Goal: Task Accomplishment & Management: Manage account settings

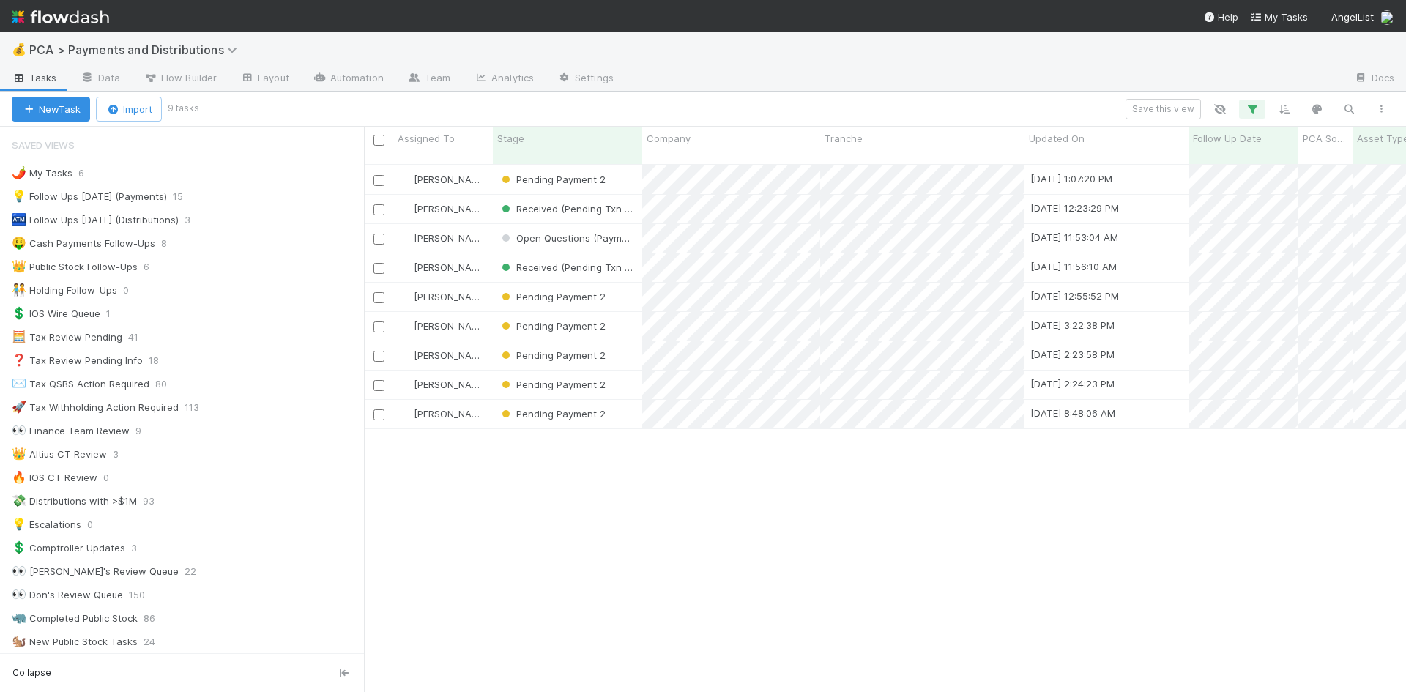
scroll to position [529, 1031]
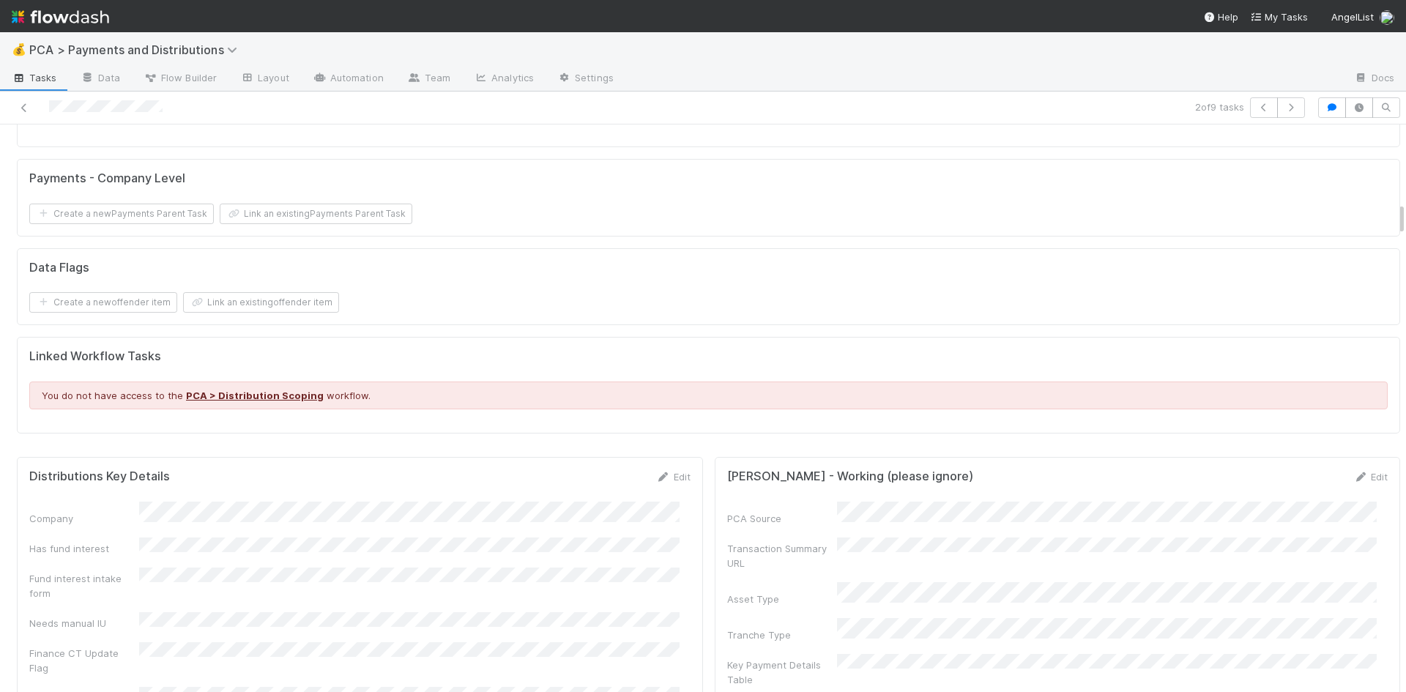
scroll to position [1319, 0]
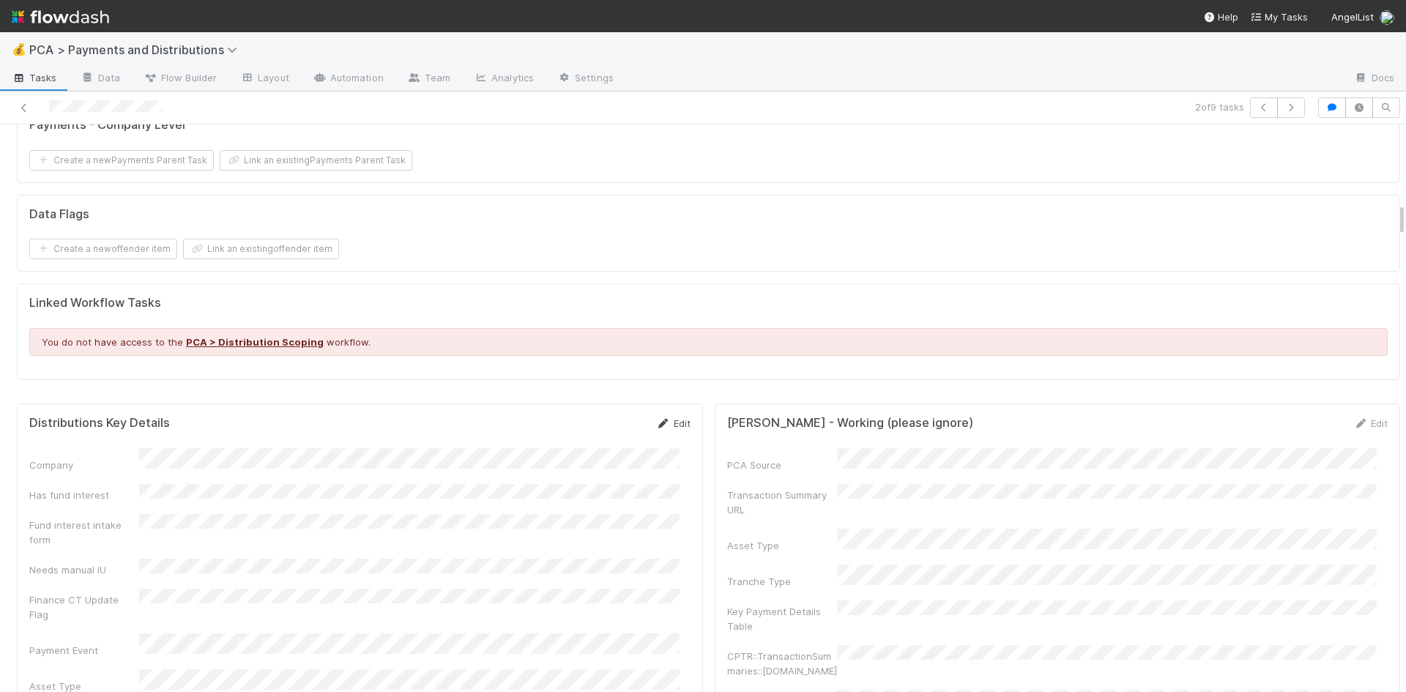
click at [665, 418] on link "Edit" at bounding box center [673, 424] width 34 height 12
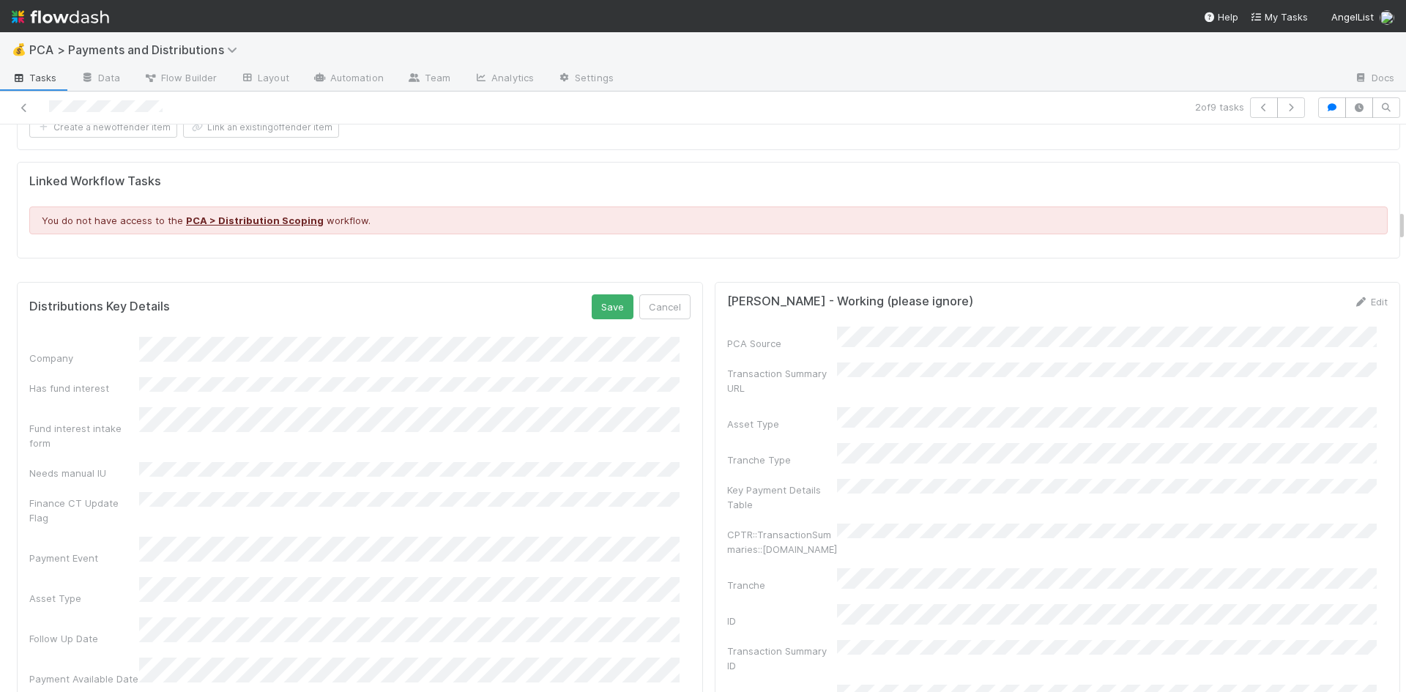
scroll to position [1465, 0]
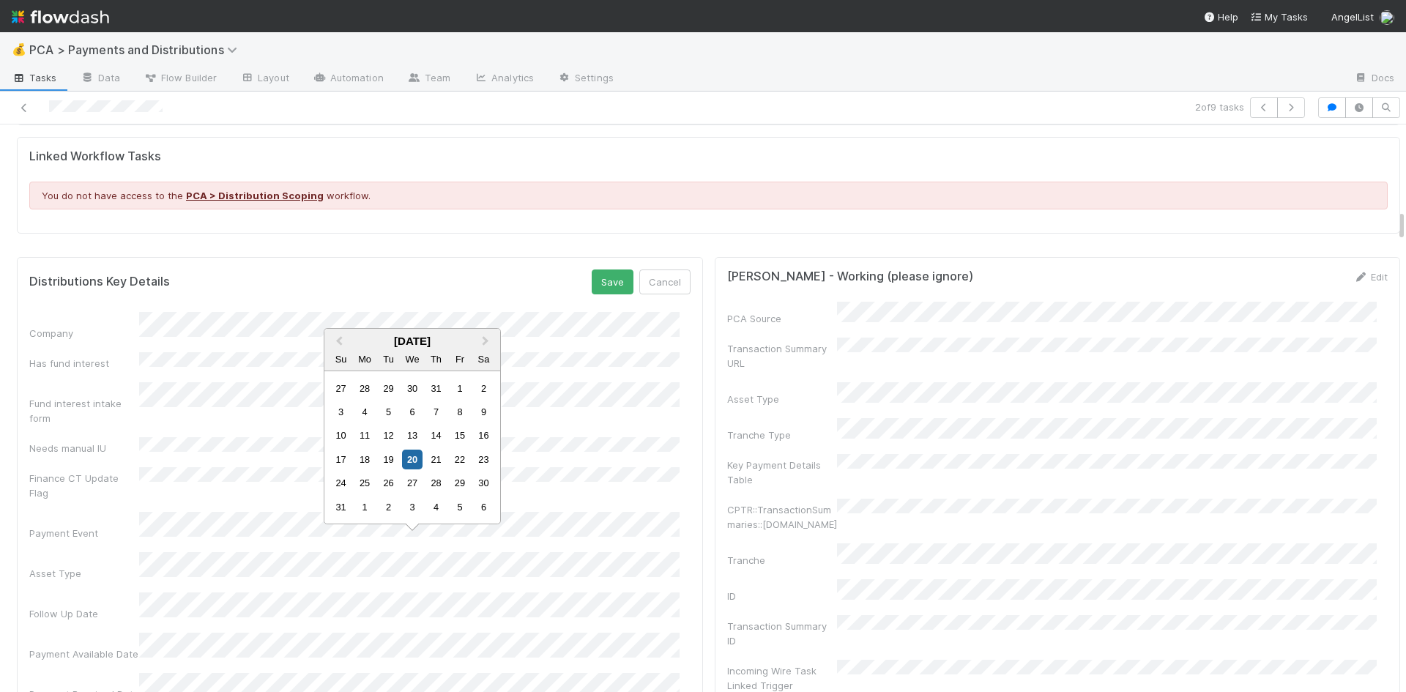
click at [366, 509] on div "1" at bounding box center [365, 507] width 20 height 20
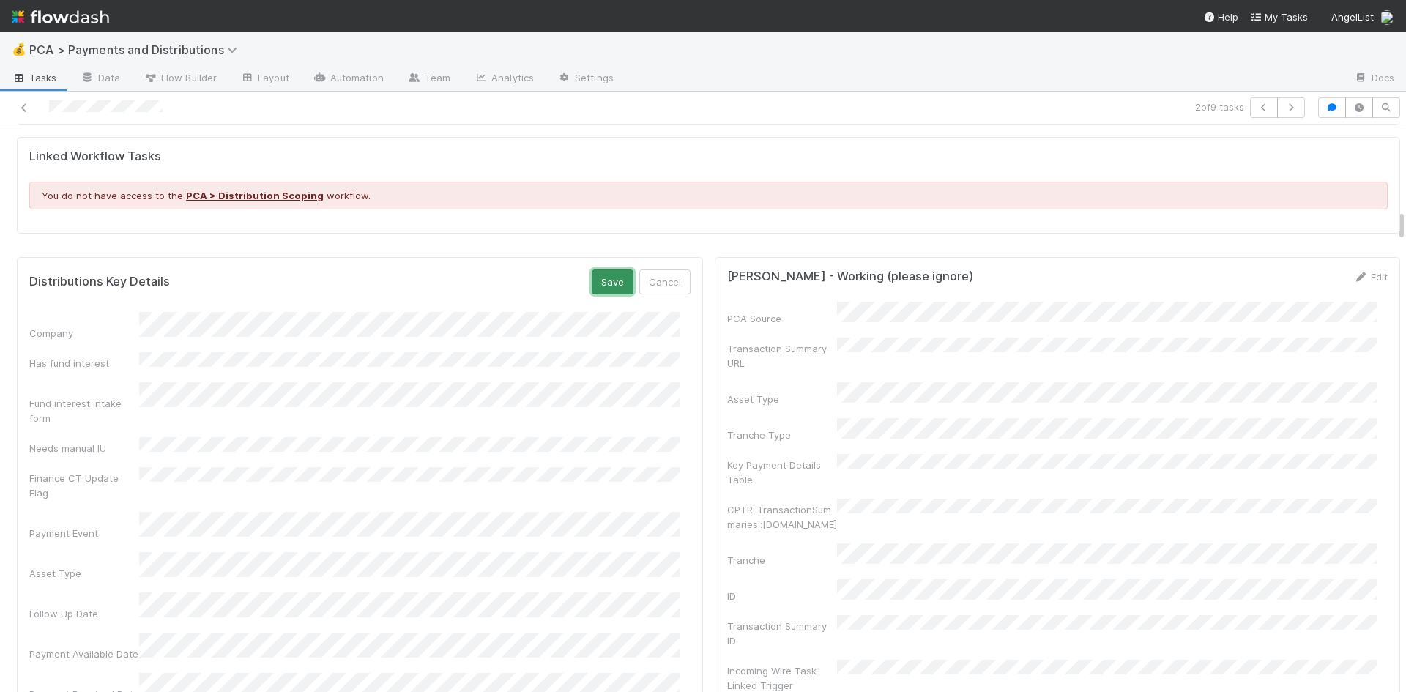
click at [600, 270] on button "Save" at bounding box center [613, 282] width 42 height 25
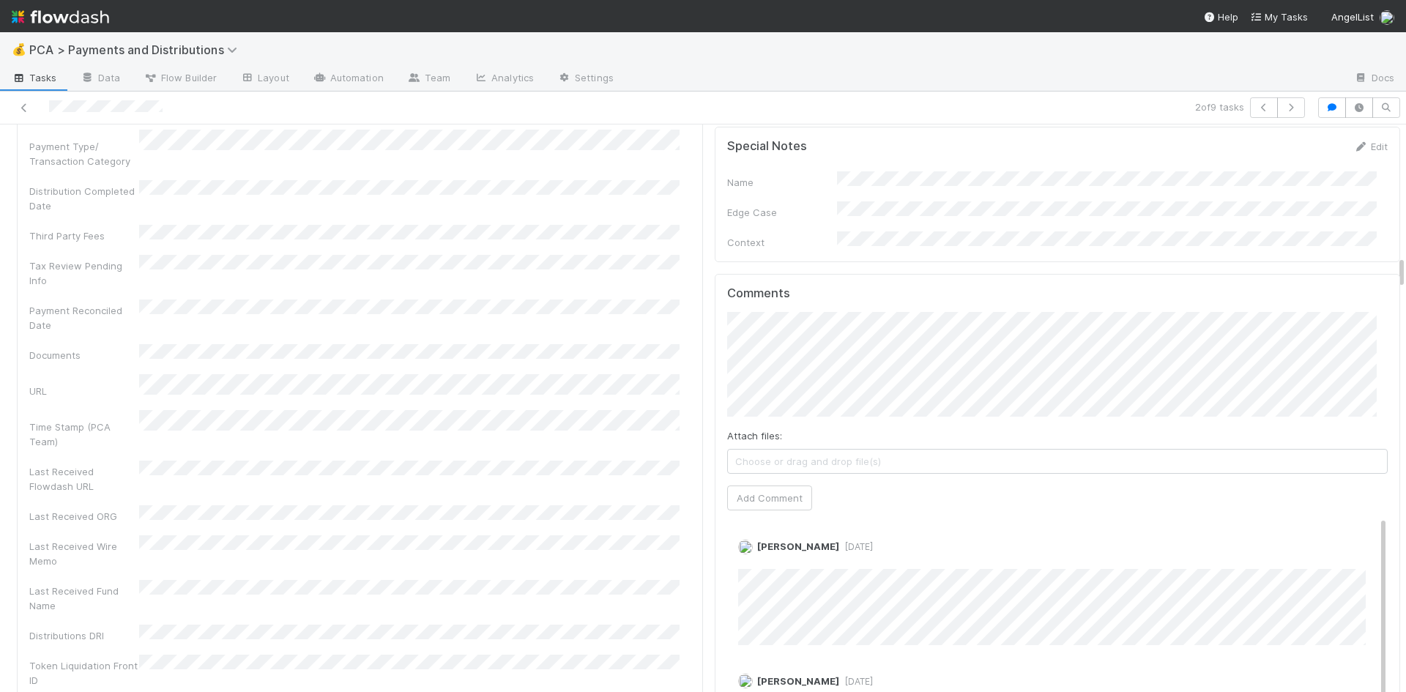
scroll to position [2491, 0]
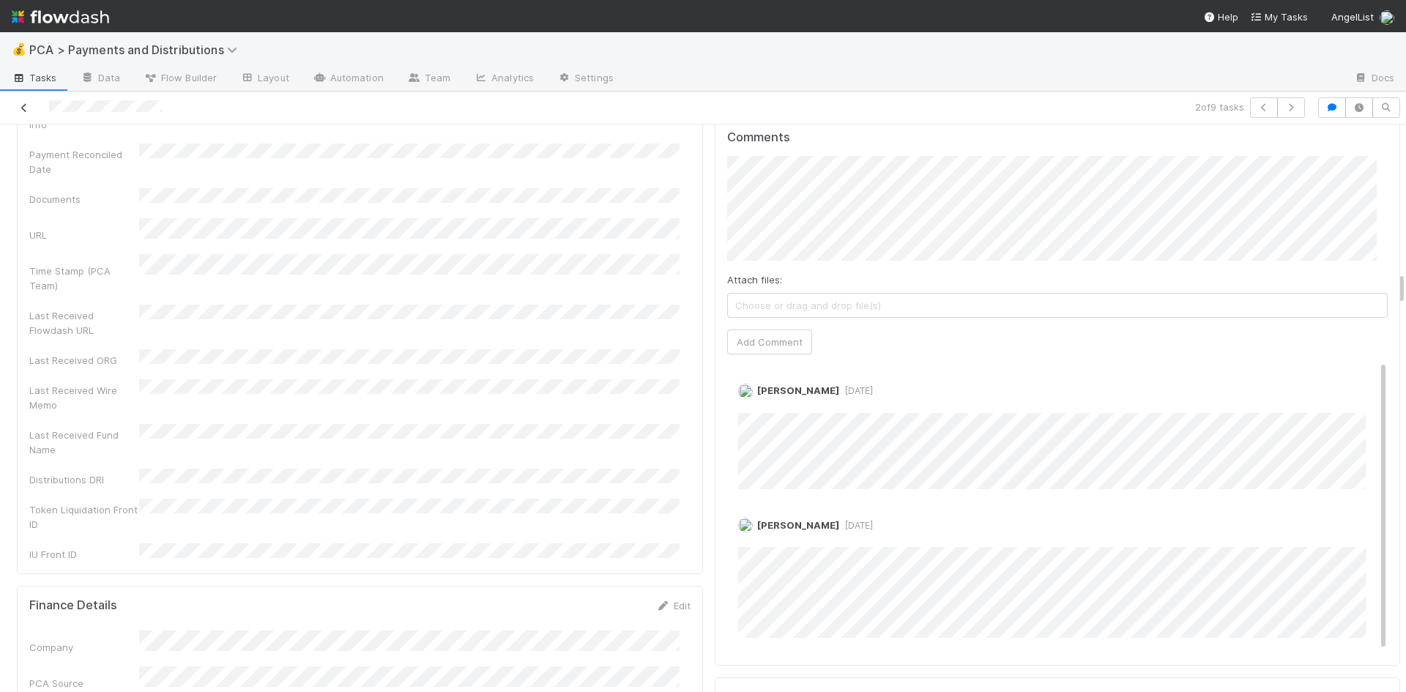
click at [26, 105] on icon at bounding box center [24, 108] width 15 height 10
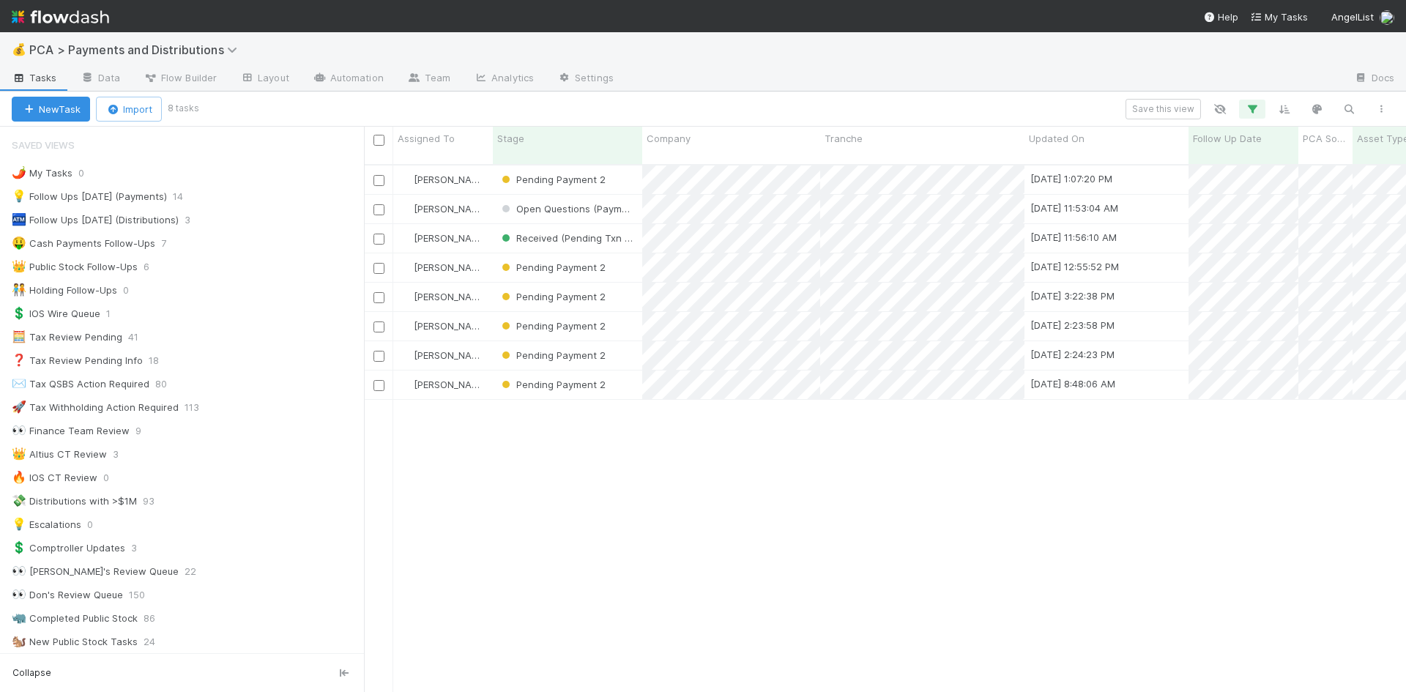
scroll to position [529, 1031]
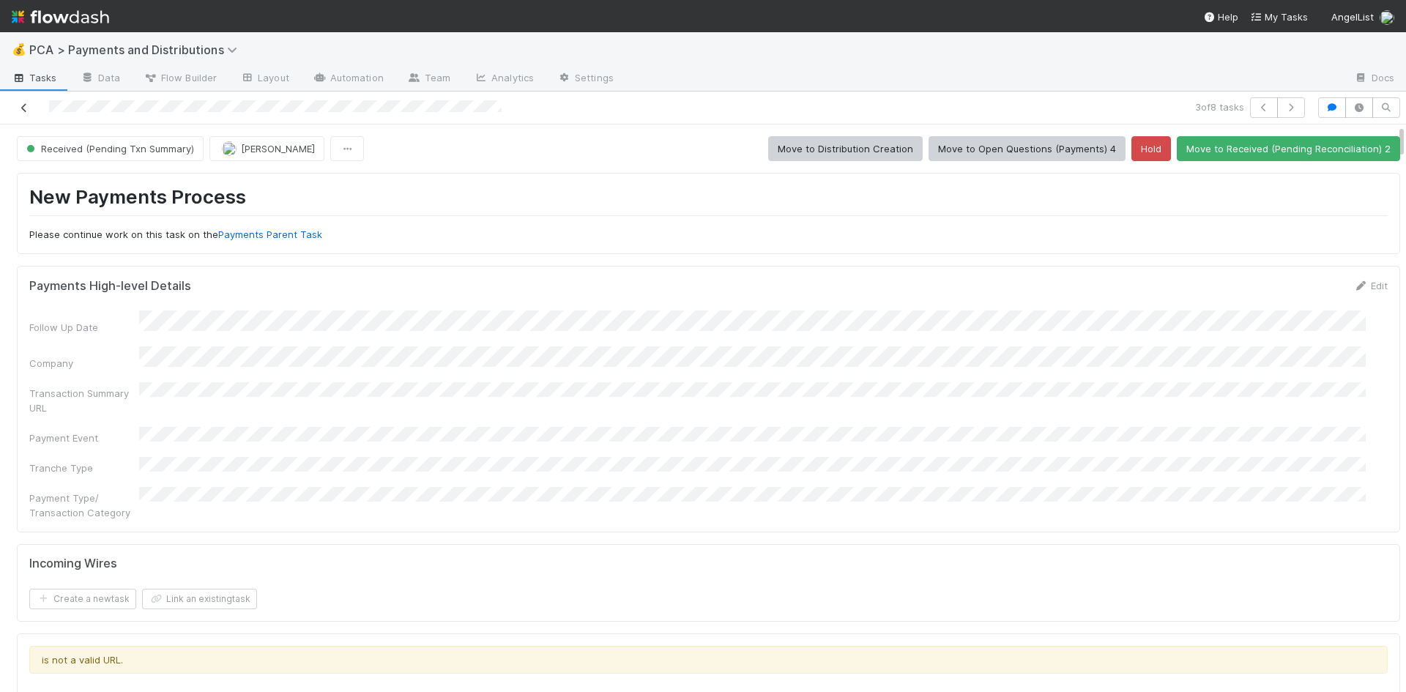
click at [28, 104] on icon at bounding box center [24, 108] width 15 height 10
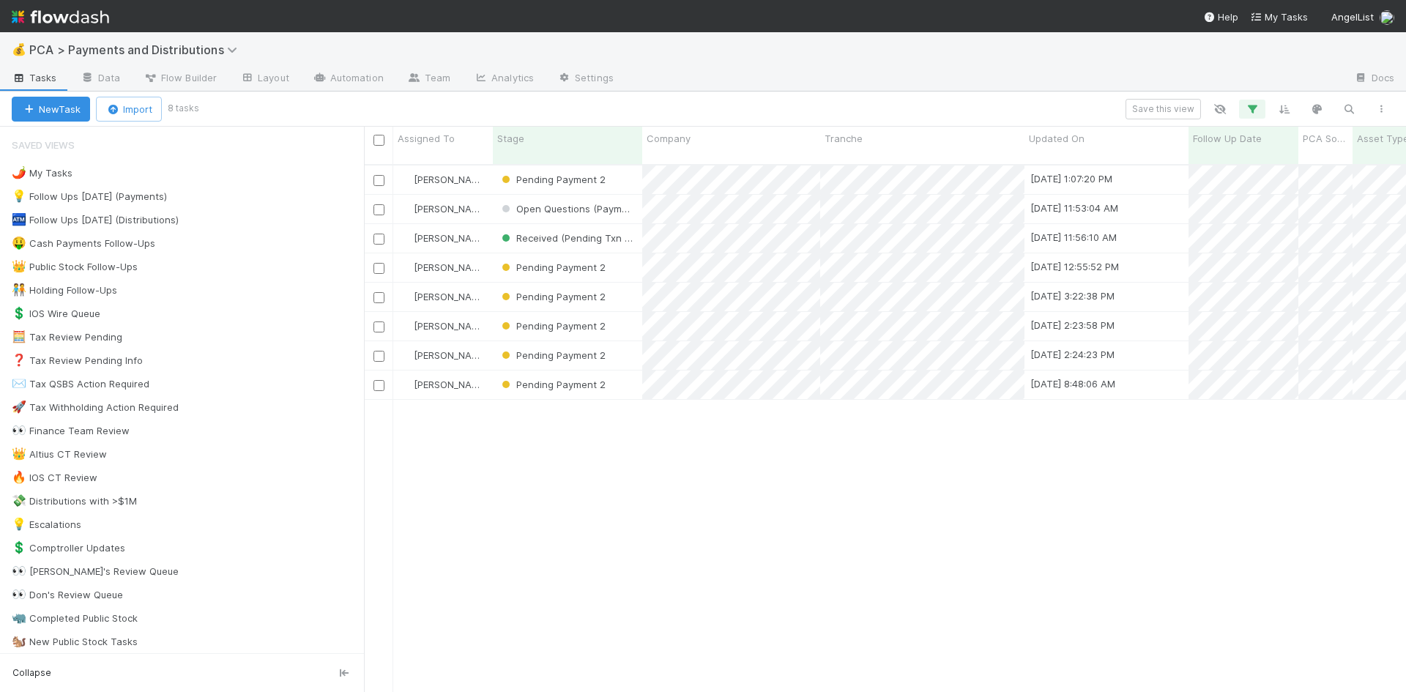
scroll to position [529, 1031]
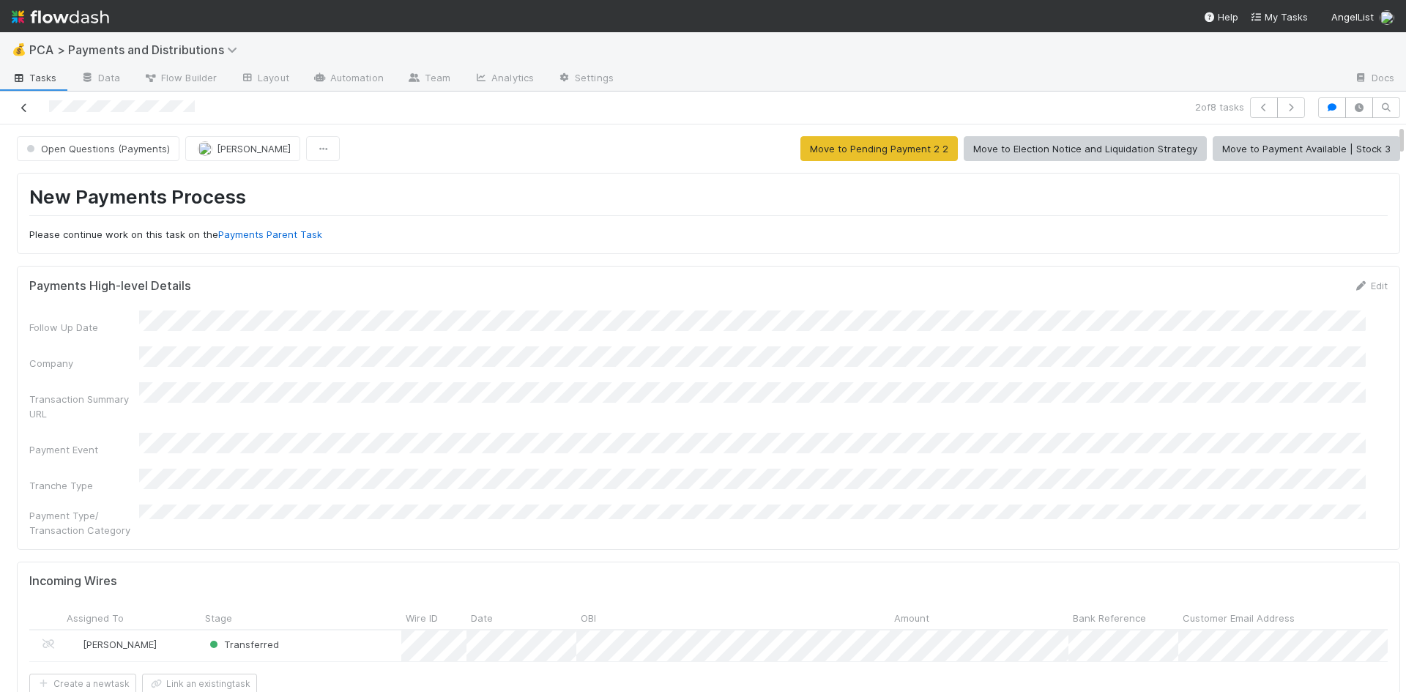
click at [25, 106] on icon at bounding box center [24, 108] width 15 height 10
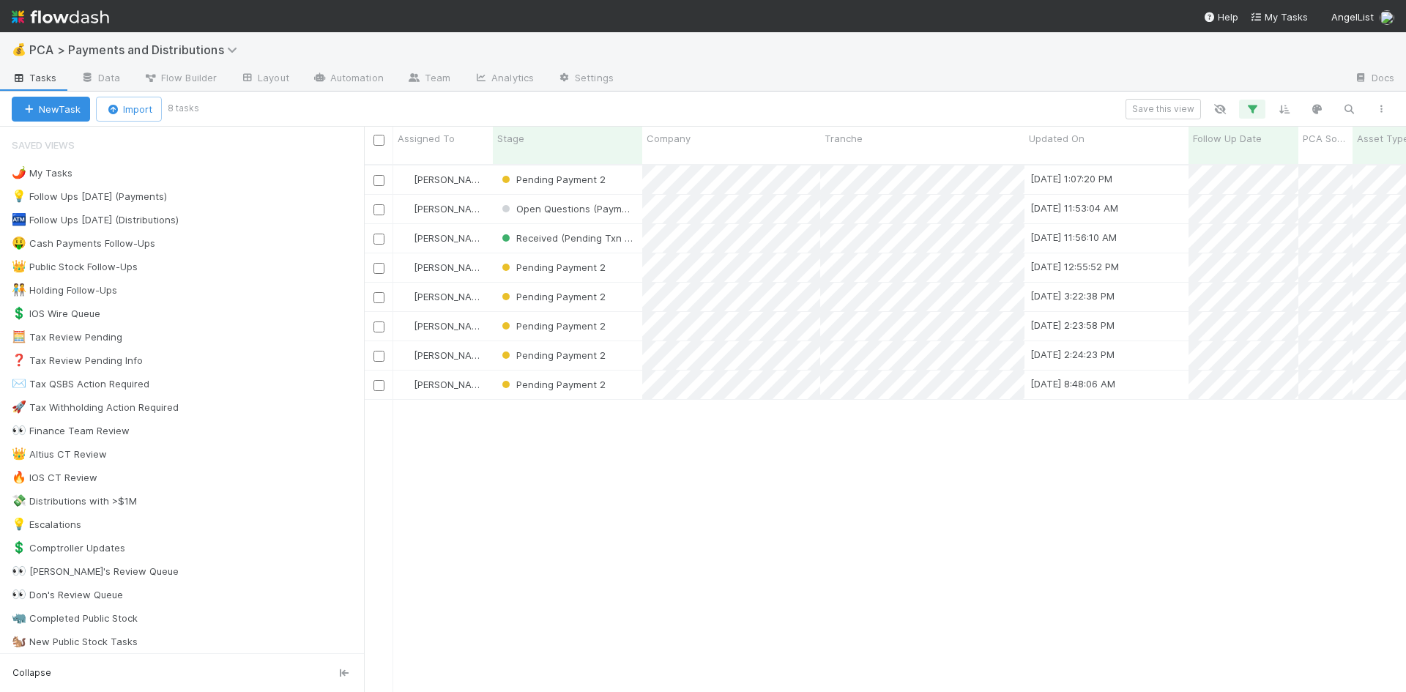
scroll to position [529, 1031]
click at [1243, 397] on div "25" at bounding box center [1246, 397] width 20 height 20
click at [1068, 521] on div at bounding box center [703, 346] width 1406 height 692
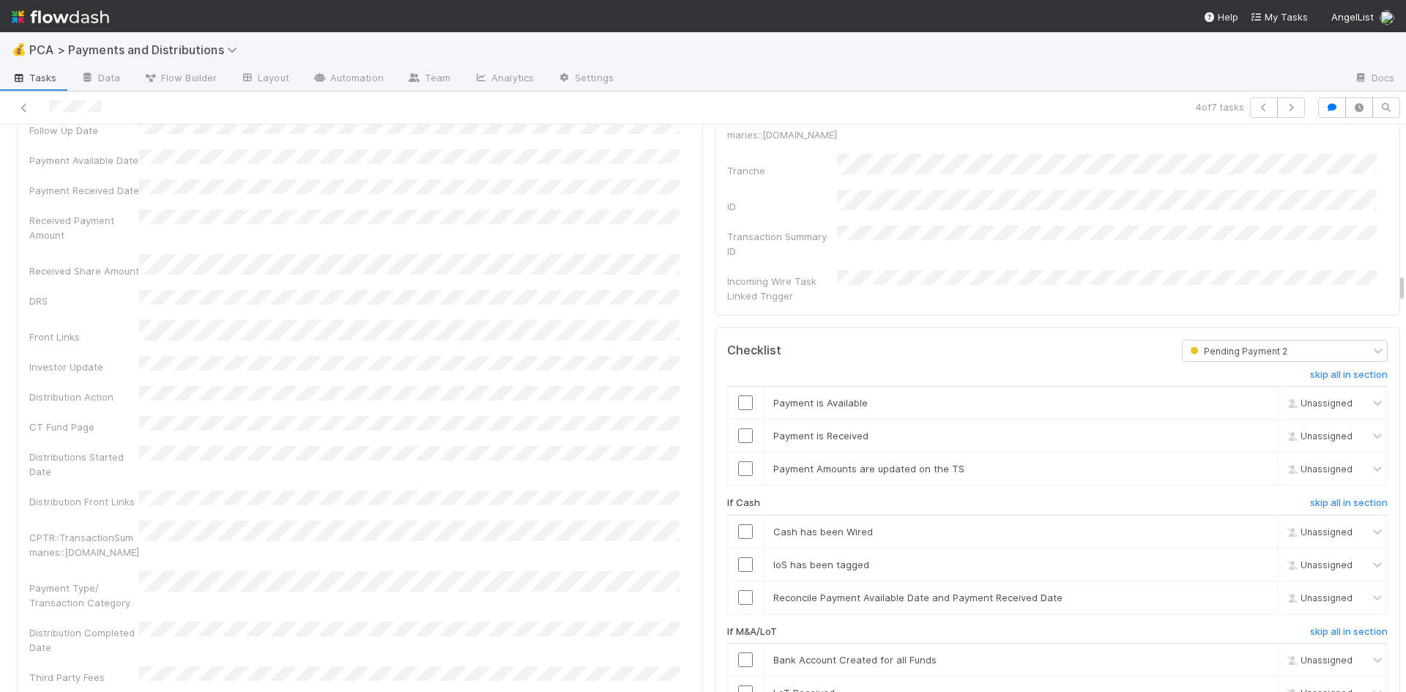
scroll to position [2271, 0]
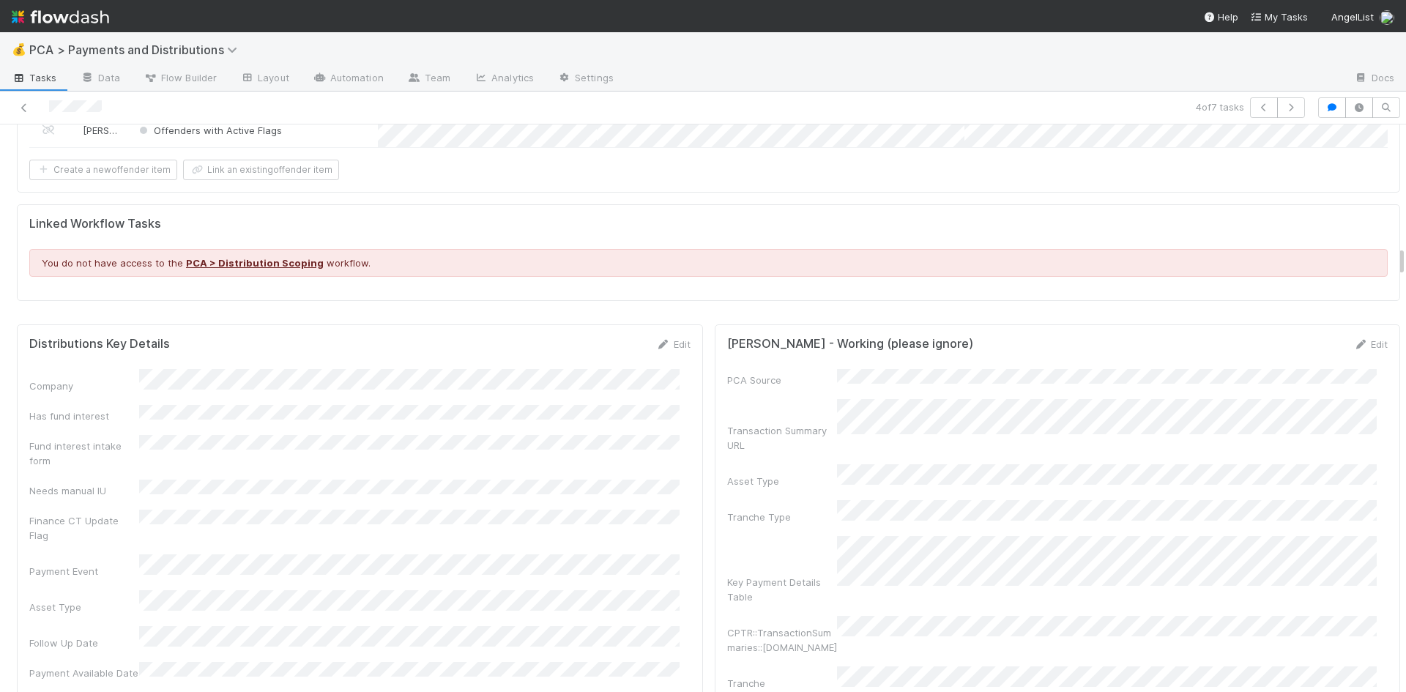
click at [666, 338] on link "Edit" at bounding box center [673, 344] width 34 height 12
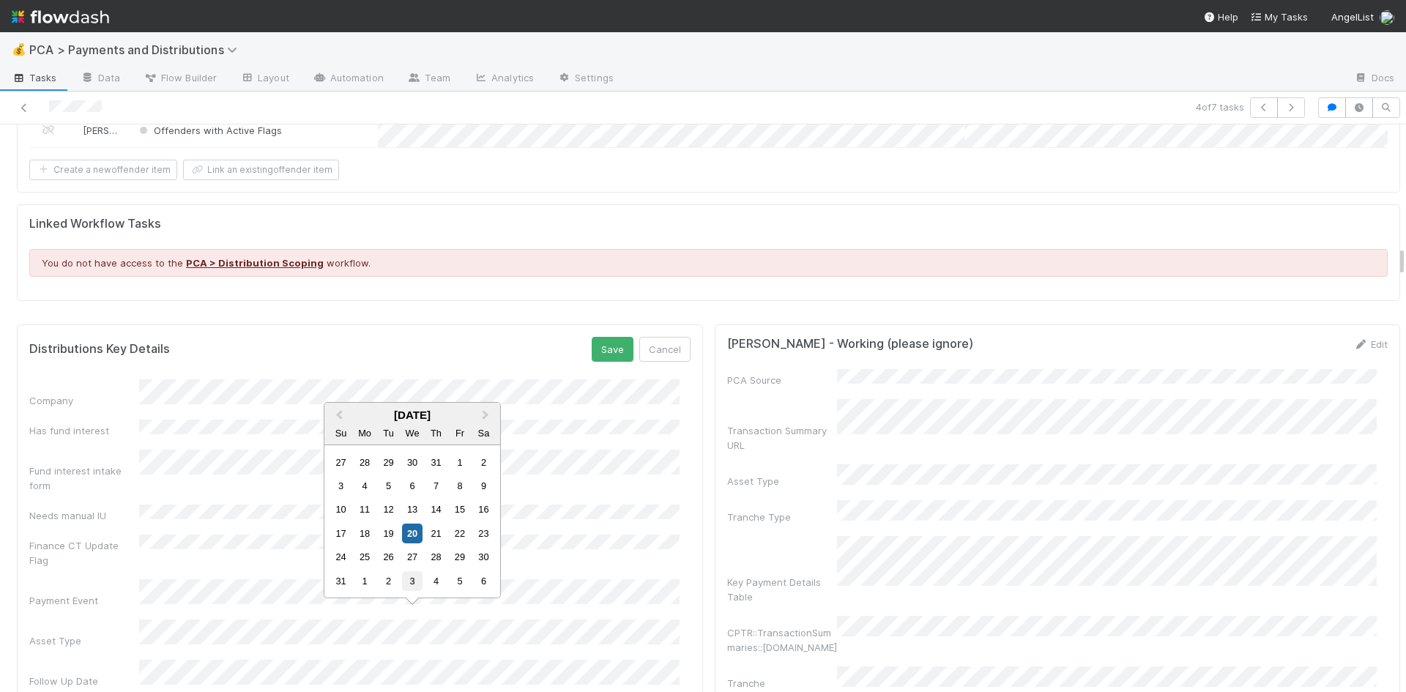
click at [412, 574] on div "3" at bounding box center [412, 581] width 20 height 20
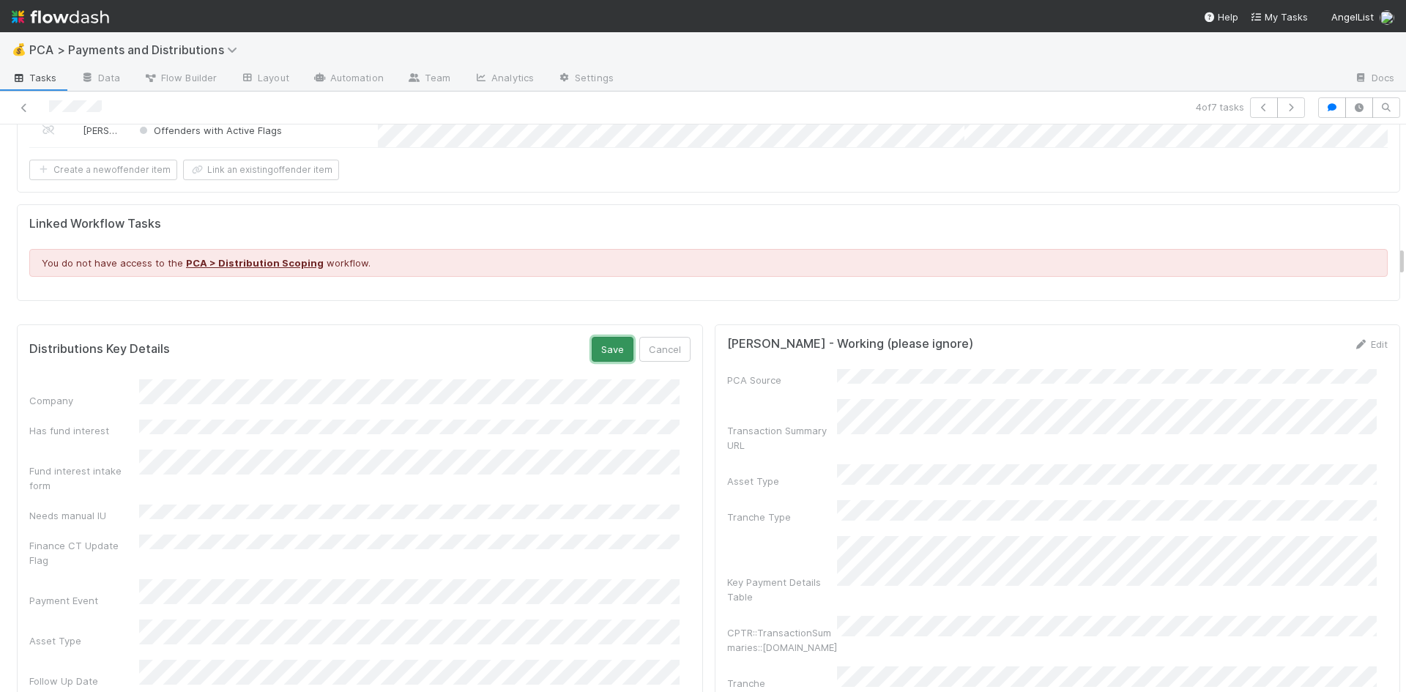
click at [599, 348] on button "Save" at bounding box center [613, 349] width 42 height 25
click at [25, 107] on icon at bounding box center [24, 108] width 15 height 10
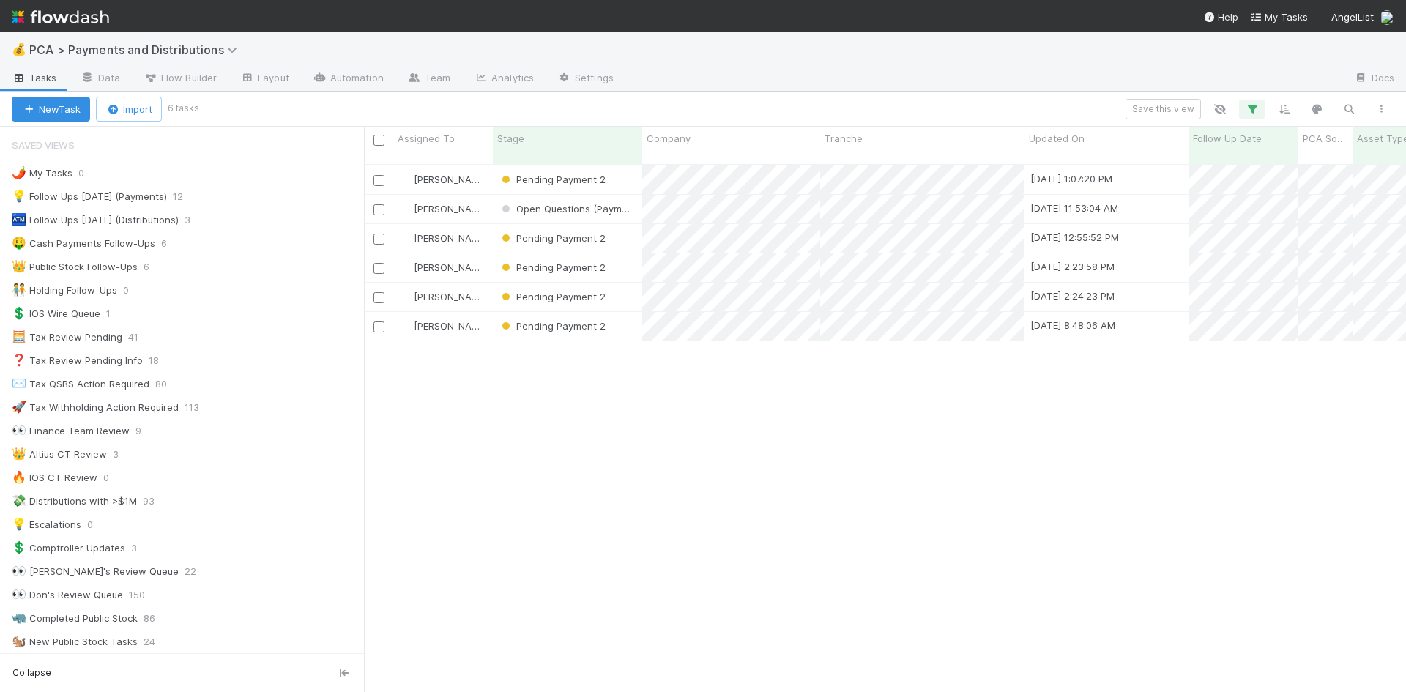
scroll to position [529, 1031]
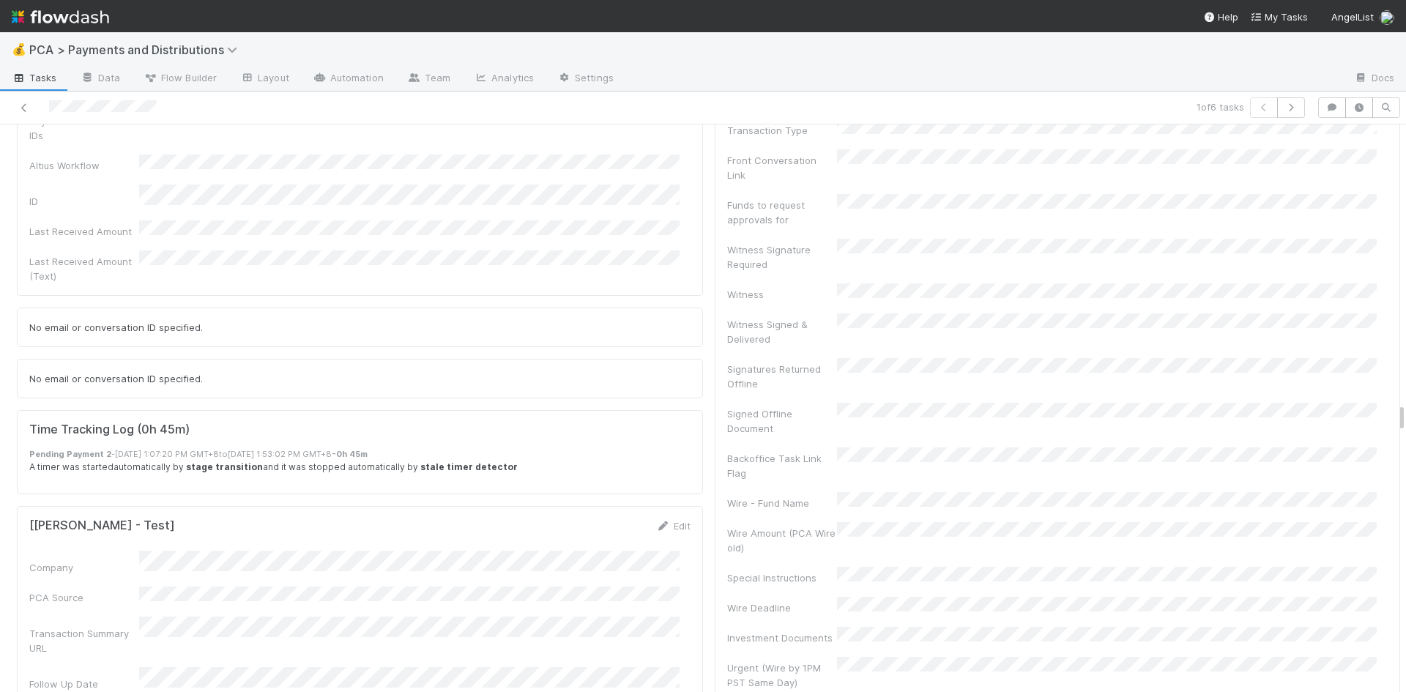
scroll to position [5274, 0]
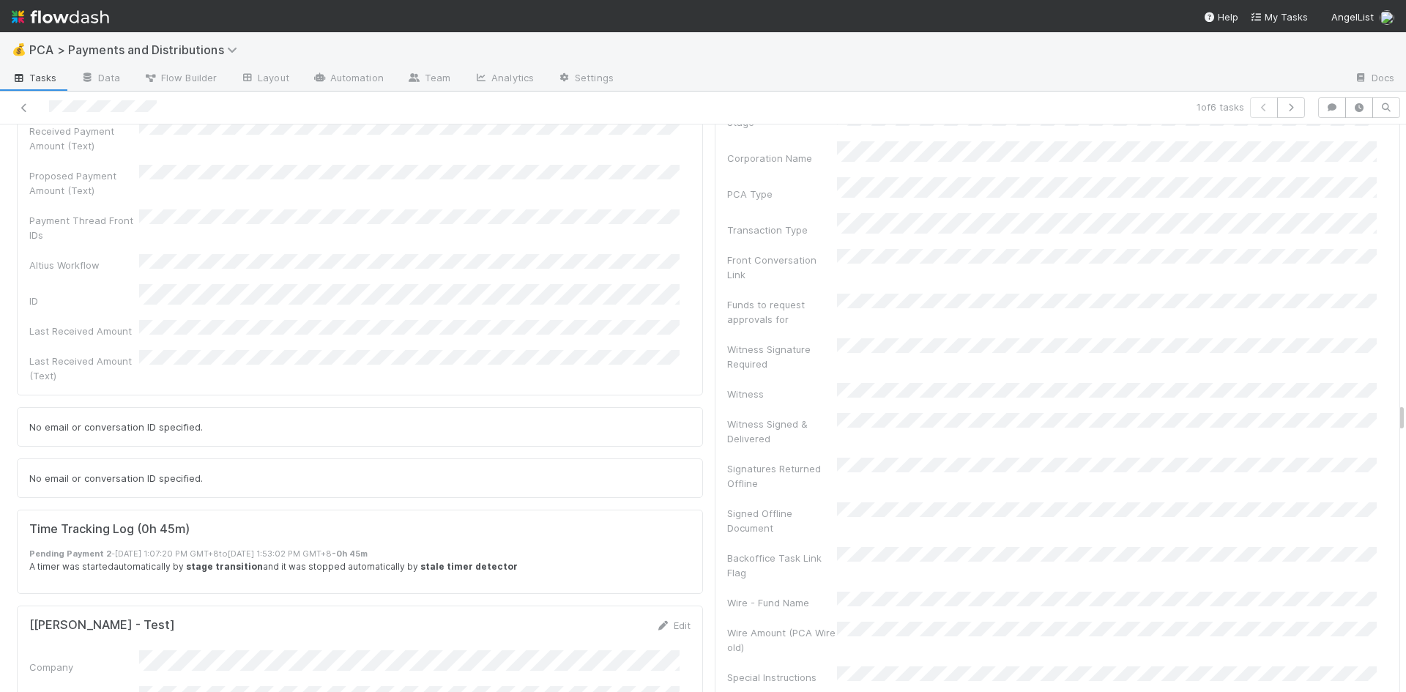
drag, startPoint x: 664, startPoint y: 315, endPoint x: 627, endPoint y: 331, distance: 40.0
click at [664, 620] on link "Edit" at bounding box center [673, 626] width 34 height 12
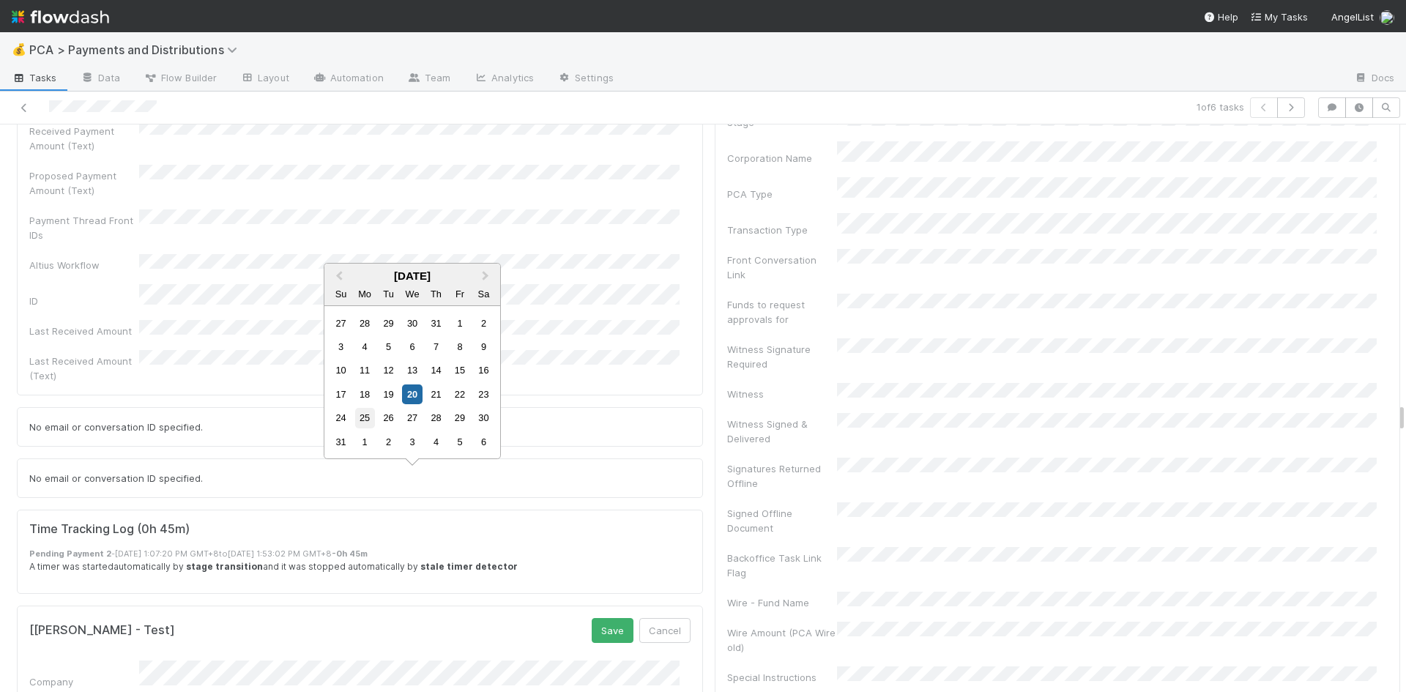
click at [370, 416] on div "25" at bounding box center [365, 418] width 20 height 20
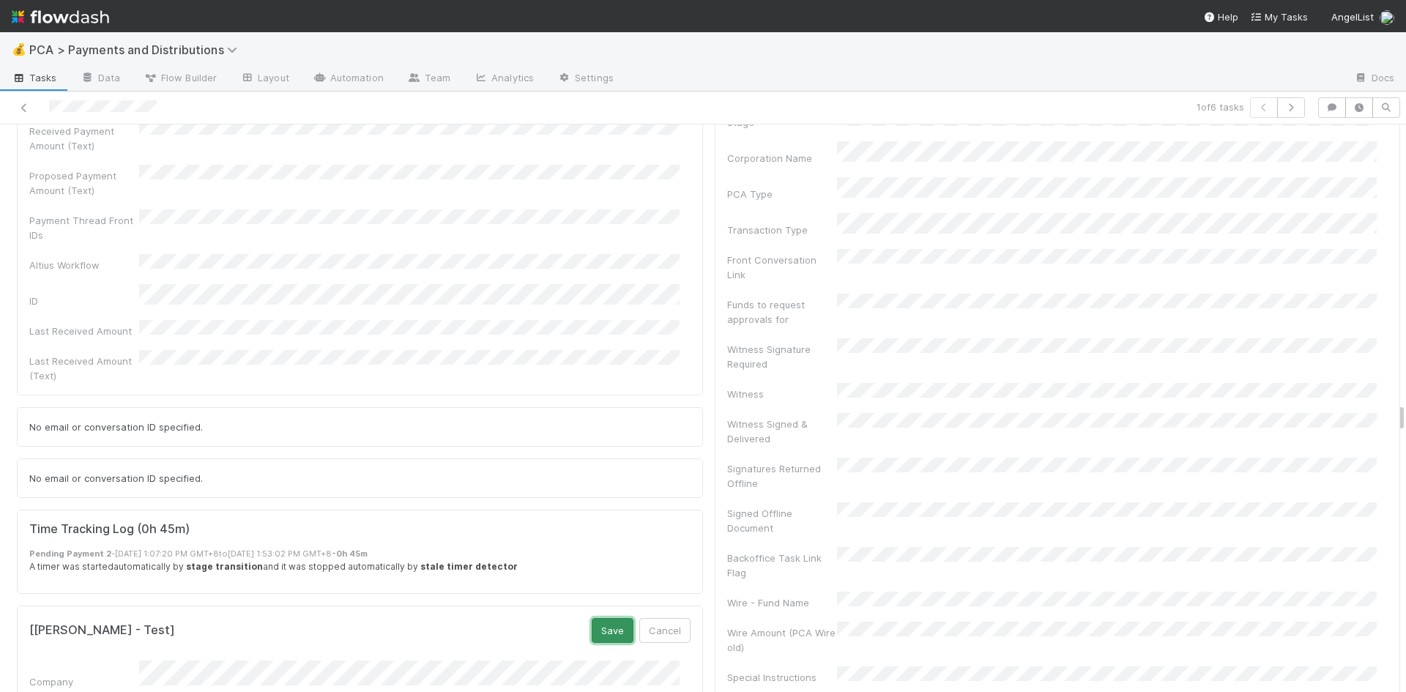
click at [608, 618] on button "Save" at bounding box center [613, 630] width 42 height 25
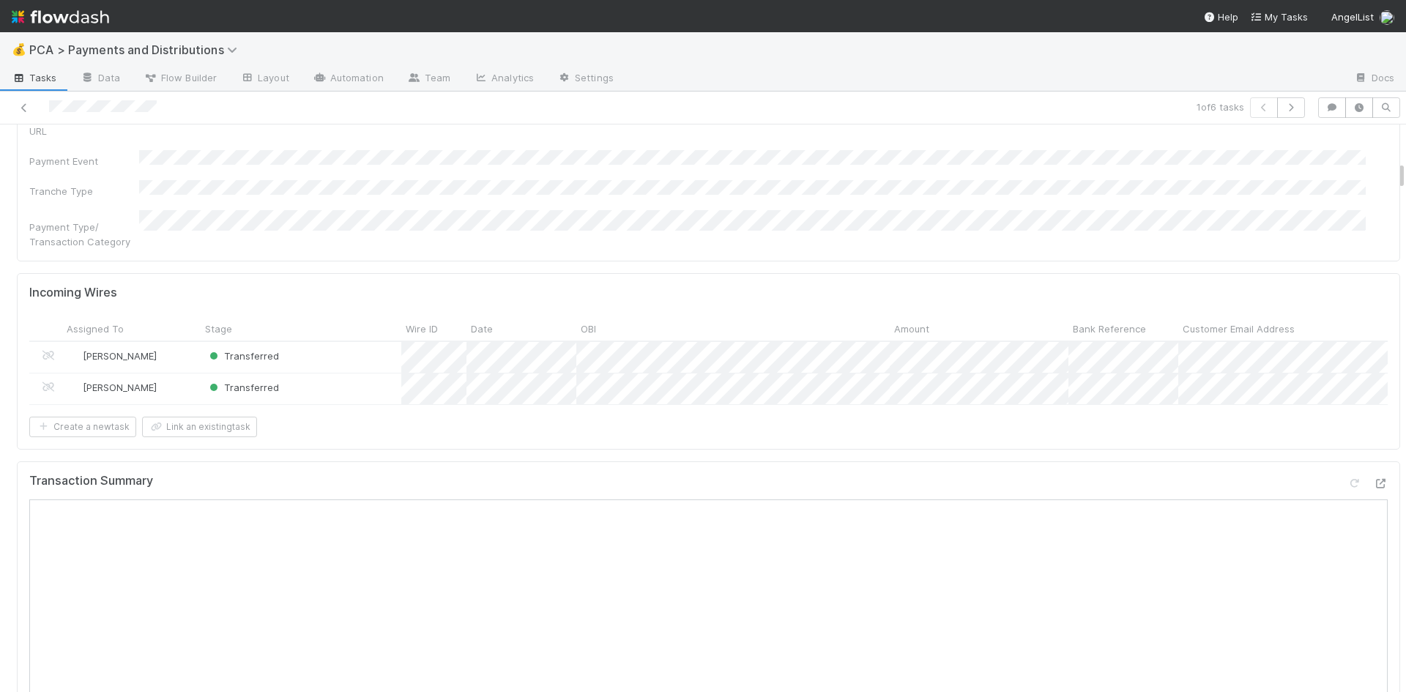
scroll to position [513, 0]
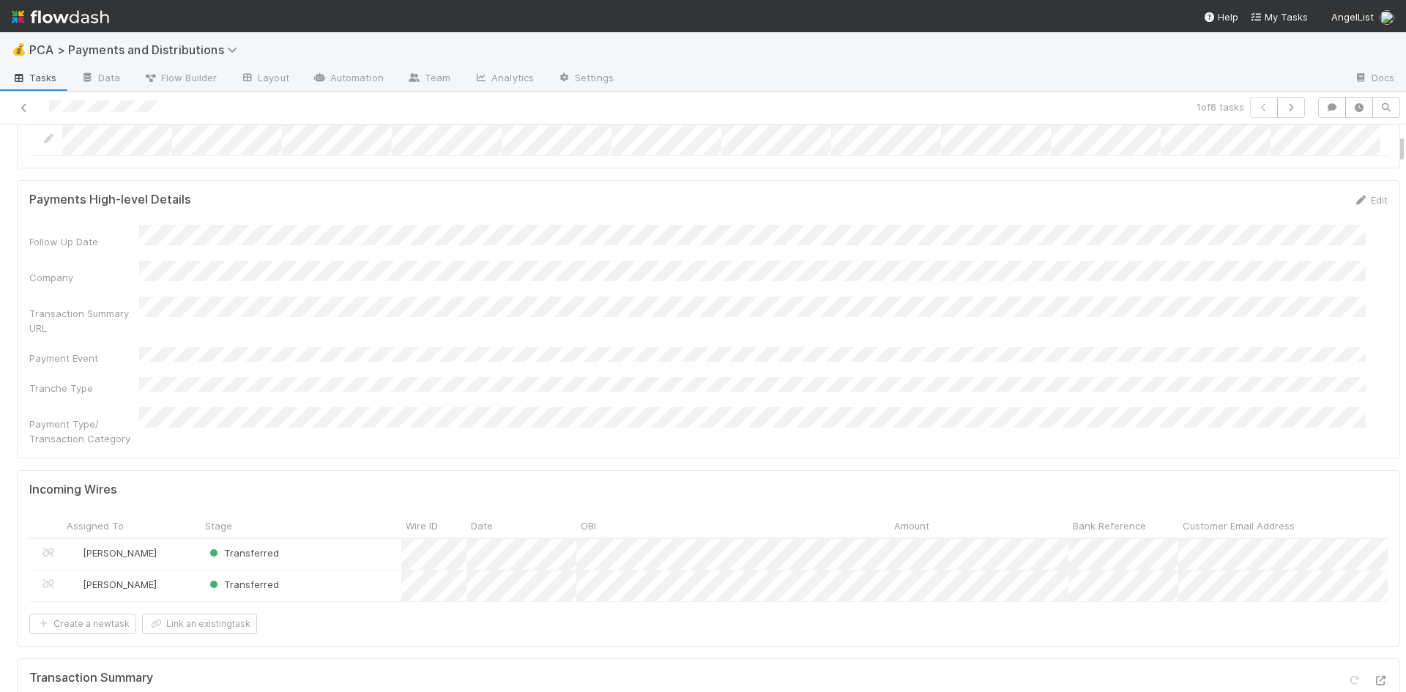
scroll to position [513, 0]
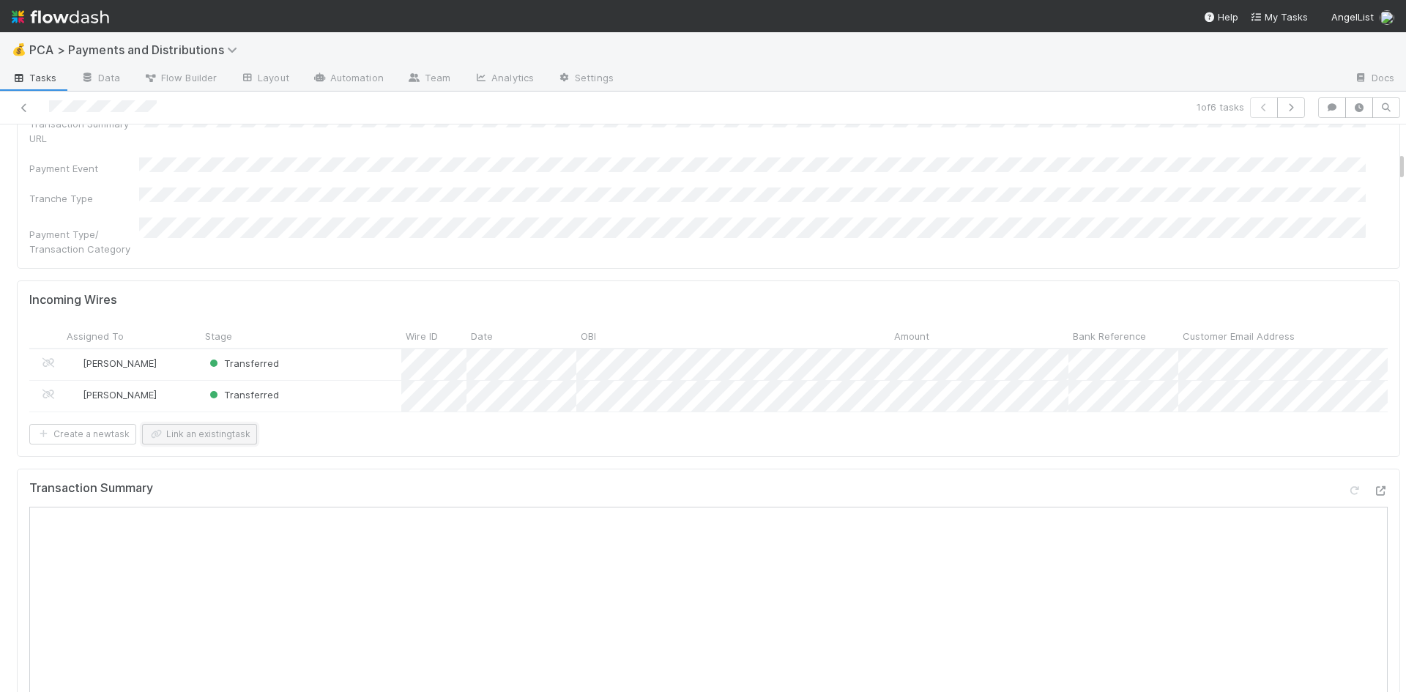
click at [201, 429] on button "Link an existing task" at bounding box center [199, 434] width 115 height 21
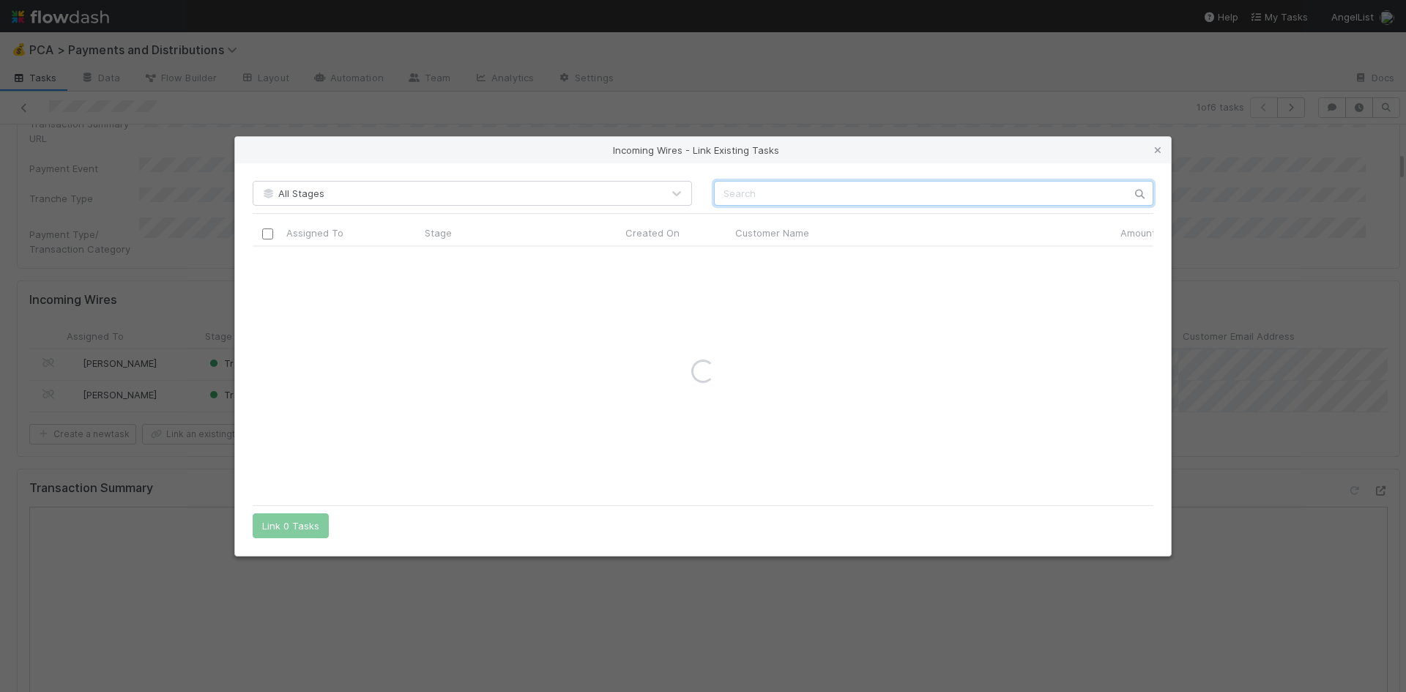
click at [782, 196] on input "text" at bounding box center [934, 193] width 440 height 25
type input "deepsilicon"
click at [1155, 148] on icon at bounding box center [1158, 151] width 15 height 10
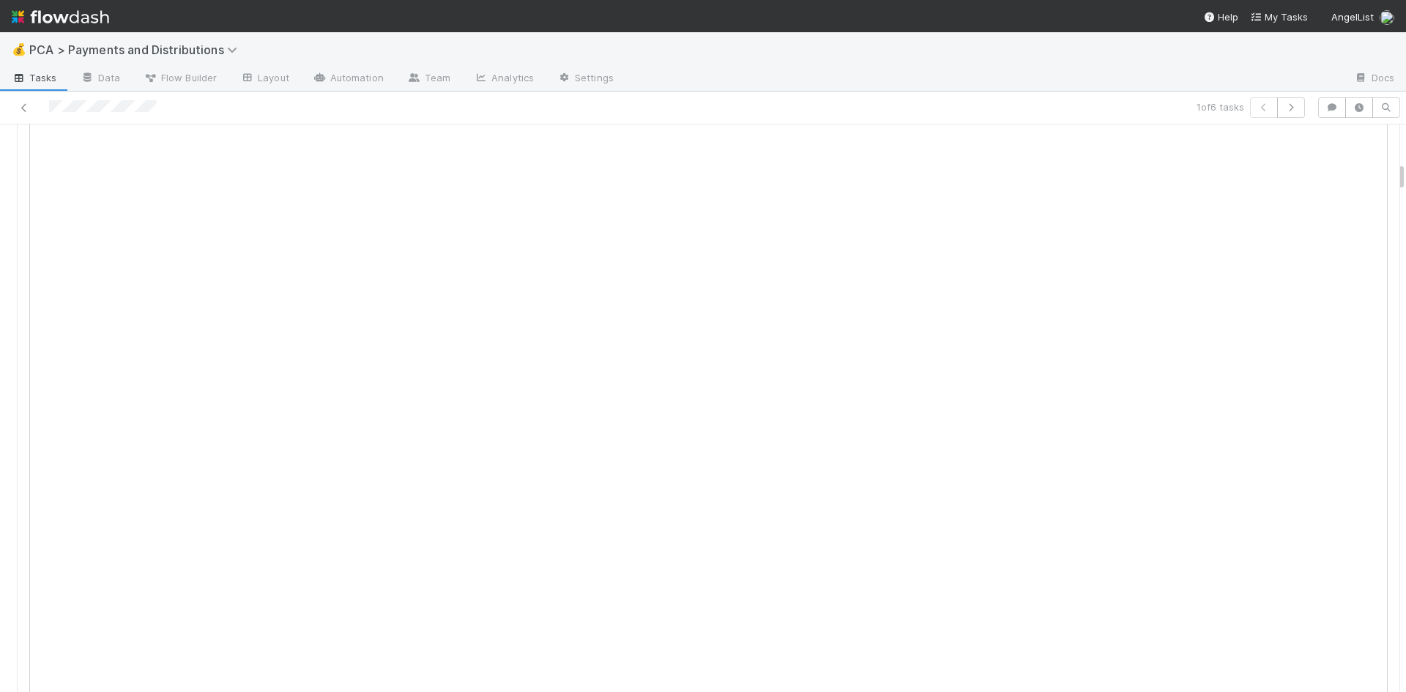
scroll to position [586, 0]
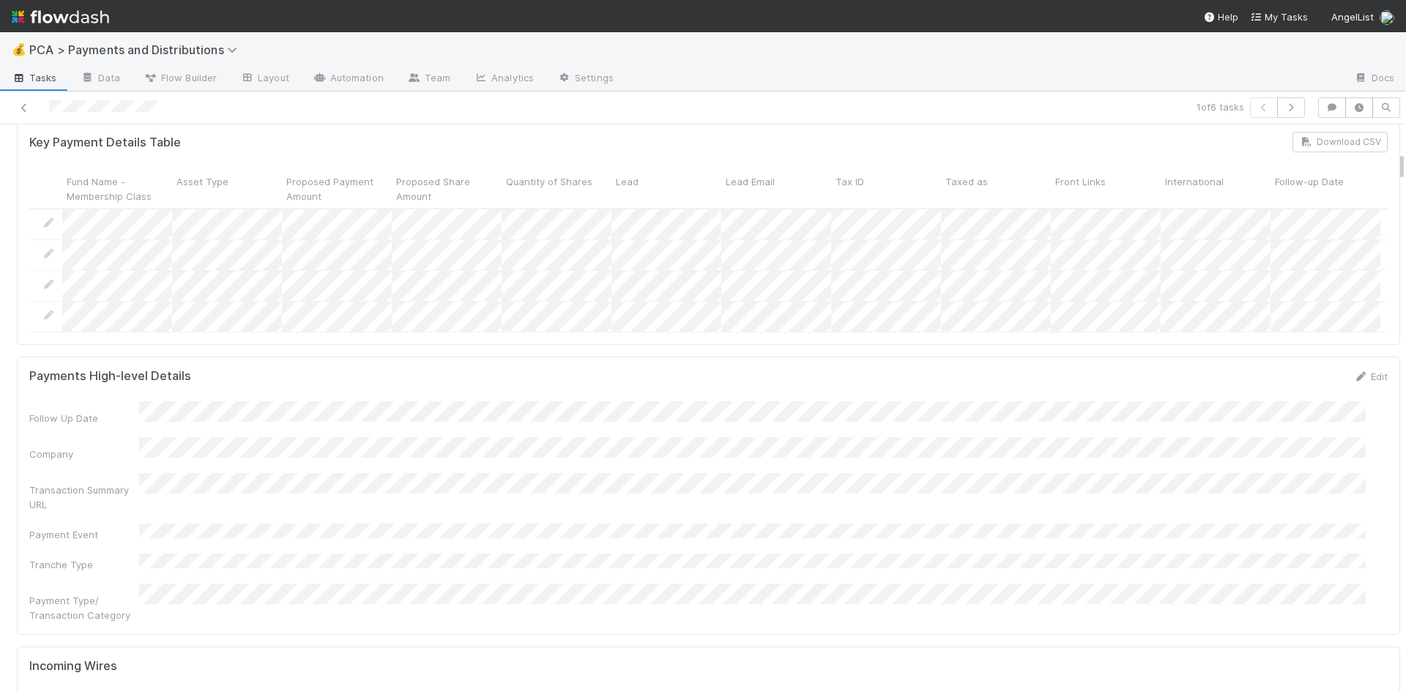
scroll to position [513, 0]
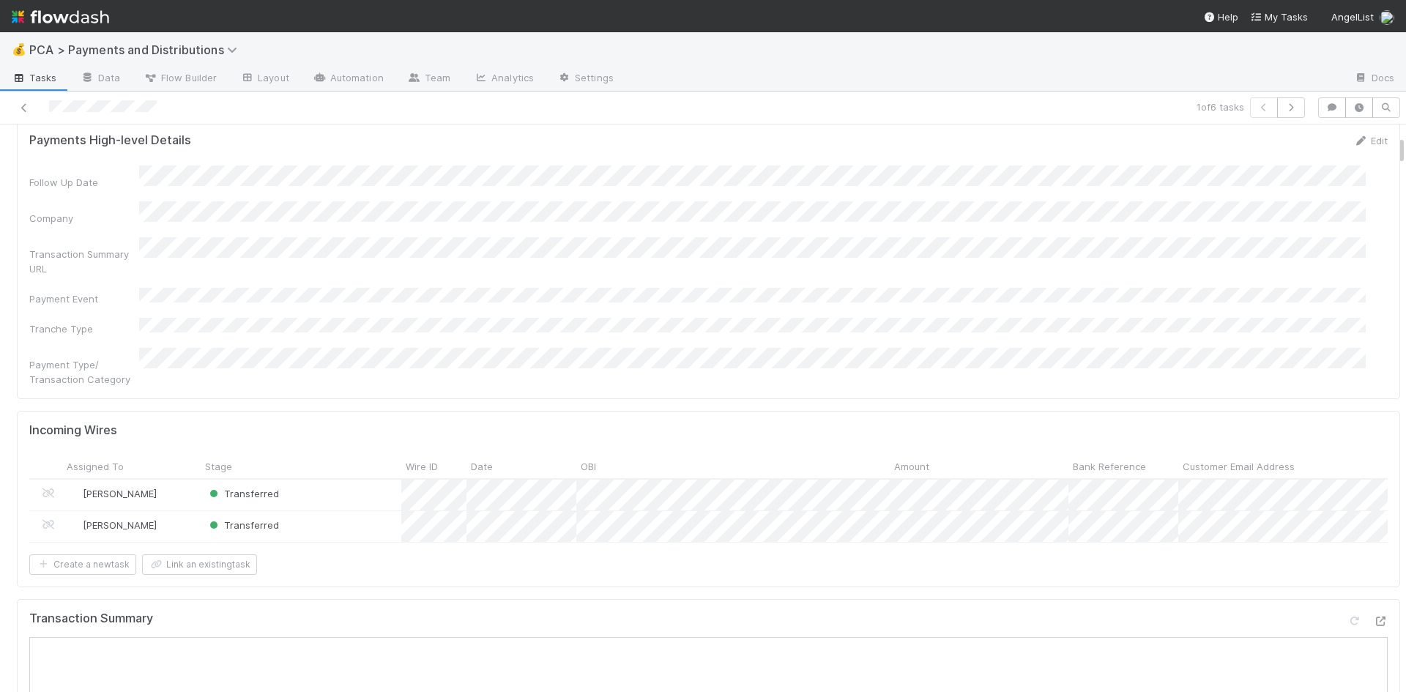
scroll to position [513, 0]
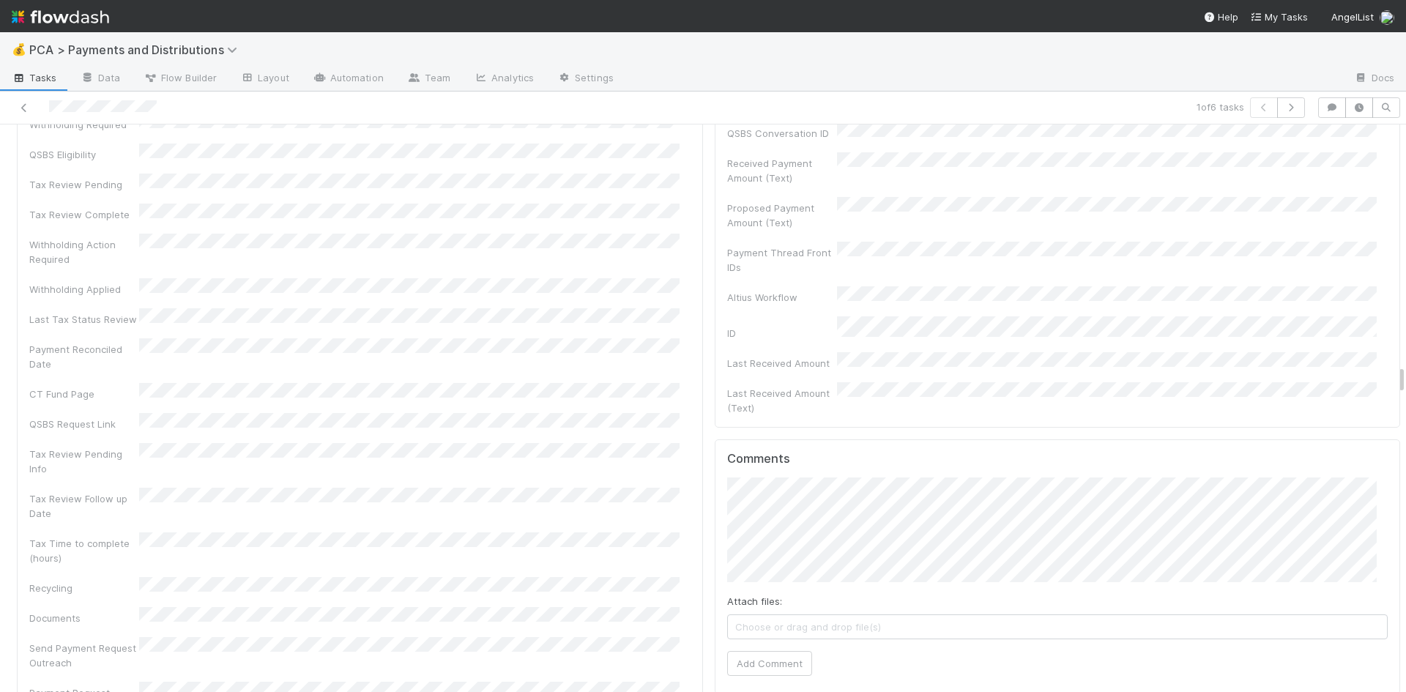
scroll to position [4542, 0]
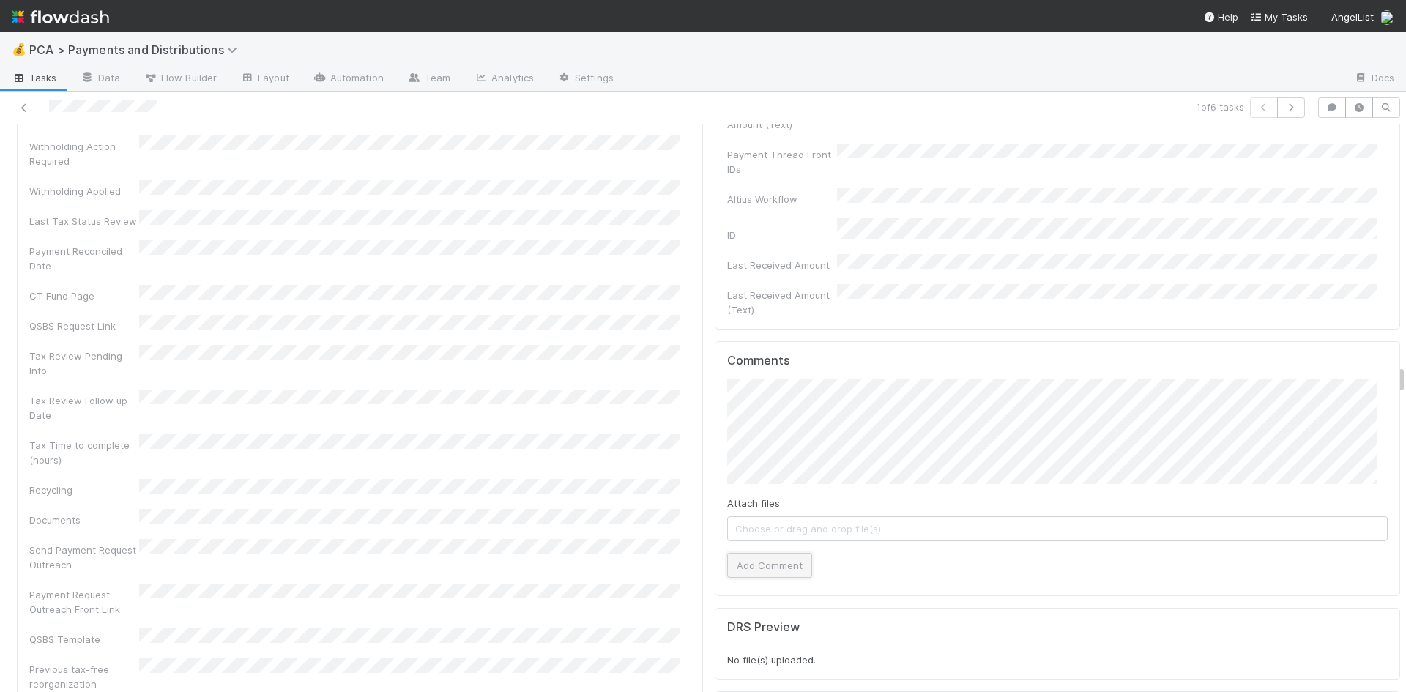
click at [768, 553] on button "Add Comment" at bounding box center [769, 565] width 85 height 25
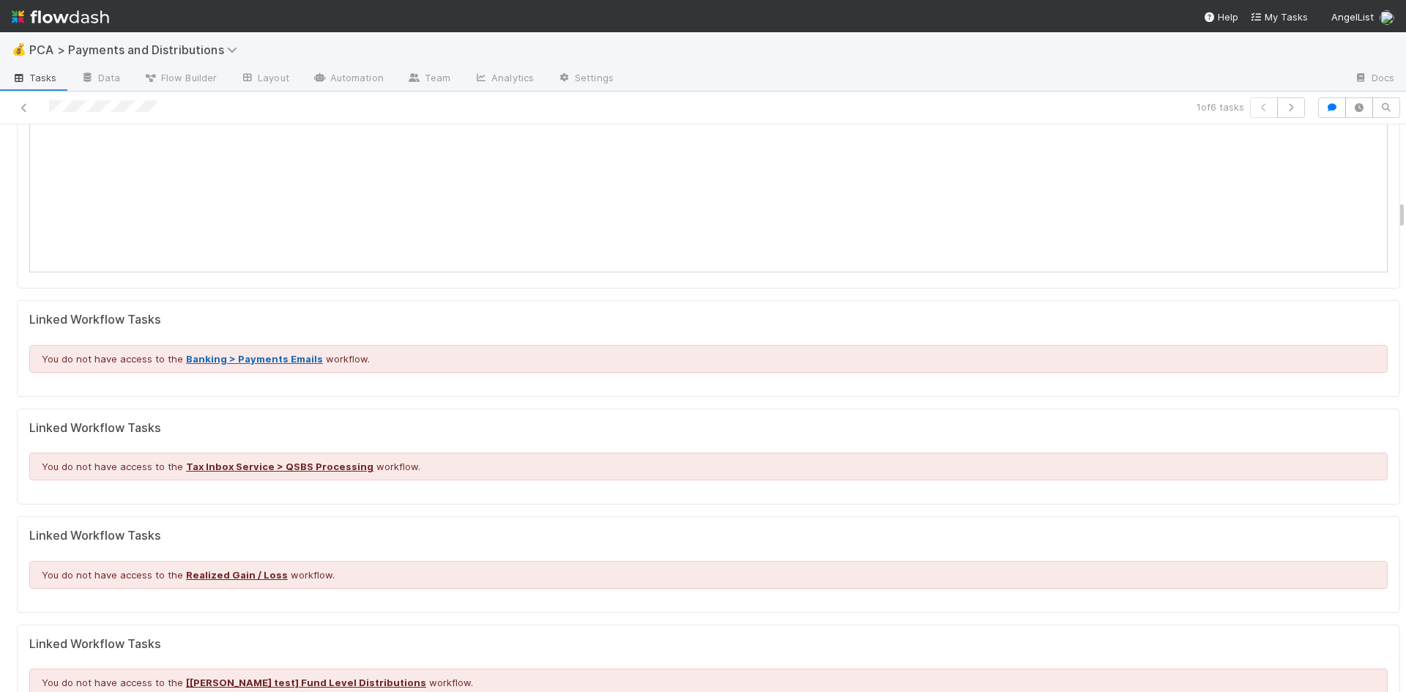
scroll to position [1392, 0]
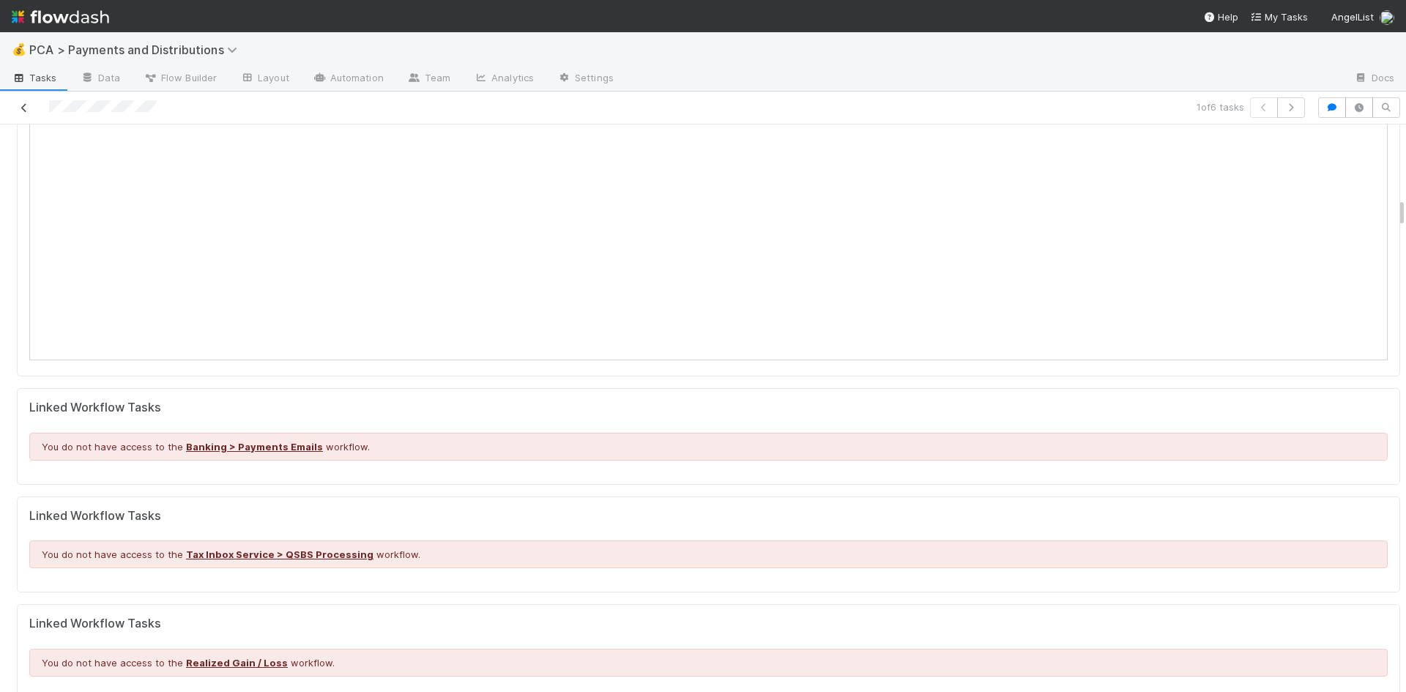
click at [23, 107] on icon at bounding box center [24, 108] width 15 height 10
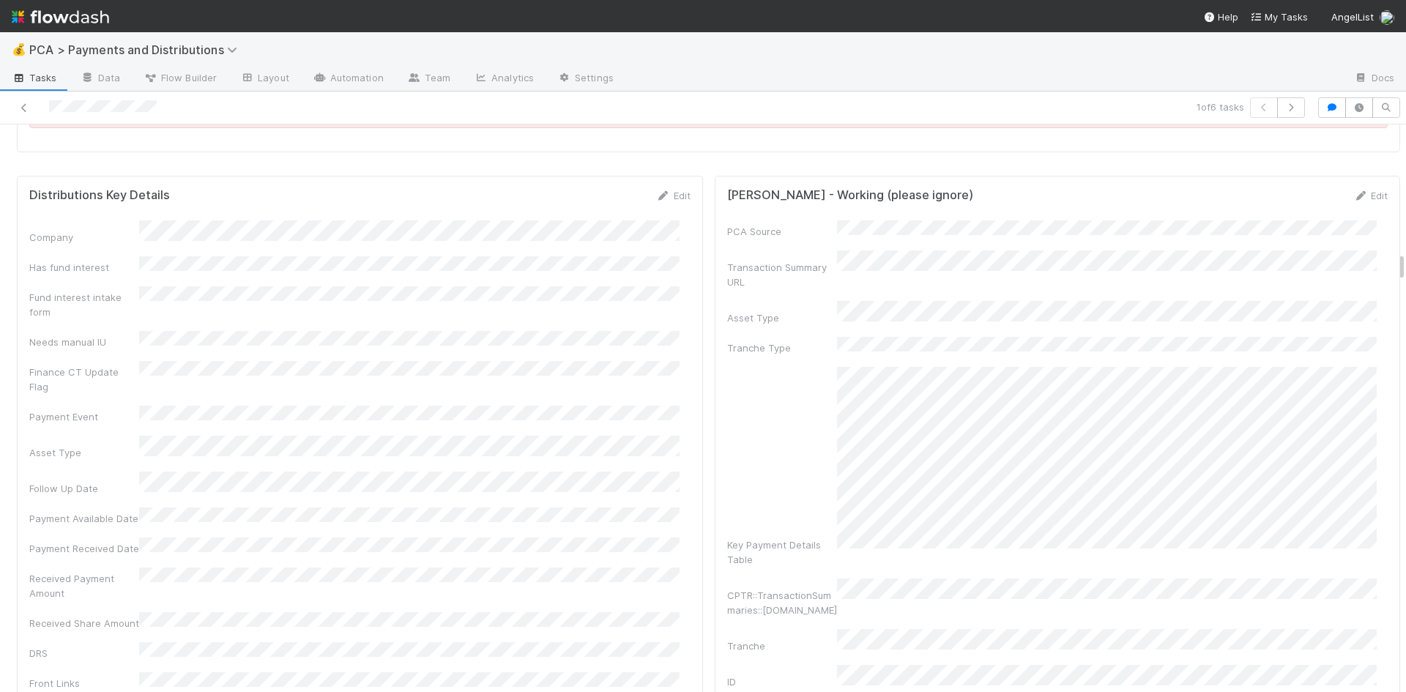
scroll to position [2417, 0]
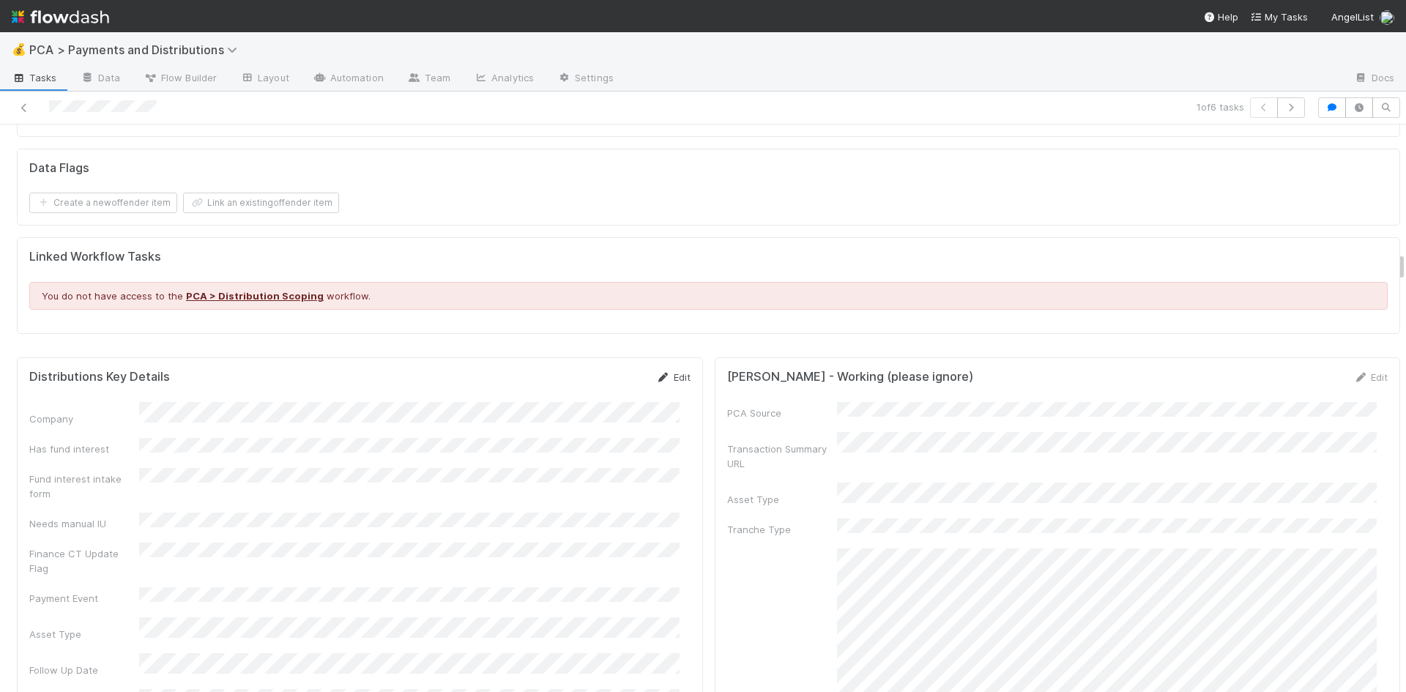
click at [656, 382] on icon at bounding box center [663, 378] width 15 height 10
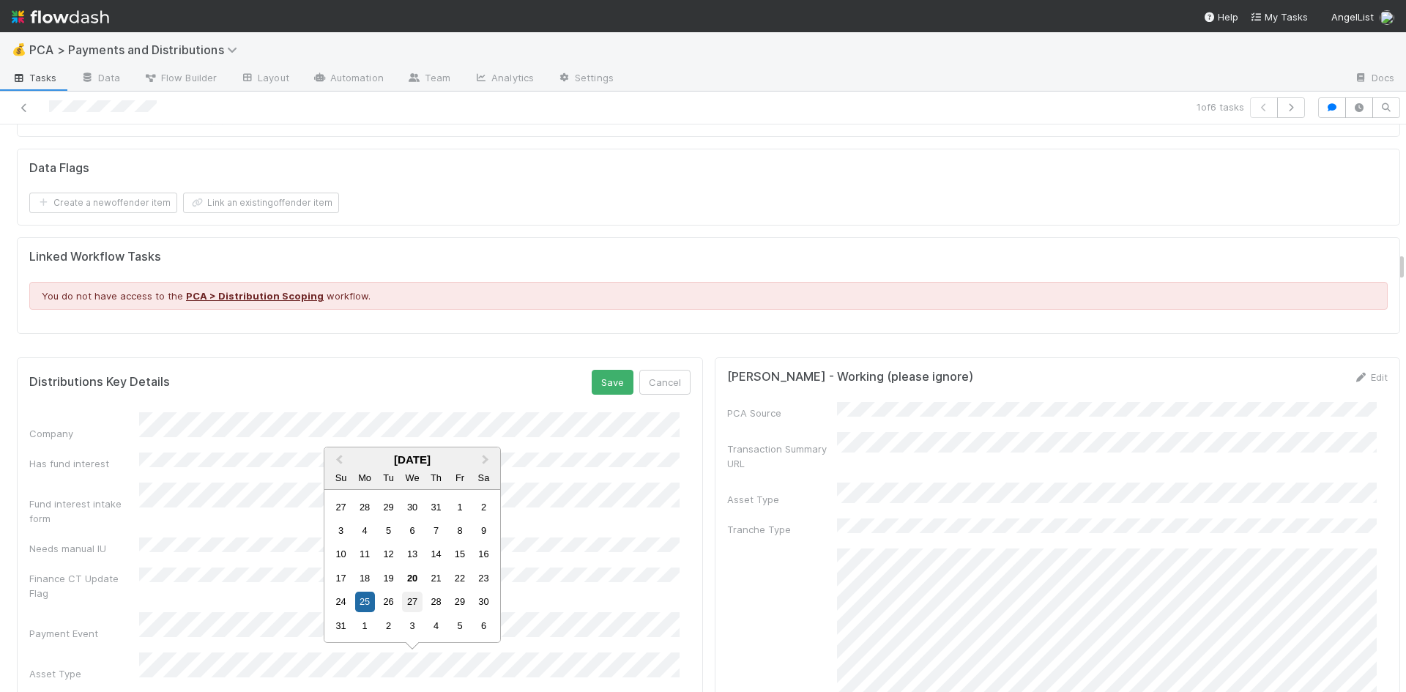
click at [411, 602] on div "27" at bounding box center [412, 602] width 20 height 20
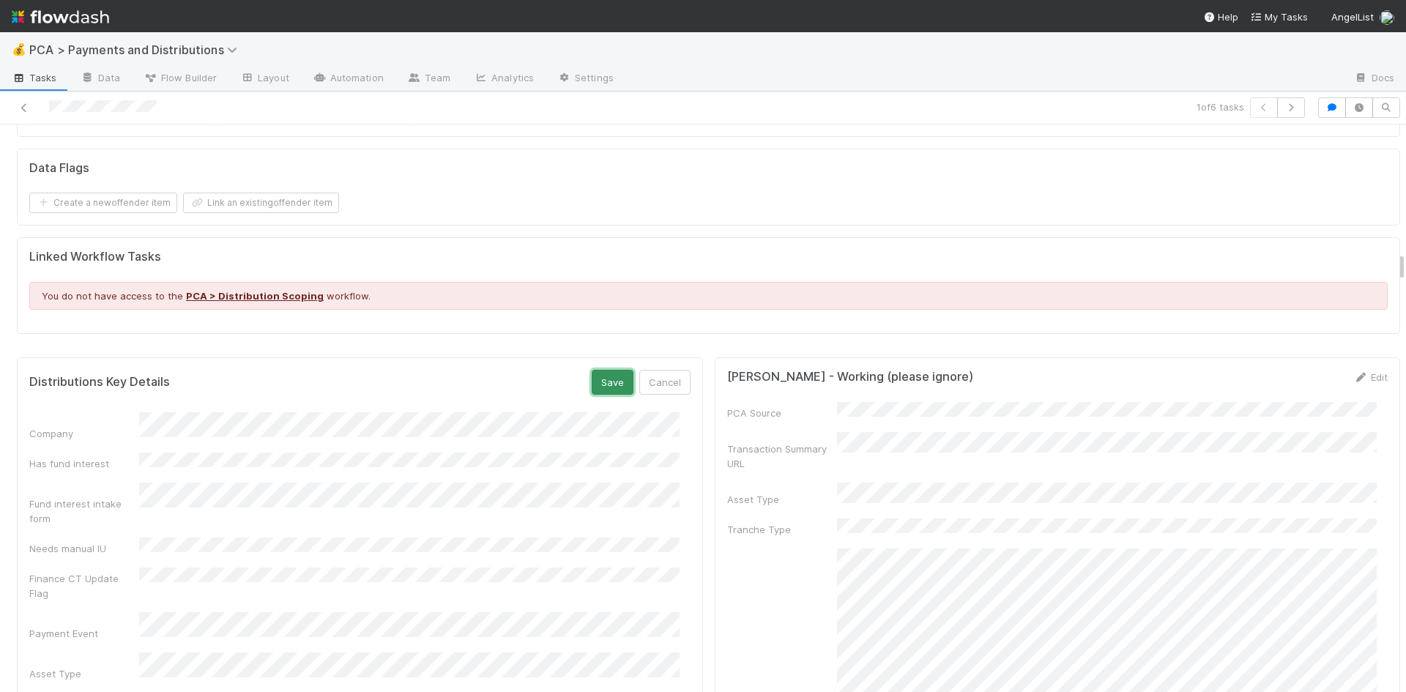
click at [600, 385] on button "Save" at bounding box center [613, 382] width 42 height 25
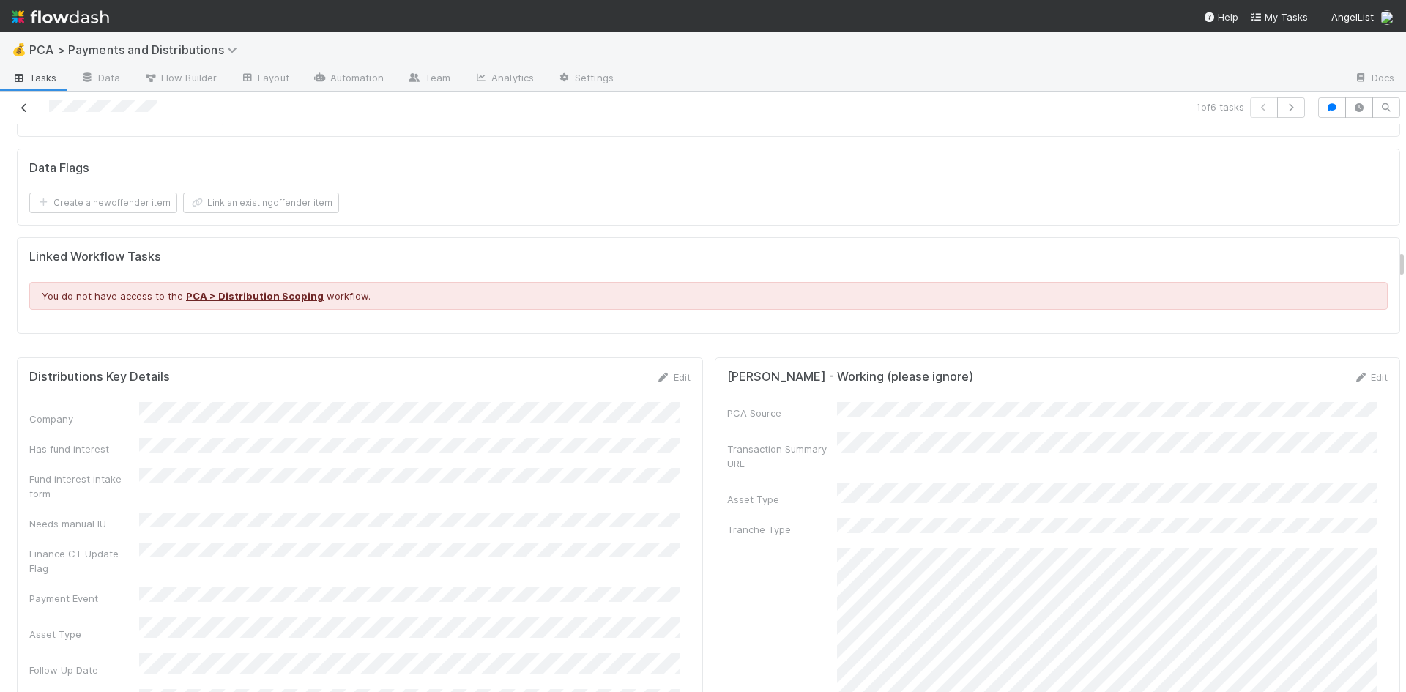
click at [22, 103] on icon at bounding box center [24, 108] width 15 height 10
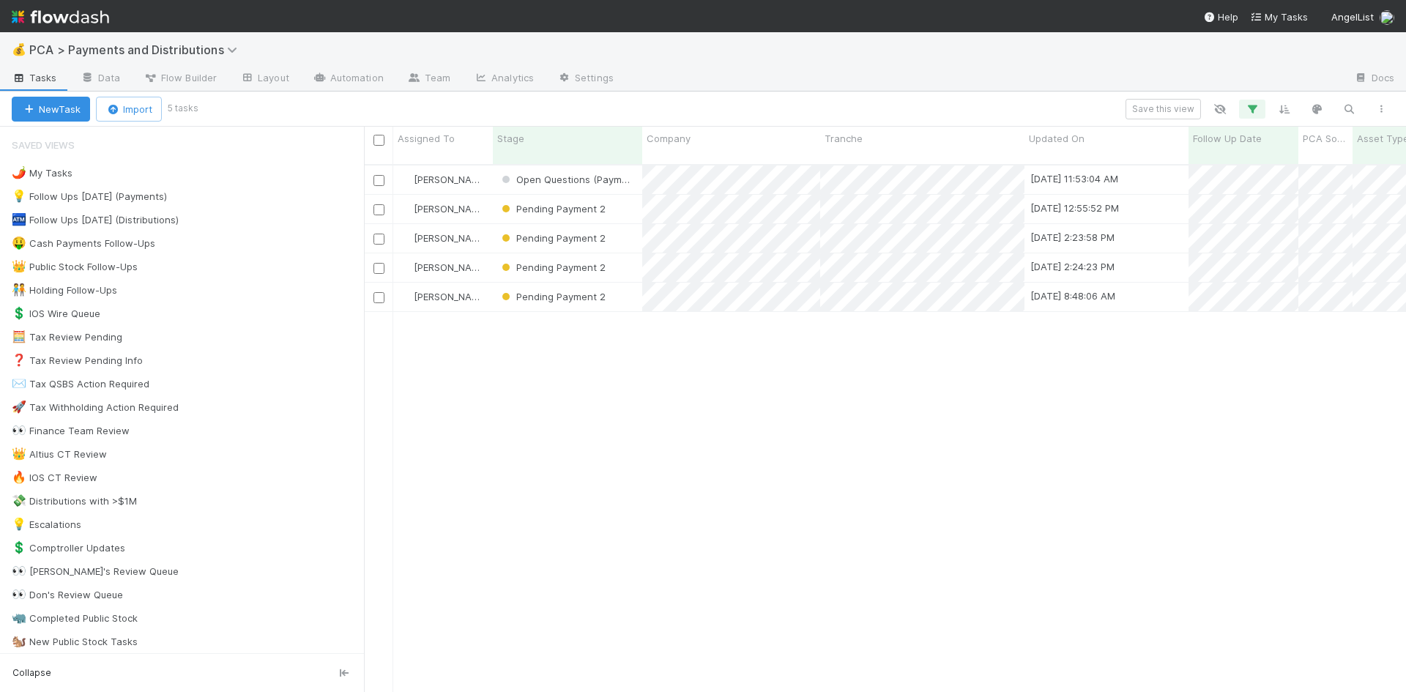
scroll to position [529, 1031]
click at [379, 140] on input "checkbox" at bounding box center [379, 140] width 11 height 11
checkbox input "true"
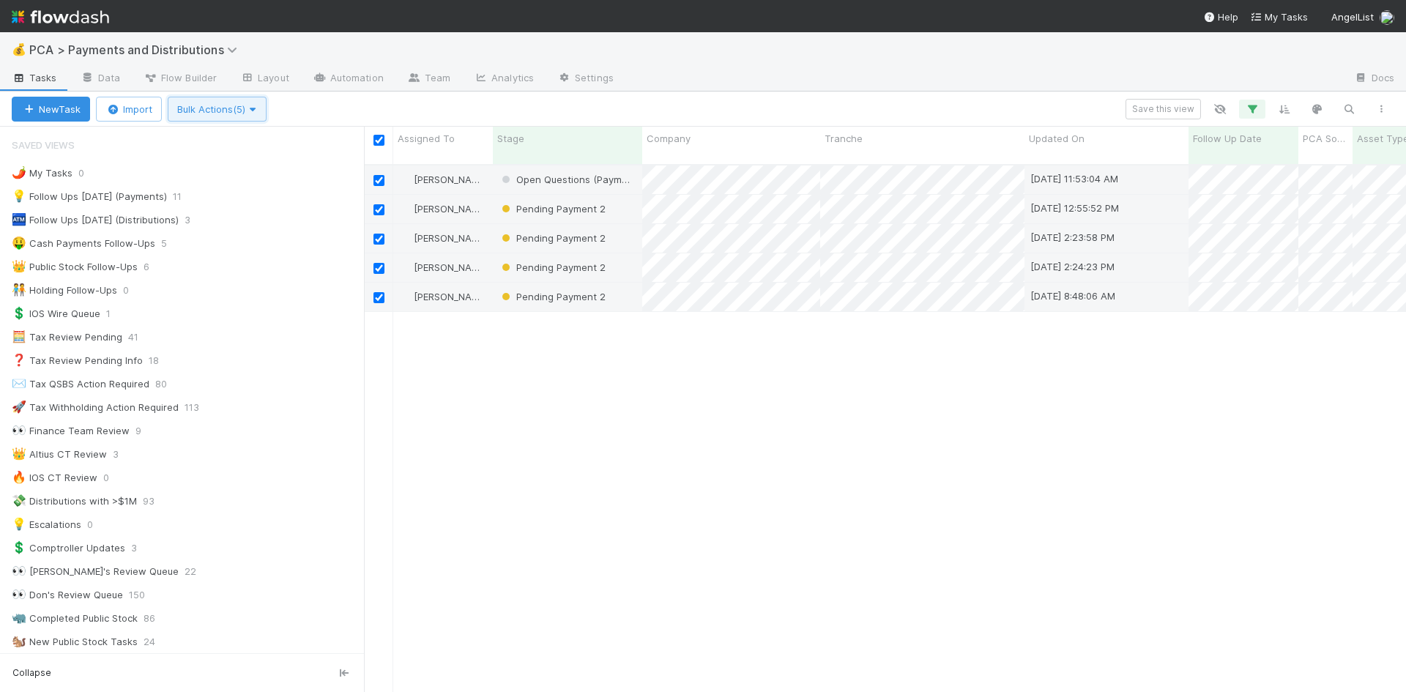
click at [207, 107] on span "Bulk Actions (5)" at bounding box center [217, 109] width 80 height 12
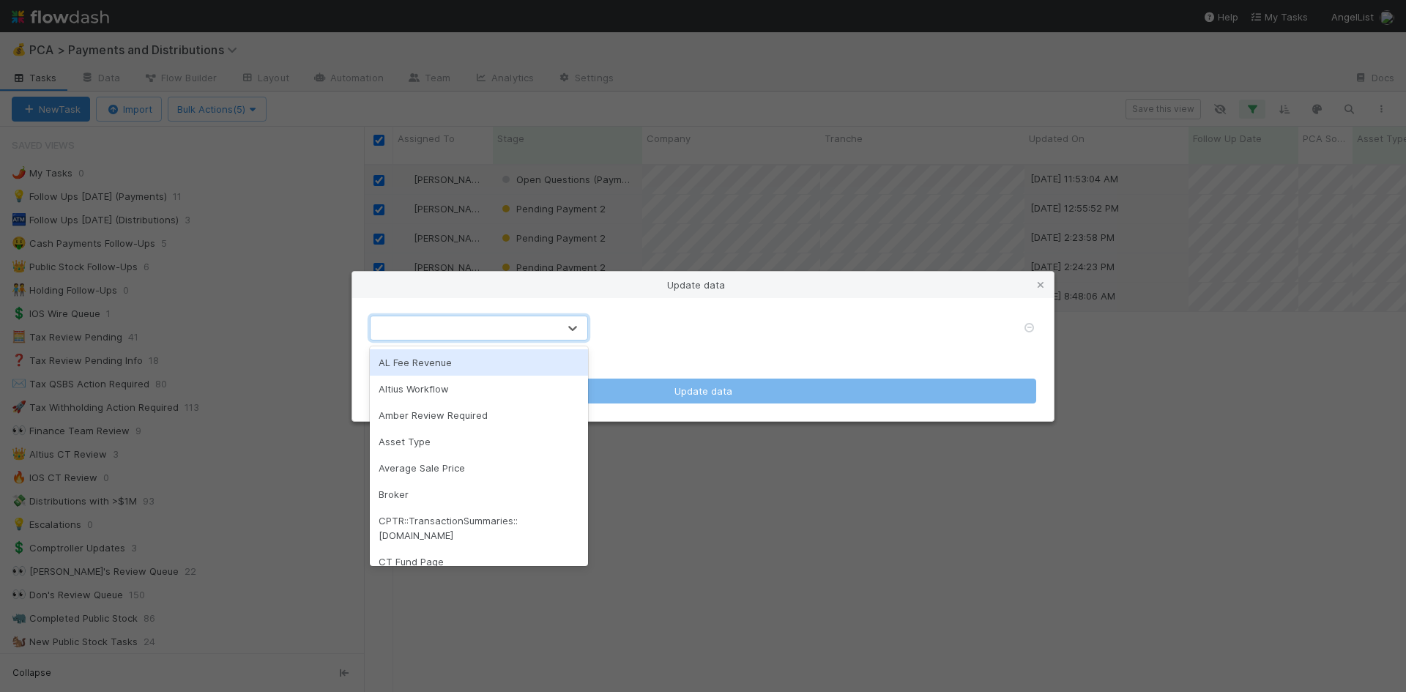
click at [483, 324] on div at bounding box center [465, 327] width 188 height 23
type input "foll"
click at [481, 360] on div "Follow Up Date" at bounding box center [479, 362] width 218 height 26
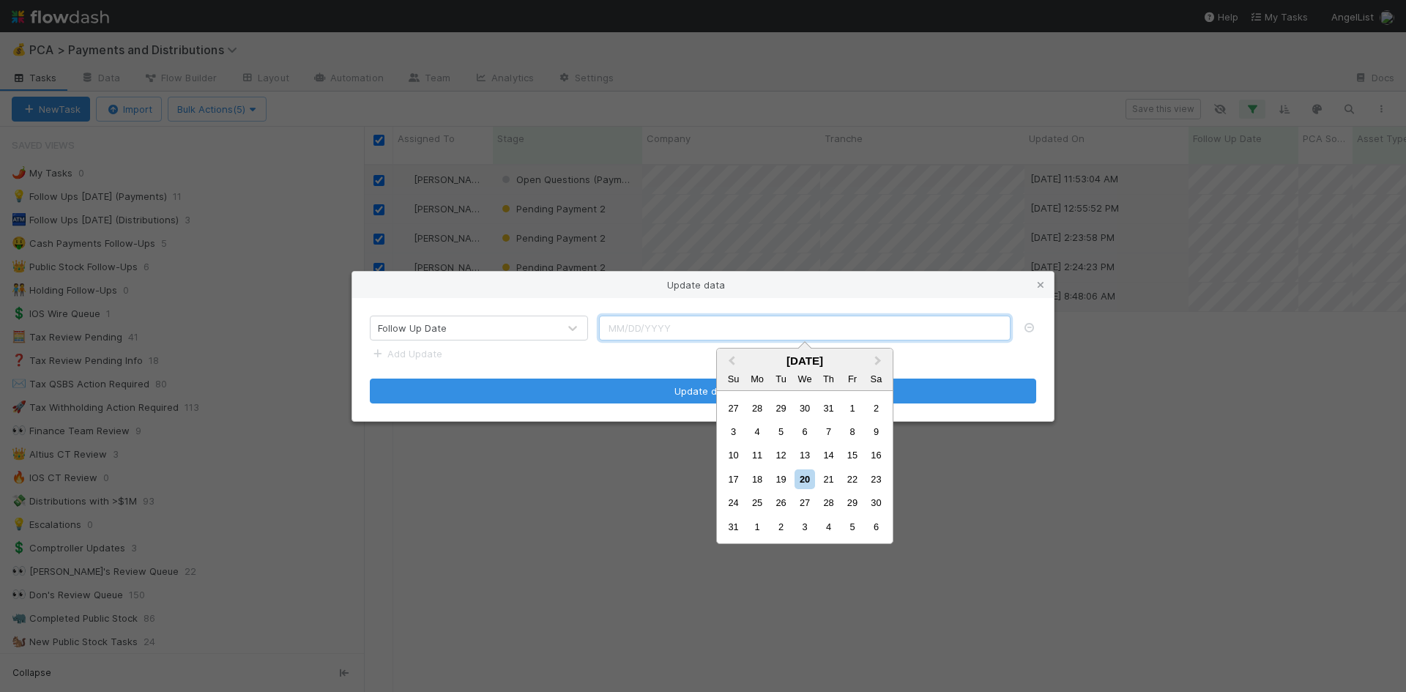
click at [733, 316] on input "text" at bounding box center [805, 328] width 412 height 25
click at [755, 500] on div "25" at bounding box center [758, 503] width 20 height 20
type input "08/25/2025"
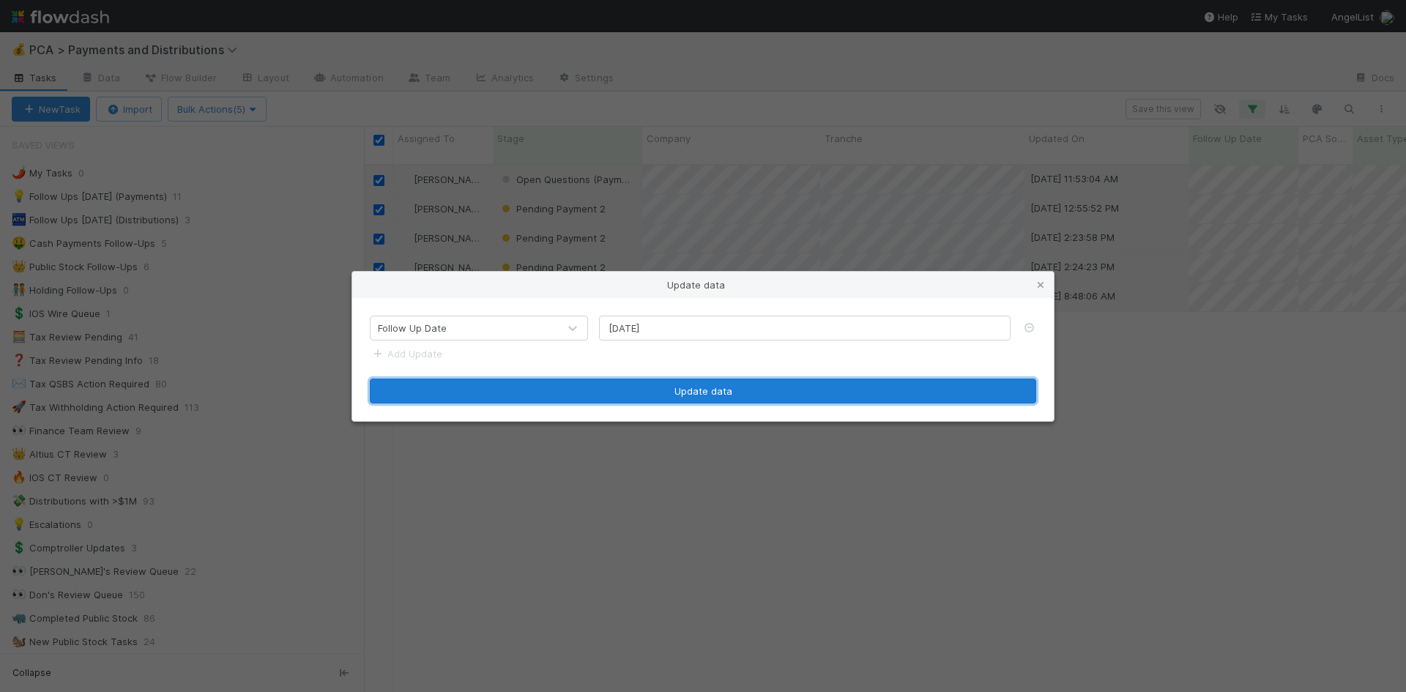
click at [668, 388] on button "Update data" at bounding box center [703, 391] width 667 height 25
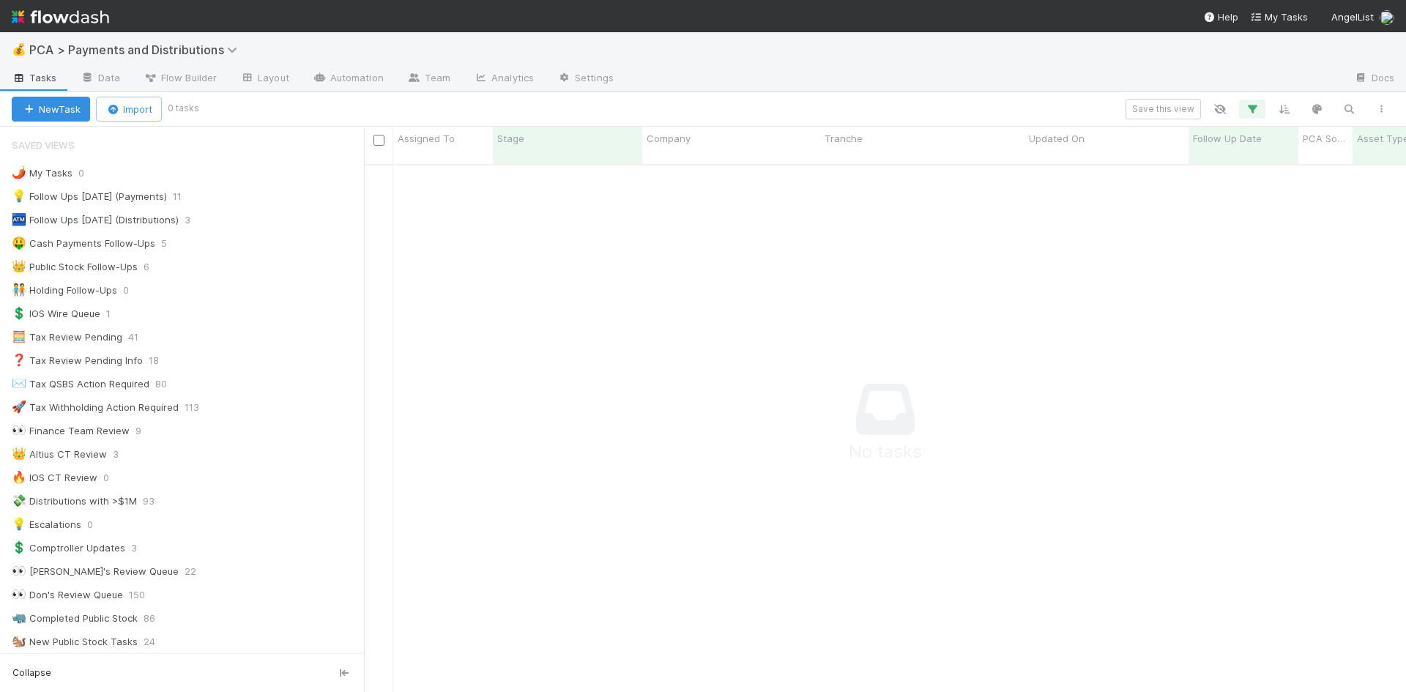
scroll to position [12, 12]
click at [1258, 108] on icon "button" at bounding box center [1252, 109] width 15 height 13
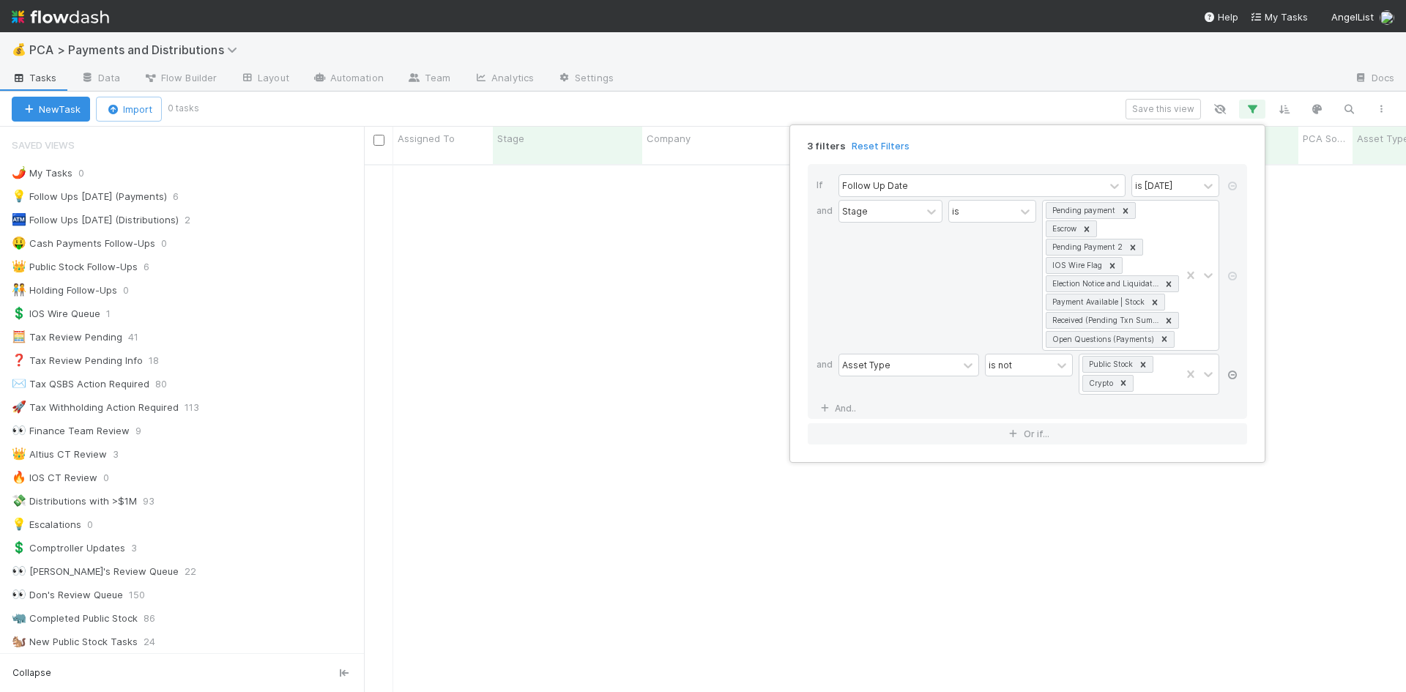
click at [1234, 372] on icon at bounding box center [1233, 375] width 15 height 9
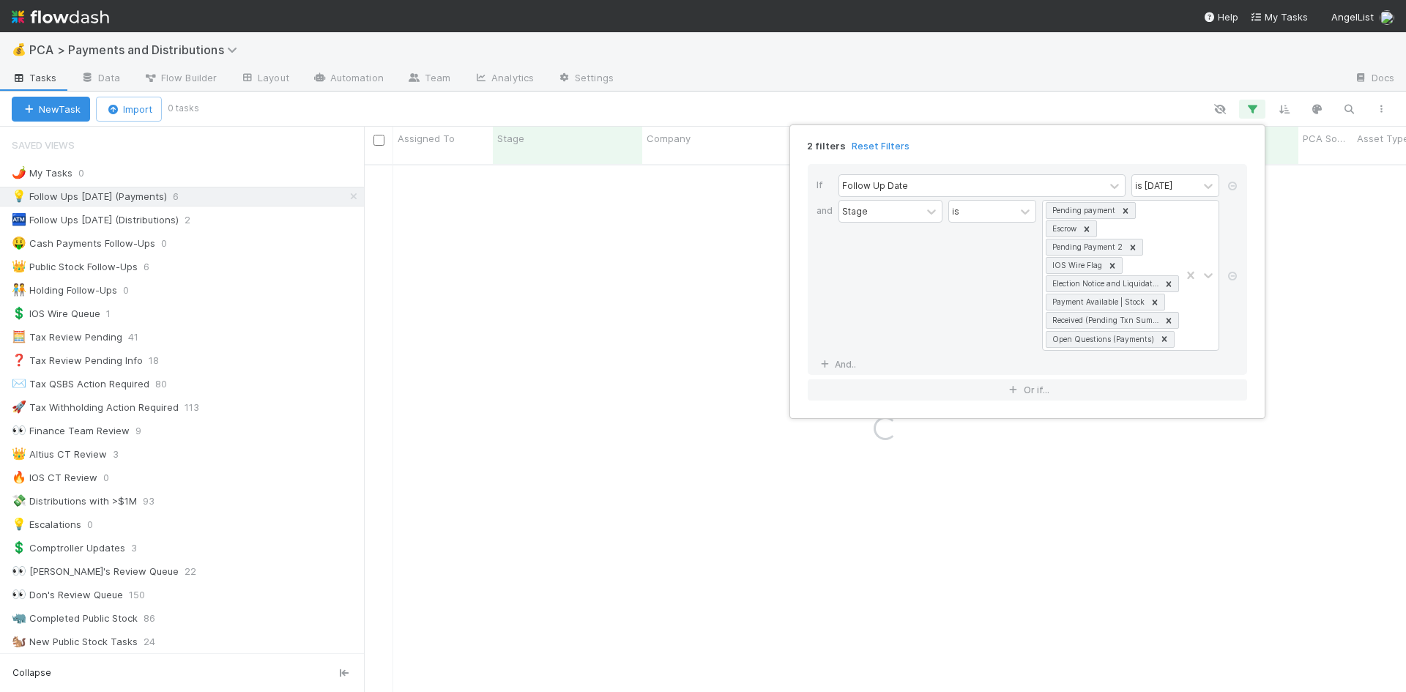
click at [1037, 60] on div "2 filters Reset Filters If Follow Up Date is today and Stage is Pending payment…" at bounding box center [703, 346] width 1406 height 692
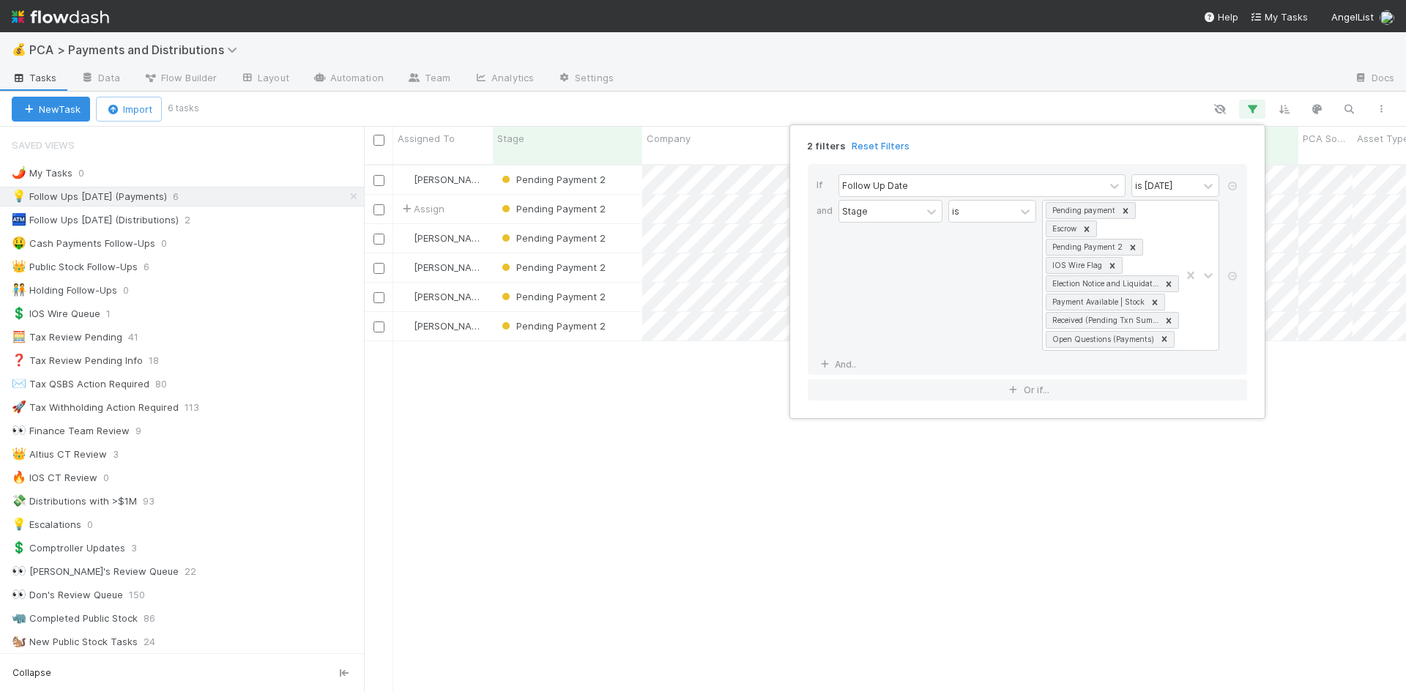
scroll to position [529, 1031]
click at [1136, 500] on div "2 filters Reset Filters If Follow Up Date is today and Stage is Pending payment…" at bounding box center [703, 346] width 1406 height 692
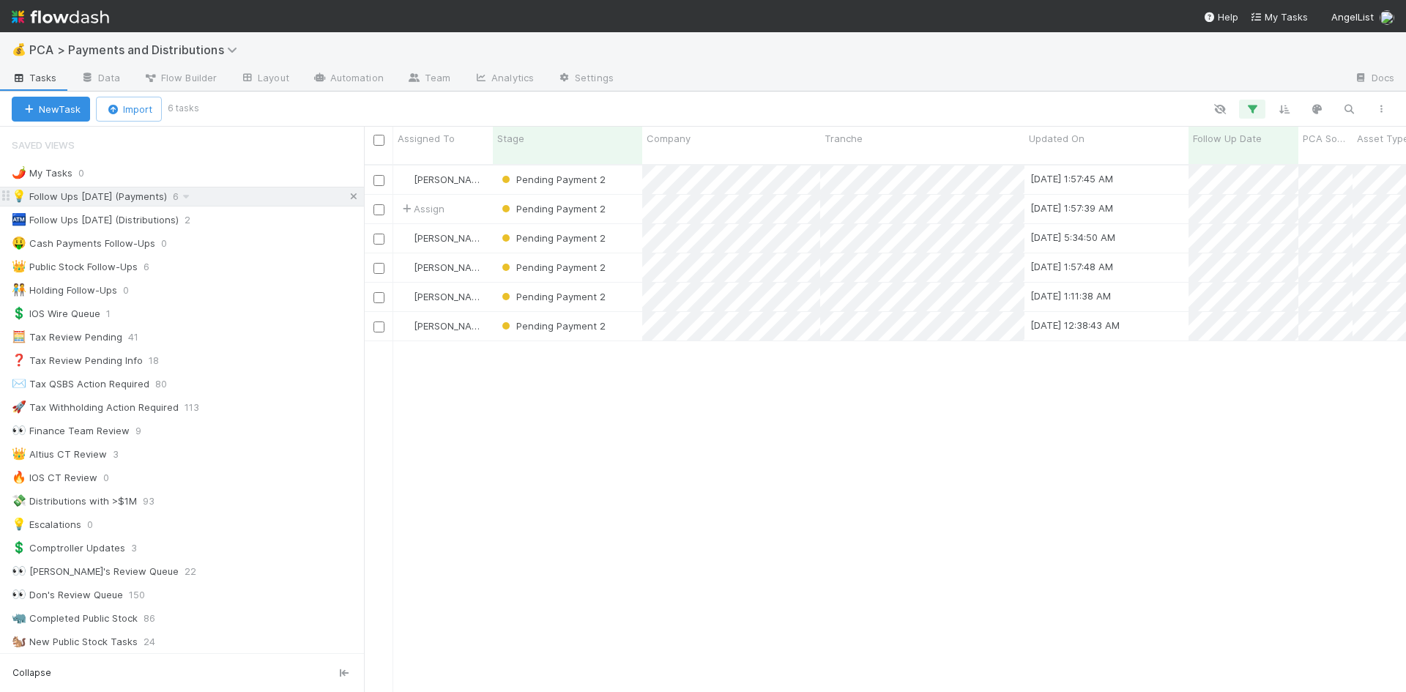
click at [346, 198] on icon at bounding box center [353, 197] width 15 height 10
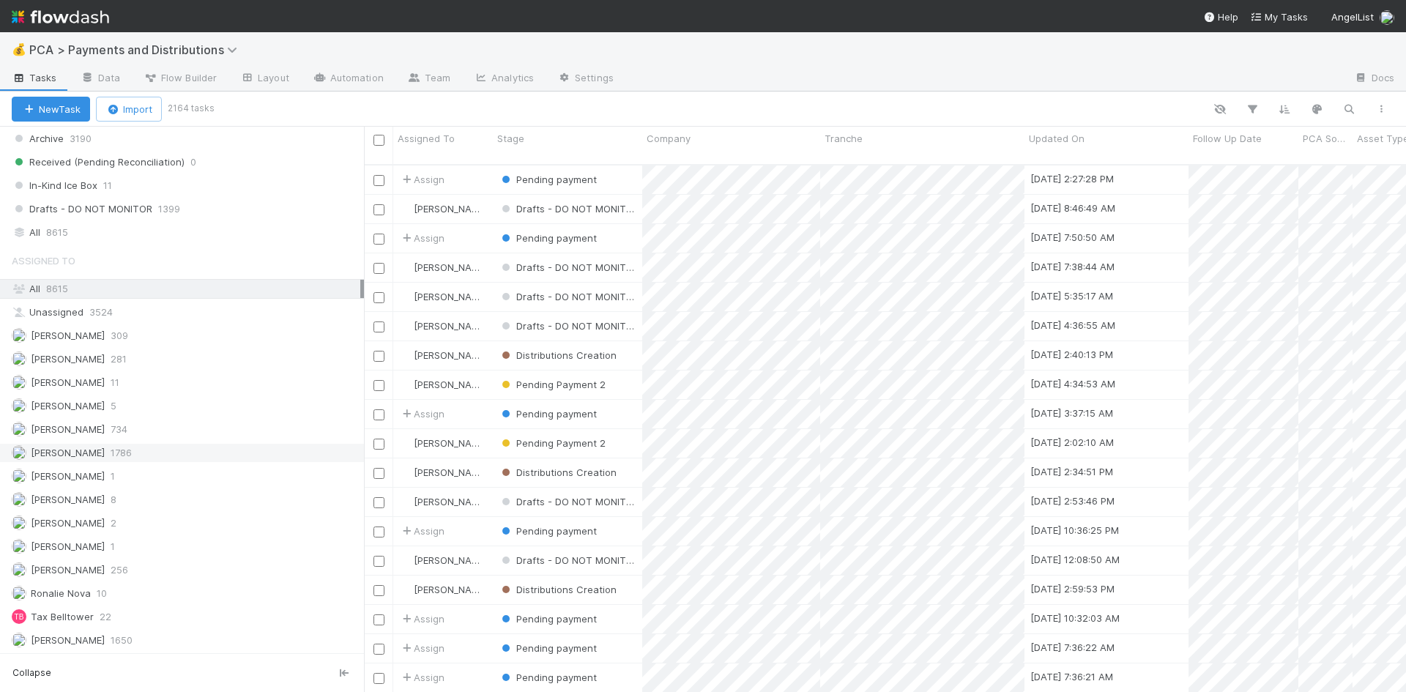
scroll to position [1146, 0]
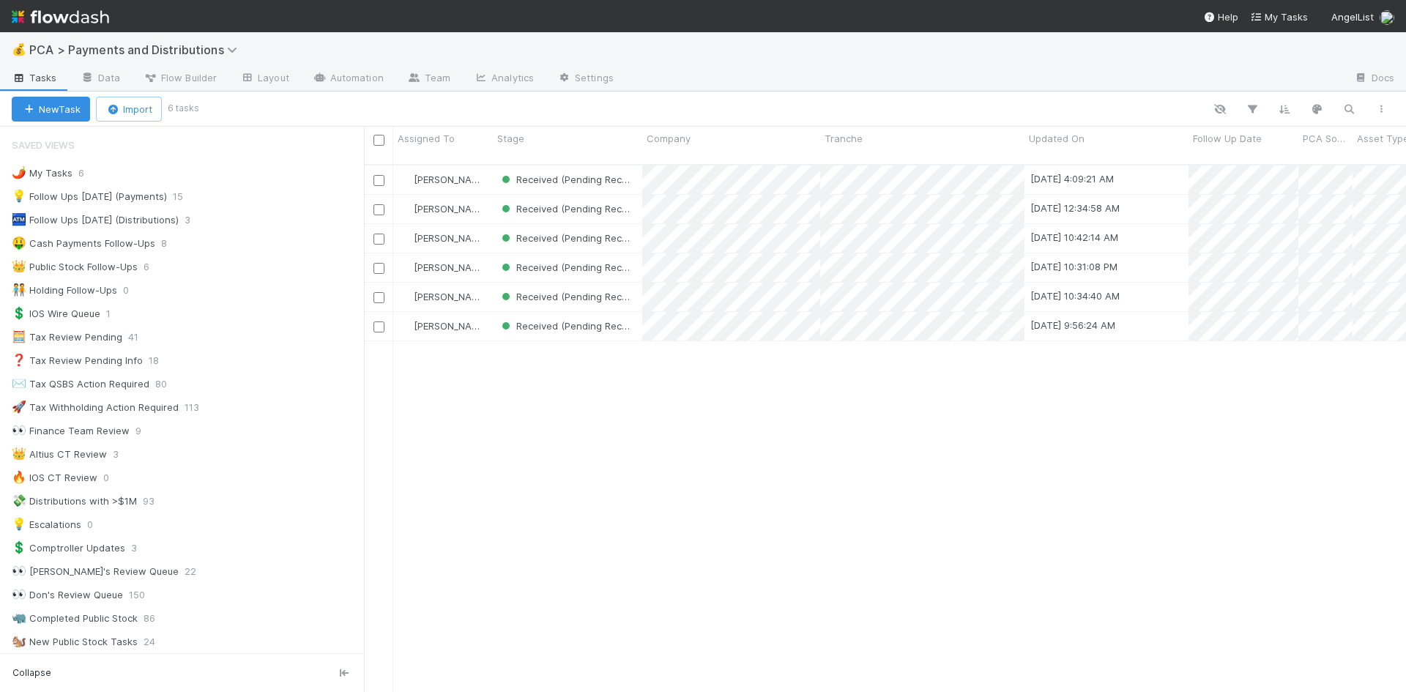
scroll to position [529, 1031]
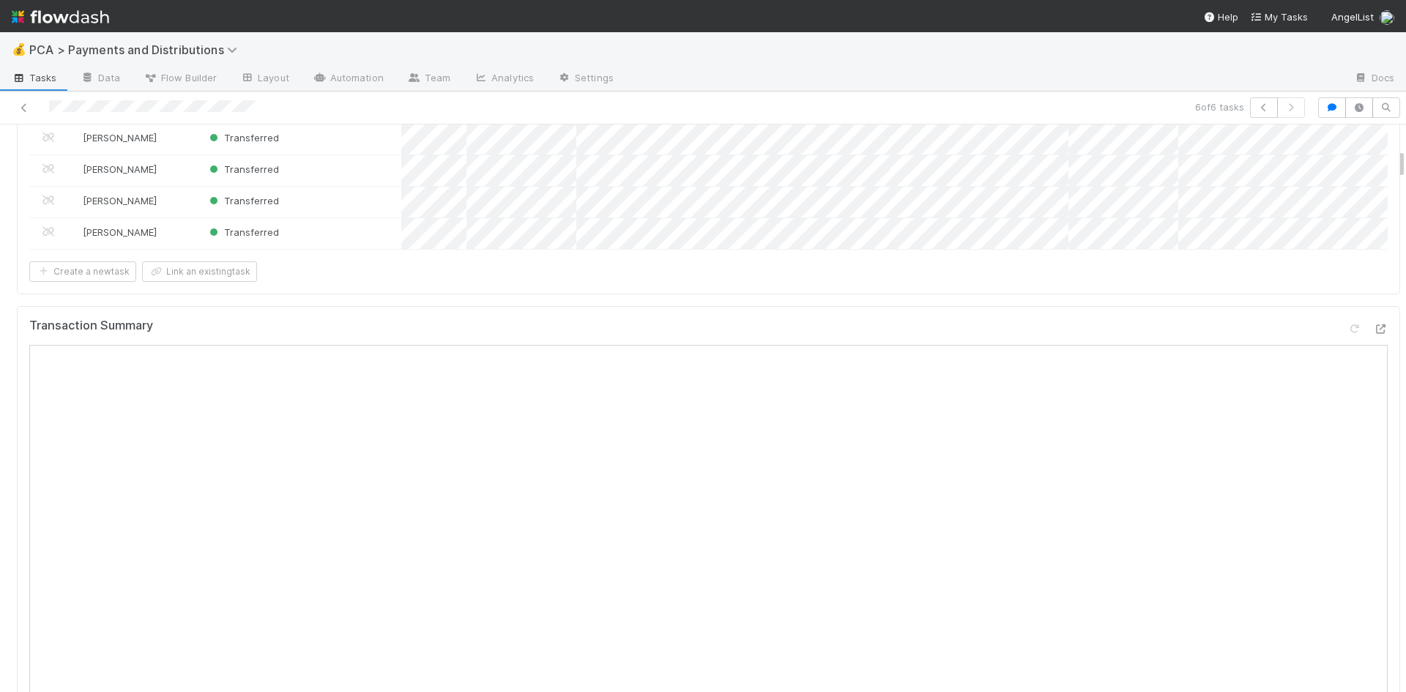
scroll to position [293, 0]
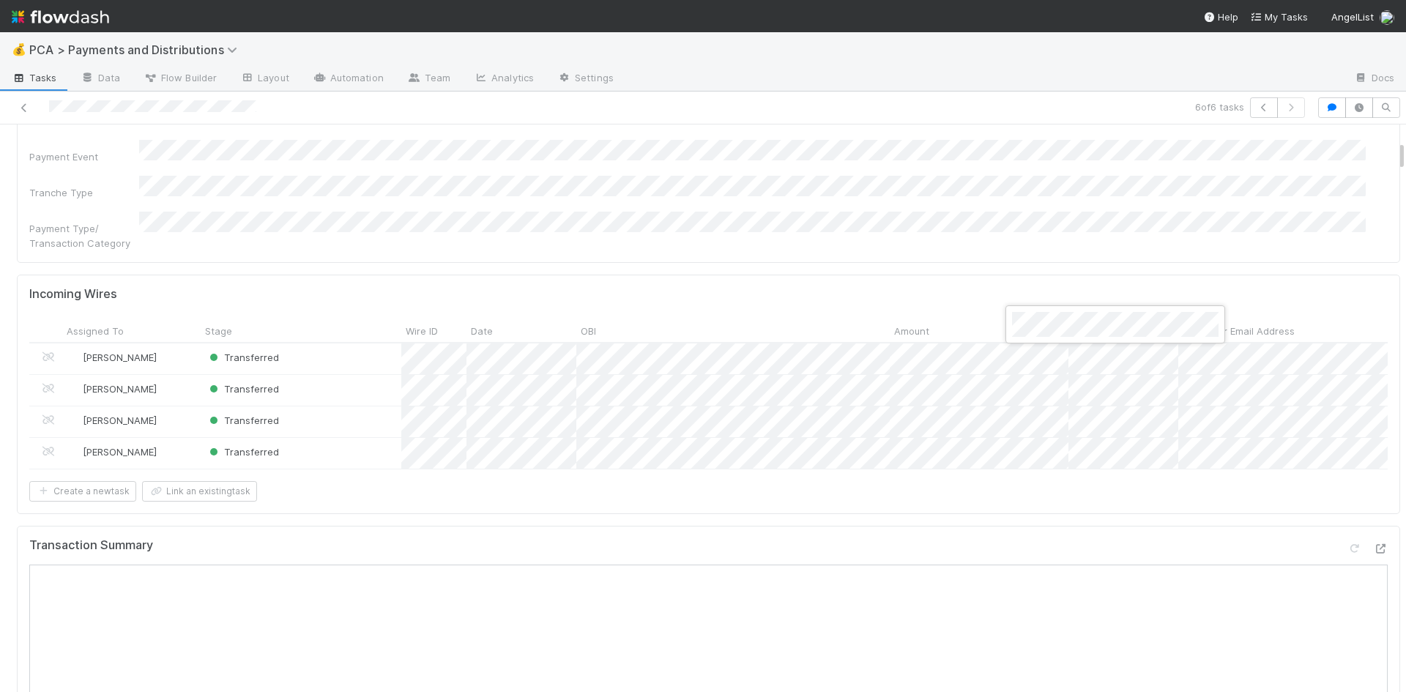
click at [932, 210] on div at bounding box center [703, 346] width 1406 height 692
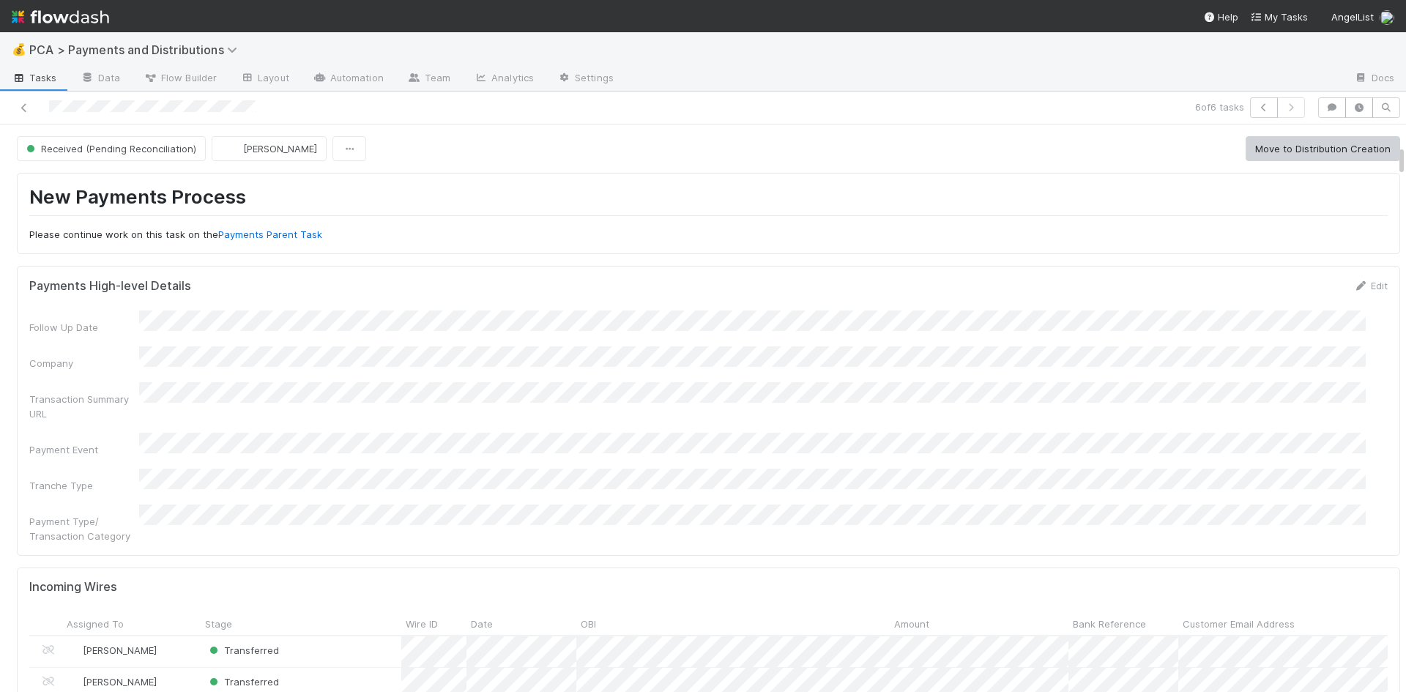
scroll to position [366, 0]
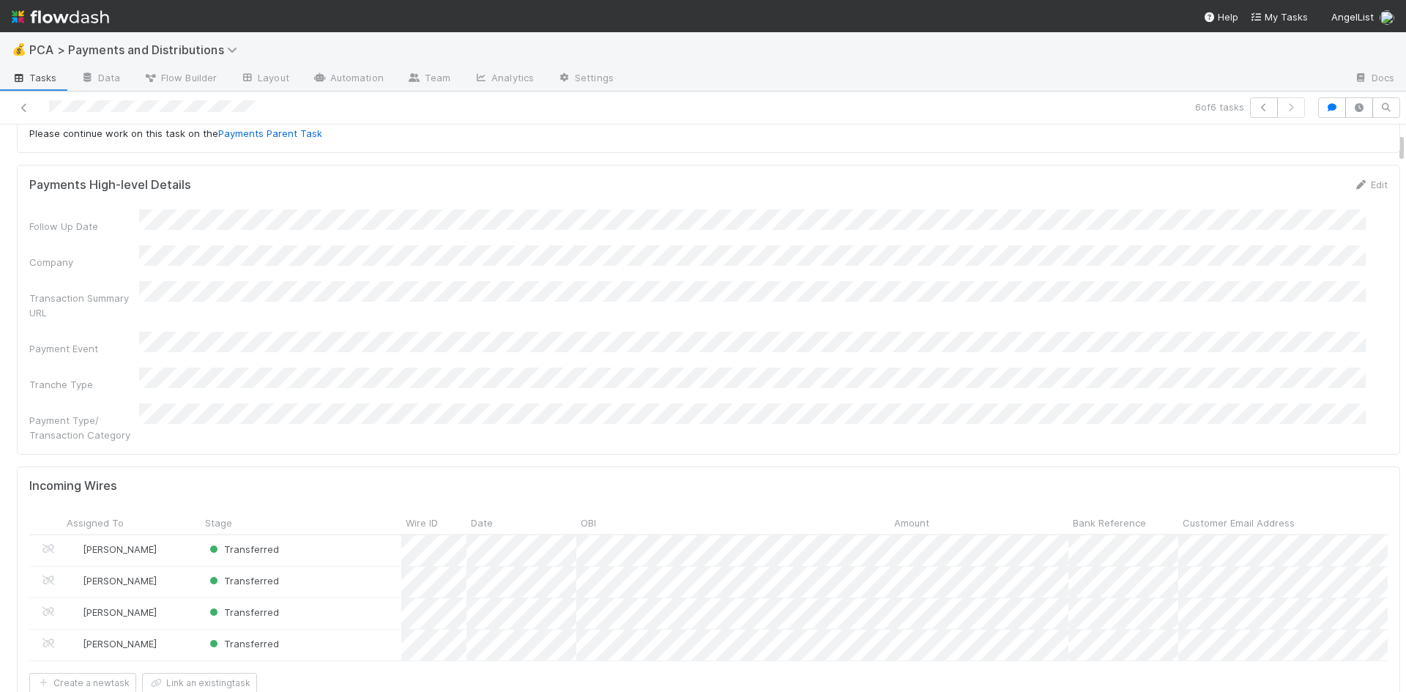
scroll to position [147, 0]
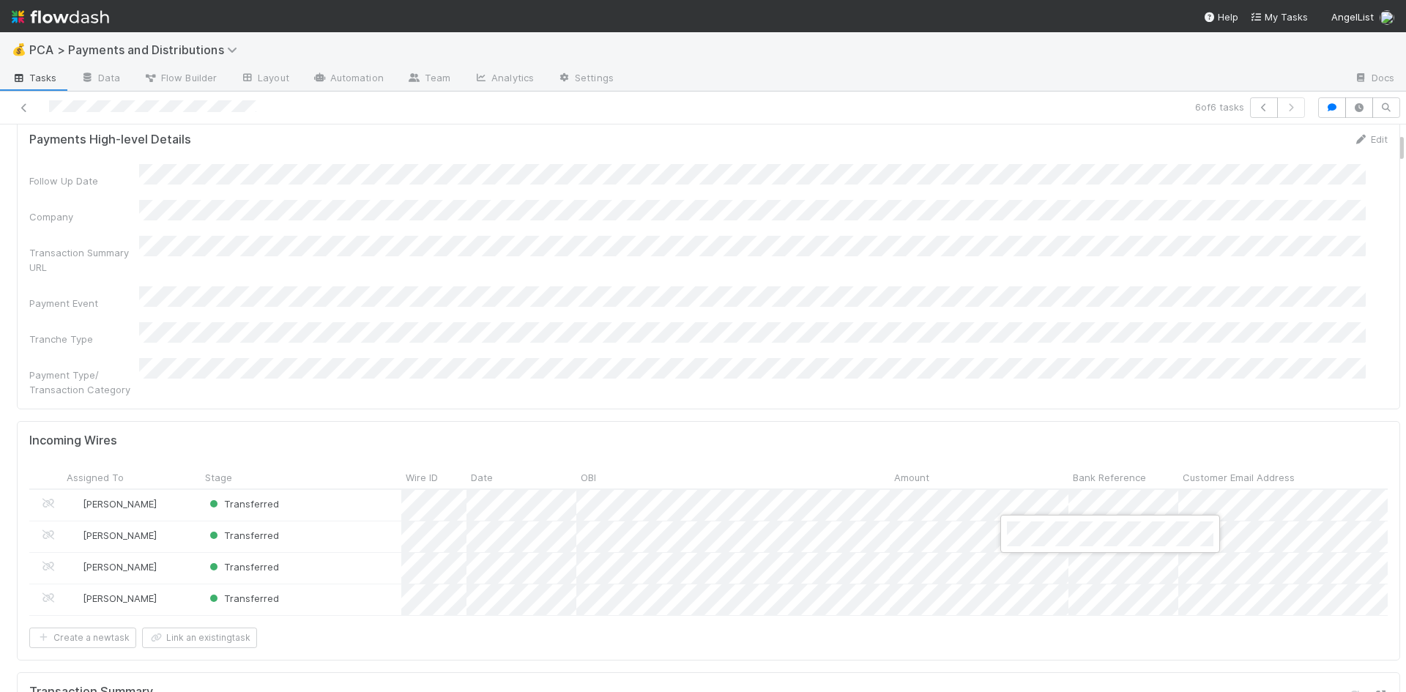
click at [1045, 336] on div at bounding box center [703, 346] width 1406 height 692
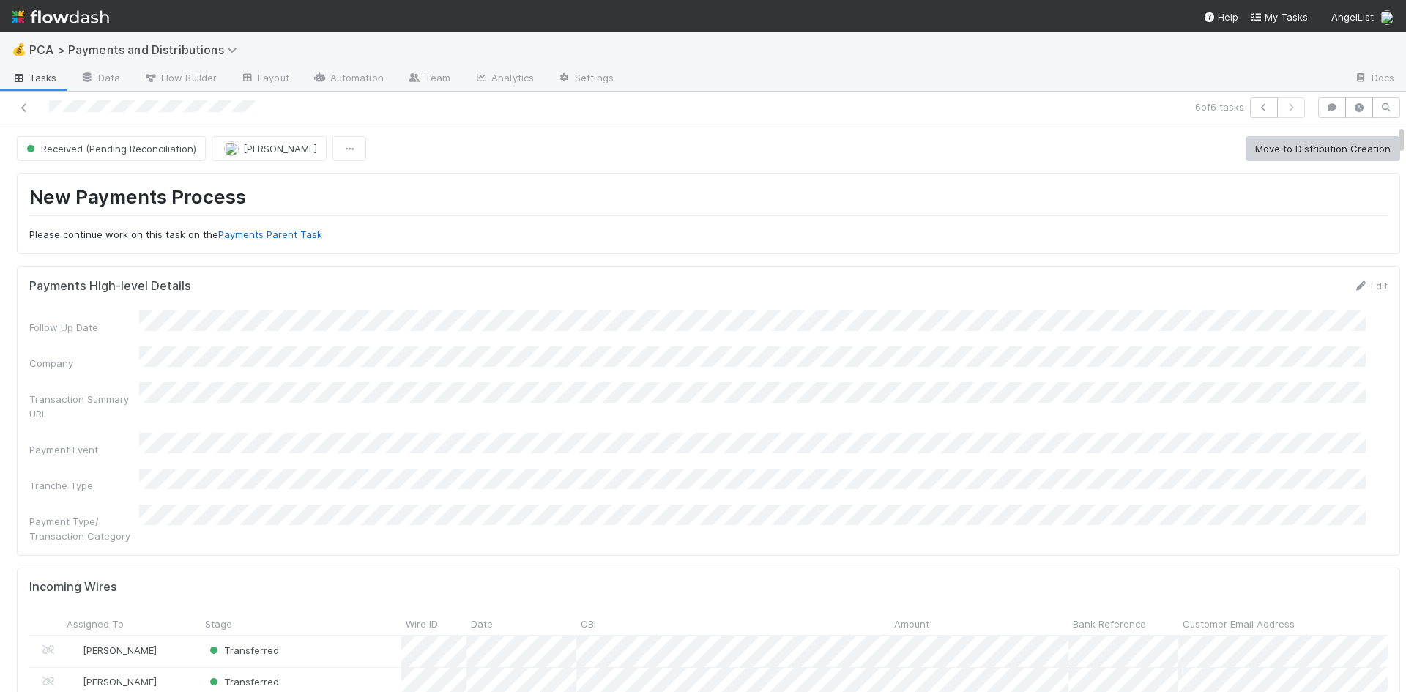
scroll to position [366, 0]
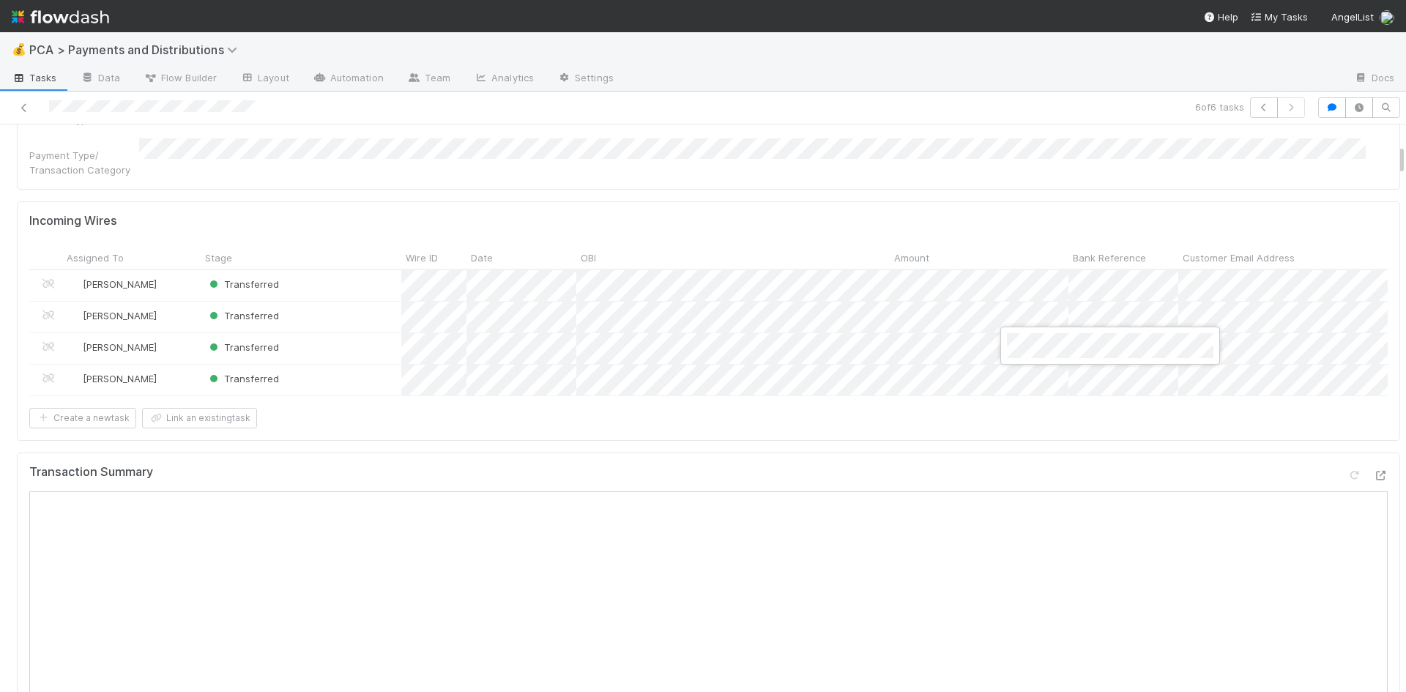
click at [905, 413] on div at bounding box center [703, 346] width 1406 height 692
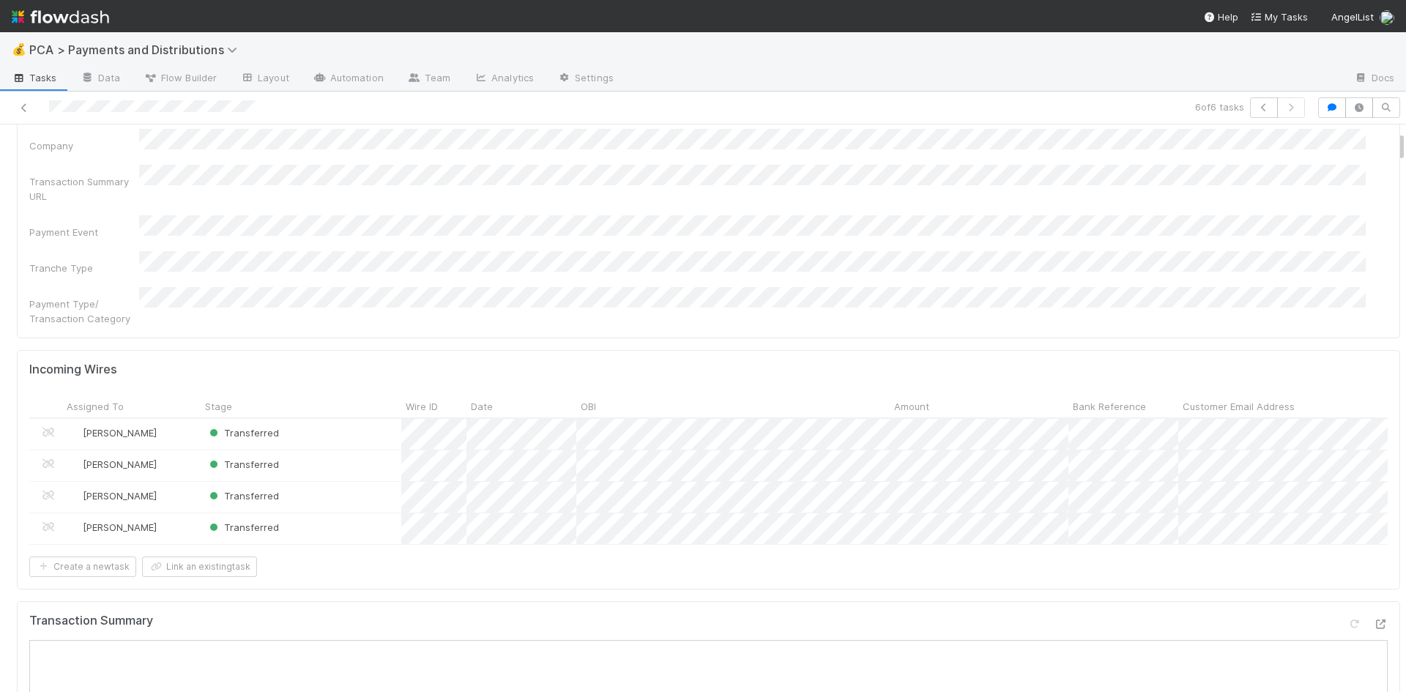
scroll to position [220, 0]
click at [1035, 431] on div at bounding box center [703, 346] width 1406 height 692
click at [1034, 468] on div at bounding box center [703, 346] width 1406 height 692
click at [1050, 496] on div at bounding box center [703, 346] width 1406 height 692
click at [972, 274] on div at bounding box center [703, 346] width 1406 height 692
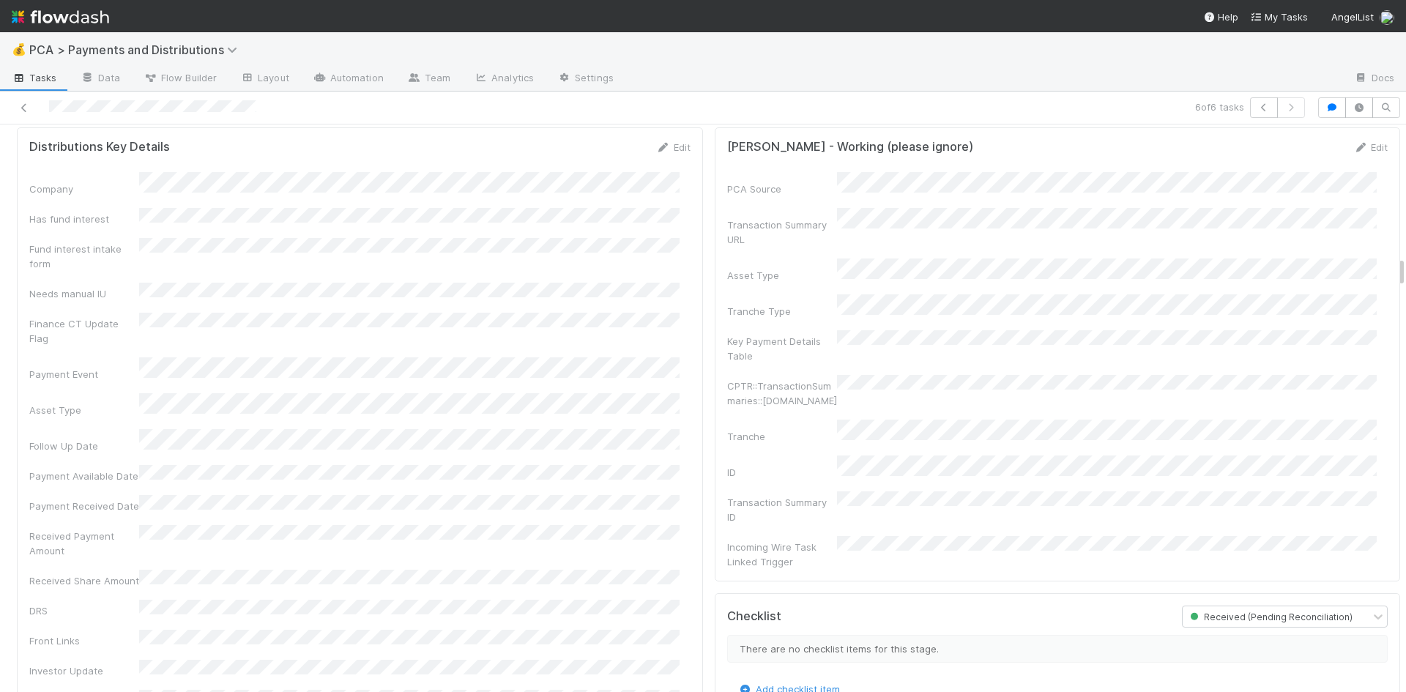
scroll to position [2271, 0]
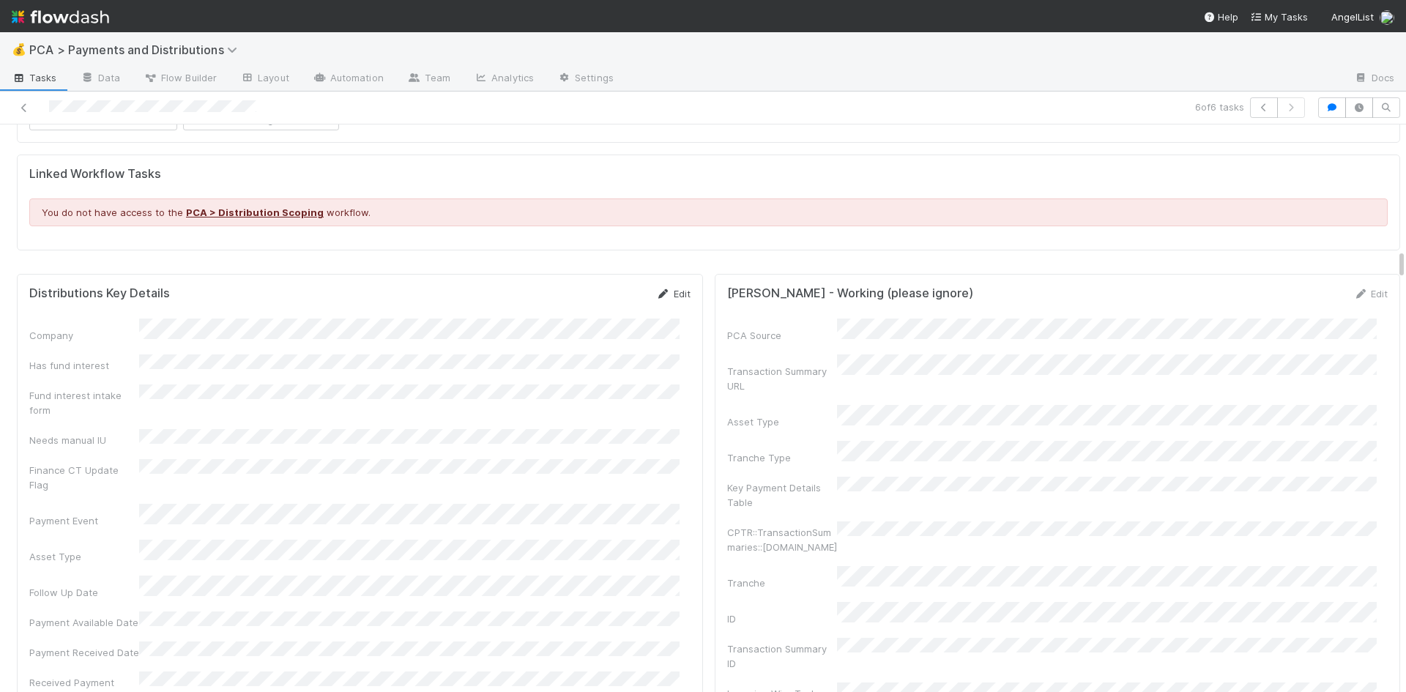
click at [659, 289] on icon at bounding box center [663, 294] width 15 height 10
click at [76, 609] on div "Follow Up Date" at bounding box center [359, 623] width 661 height 29
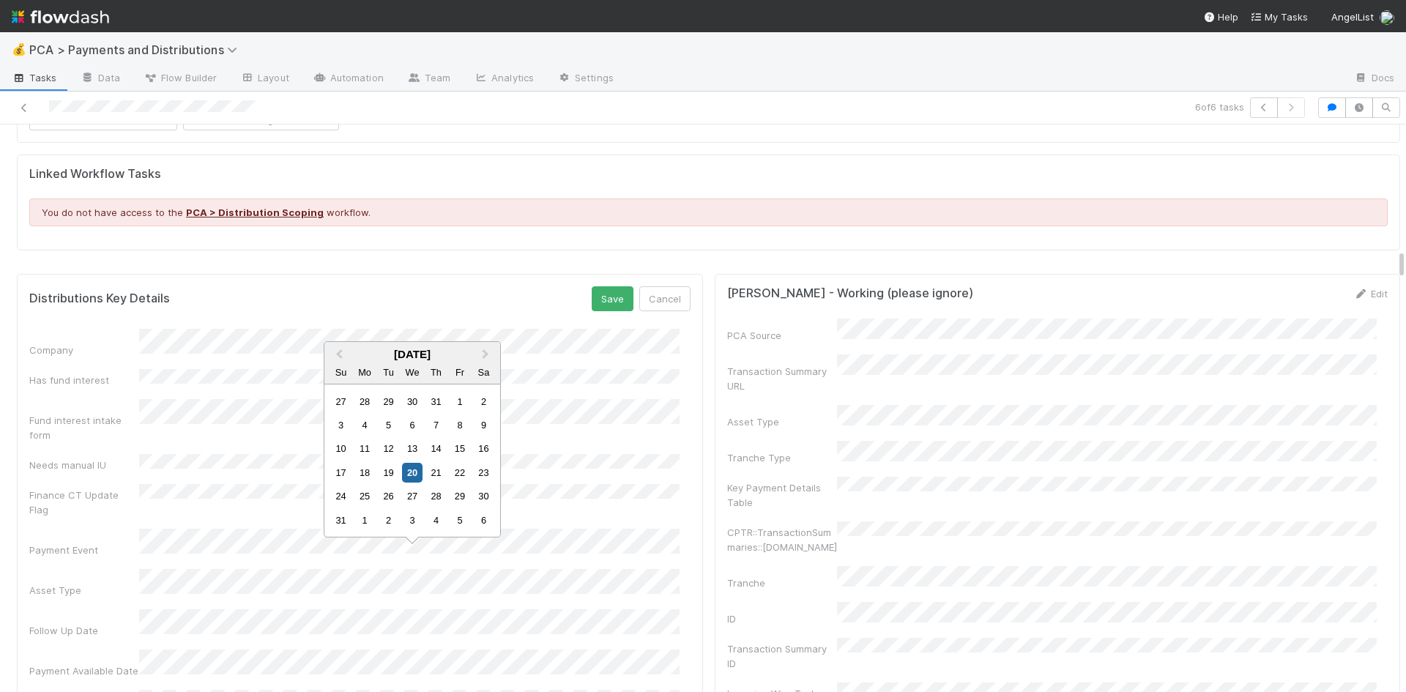
click at [68, 609] on div "Follow Up Date" at bounding box center [359, 623] width 661 height 29
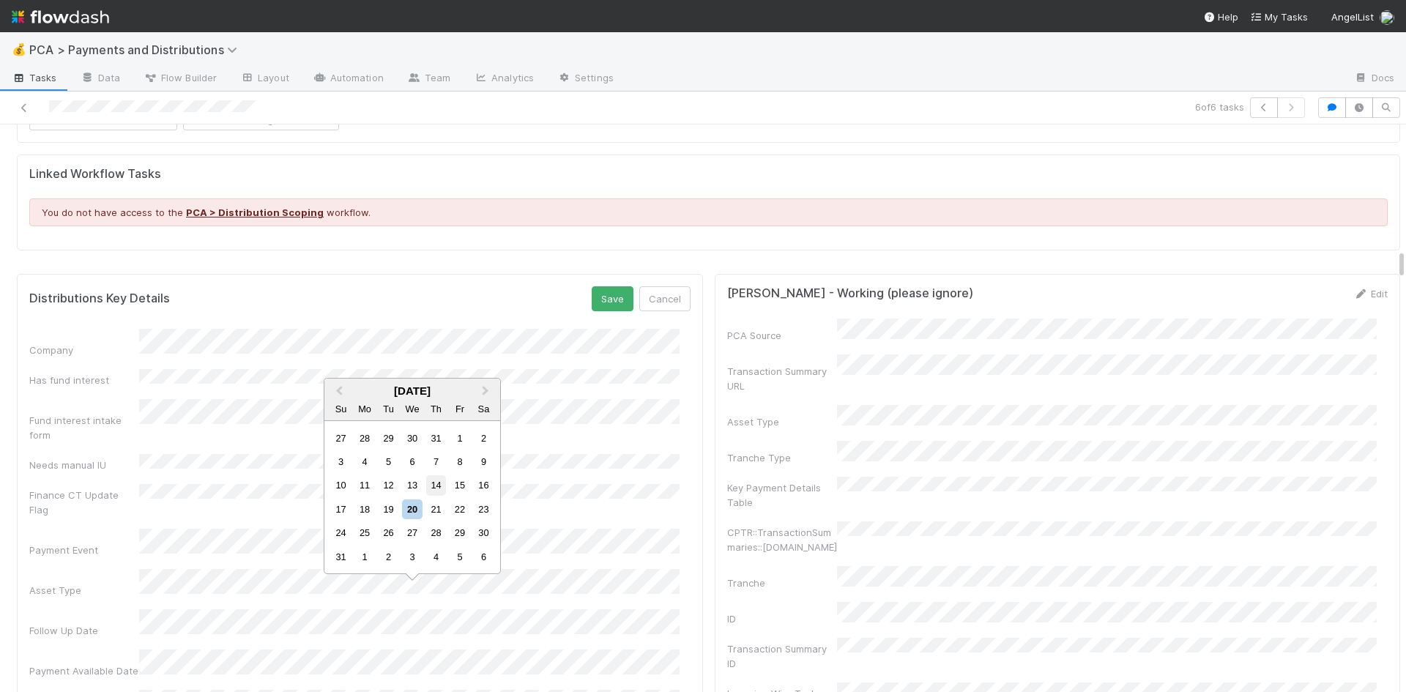
click at [438, 483] on div "14" at bounding box center [436, 485] width 20 height 20
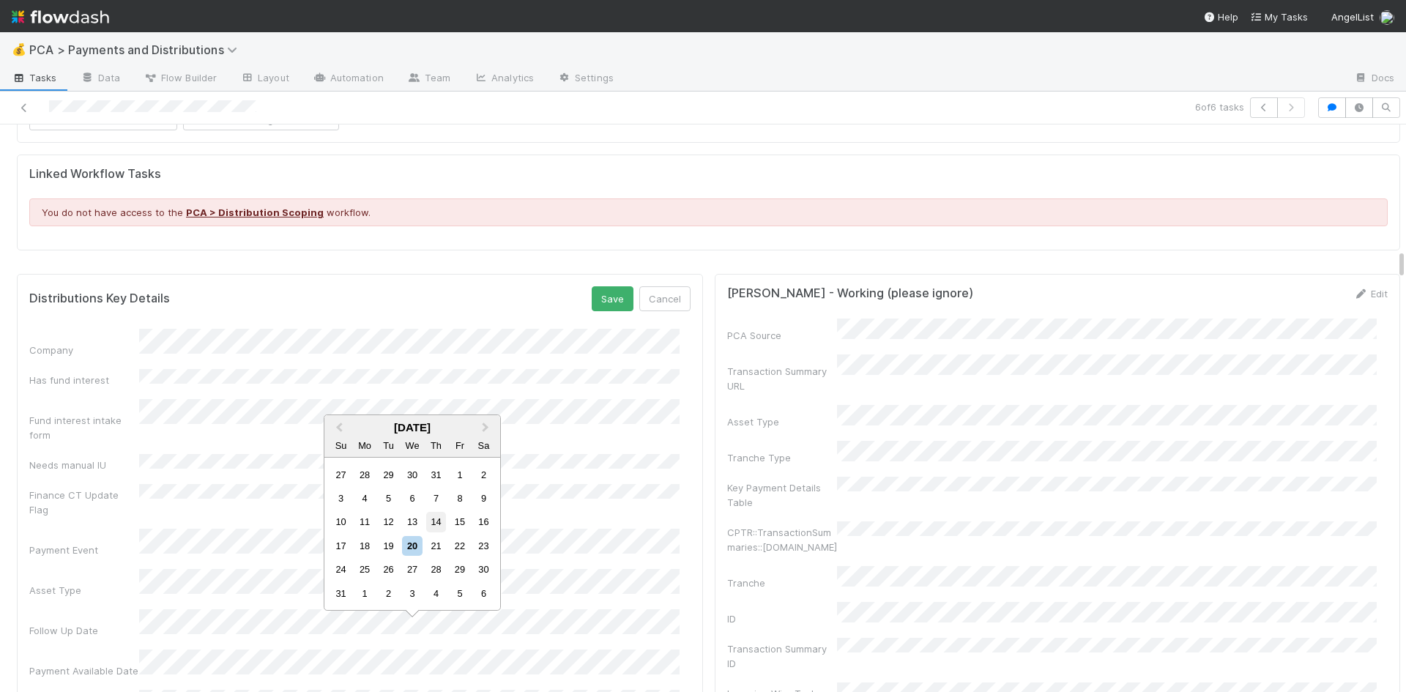
click at [431, 521] on div "14" at bounding box center [436, 522] width 20 height 20
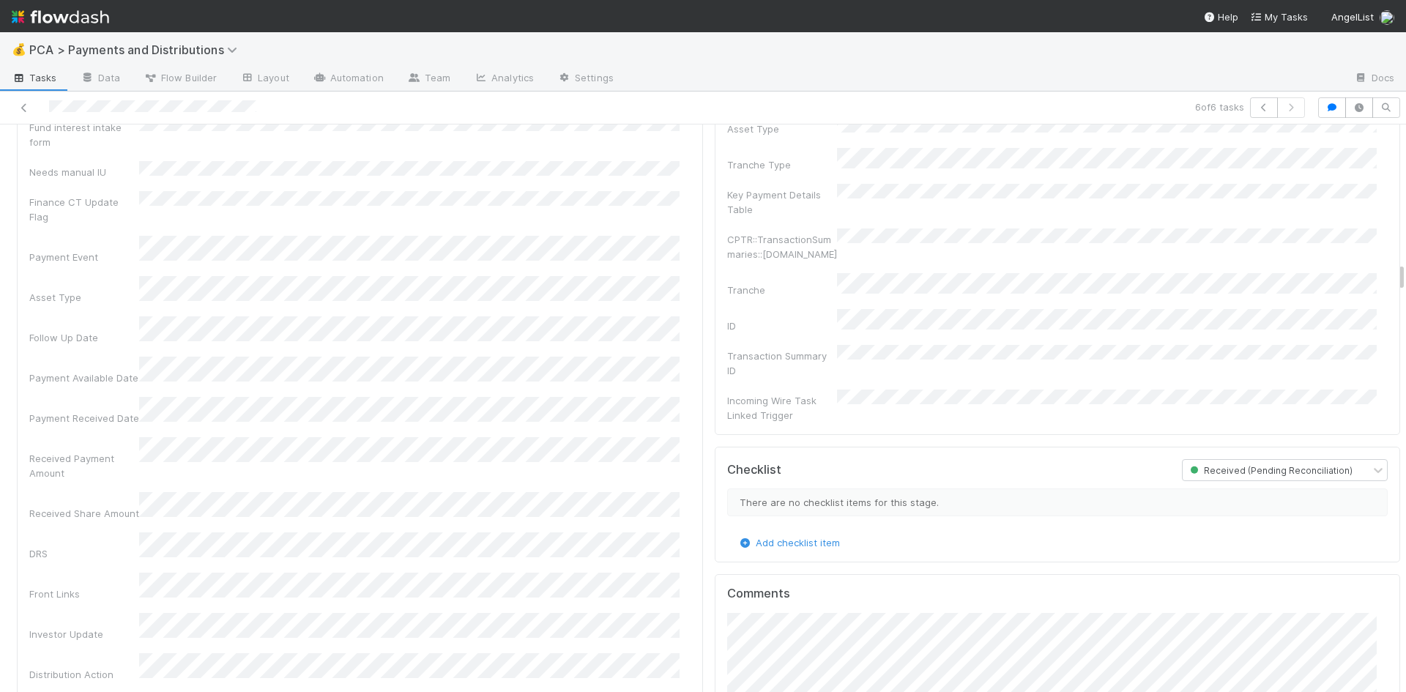
scroll to position [2124, 0]
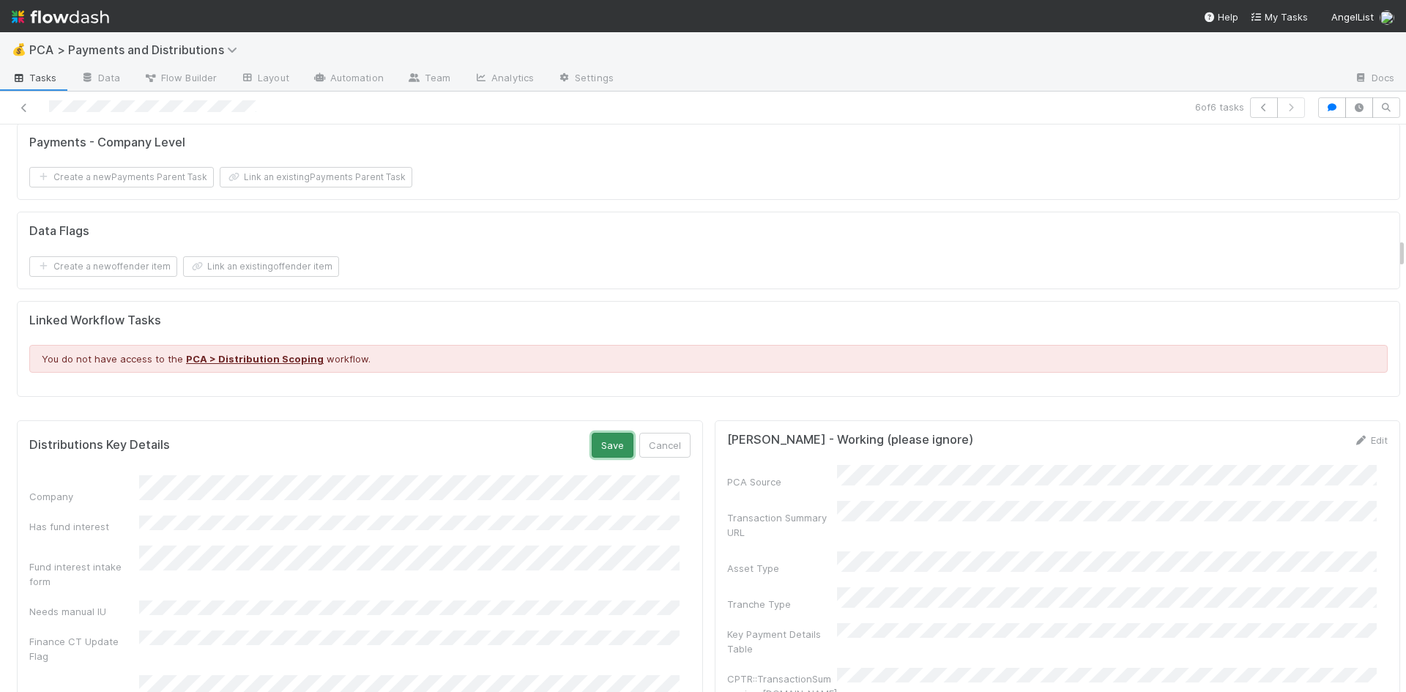
click at [596, 433] on button "Save" at bounding box center [613, 445] width 42 height 25
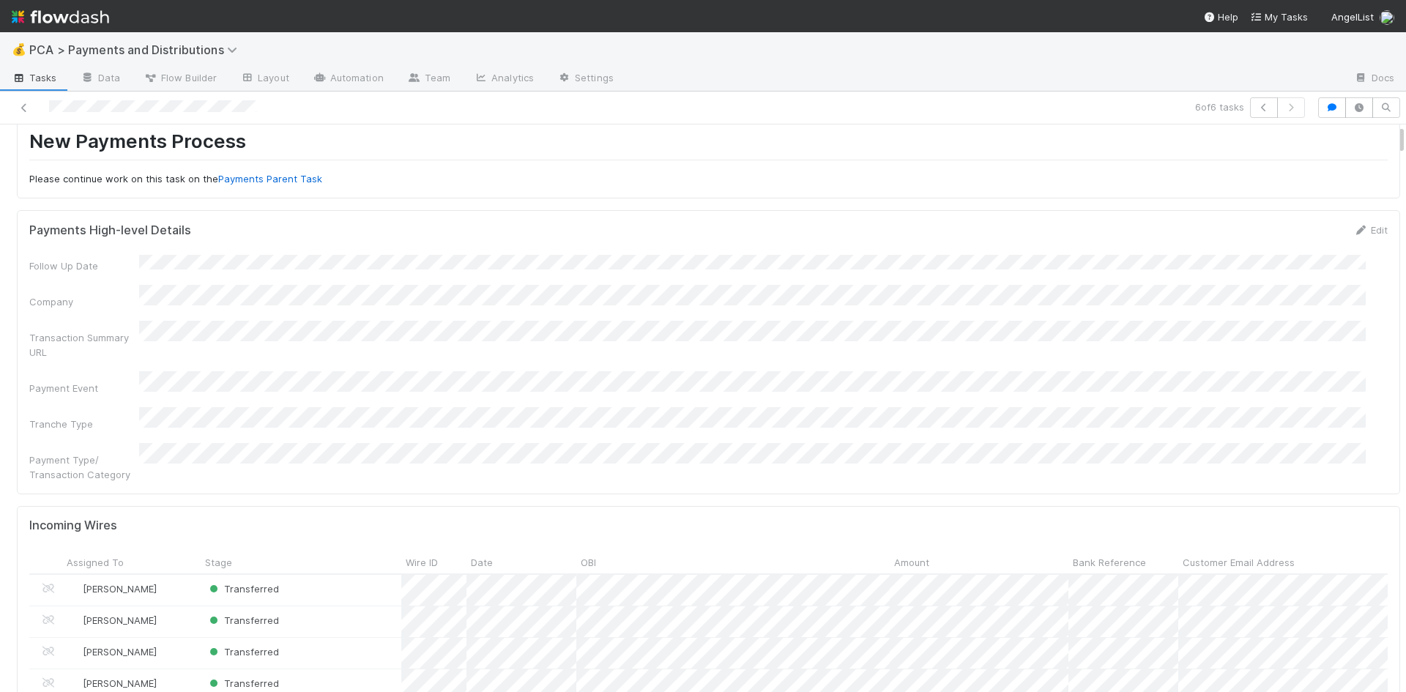
scroll to position [0, 0]
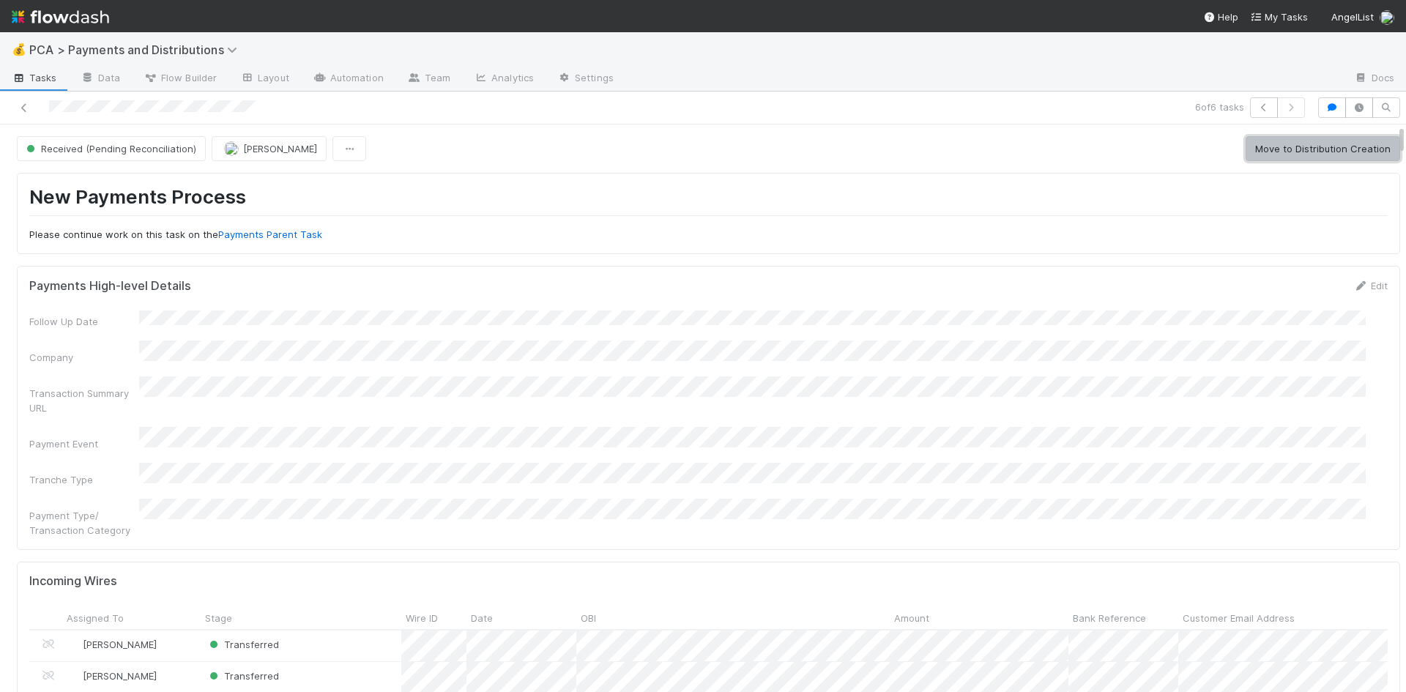
click at [1275, 157] on button "Move to Distribution Creation" at bounding box center [1323, 148] width 155 height 25
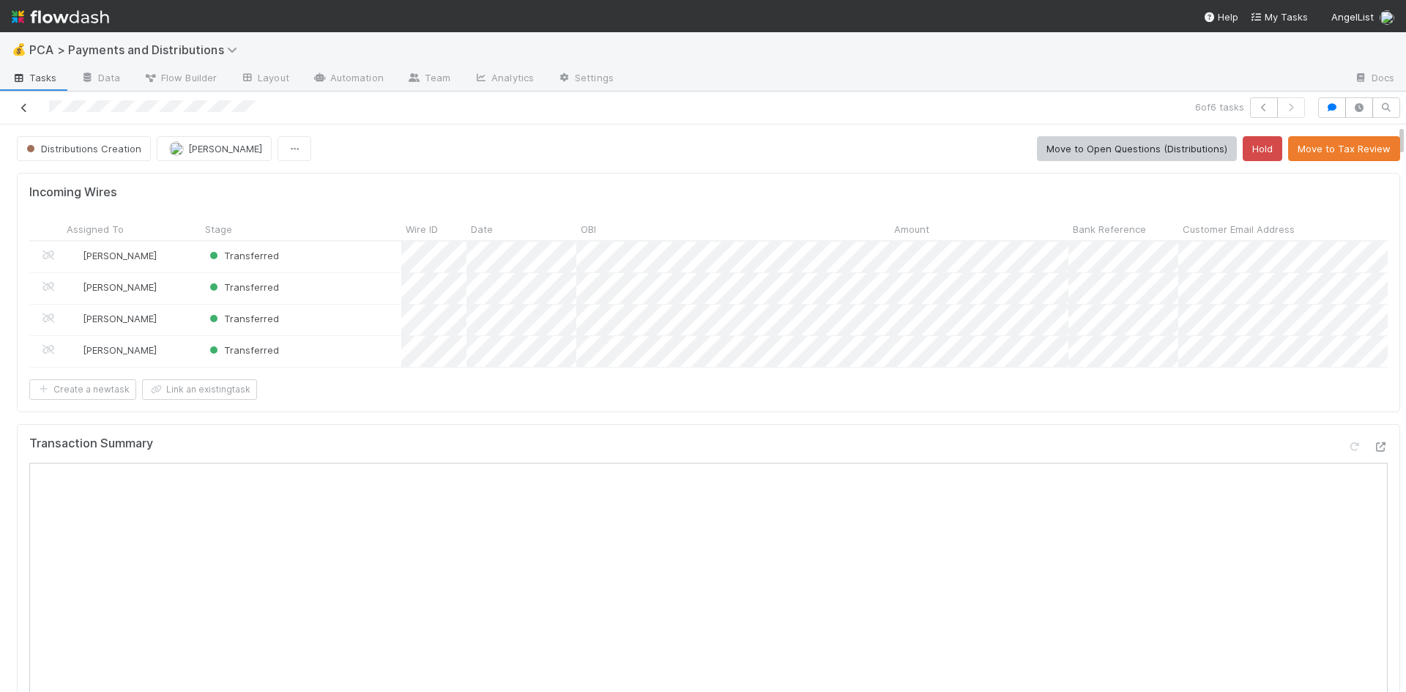
click at [24, 110] on icon at bounding box center [24, 108] width 15 height 10
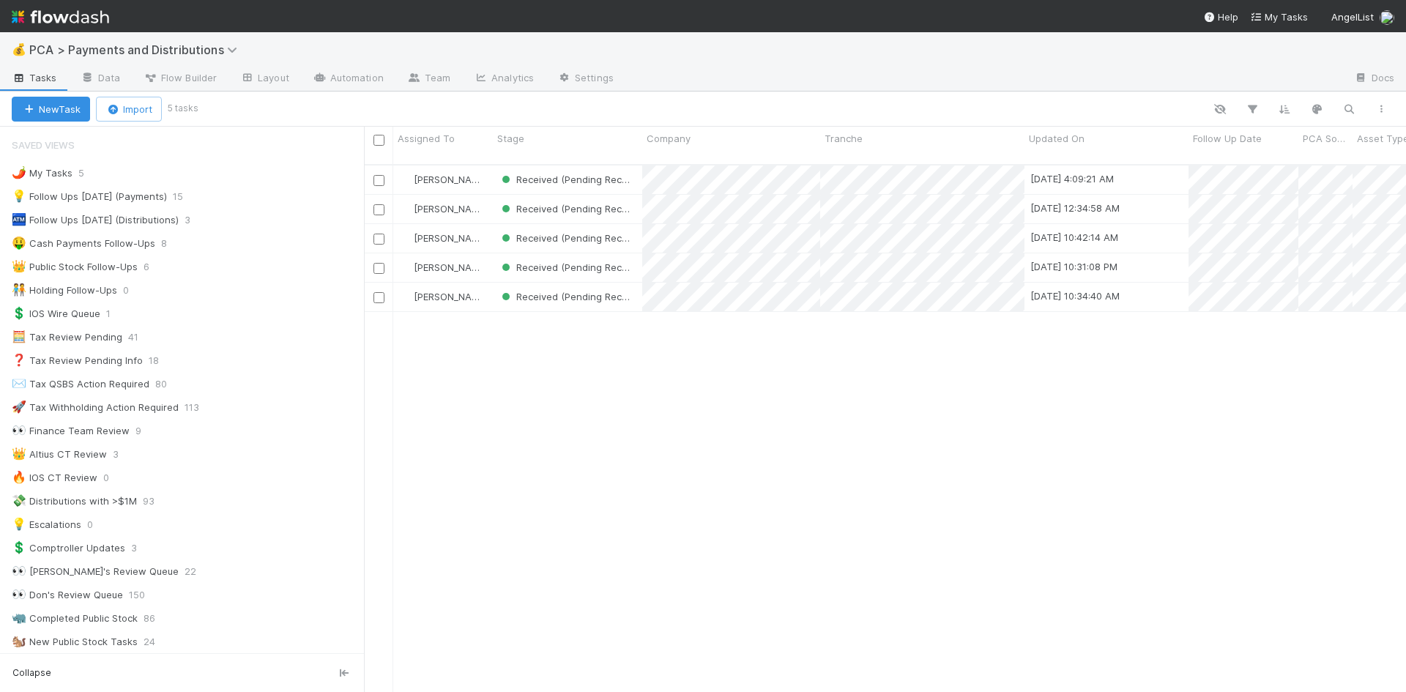
scroll to position [529, 1031]
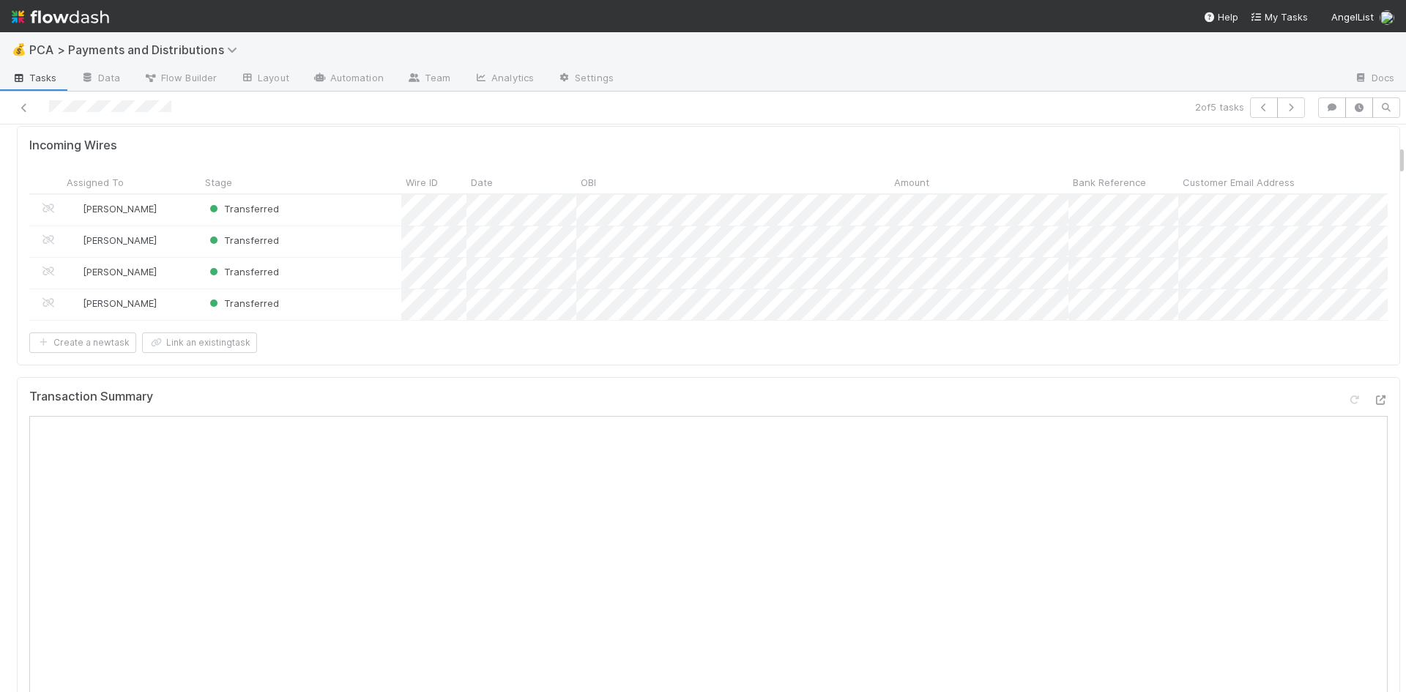
scroll to position [366, 0]
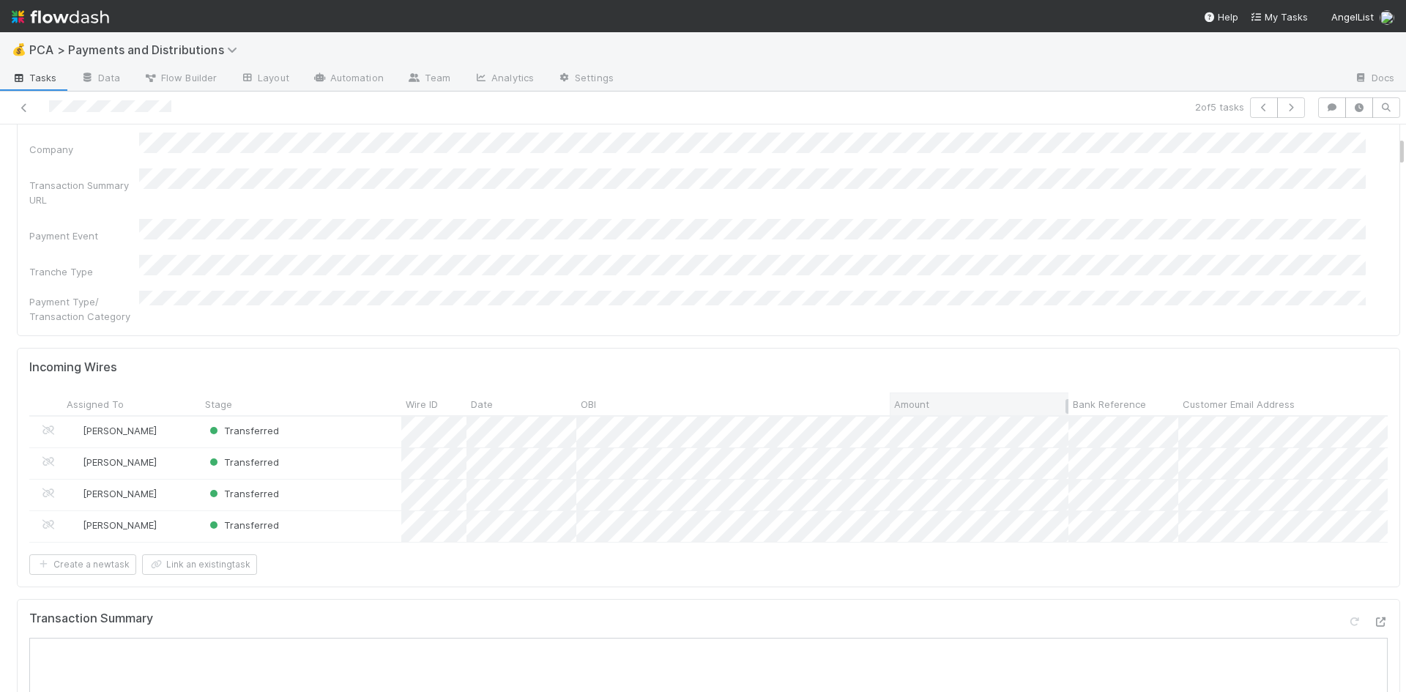
scroll to position [220, 0]
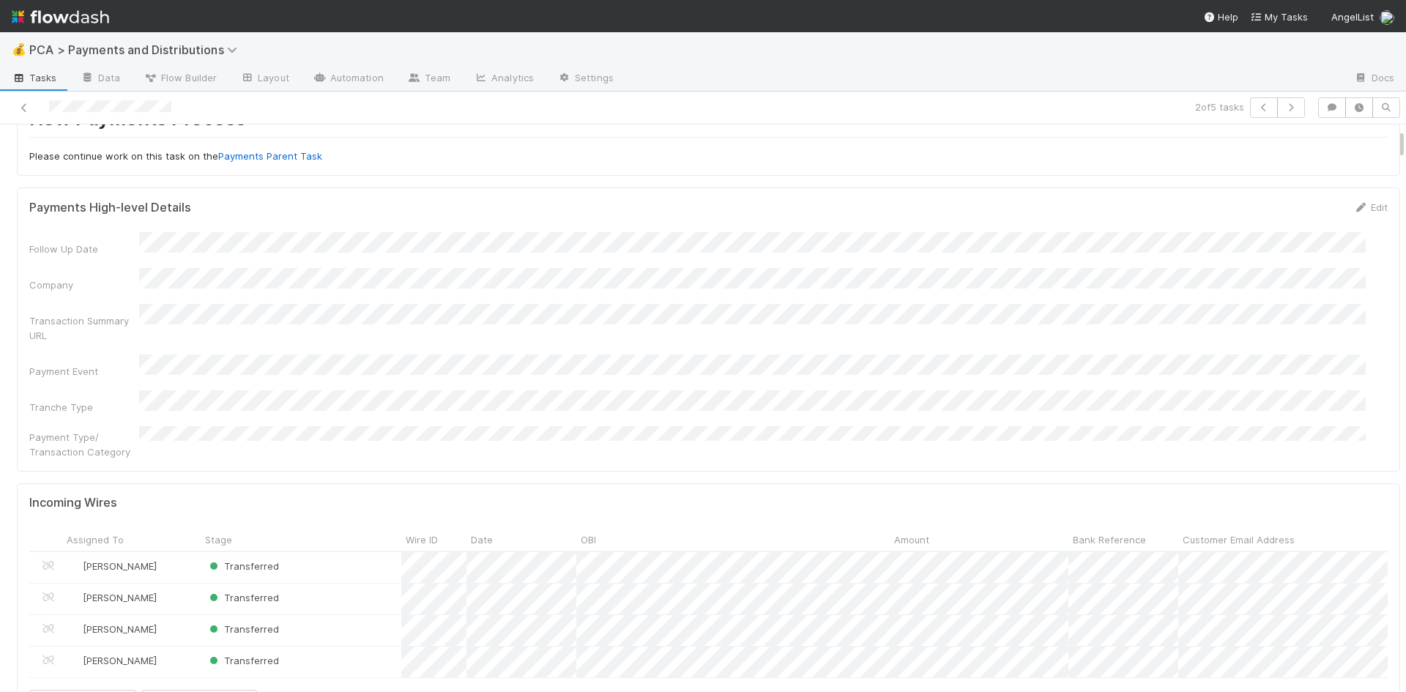
scroll to position [147, 0]
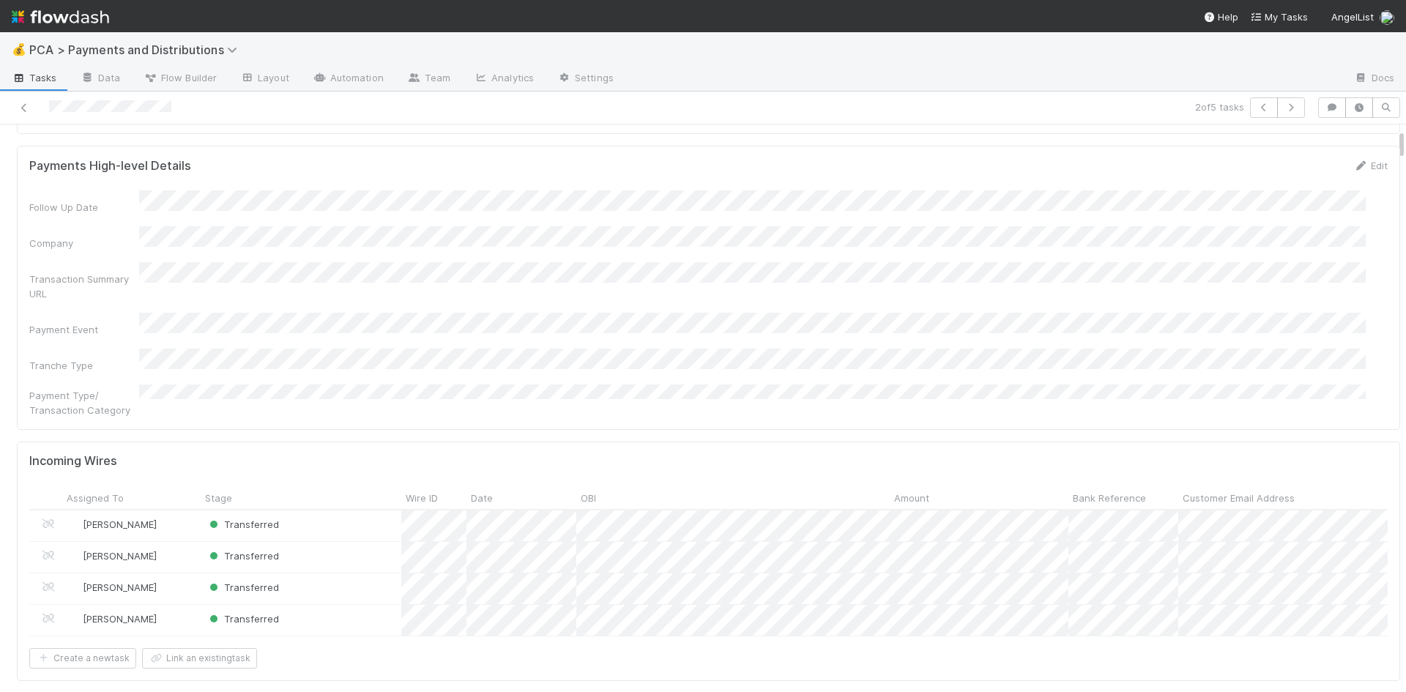
scroll to position [220, 0]
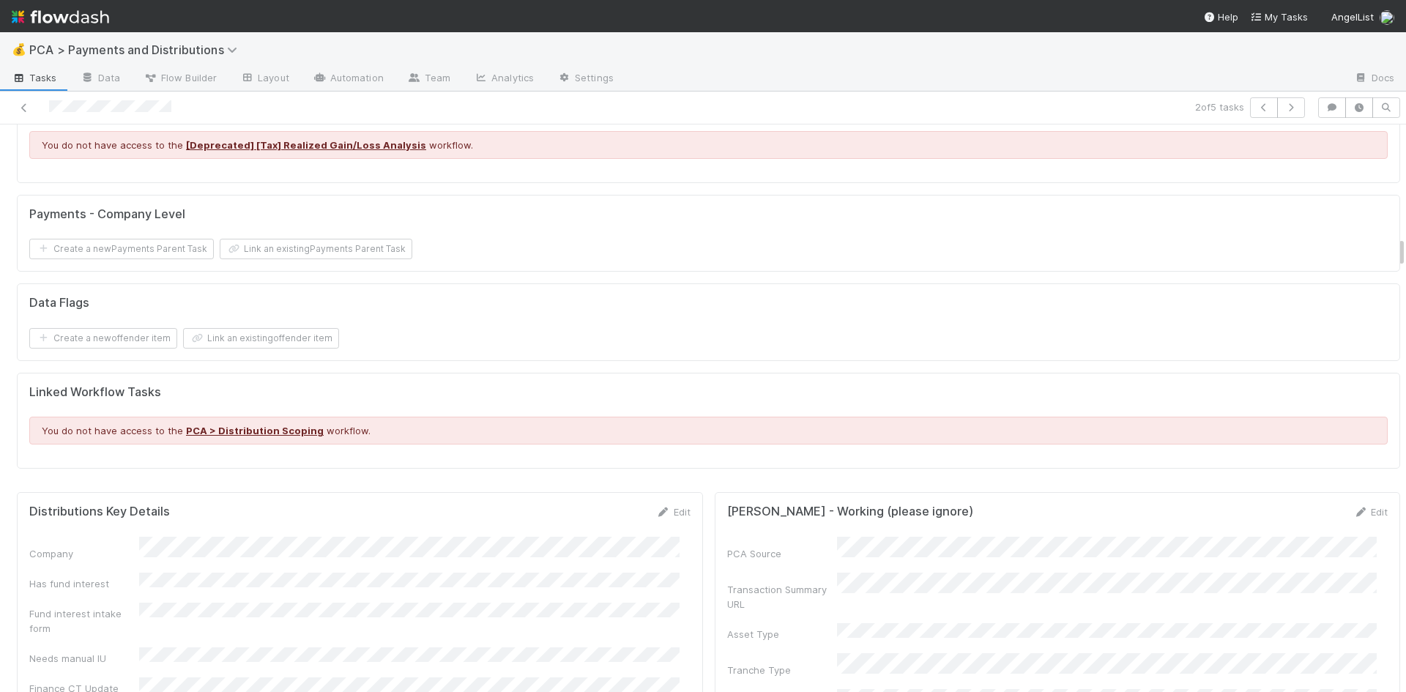
scroll to position [2051, 0]
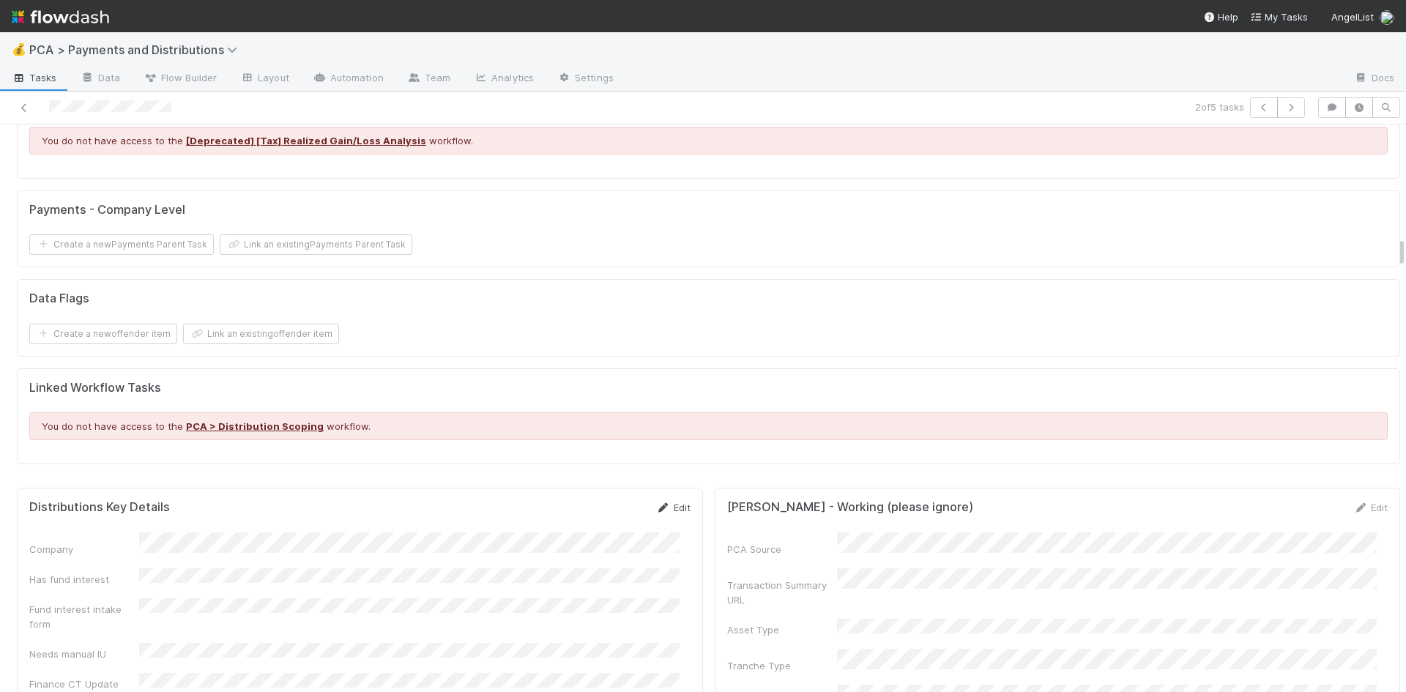
click at [659, 503] on icon at bounding box center [663, 508] width 15 height 10
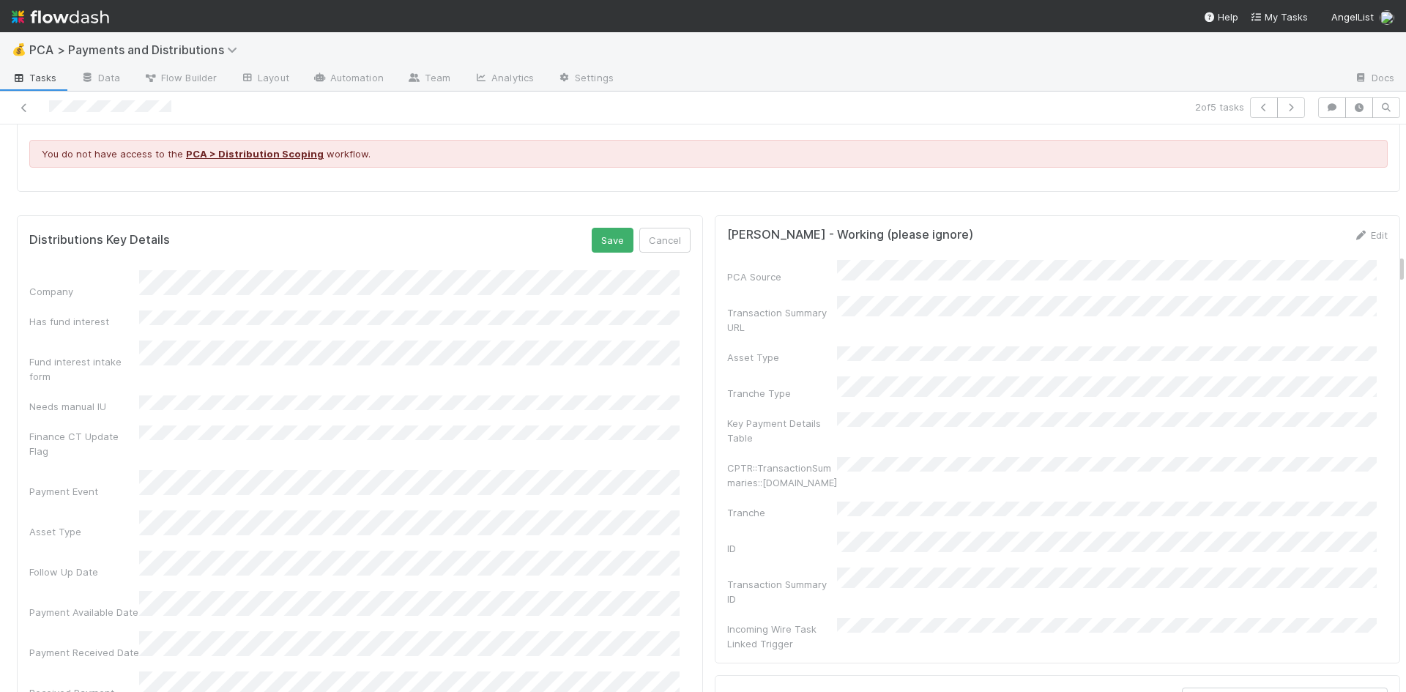
scroll to position [2417, 0]
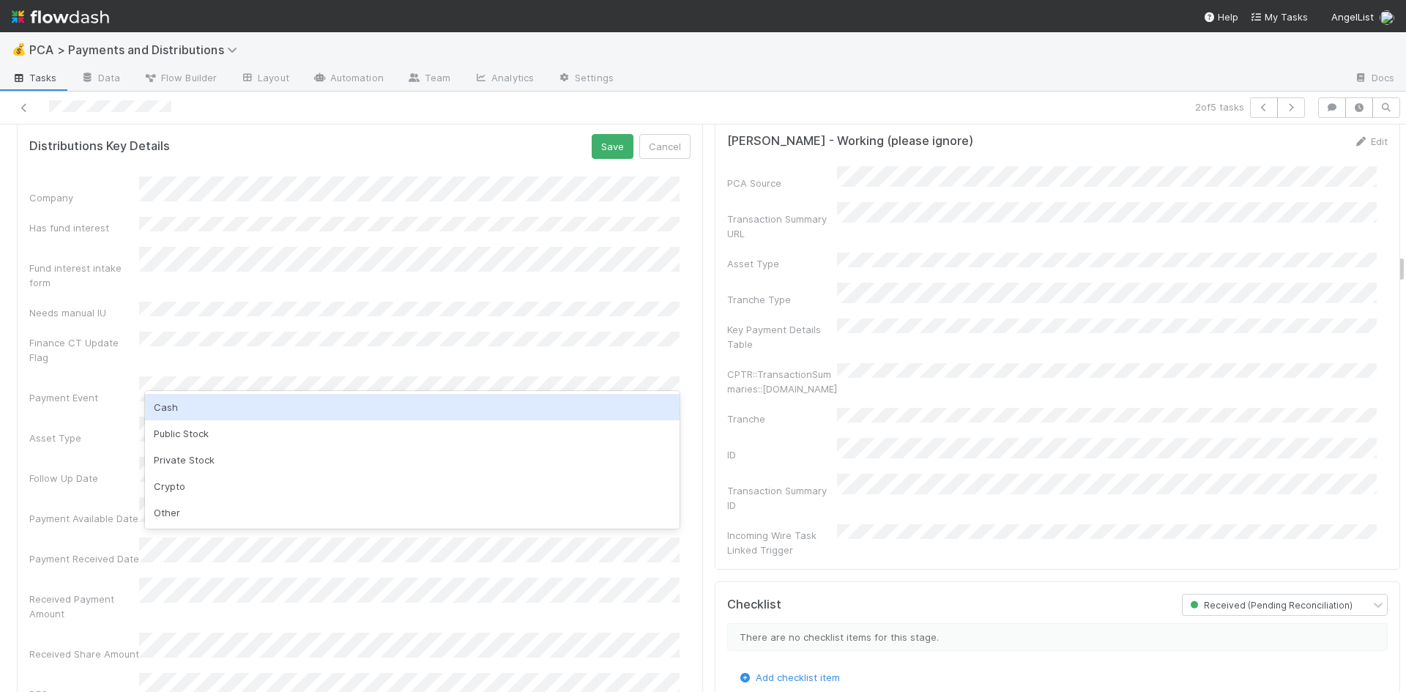
click at [193, 409] on div "Cash" at bounding box center [412, 407] width 535 height 26
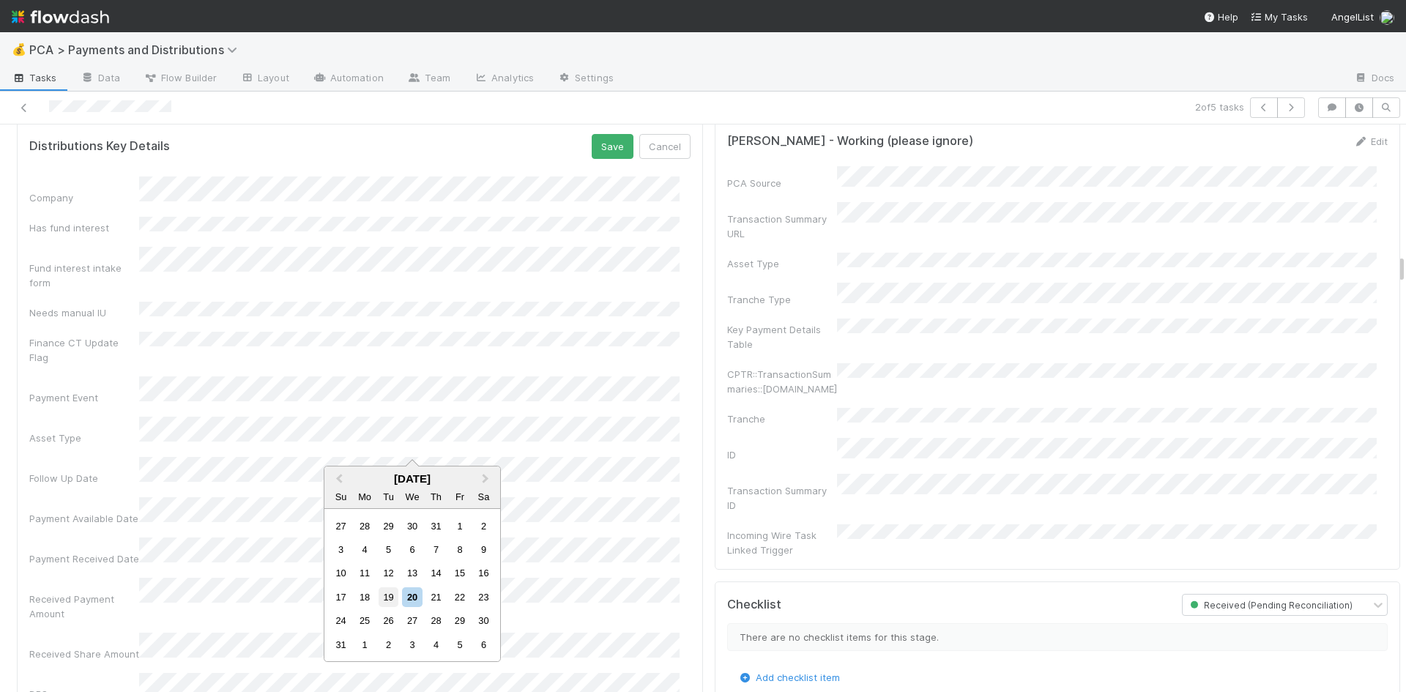
click at [393, 596] on div "19" at bounding box center [389, 597] width 20 height 20
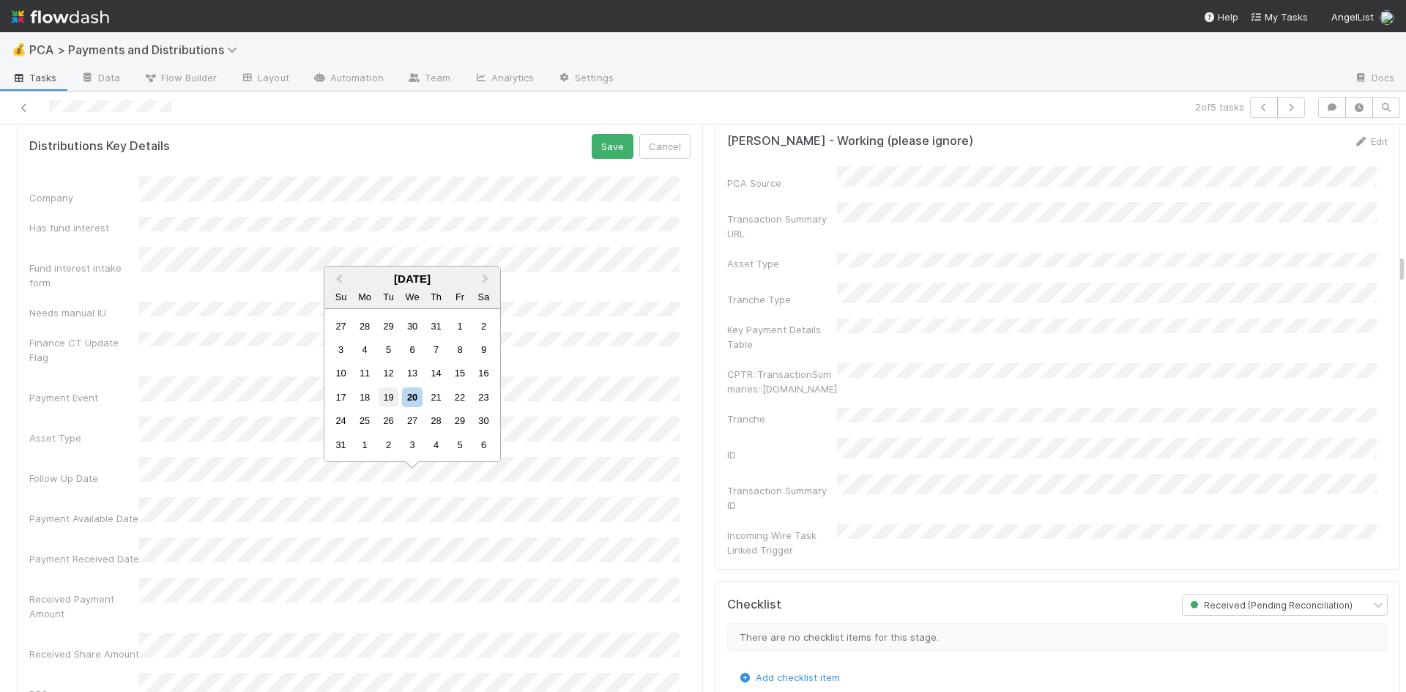
click at [391, 394] on div "19" at bounding box center [389, 398] width 20 height 20
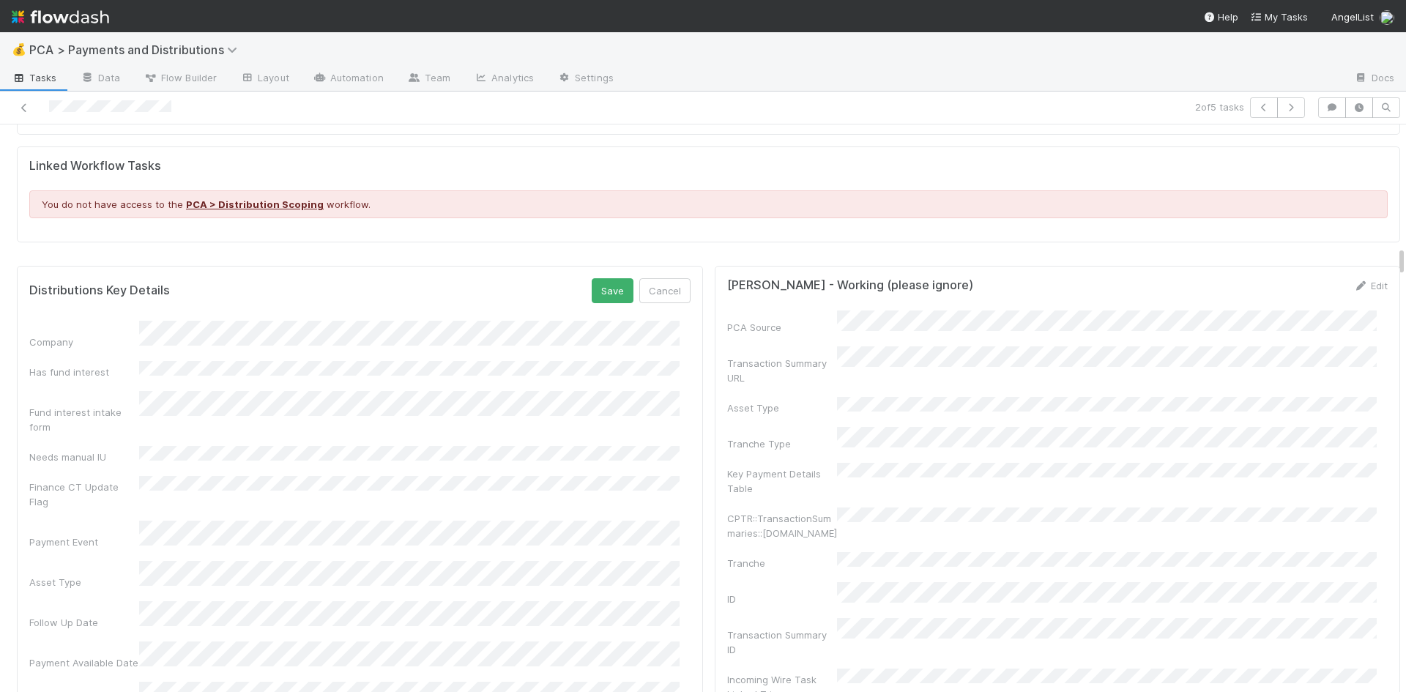
scroll to position [2271, 0]
click at [597, 281] on button "Save" at bounding box center [613, 293] width 42 height 25
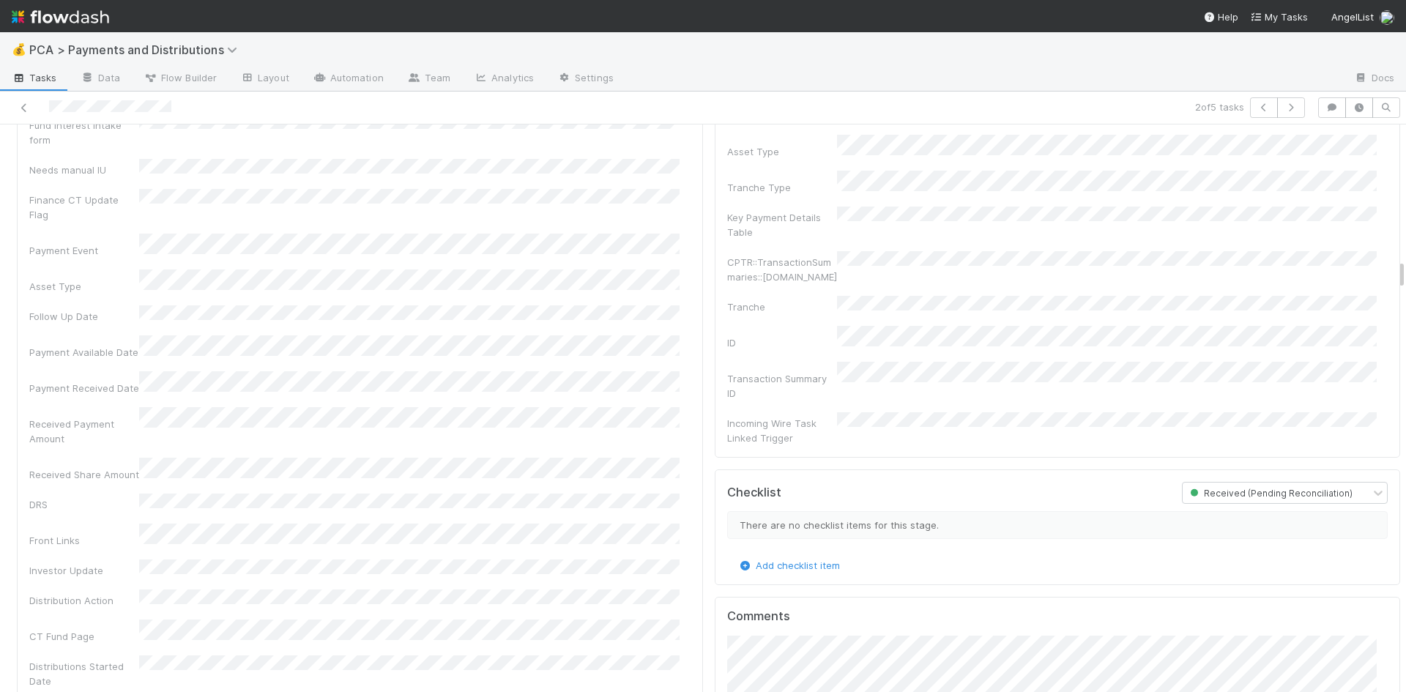
scroll to position [2924, 0]
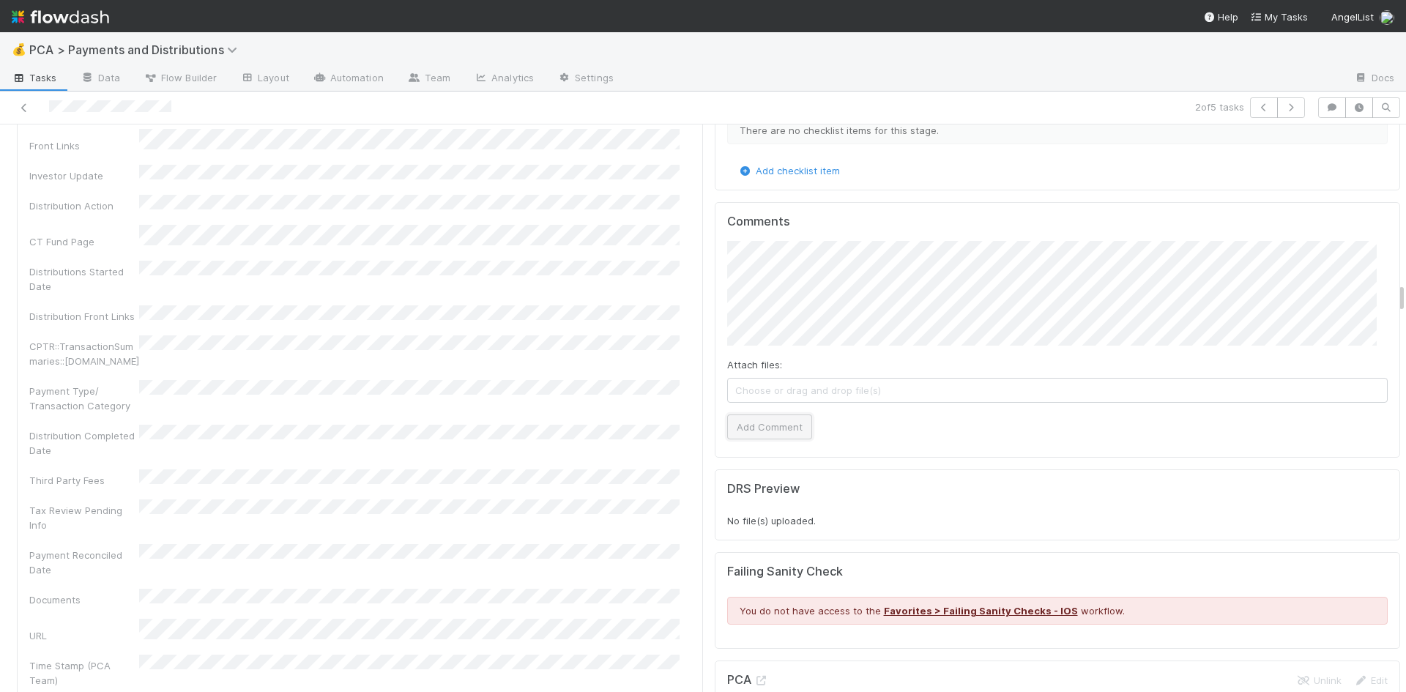
click at [762, 415] on button "Add Comment" at bounding box center [769, 427] width 85 height 25
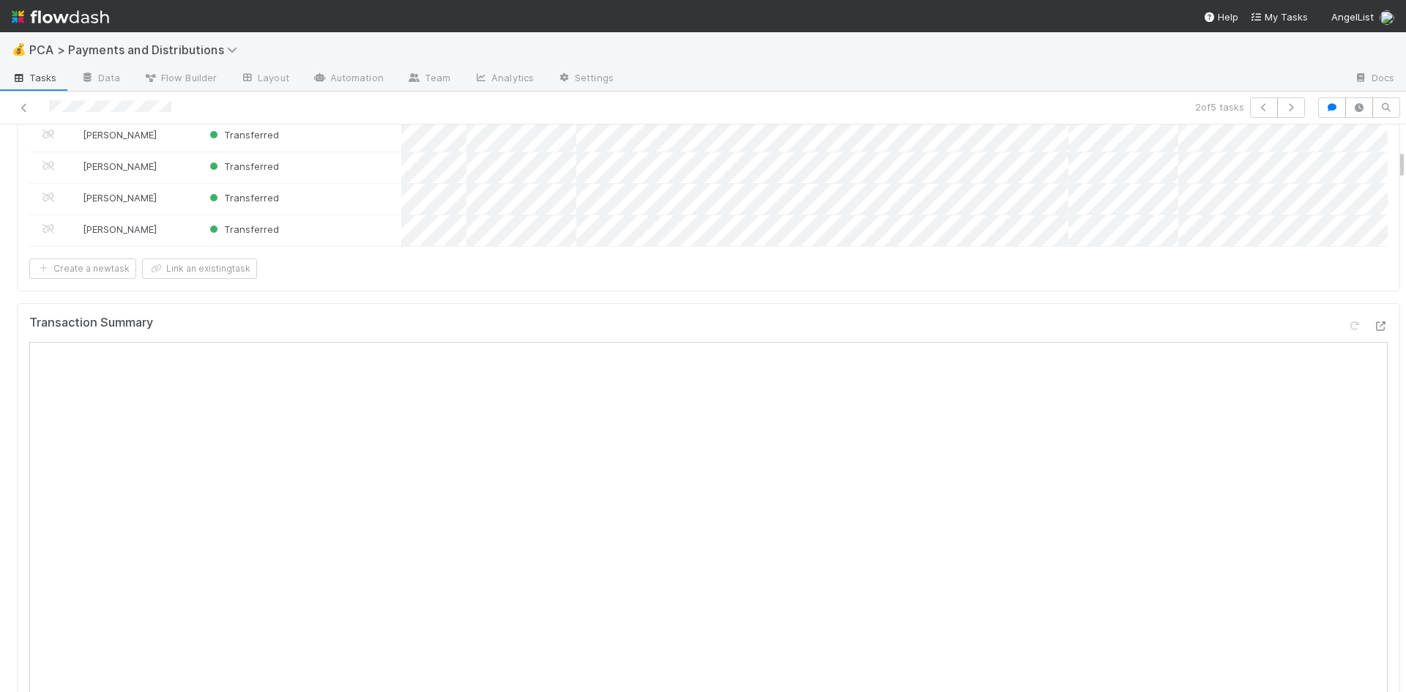
scroll to position [0, 0]
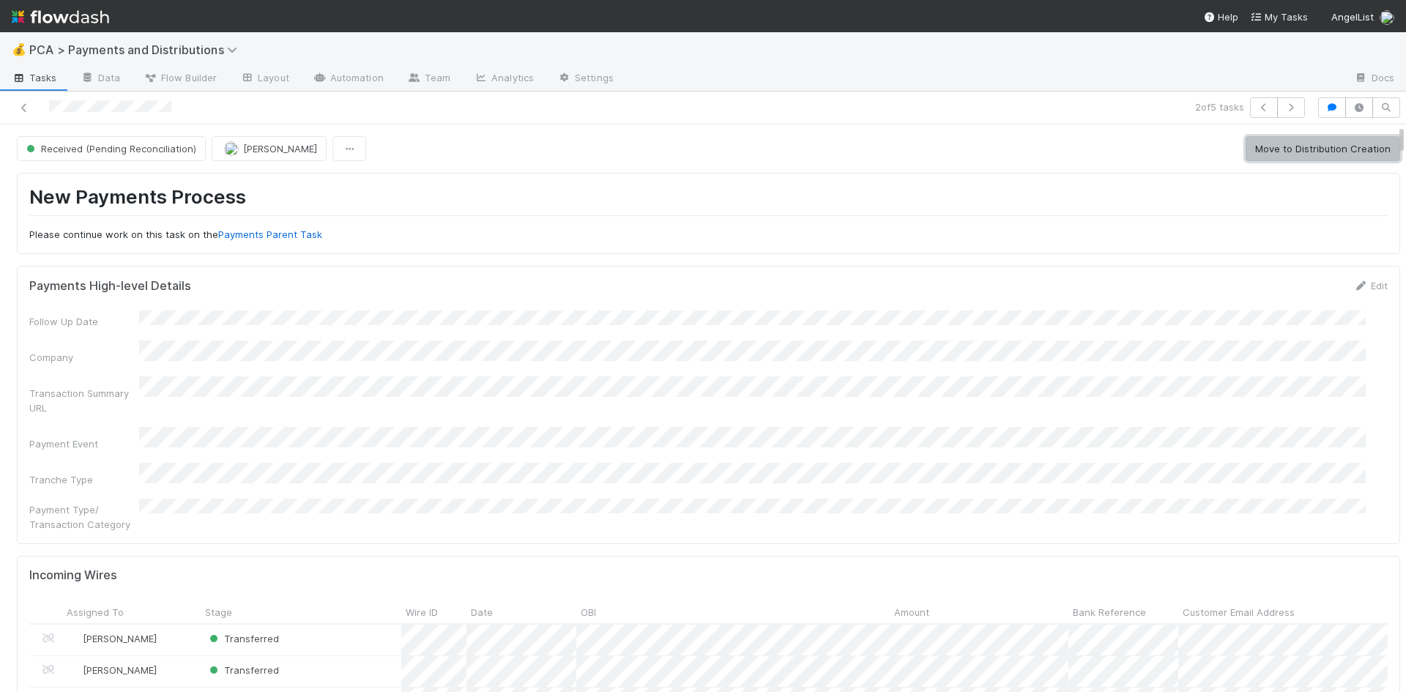
click at [1272, 152] on button "Move to Distribution Creation" at bounding box center [1323, 148] width 155 height 25
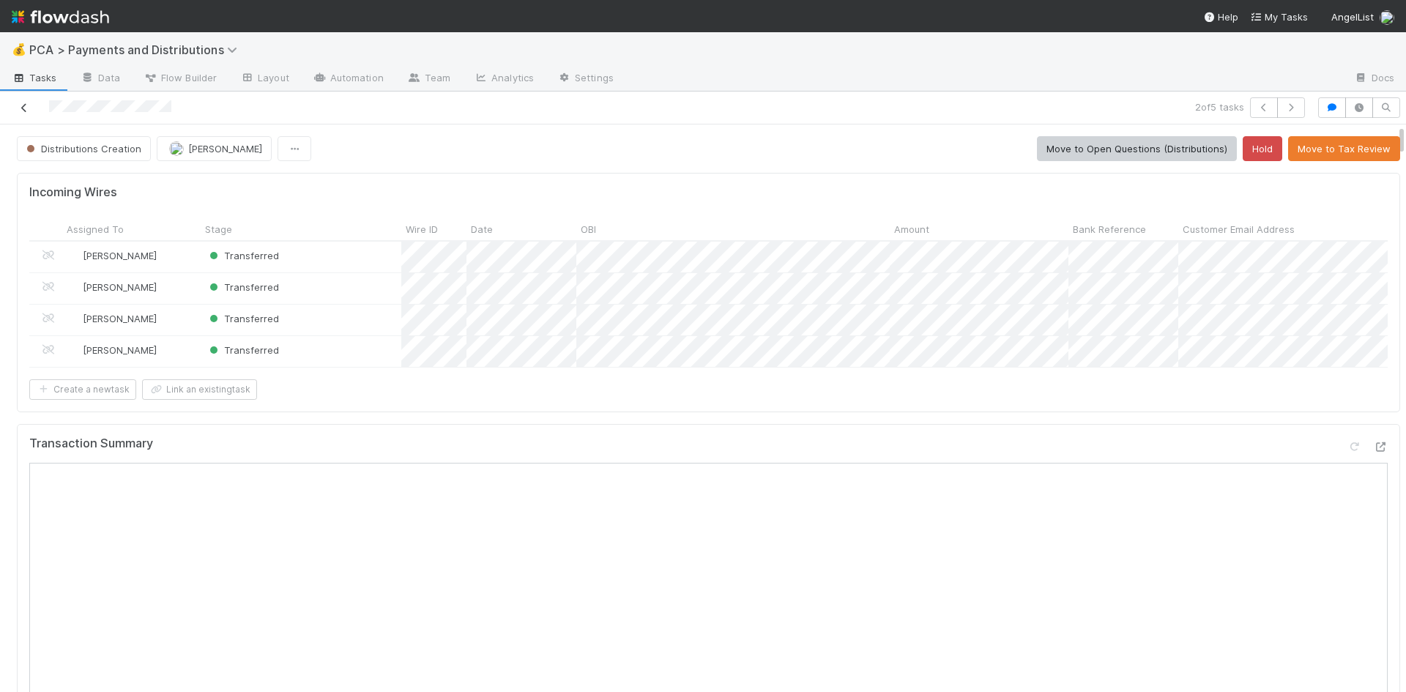
click at [22, 107] on icon at bounding box center [24, 108] width 15 height 10
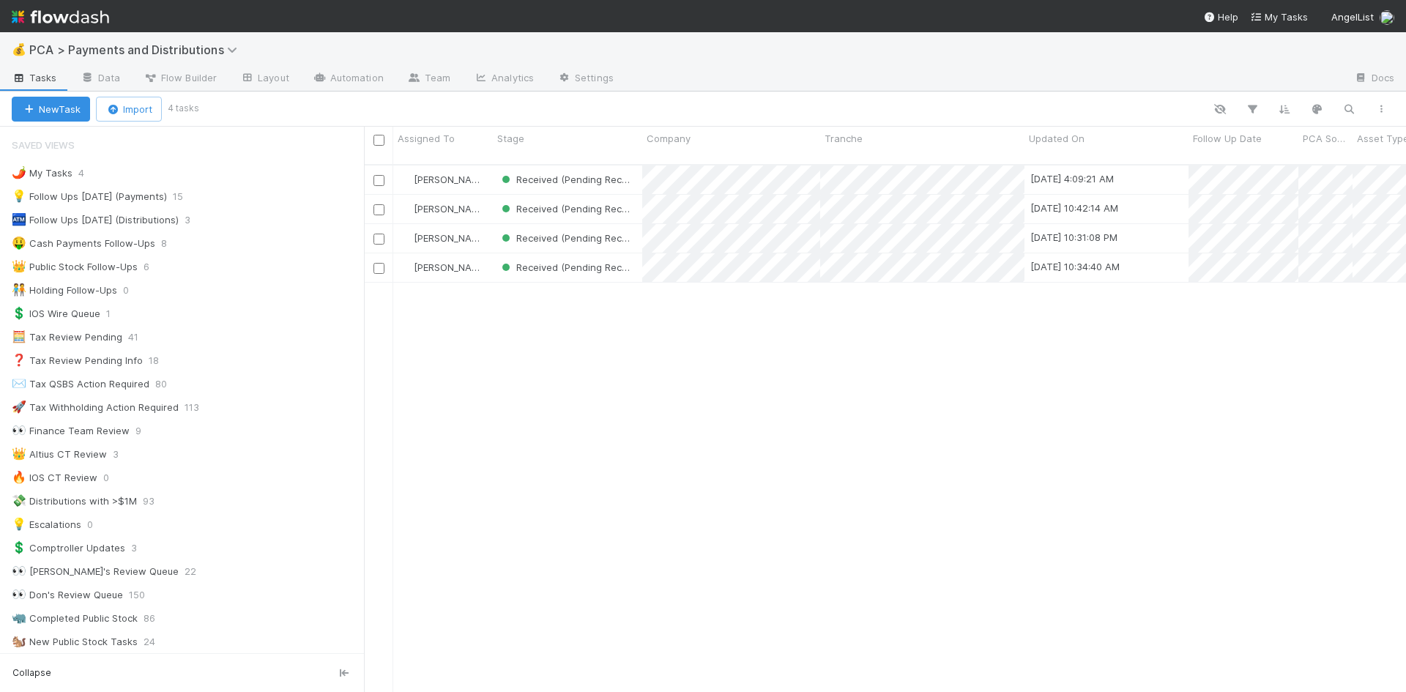
scroll to position [529, 1031]
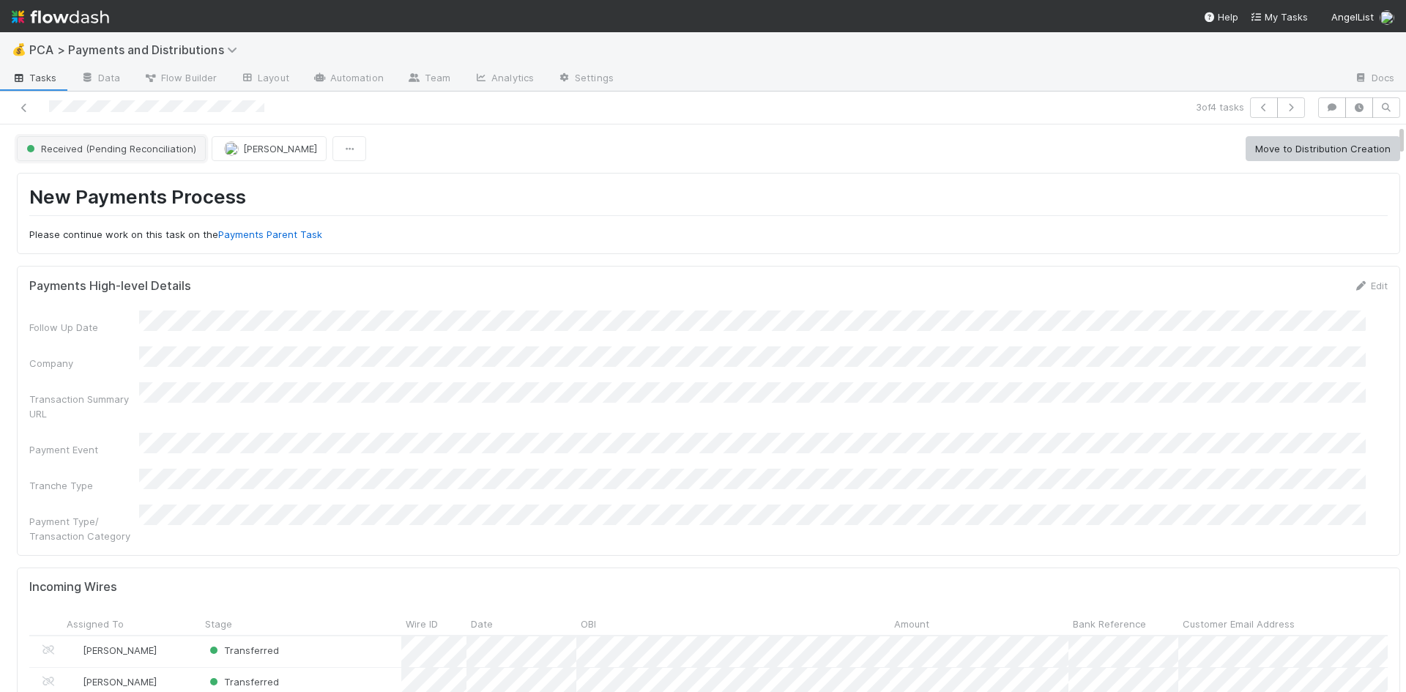
click at [150, 150] on span "Received (Pending Reconciliation)" at bounding box center [109, 149] width 173 height 12
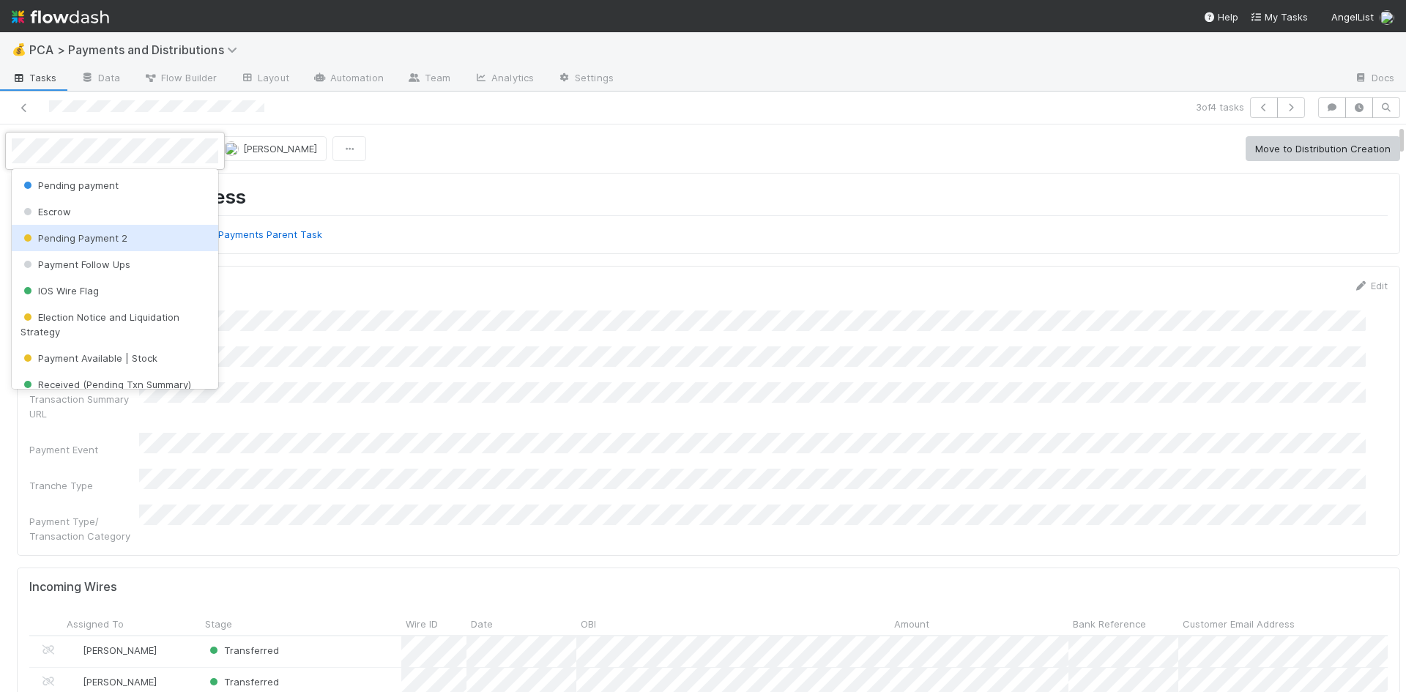
click at [132, 238] on div "Pending Payment 2" at bounding box center [115, 238] width 207 height 26
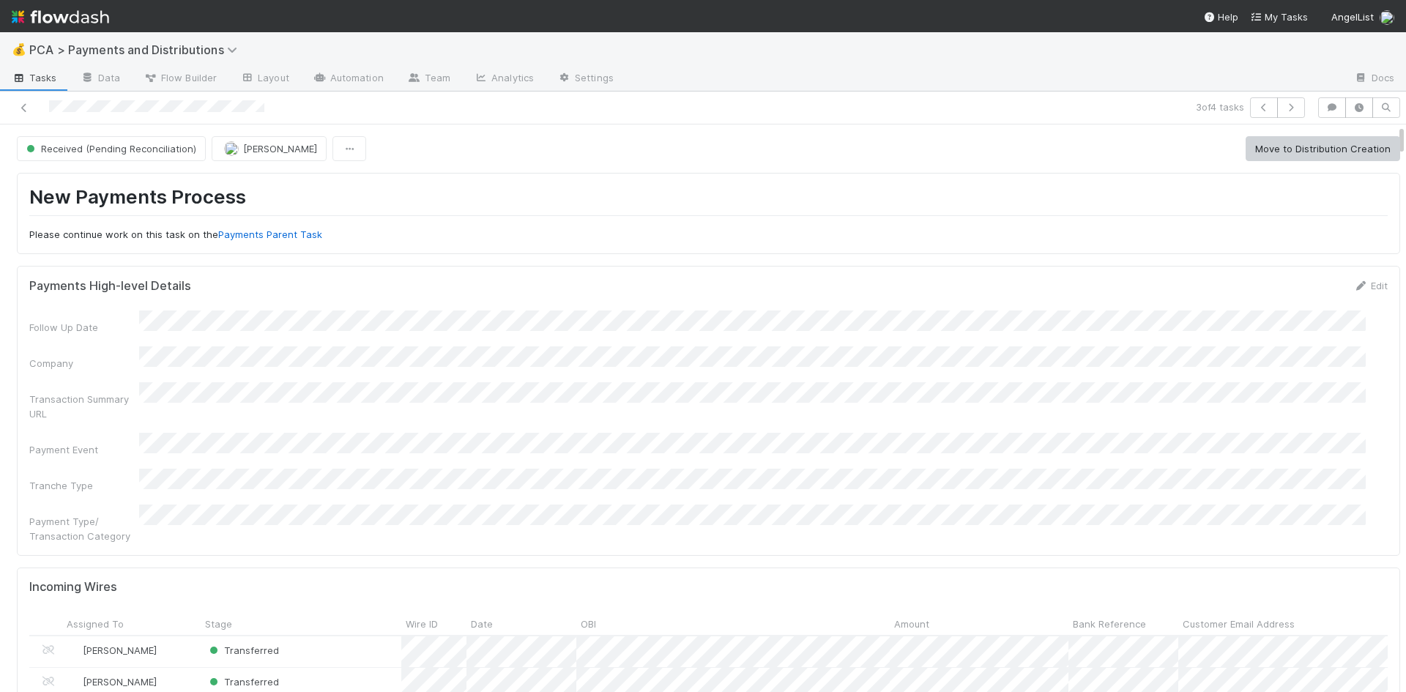
click at [598, 221] on div "New Payments Process Please continue work on this task on the Payments Parent T…" at bounding box center [708, 213] width 1359 height 56
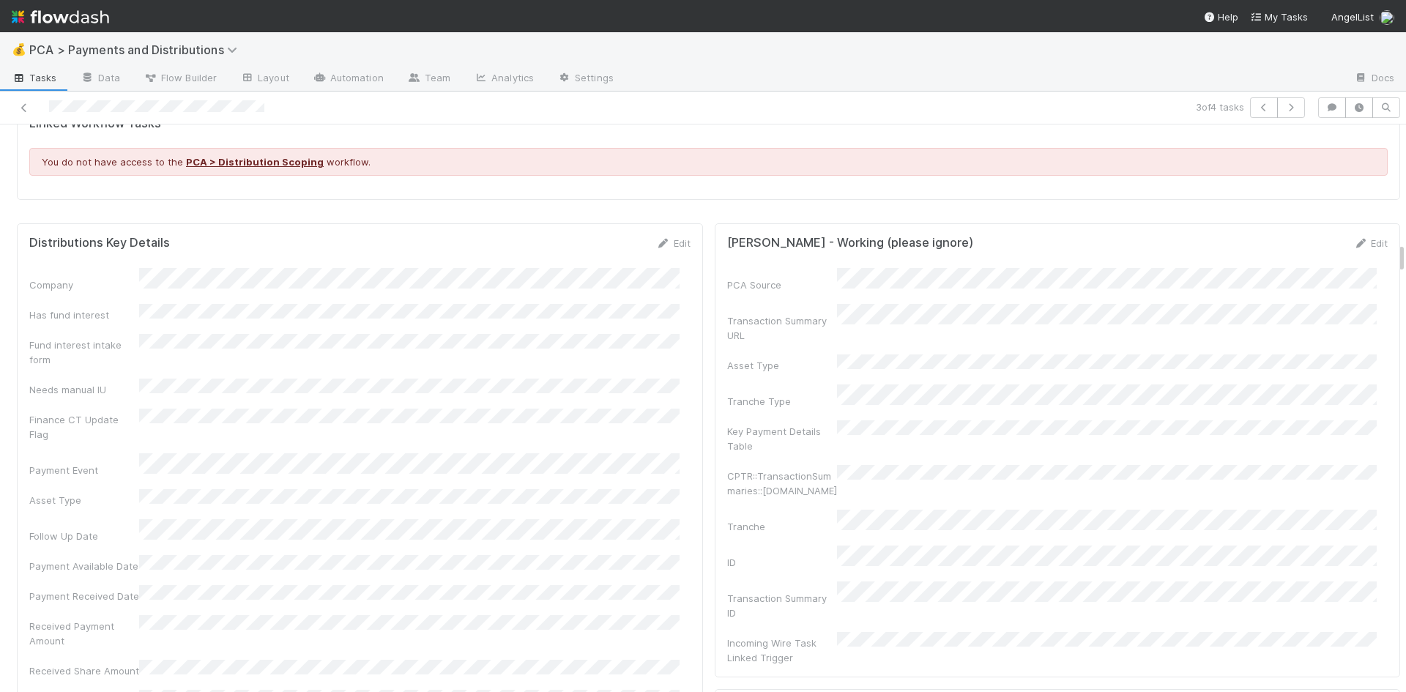
scroll to position [2124, 0]
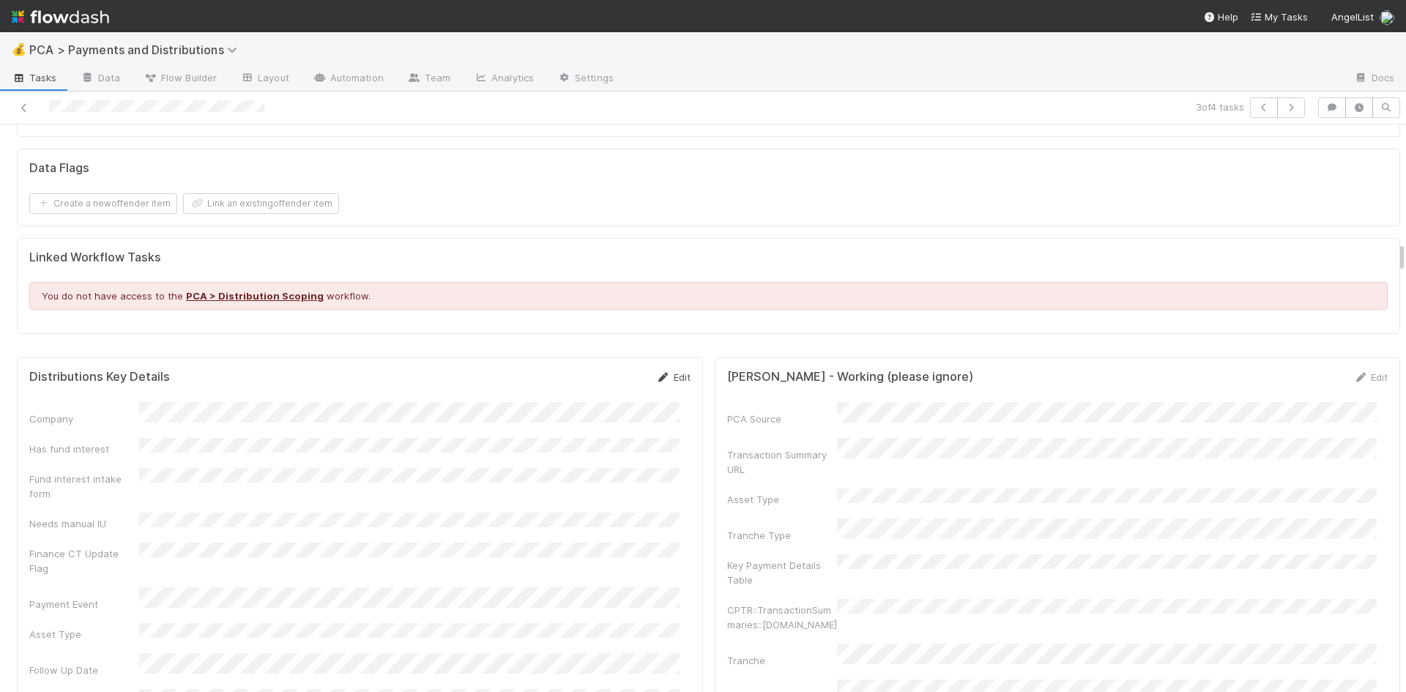
click at [660, 371] on link "Edit" at bounding box center [673, 377] width 34 height 12
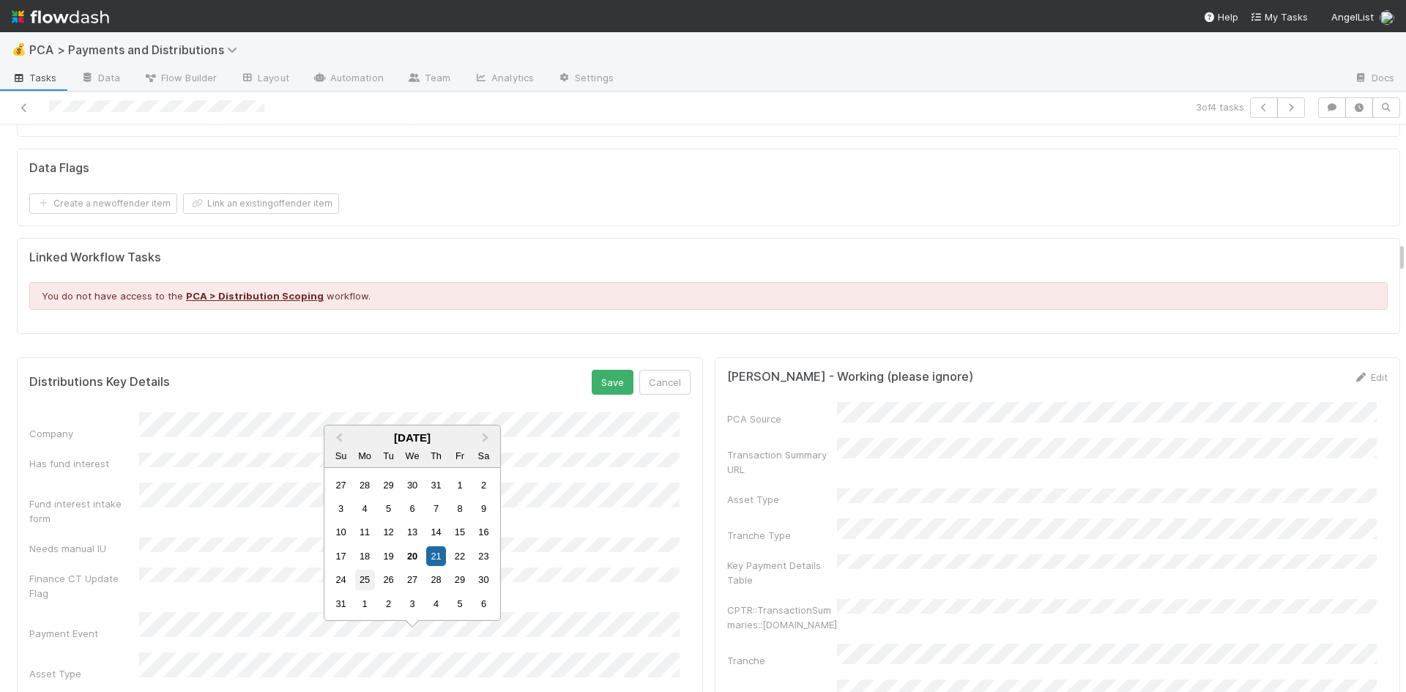
click at [368, 575] on div "25" at bounding box center [365, 580] width 20 height 20
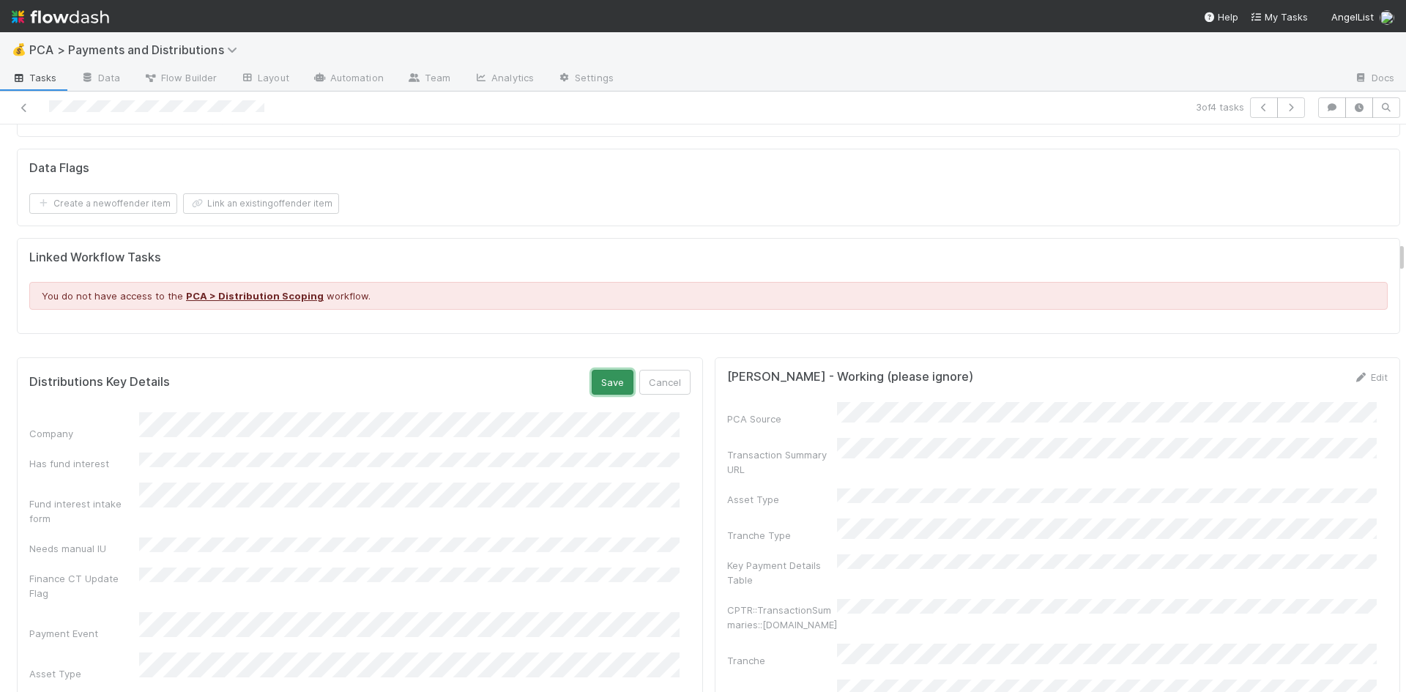
click at [603, 370] on button "Save" at bounding box center [613, 382] width 42 height 25
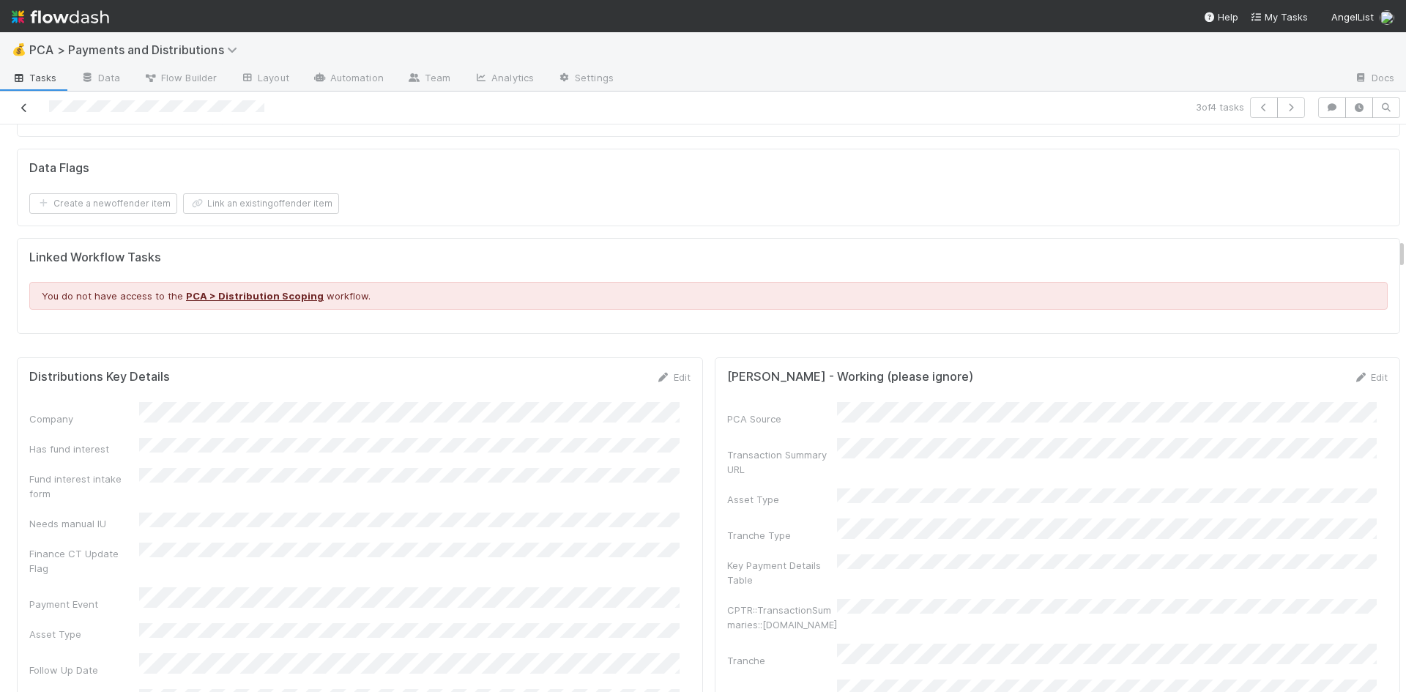
click at [25, 108] on icon at bounding box center [24, 108] width 15 height 10
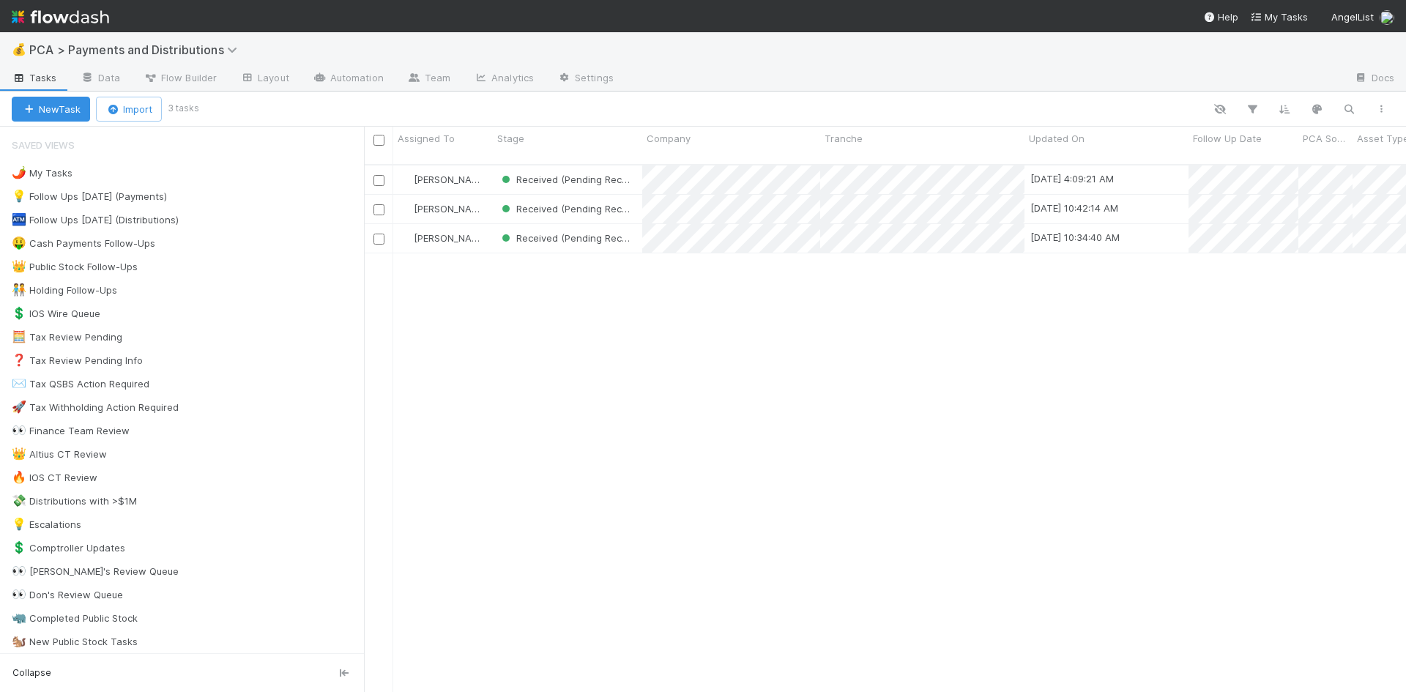
scroll to position [529, 1031]
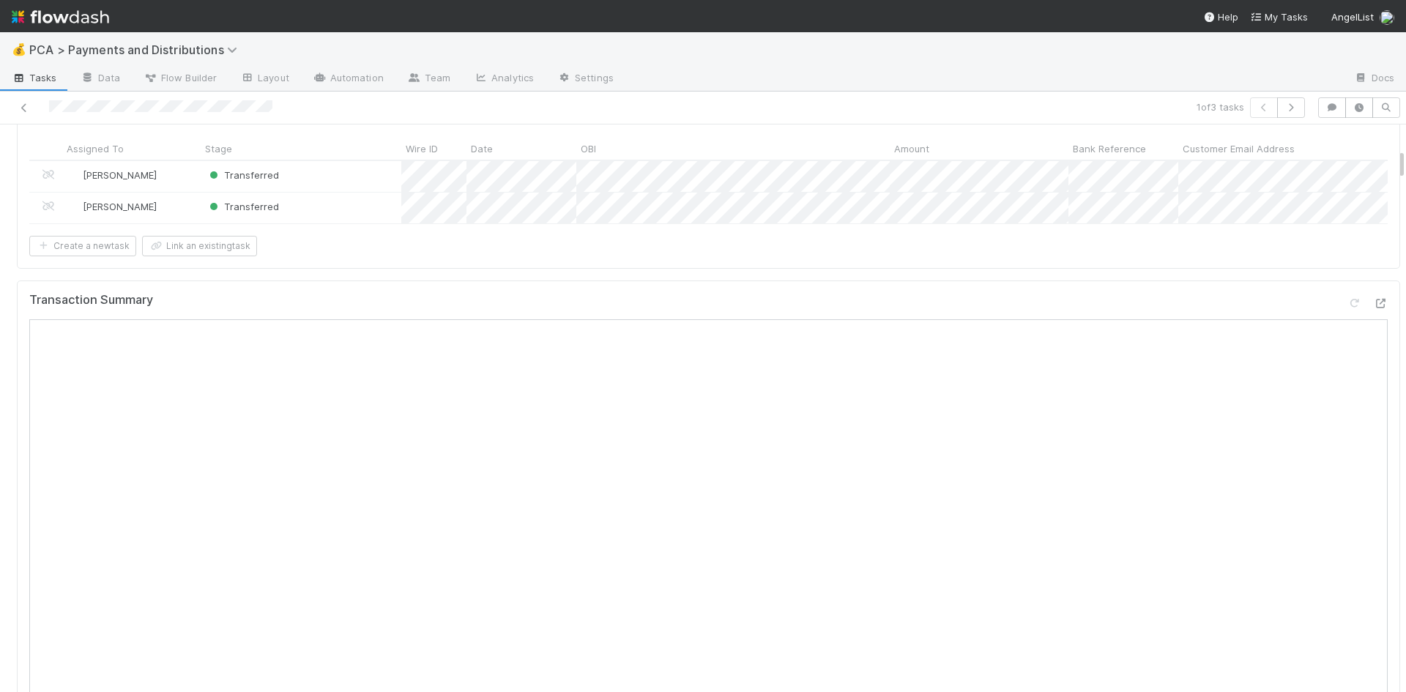
scroll to position [440, 0]
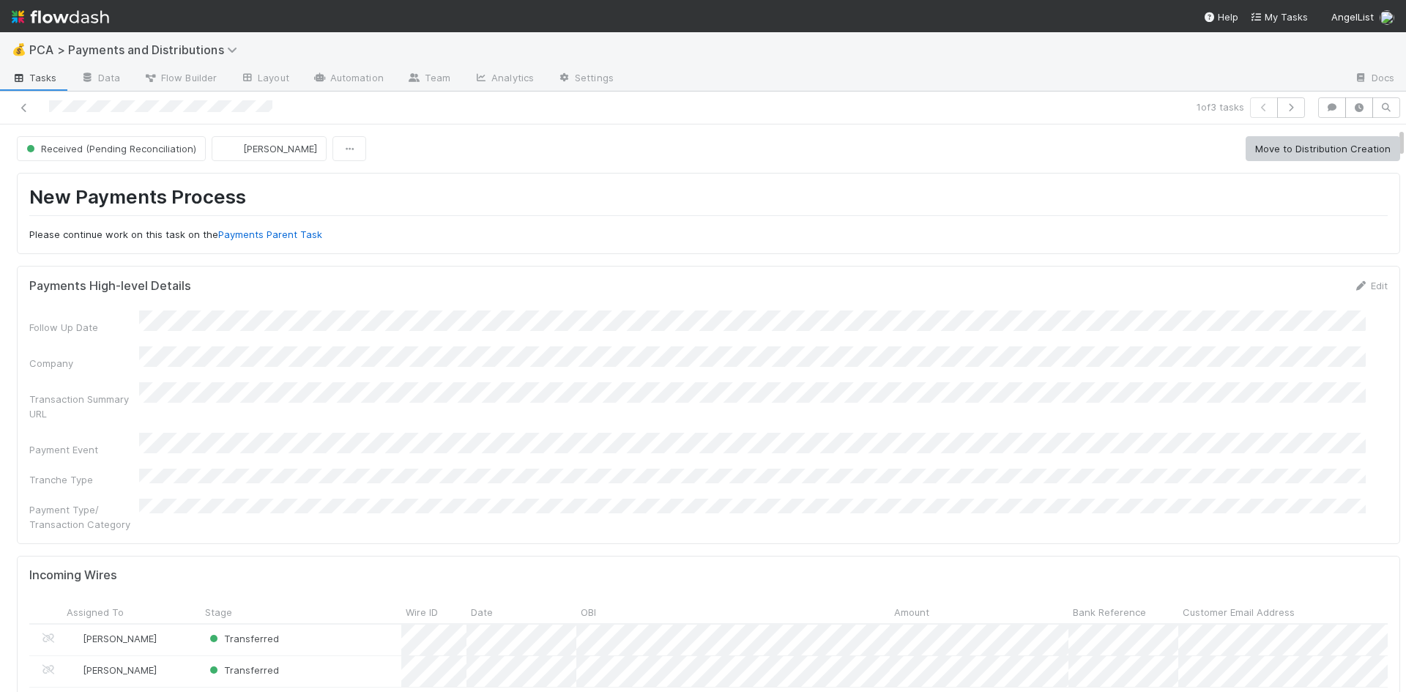
scroll to position [293, 0]
click at [1017, 648] on div at bounding box center [703, 346] width 1406 height 692
click at [811, 343] on div at bounding box center [703, 346] width 1406 height 692
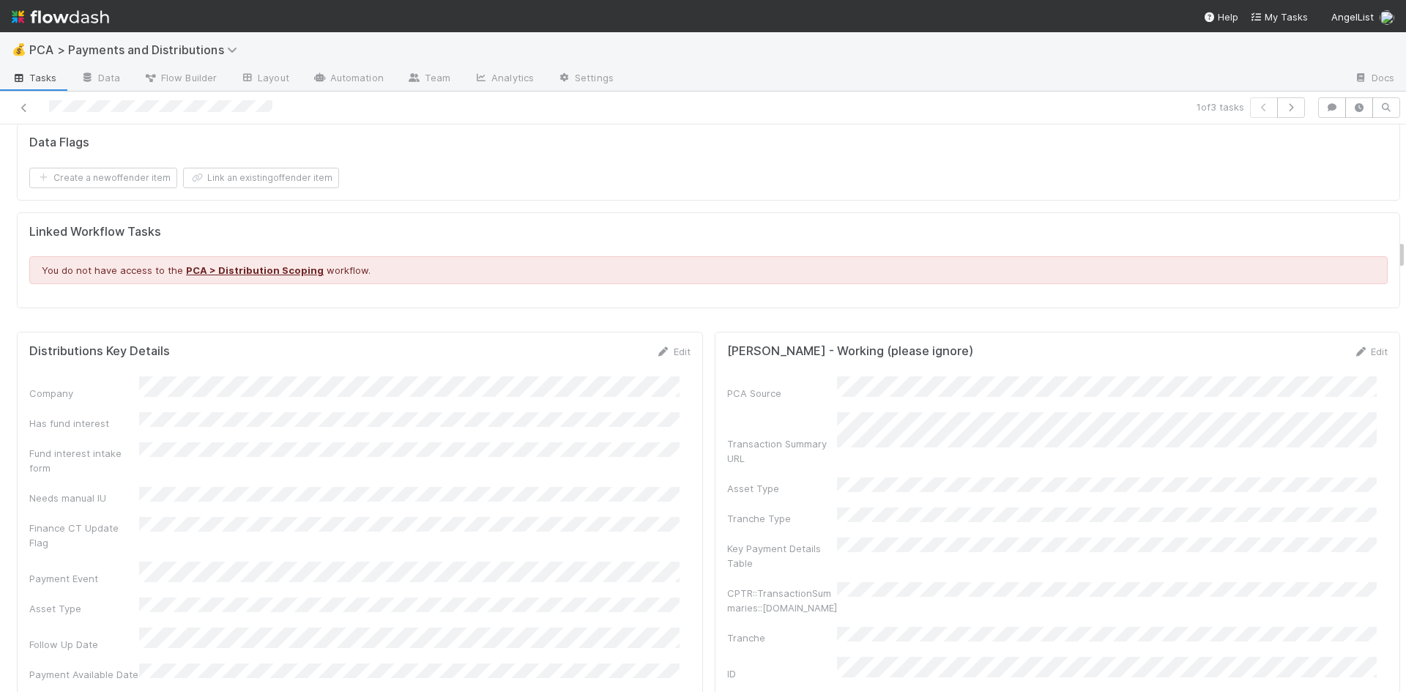
scroll to position [2198, 0]
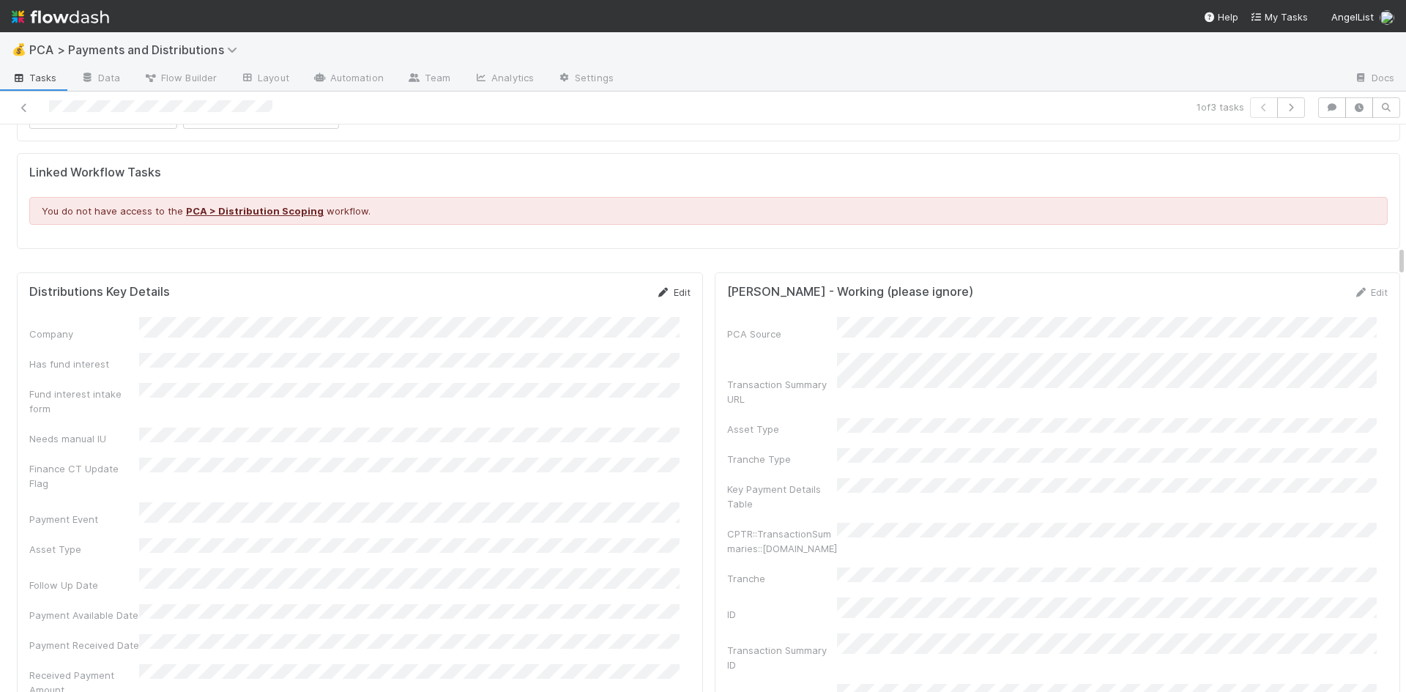
click at [660, 286] on link "Edit" at bounding box center [673, 292] width 34 height 12
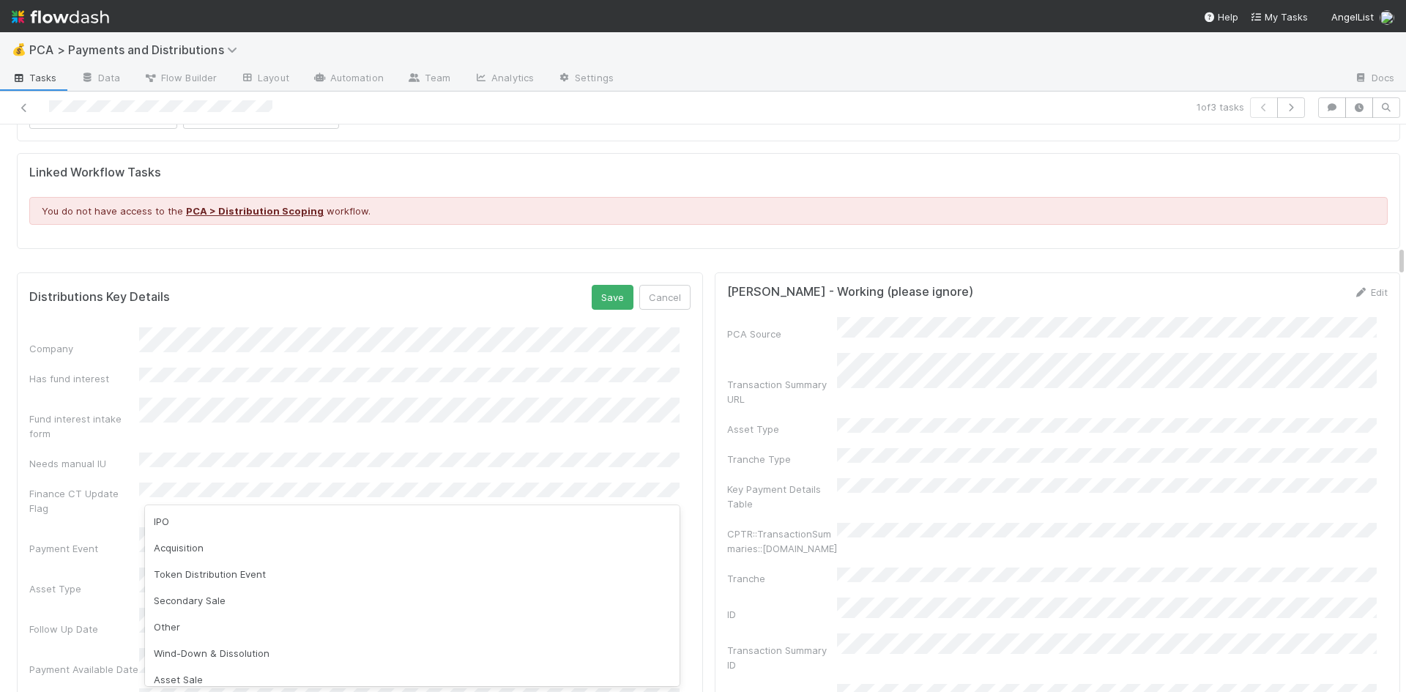
scroll to position [3, 0]
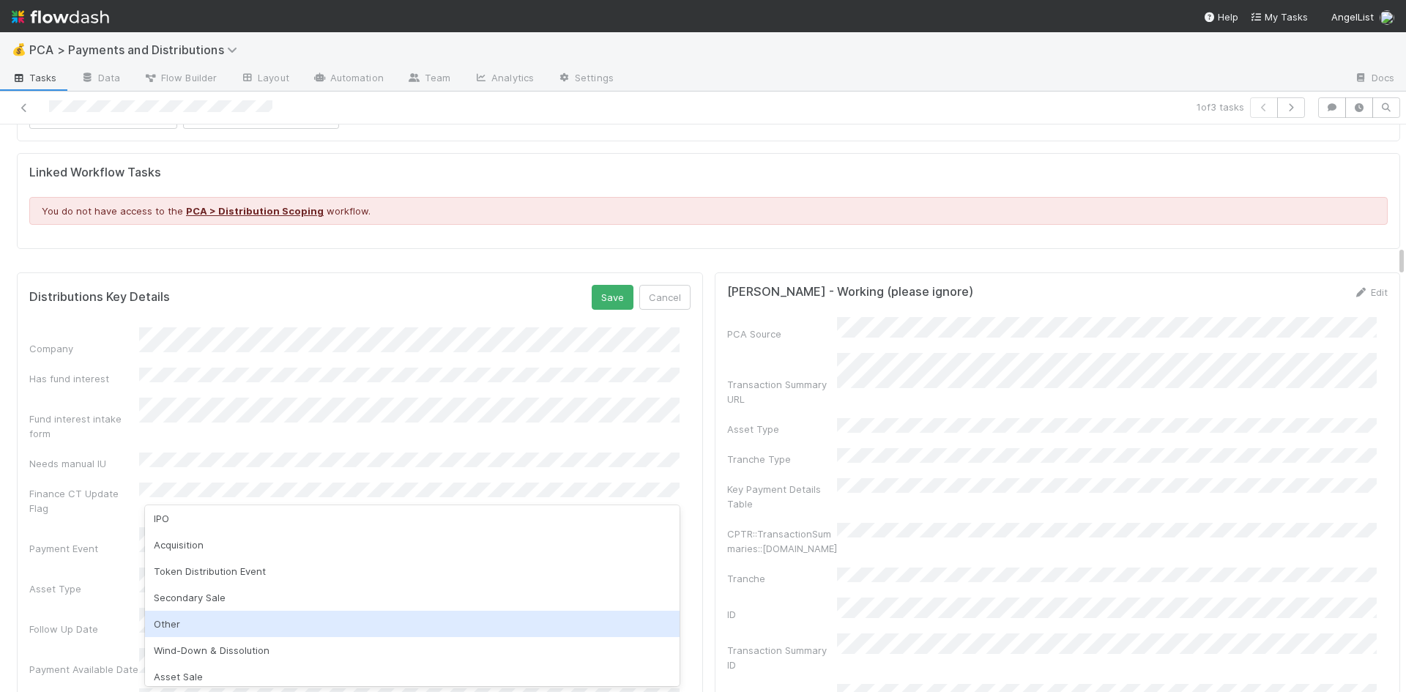
click at [245, 623] on div "Other" at bounding box center [412, 624] width 535 height 26
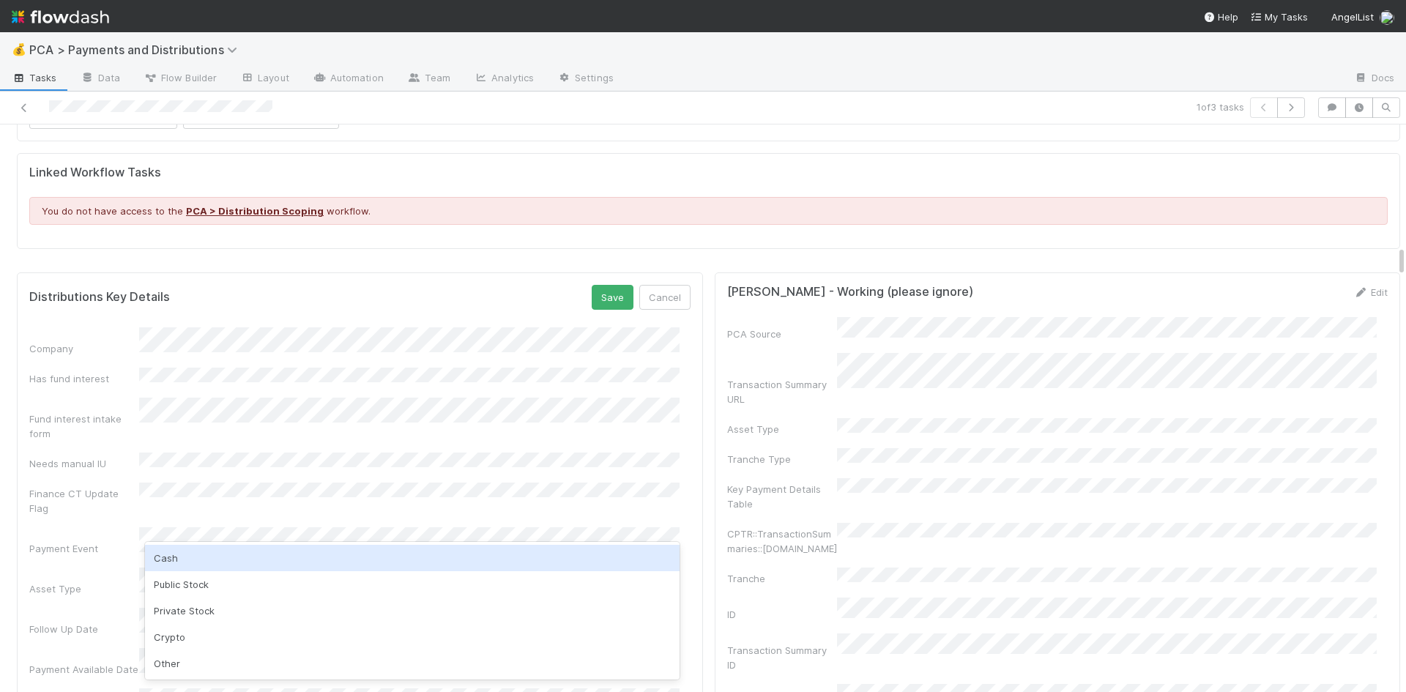
click at [238, 555] on div "Cash" at bounding box center [412, 558] width 535 height 26
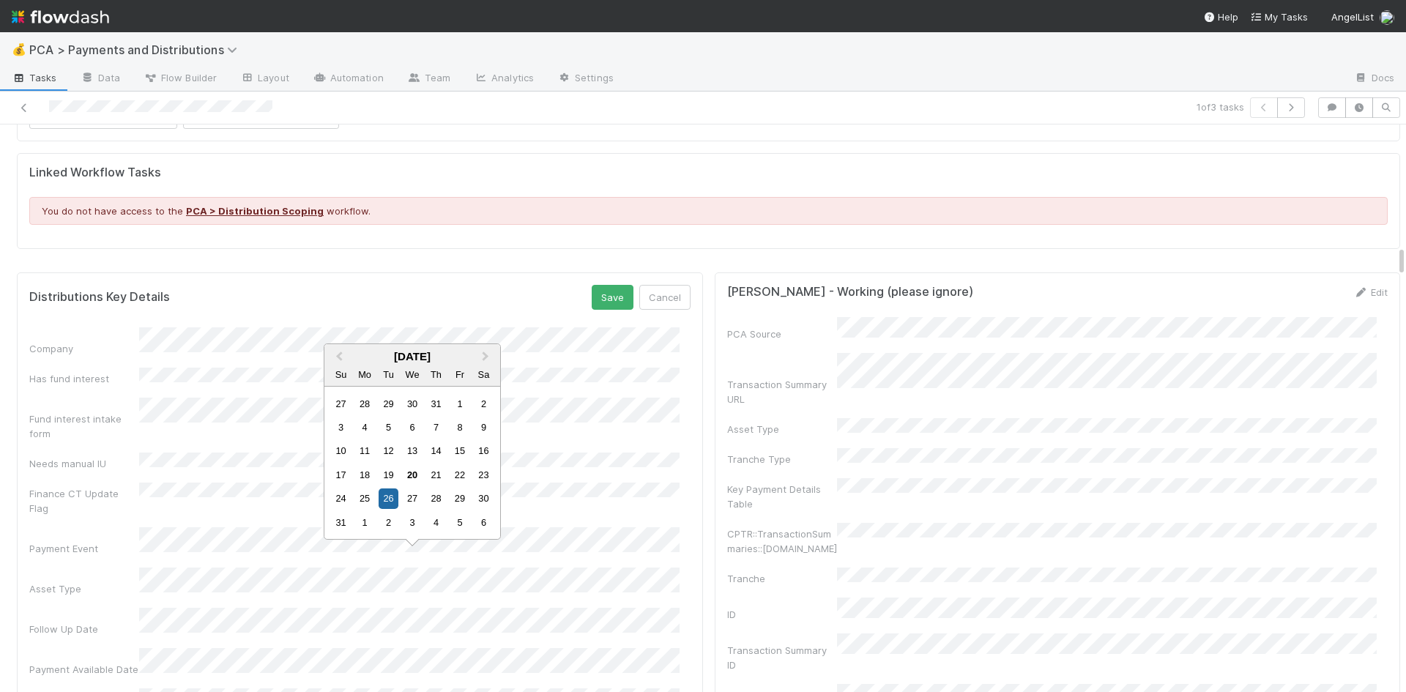
click at [78, 608] on div "Follow Up Date" at bounding box center [359, 622] width 661 height 29
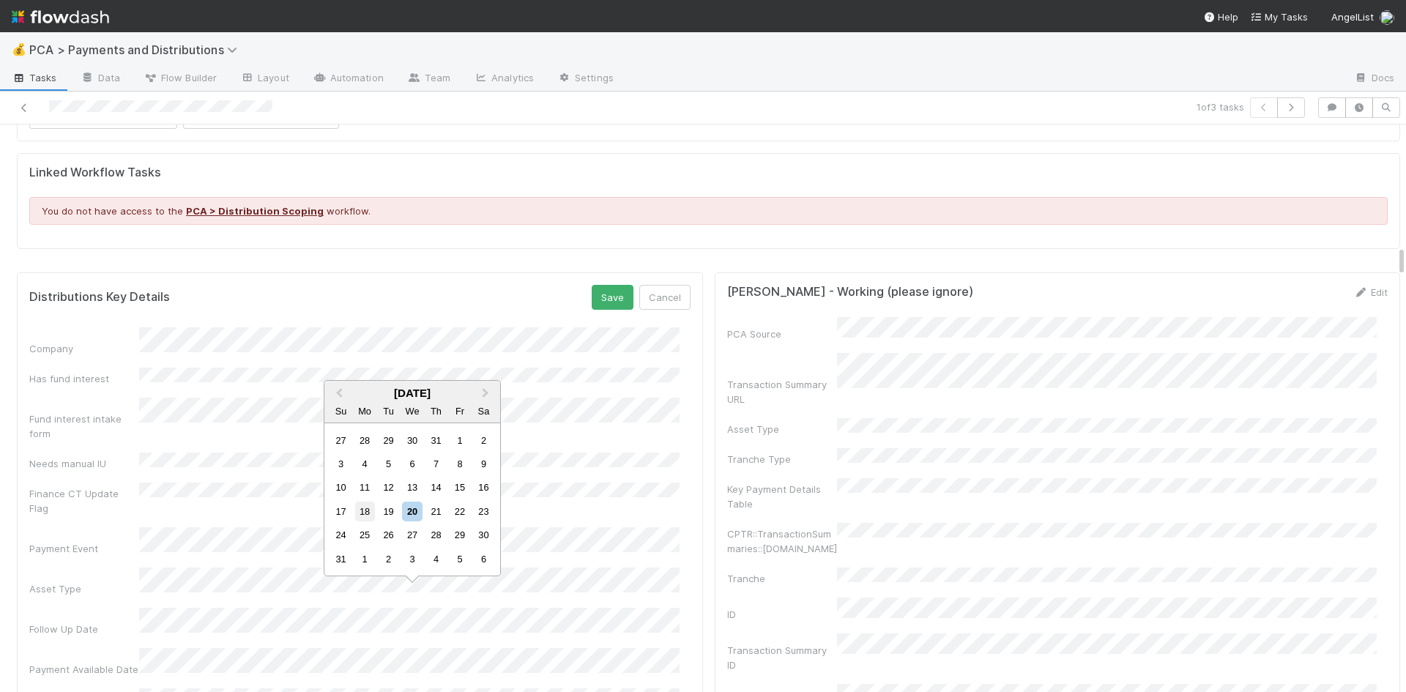
click at [371, 510] on div "18" at bounding box center [365, 512] width 20 height 20
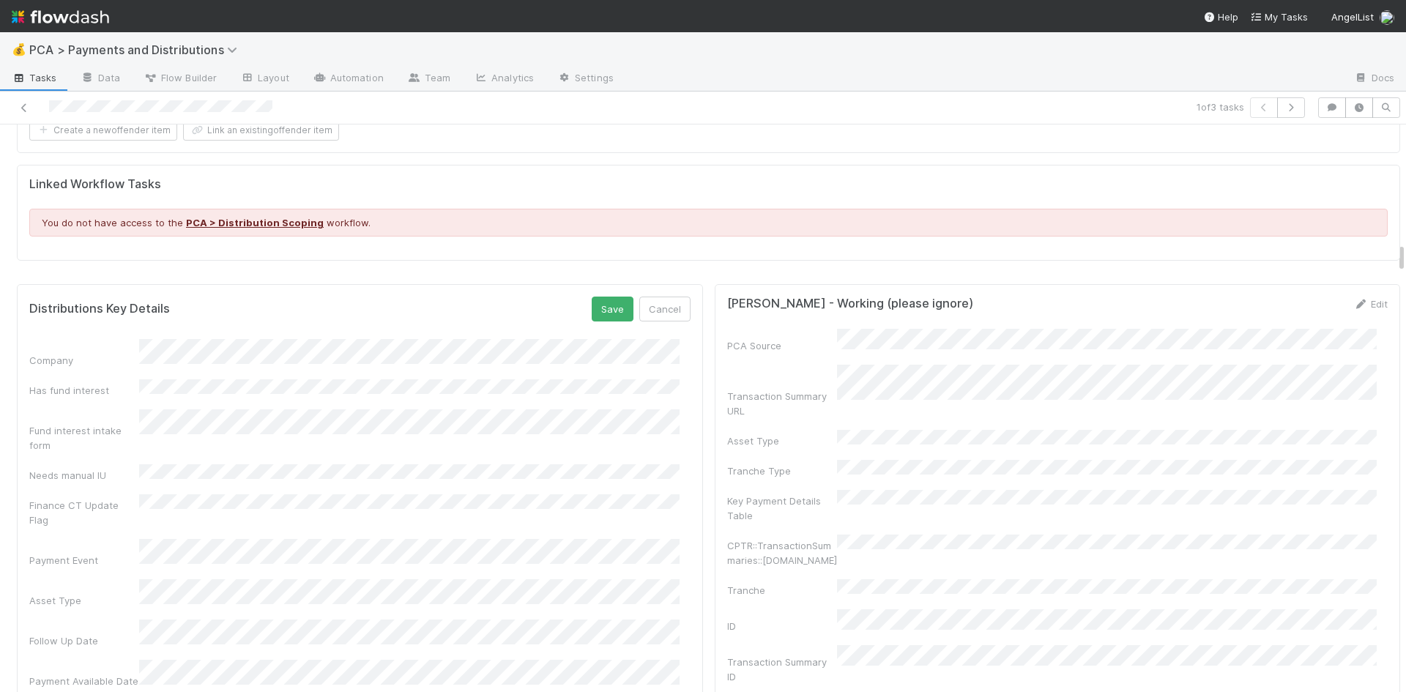
scroll to position [2344, 0]
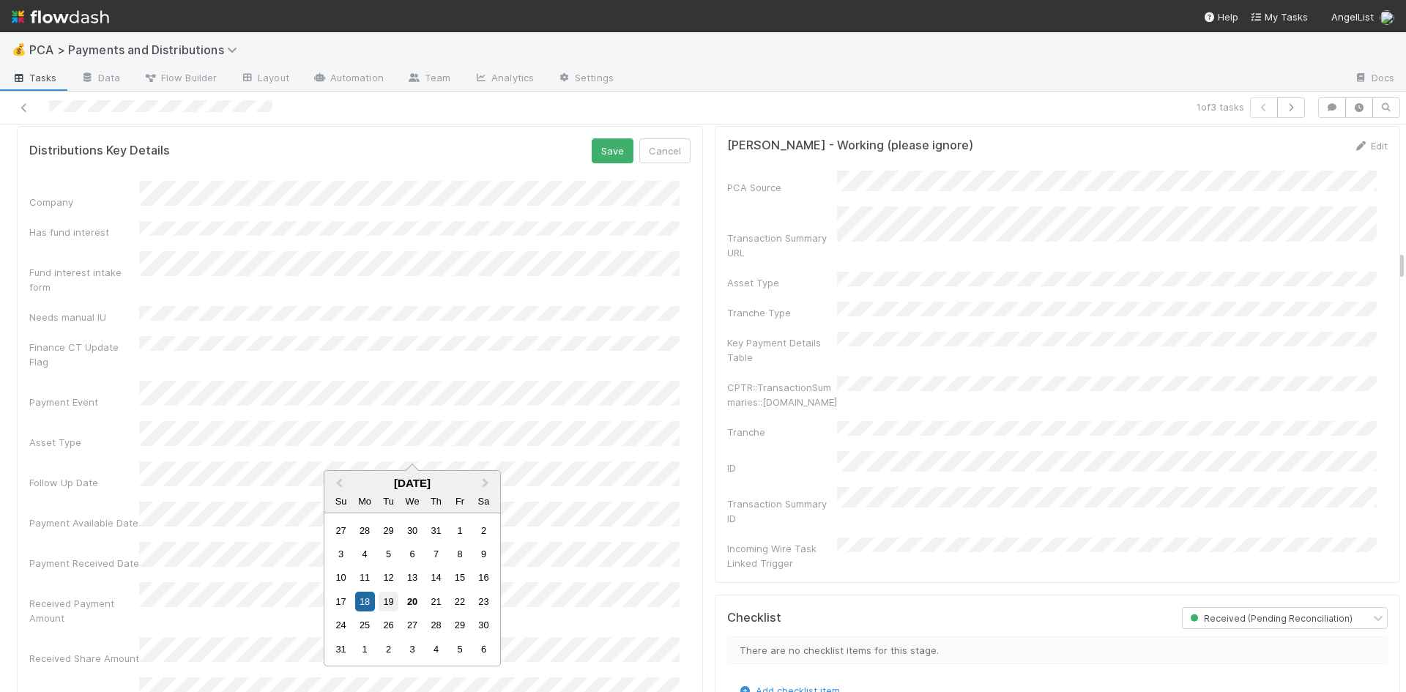
click at [395, 598] on div "19" at bounding box center [389, 602] width 20 height 20
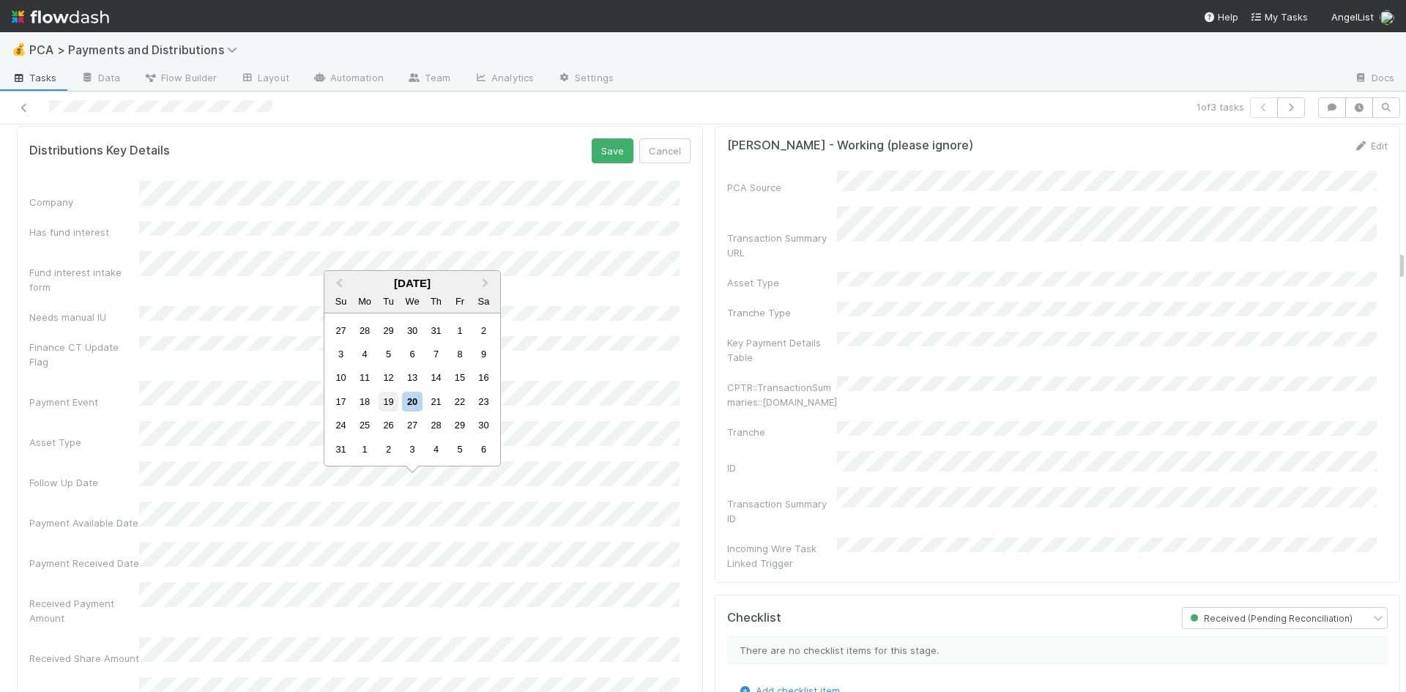
click at [390, 402] on div "19" at bounding box center [389, 402] width 20 height 20
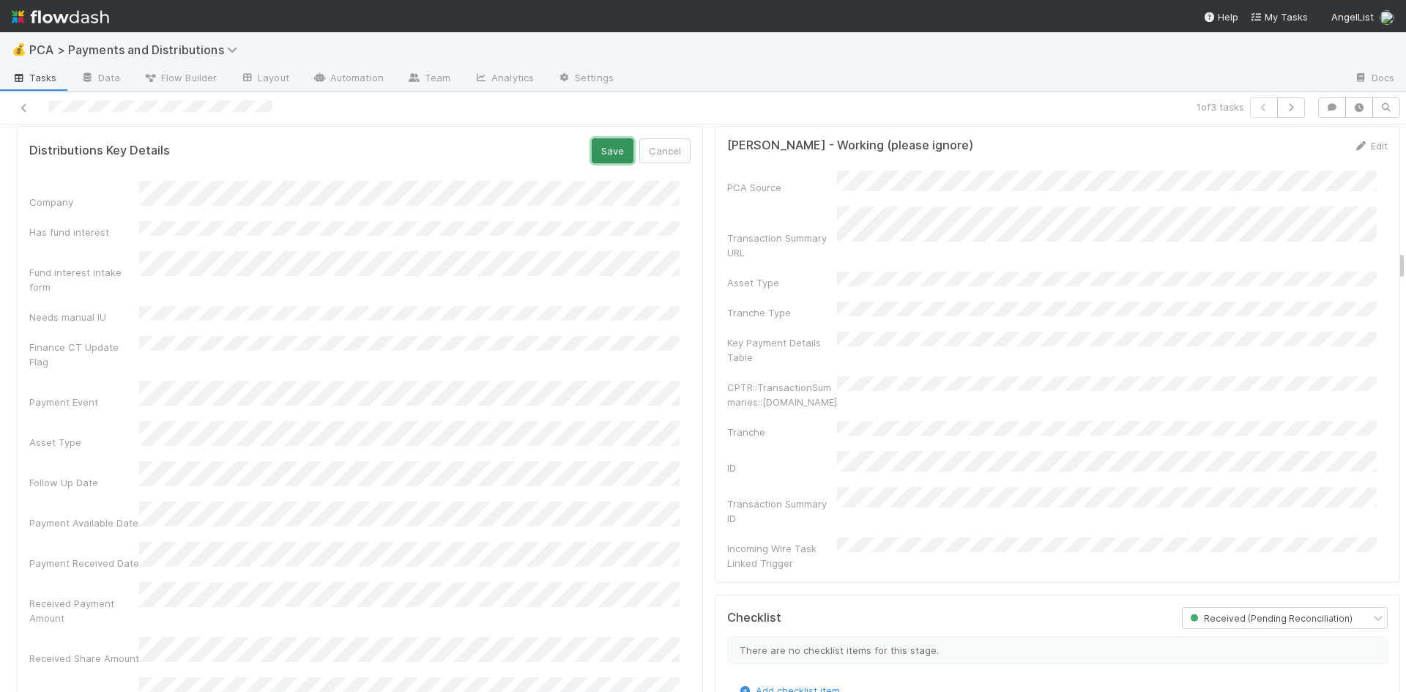
click at [592, 138] on button "Save" at bounding box center [613, 150] width 42 height 25
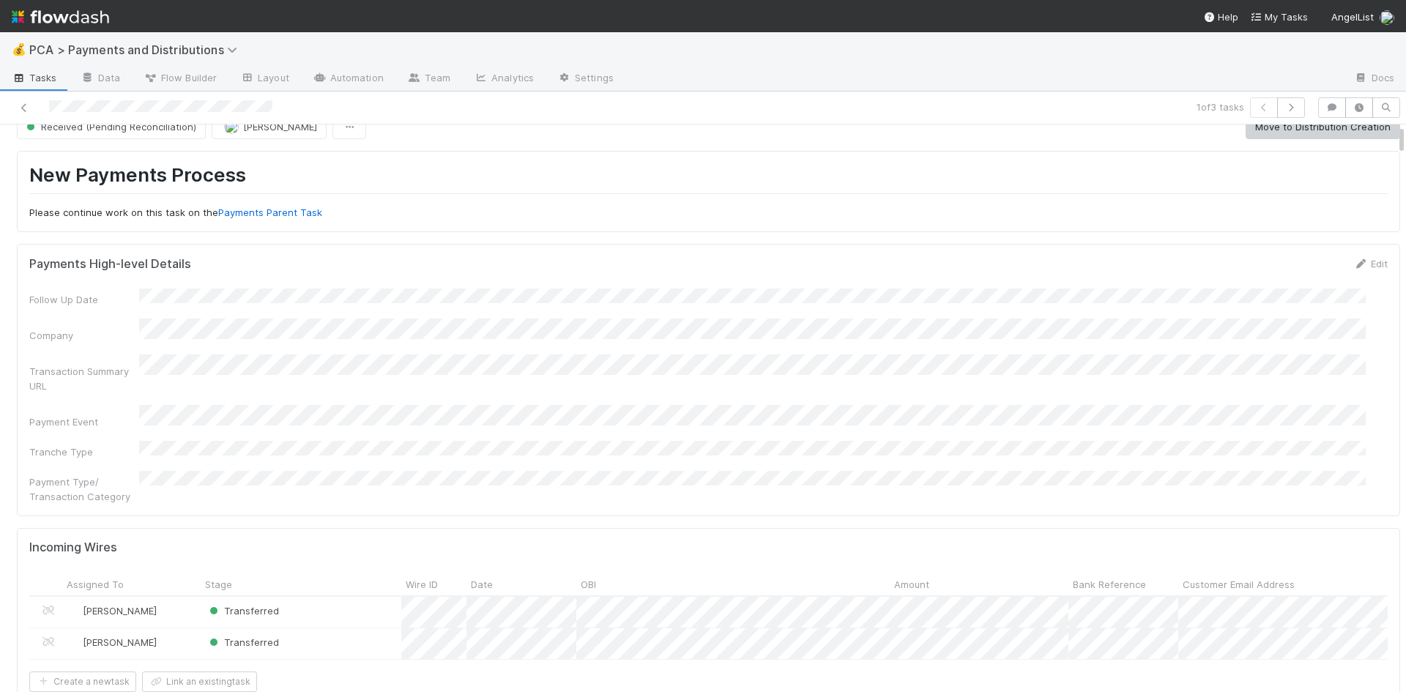
scroll to position [0, 0]
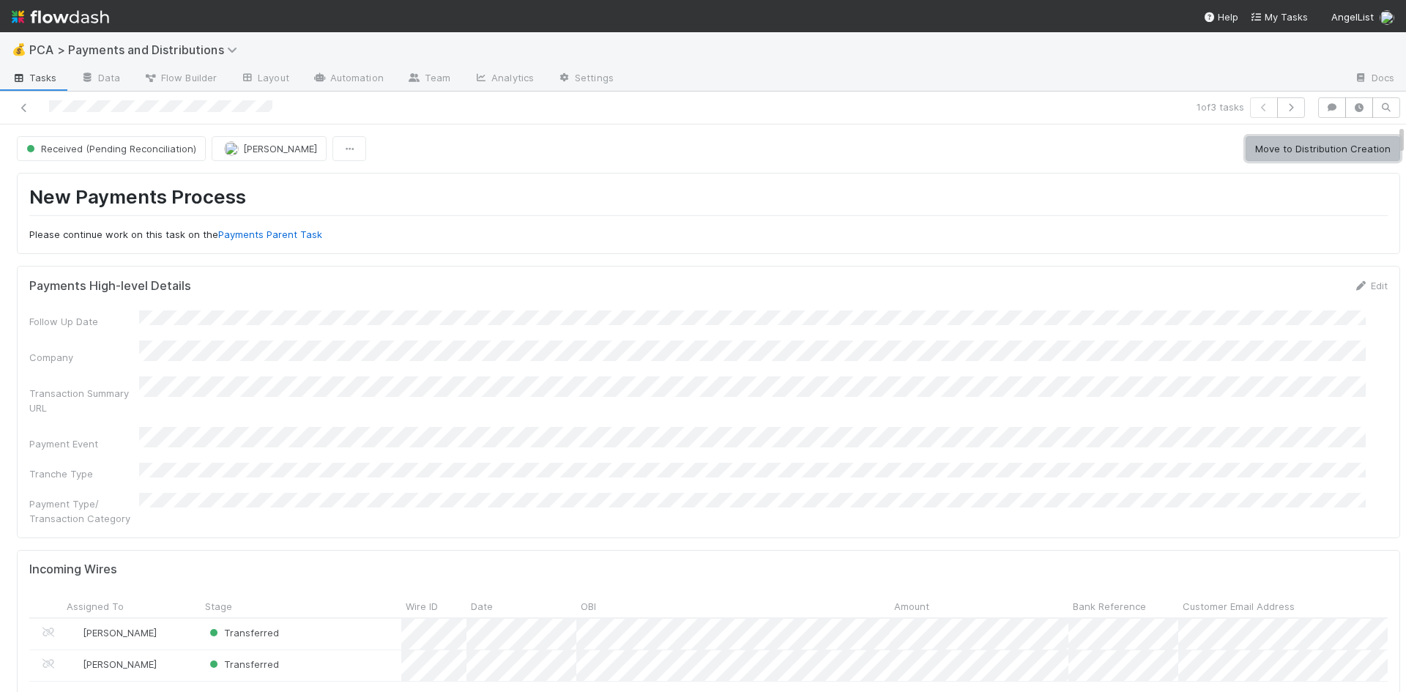
click at [1315, 150] on button "Move to Distribution Creation" at bounding box center [1323, 148] width 155 height 25
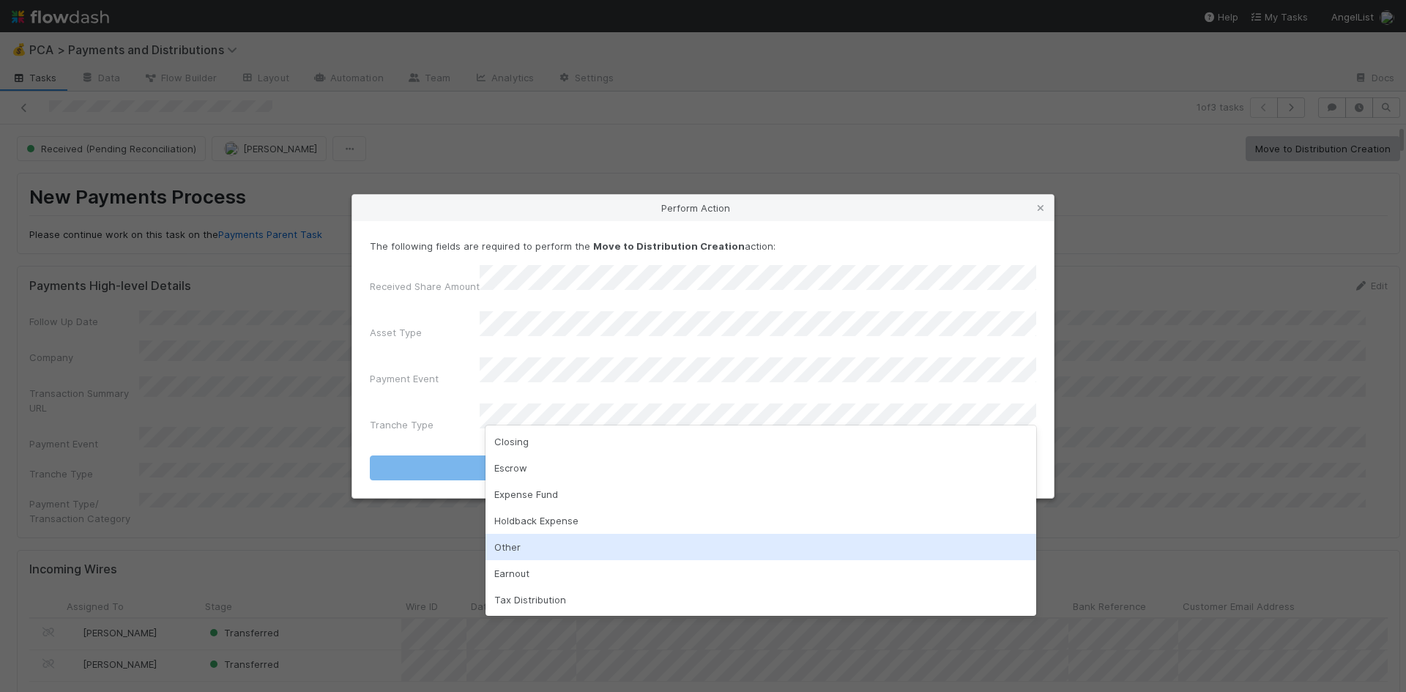
click at [546, 540] on div "Other" at bounding box center [761, 547] width 551 height 26
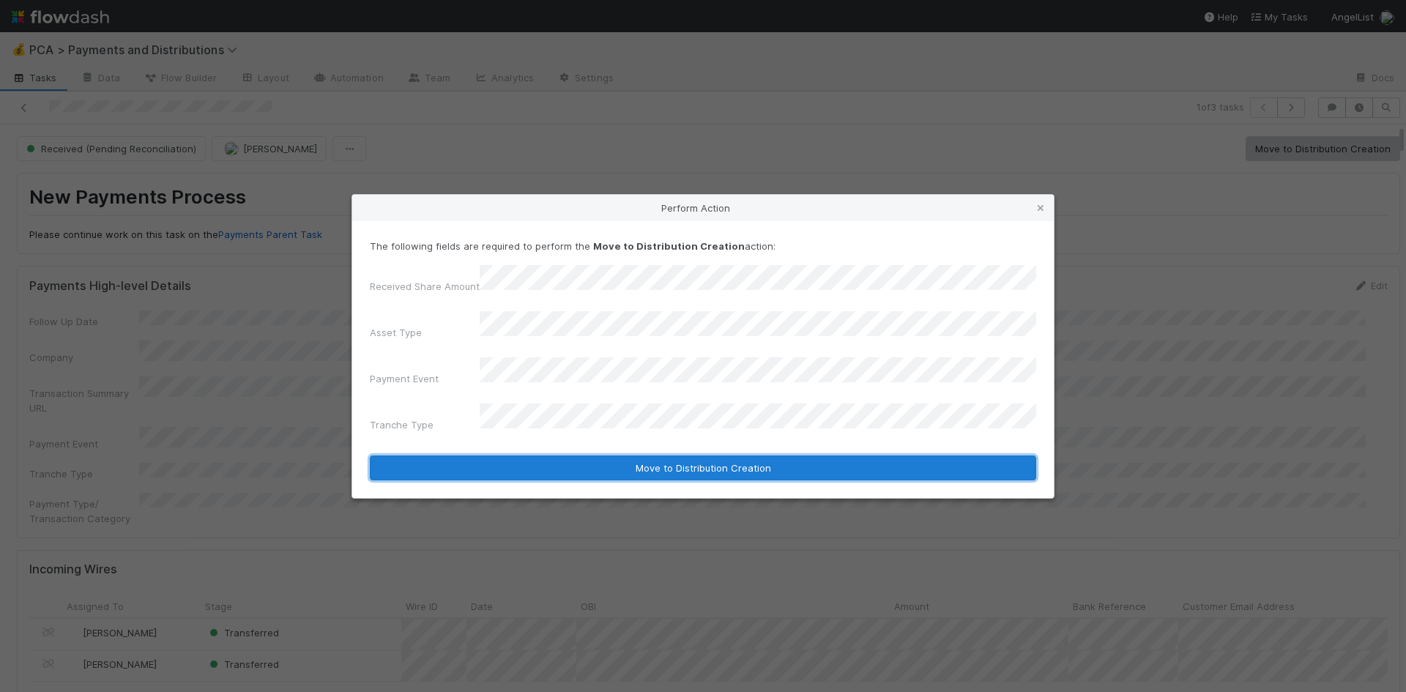
click at [575, 456] on button "Move to Distribution Creation" at bounding box center [703, 468] width 667 height 25
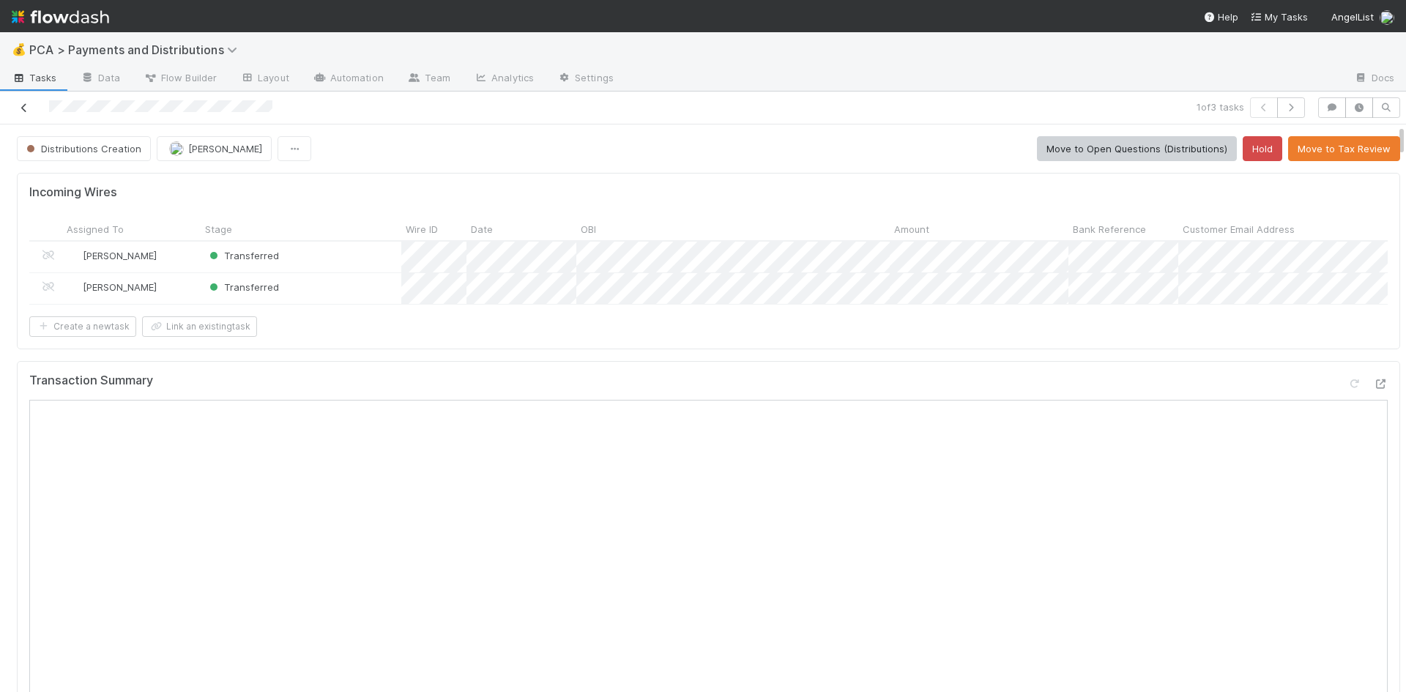
click at [21, 104] on icon at bounding box center [24, 108] width 15 height 10
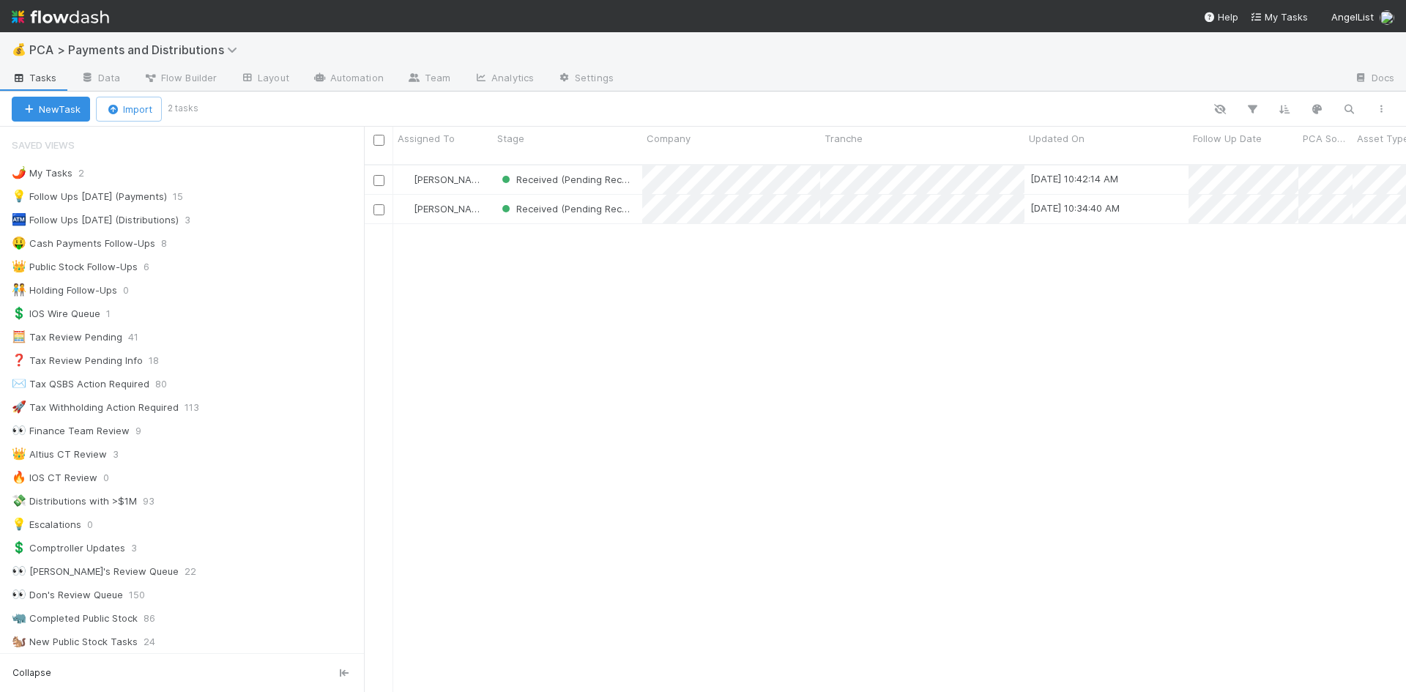
scroll to position [529, 1031]
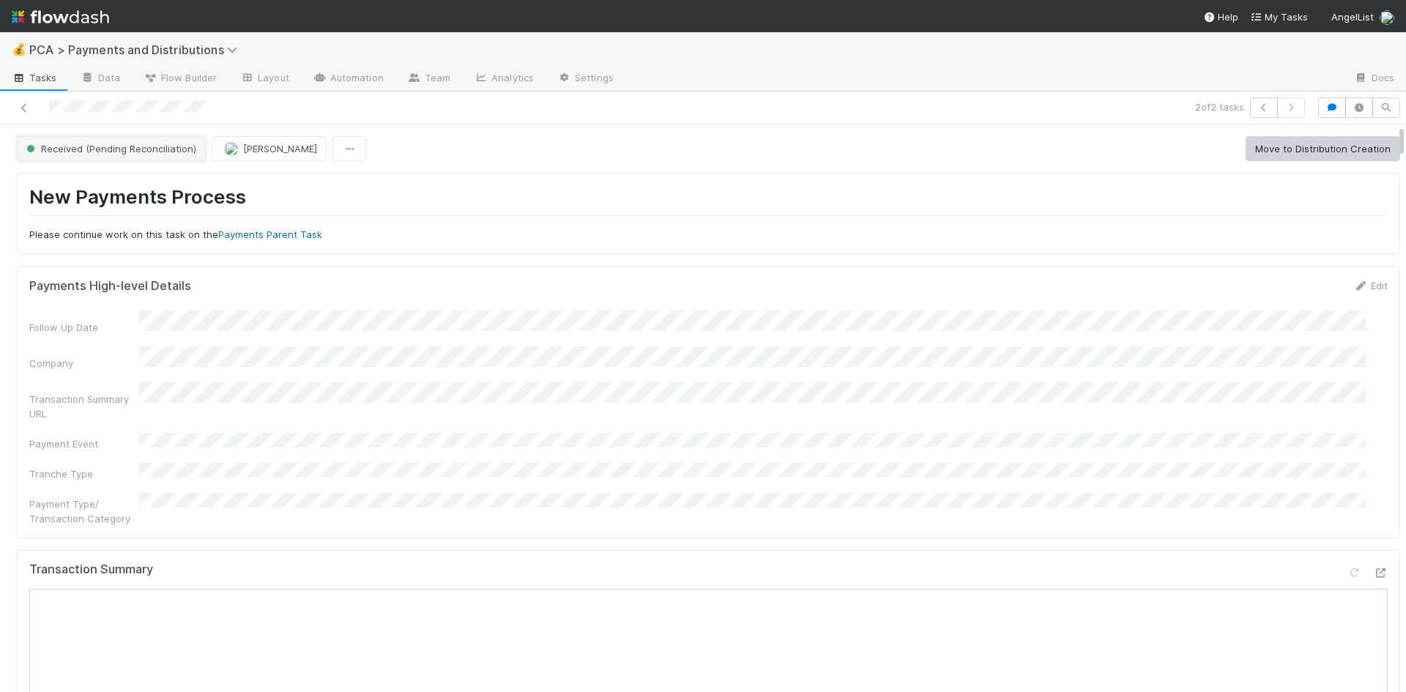
click at [95, 139] on button "Received (Pending Reconciliation)" at bounding box center [111, 148] width 189 height 25
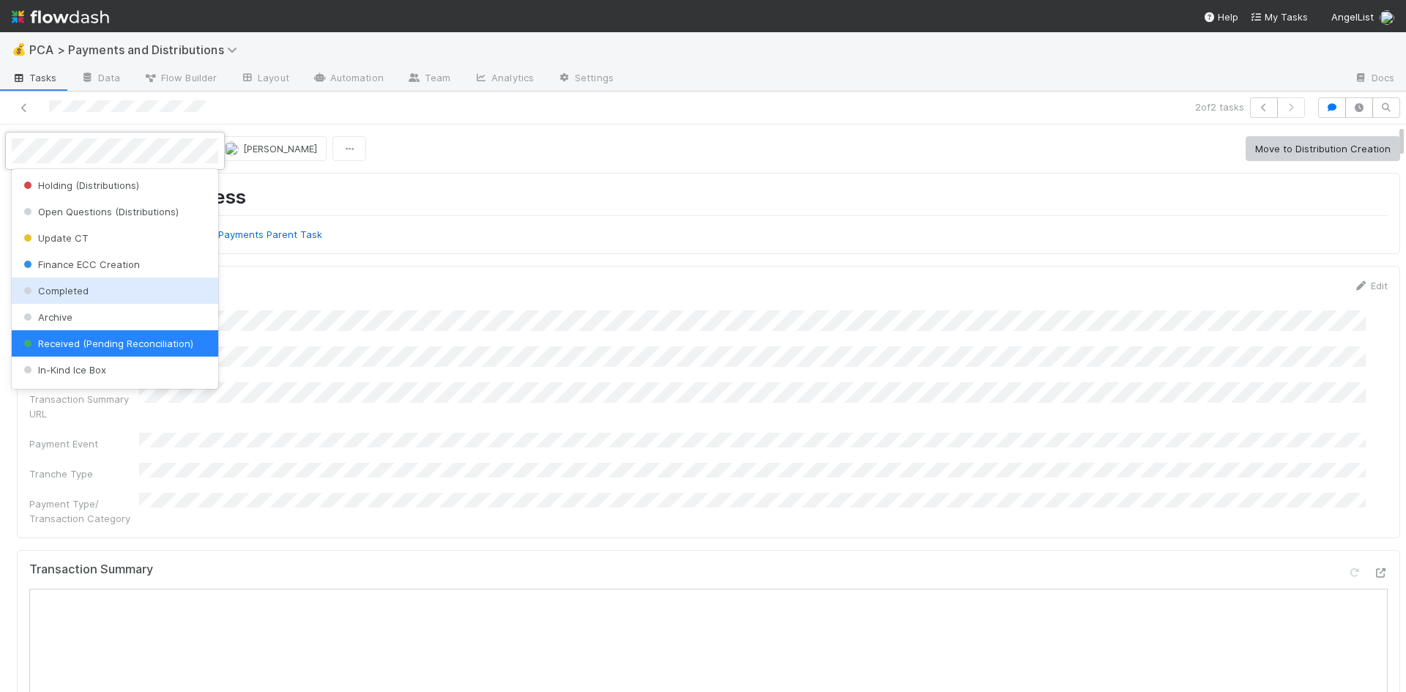
scroll to position [396, 0]
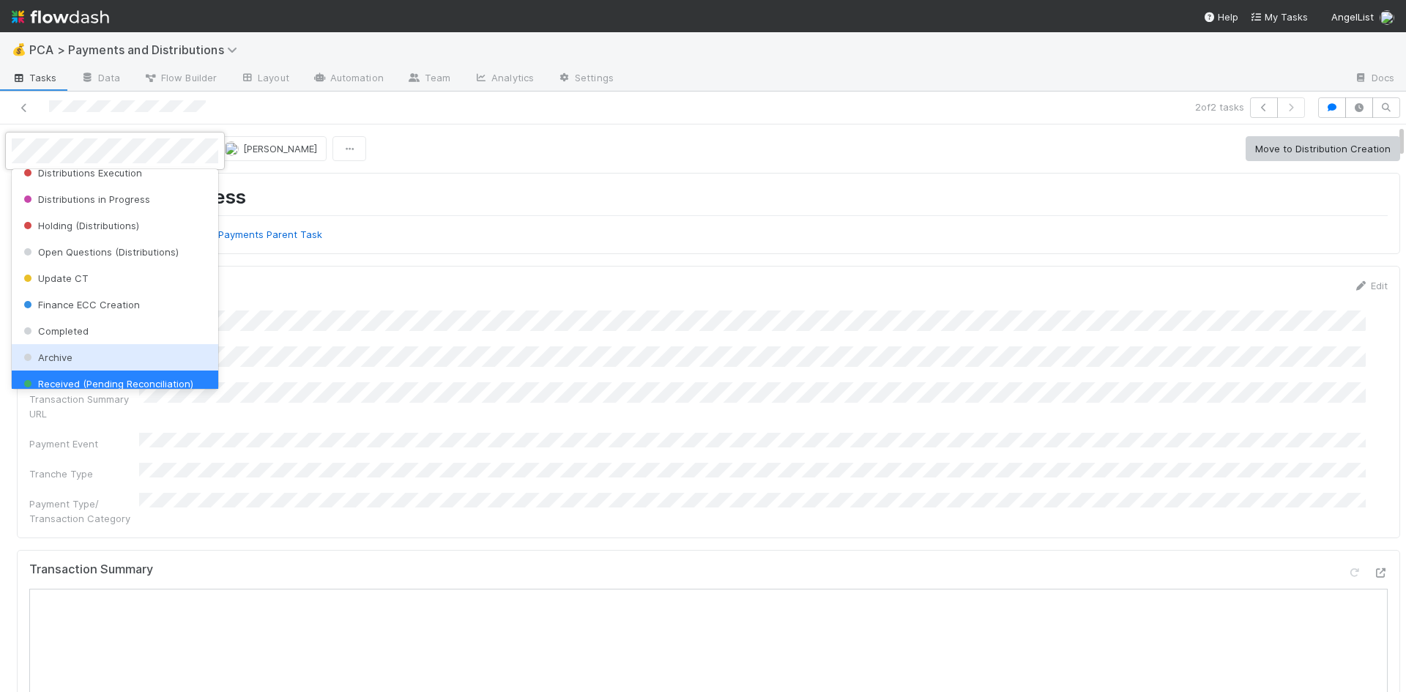
click at [88, 350] on div "Archive" at bounding box center [115, 357] width 207 height 26
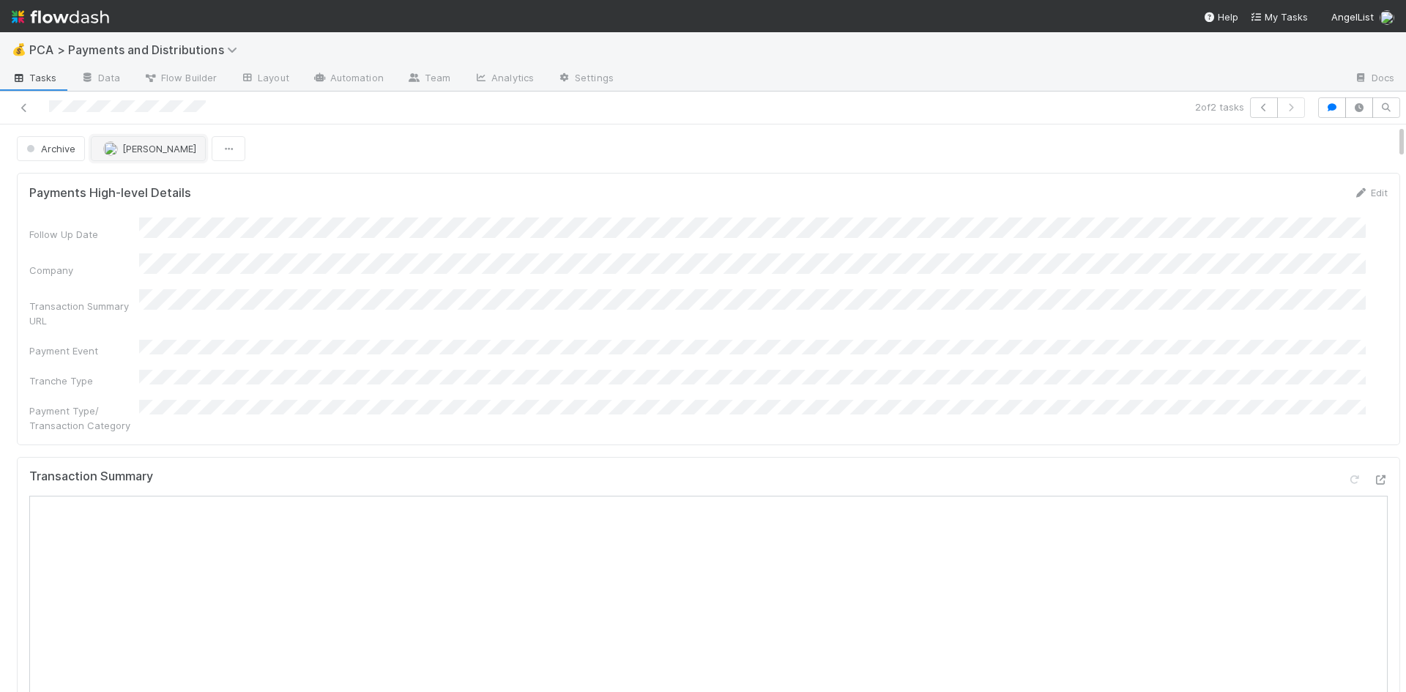
click at [143, 152] on span "[PERSON_NAME]" at bounding box center [159, 149] width 74 height 12
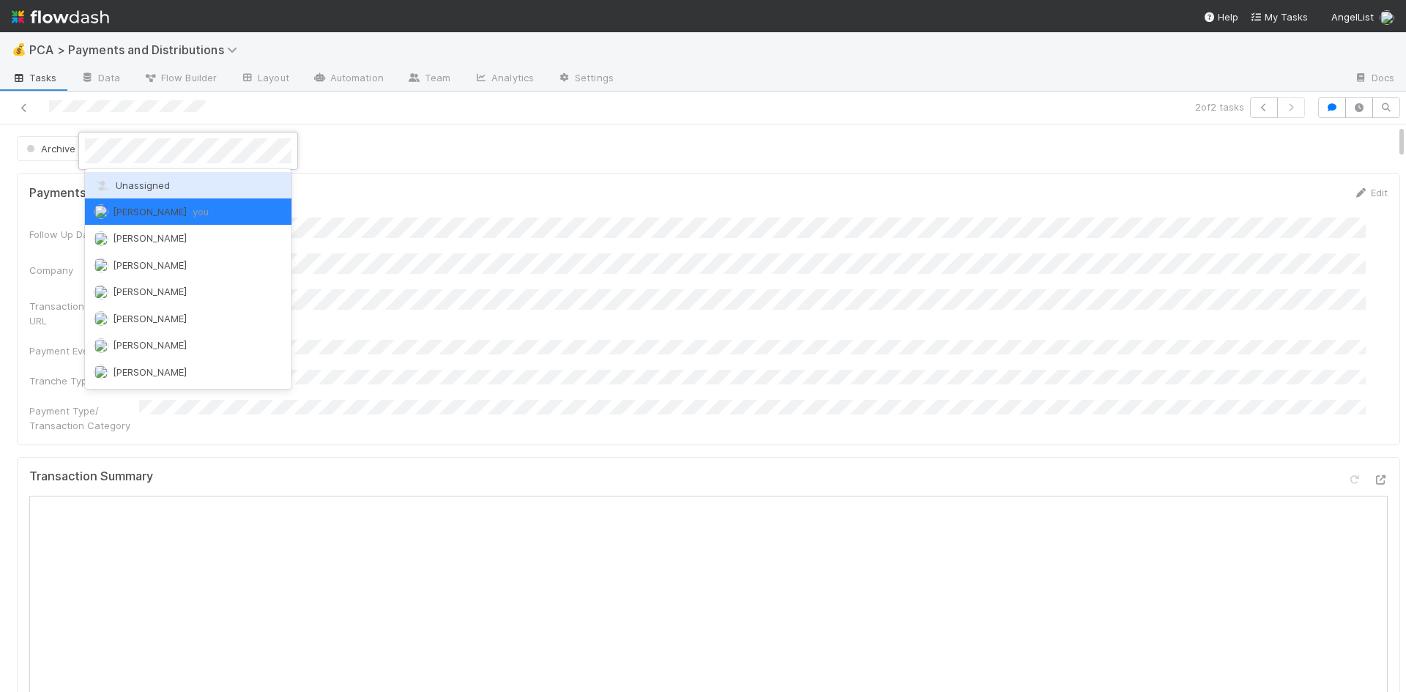
click at [189, 182] on div "Unassigned" at bounding box center [188, 185] width 207 height 26
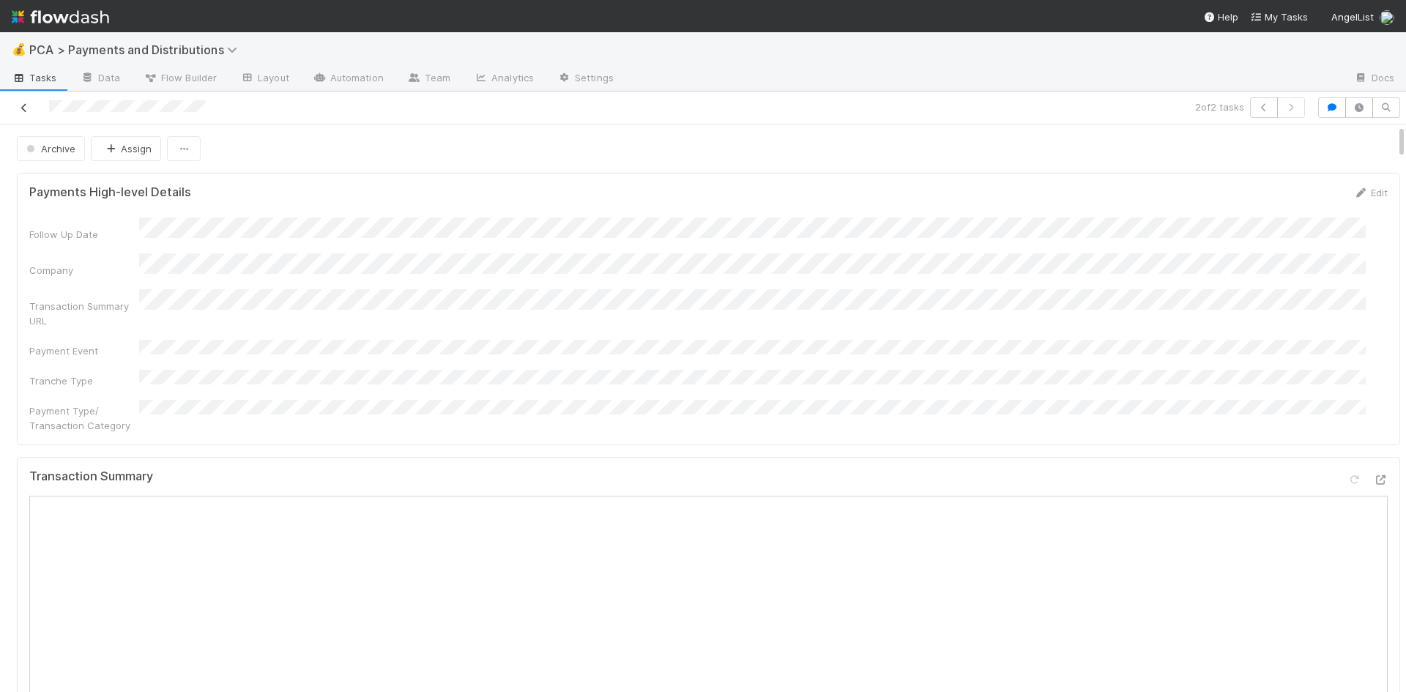
click at [24, 107] on icon at bounding box center [24, 108] width 15 height 10
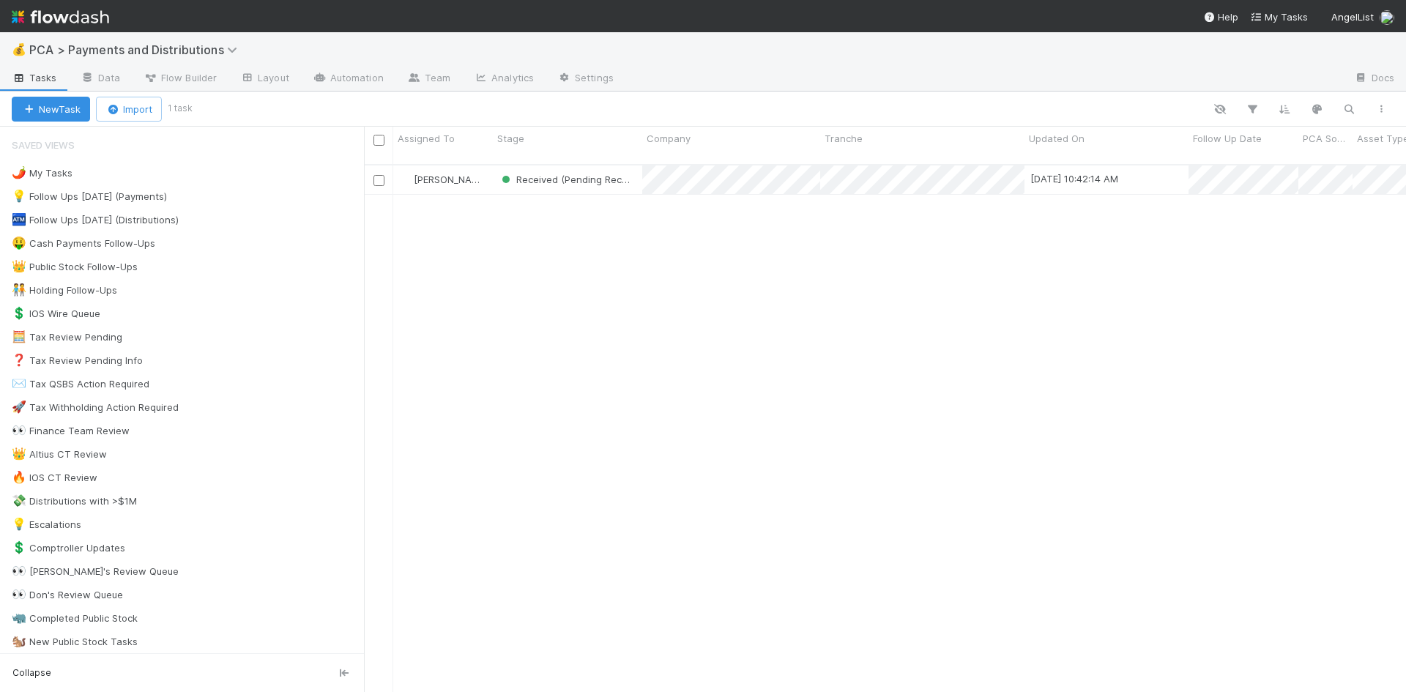
scroll to position [529, 1031]
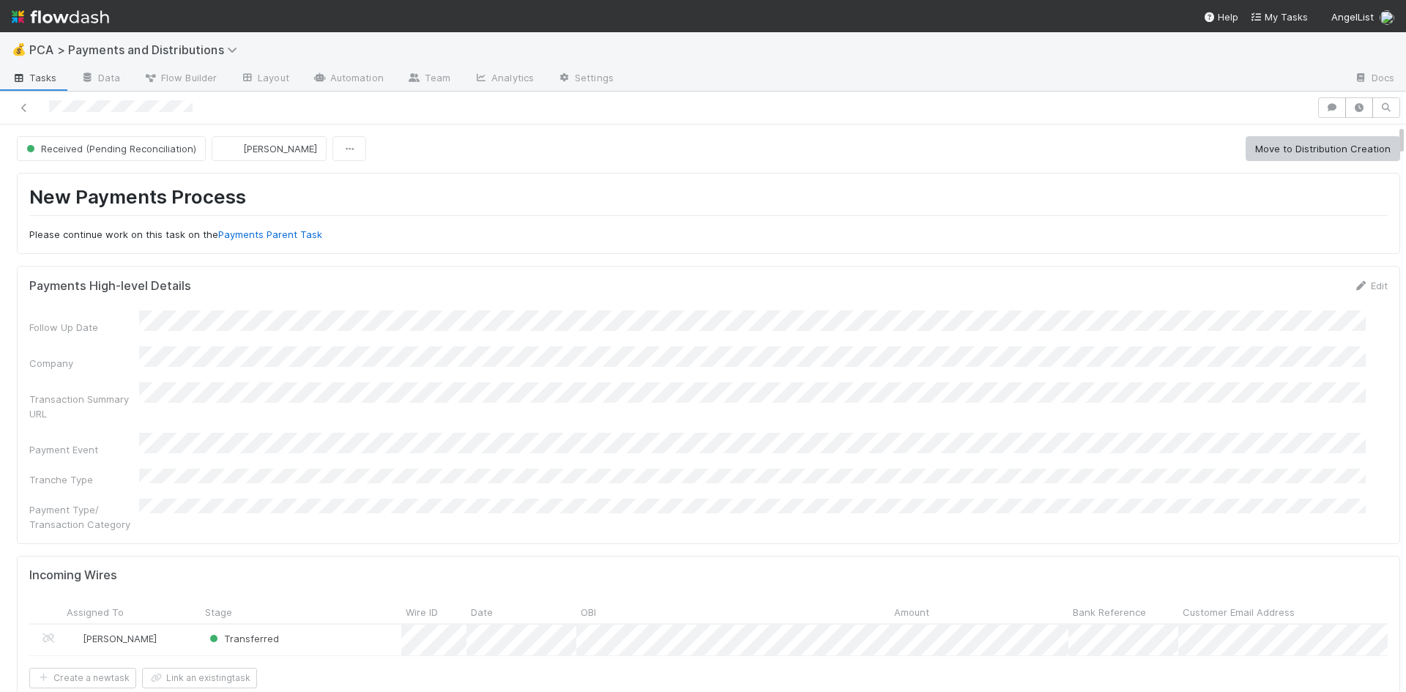
scroll to position [147, 0]
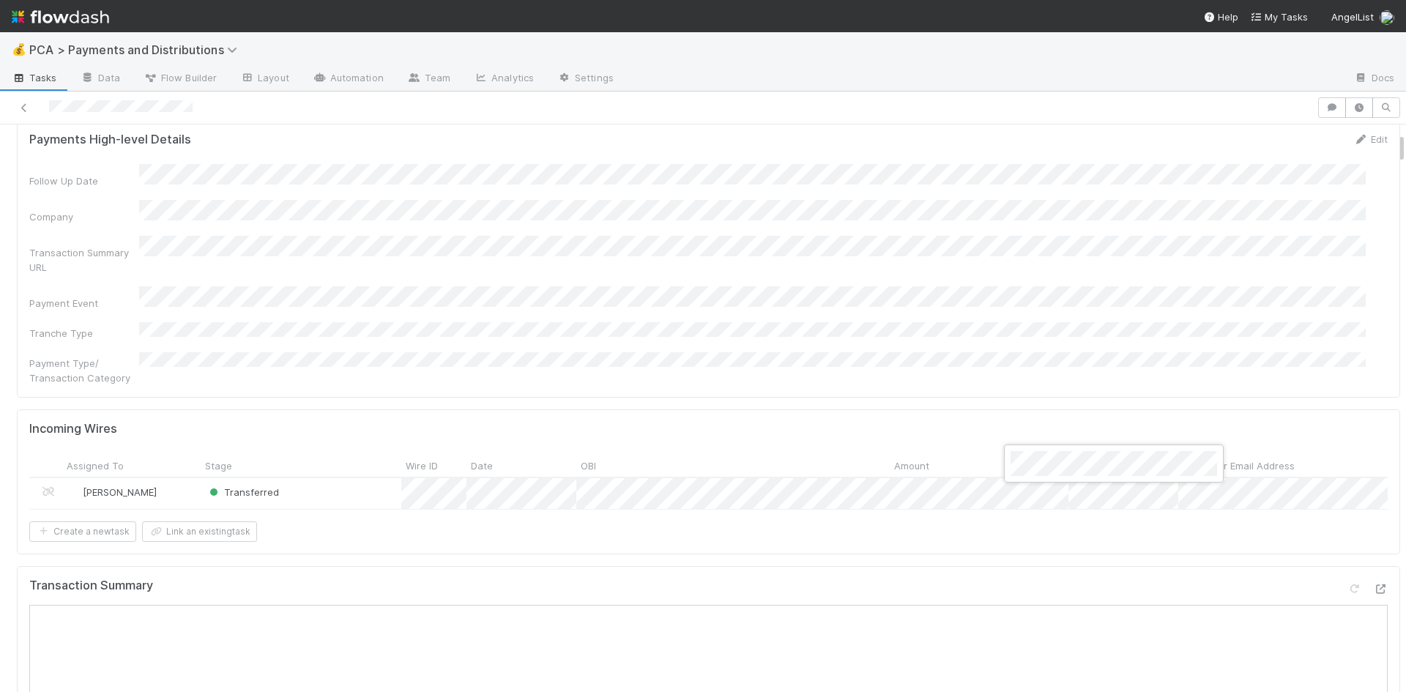
drag, startPoint x: 1023, startPoint y: 347, endPoint x: 1031, endPoint y: 363, distance: 17.4
click at [1023, 347] on div at bounding box center [703, 346] width 1406 height 692
click at [805, 339] on div at bounding box center [703, 346] width 1406 height 692
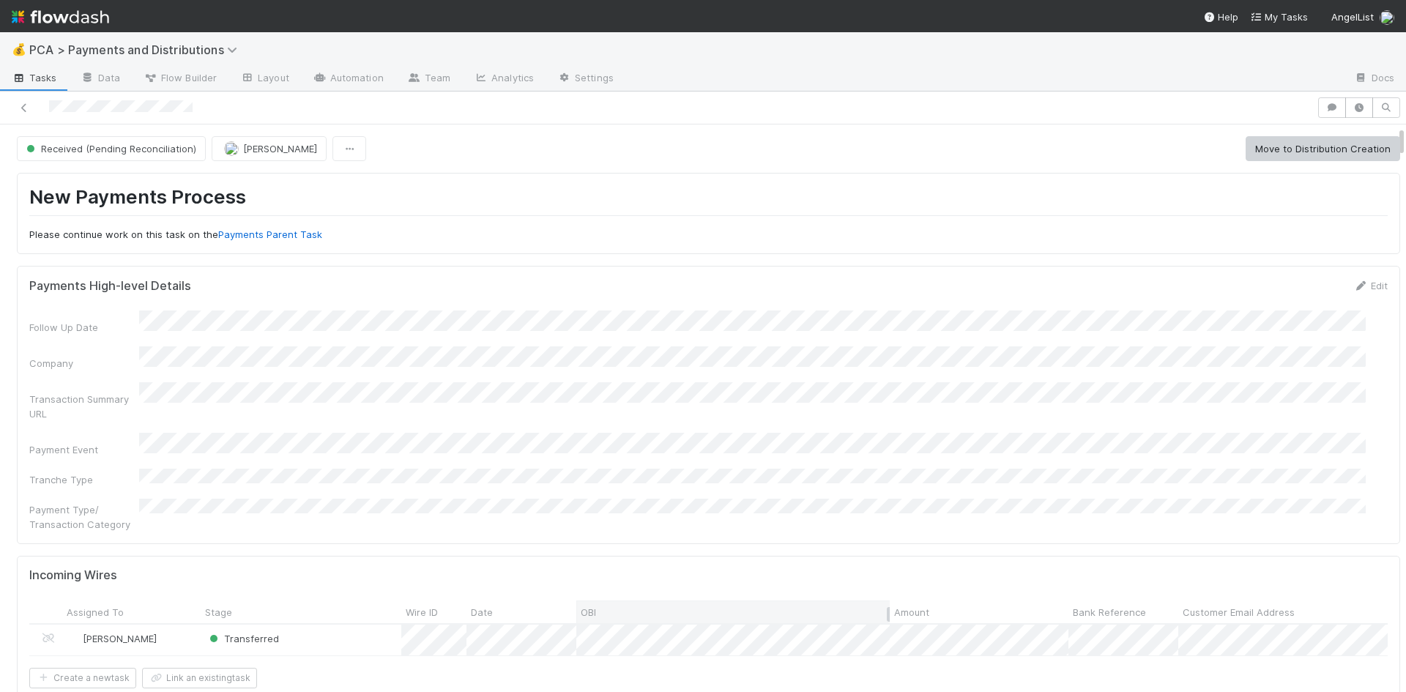
scroll to position [147, 0]
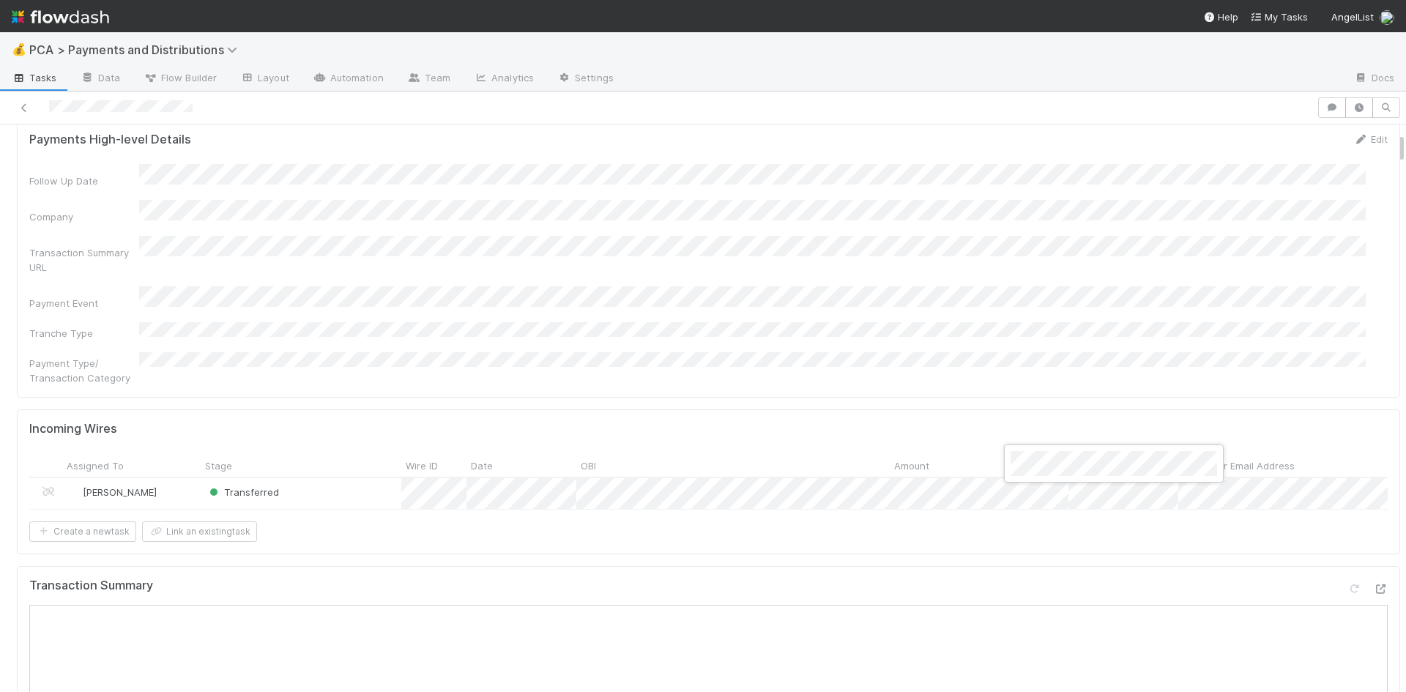
click at [979, 343] on div at bounding box center [703, 346] width 1406 height 692
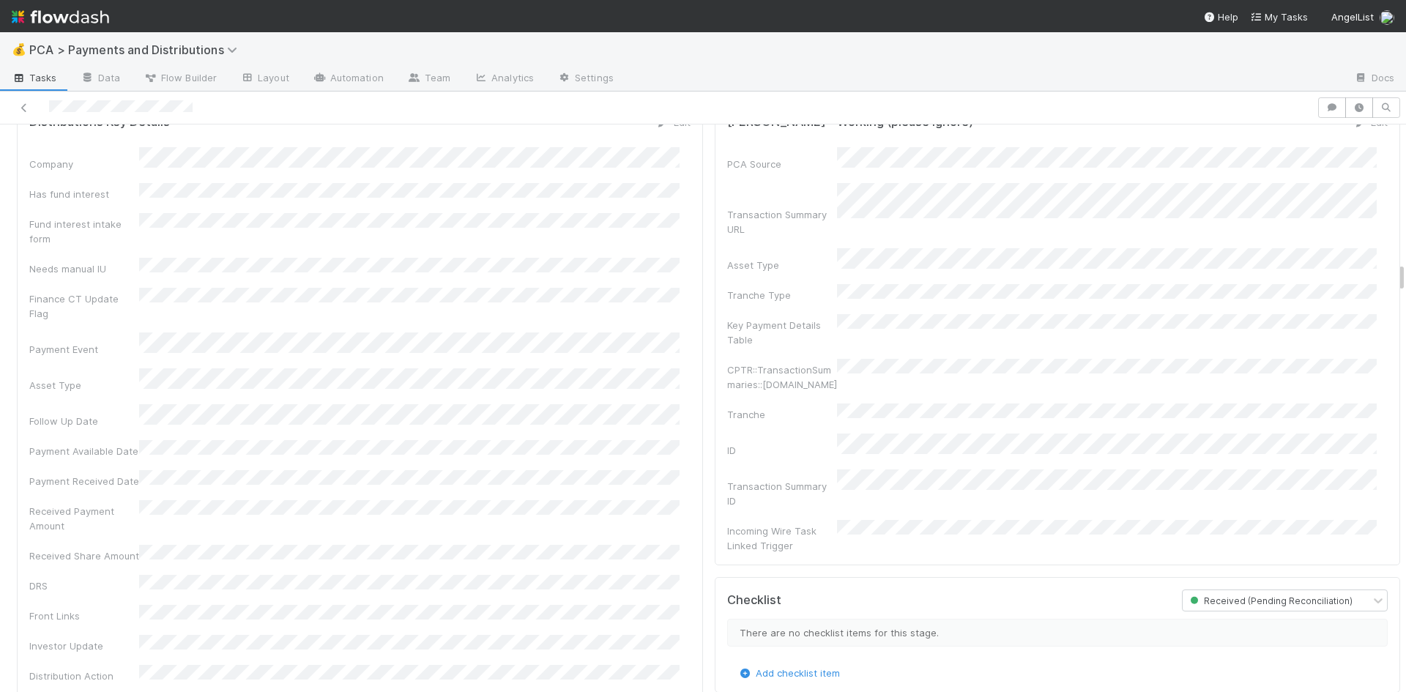
scroll to position [2198, 0]
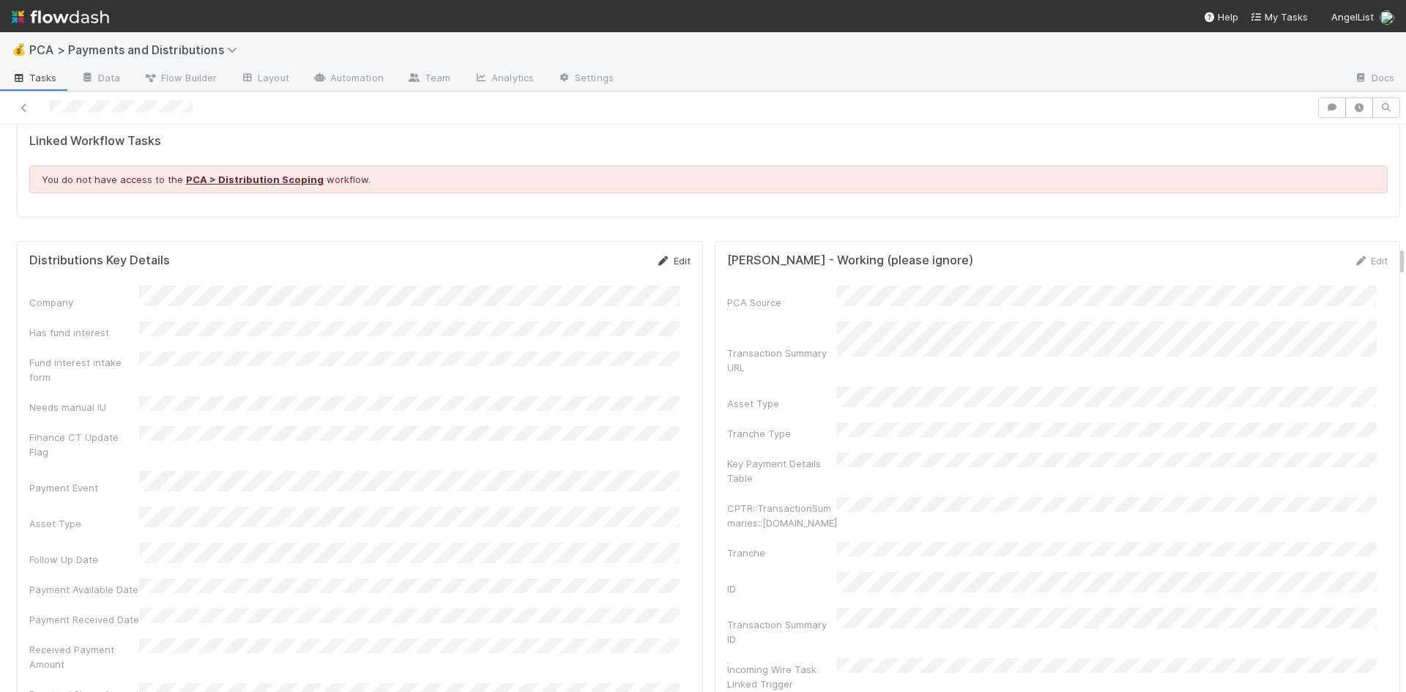
click at [664, 255] on link "Edit" at bounding box center [673, 261] width 34 height 12
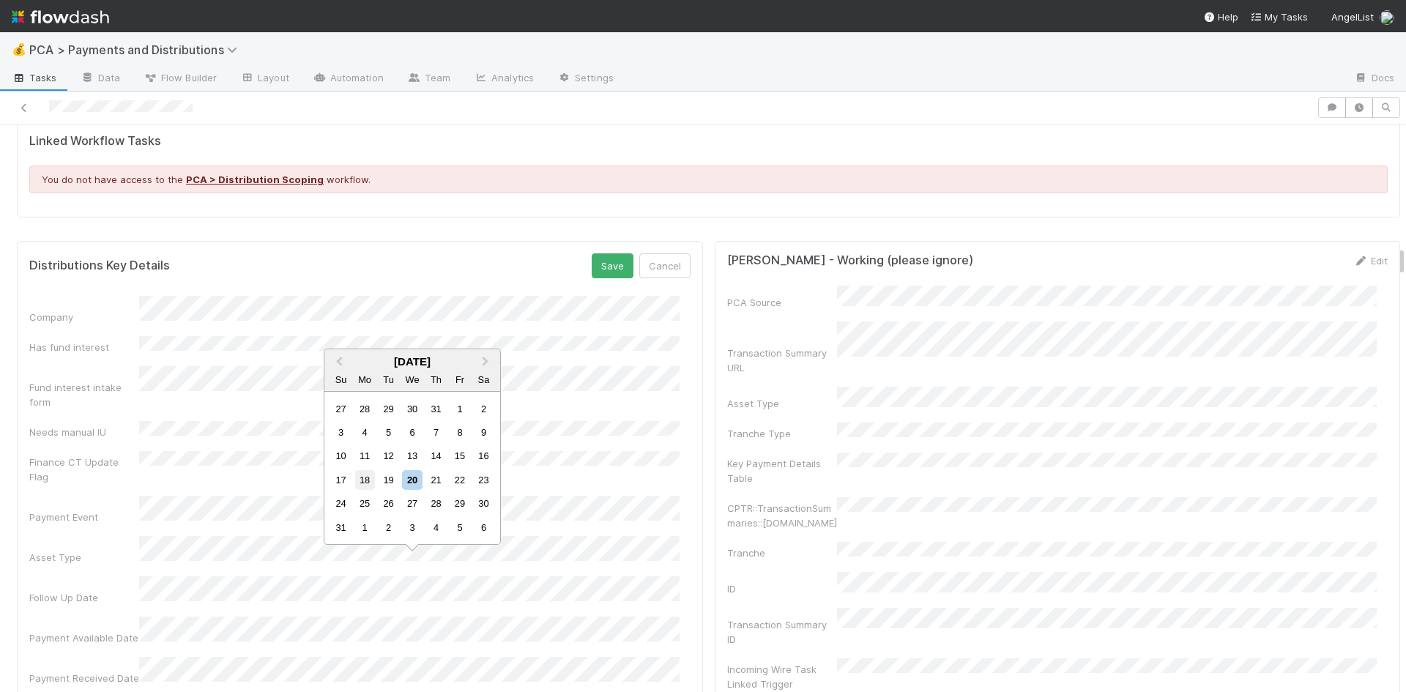
click at [366, 478] on div "18" at bounding box center [365, 480] width 20 height 20
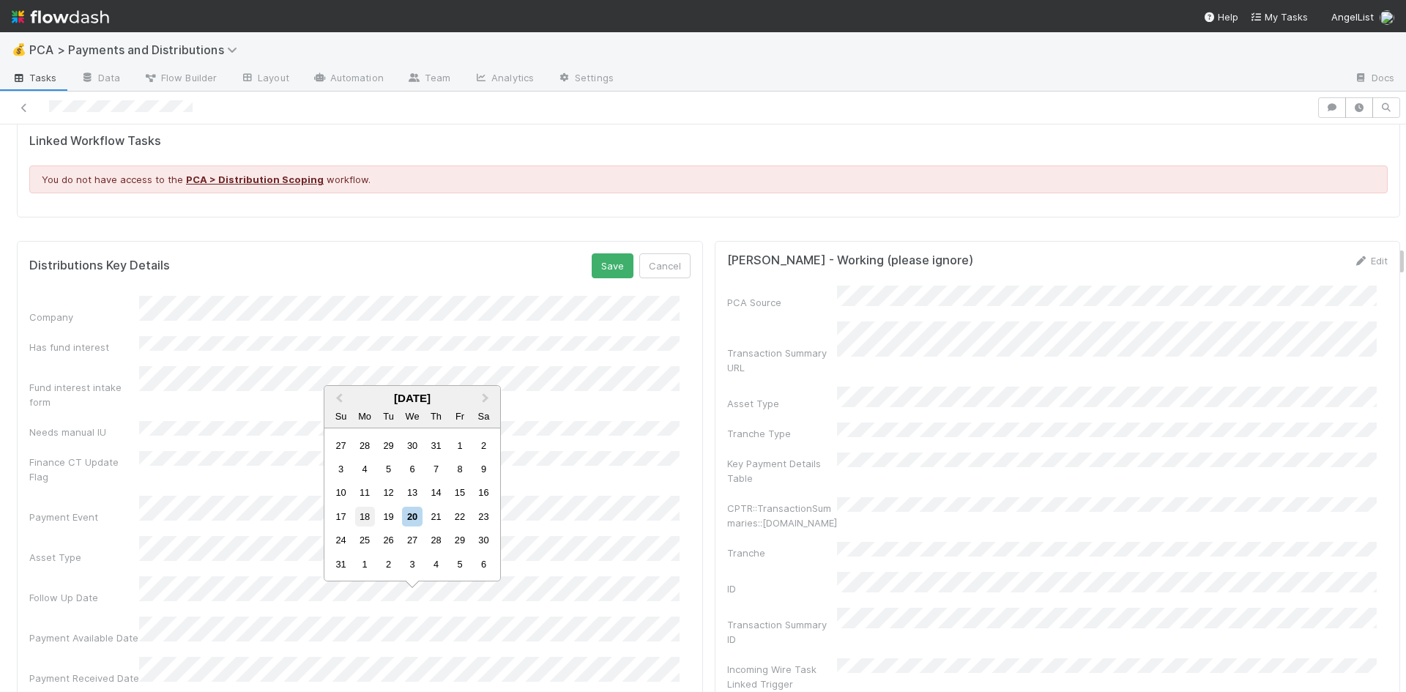
click at [368, 519] on div "18" at bounding box center [365, 517] width 20 height 20
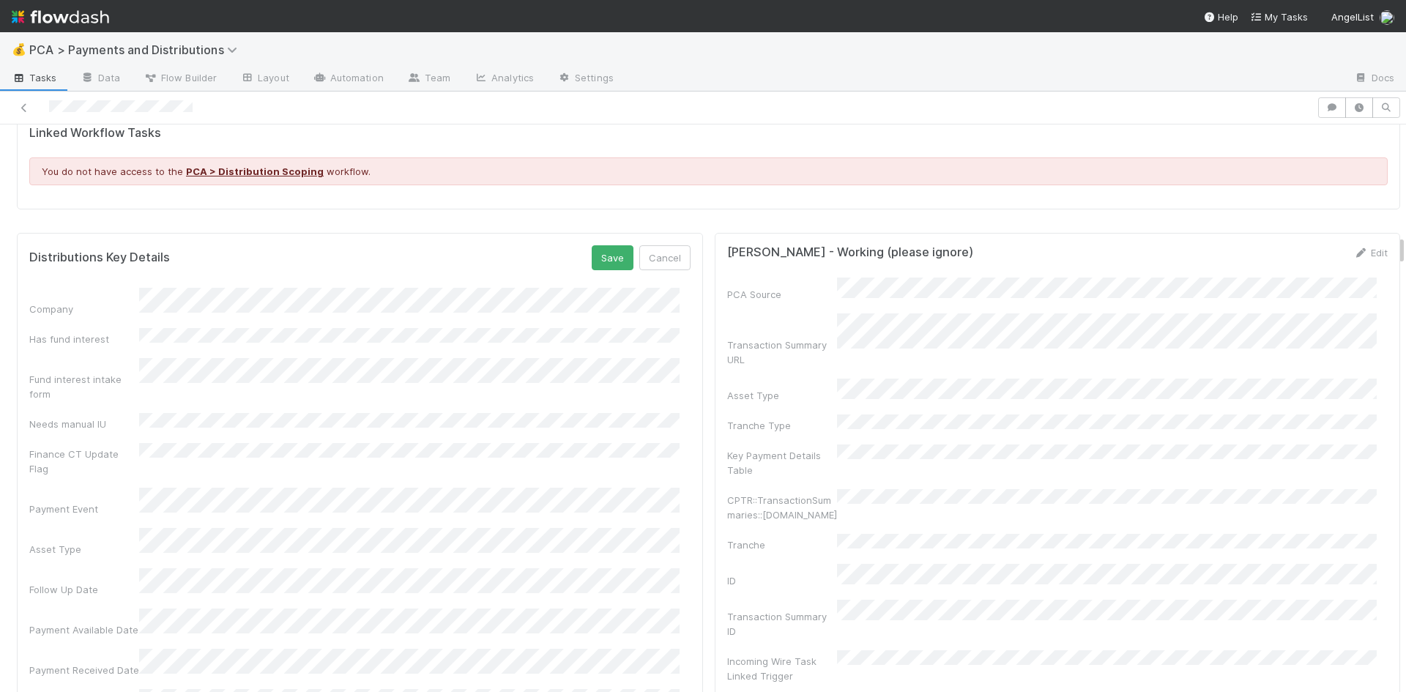
scroll to position [2051, 0]
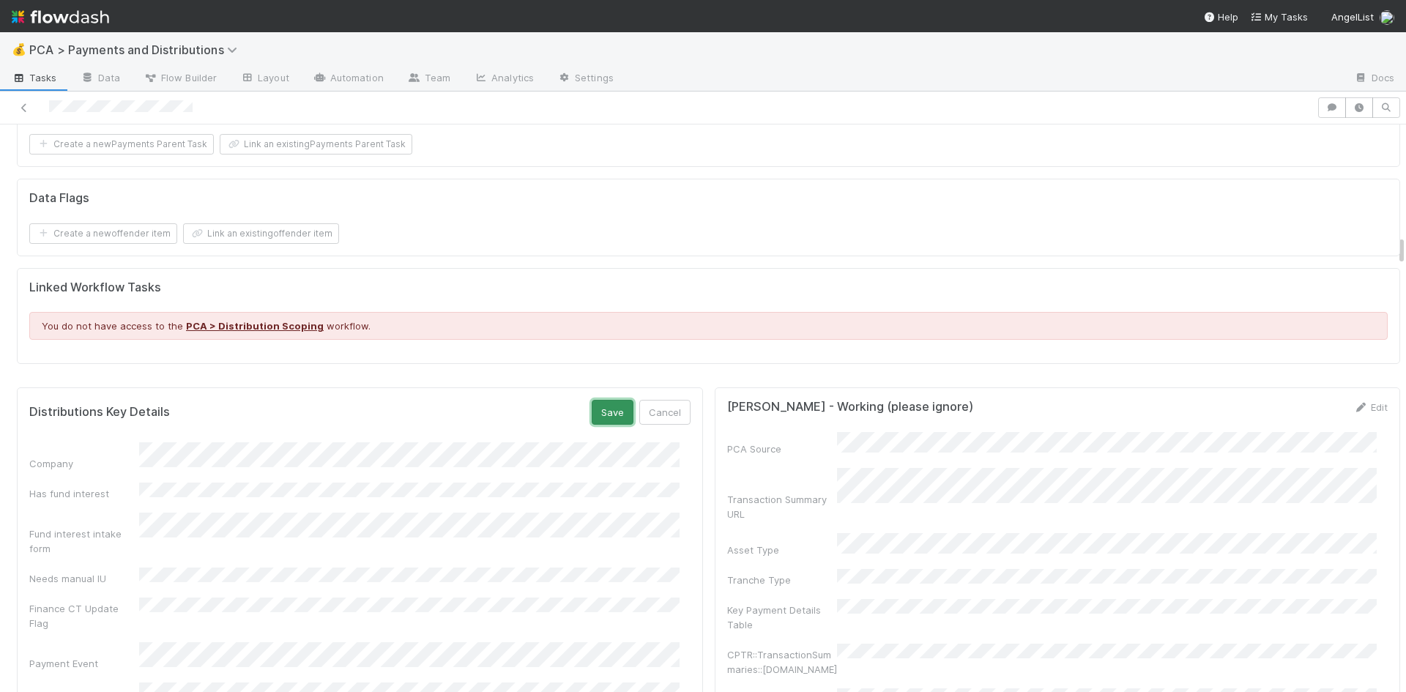
click at [592, 400] on button "Save" at bounding box center [613, 412] width 42 height 25
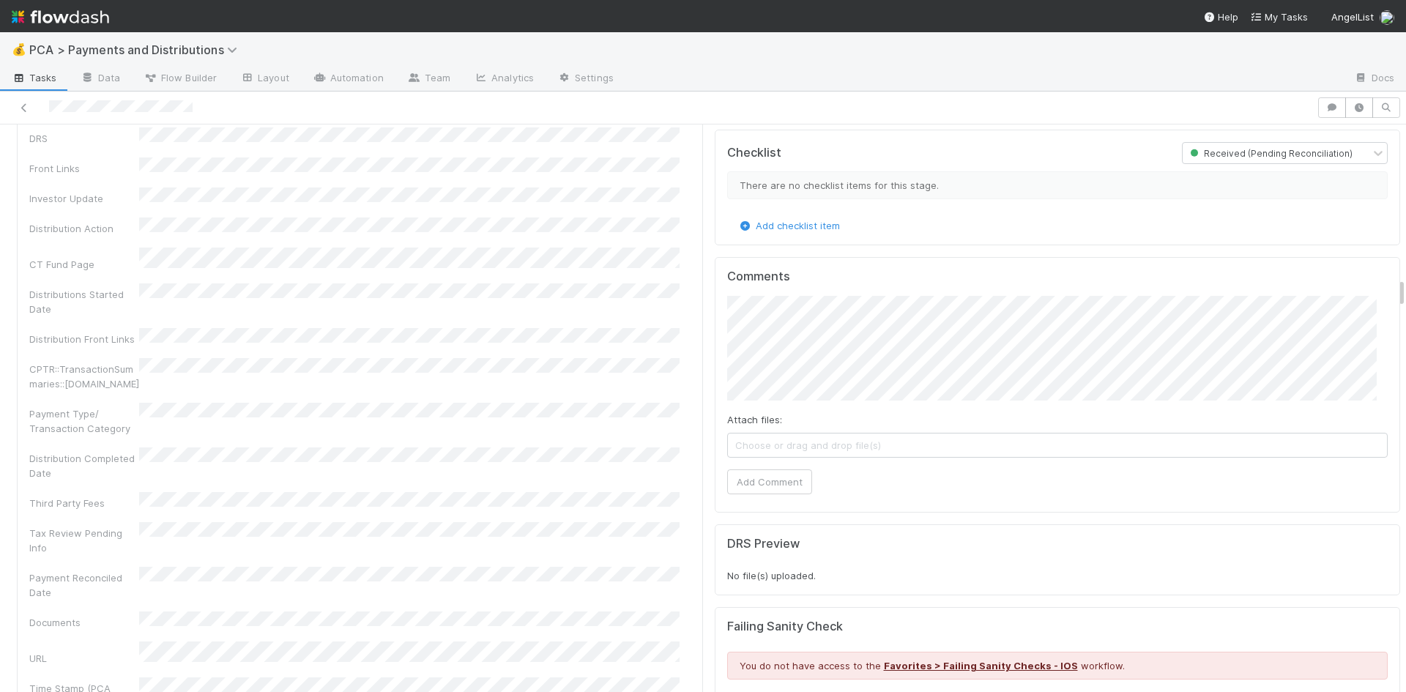
scroll to position [2797, 0]
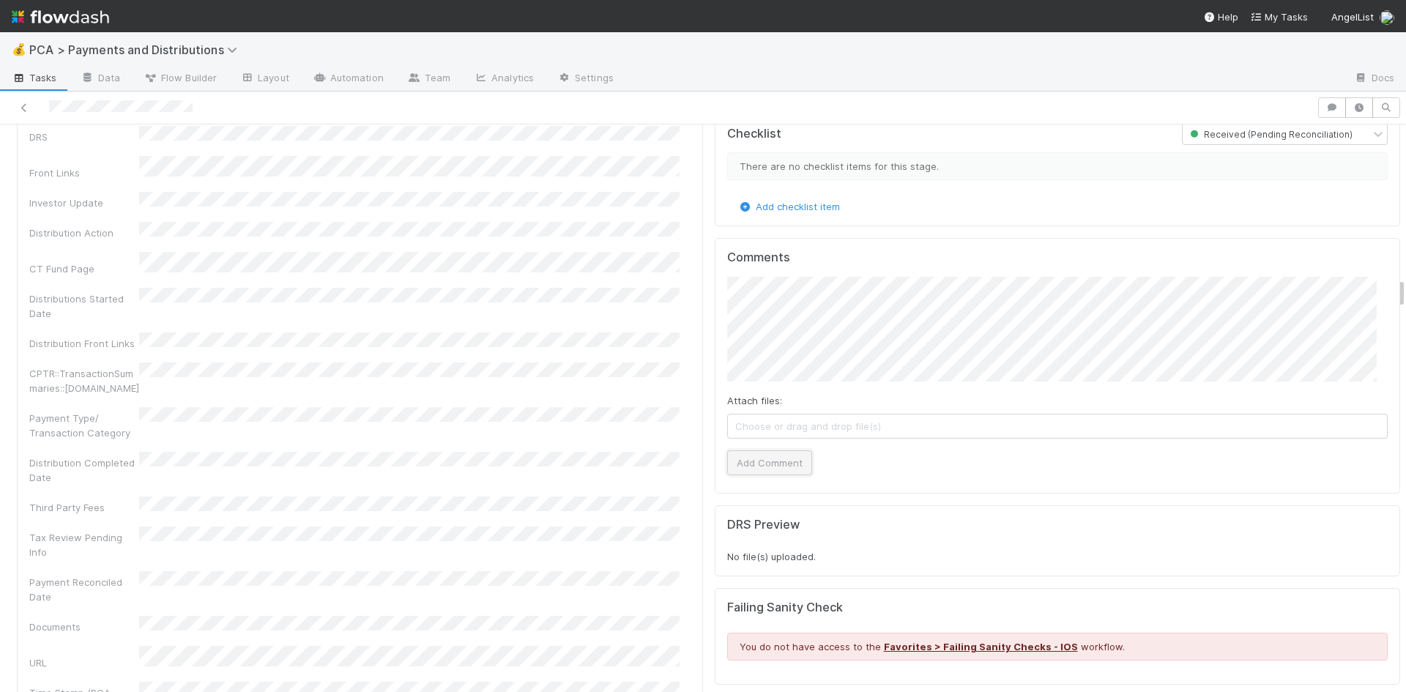
click at [774, 451] on button "Add Comment" at bounding box center [769, 463] width 85 height 25
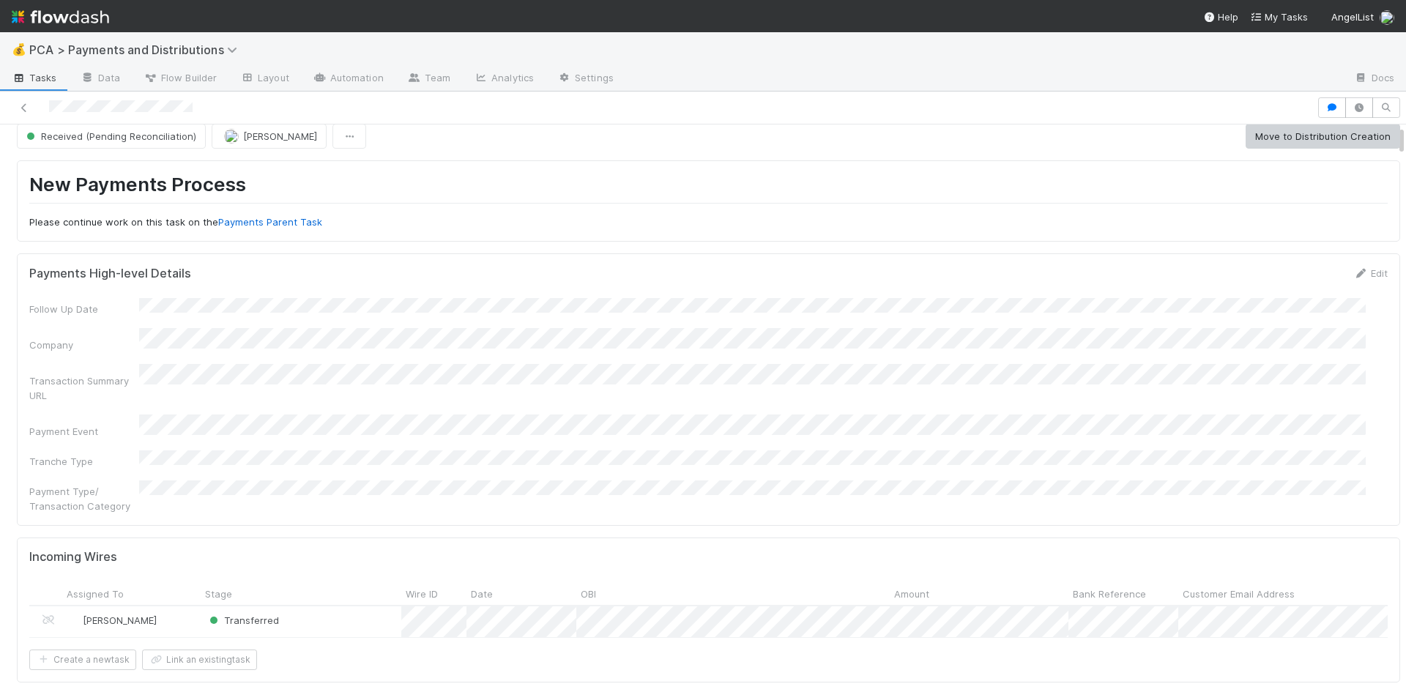
scroll to position [0, 0]
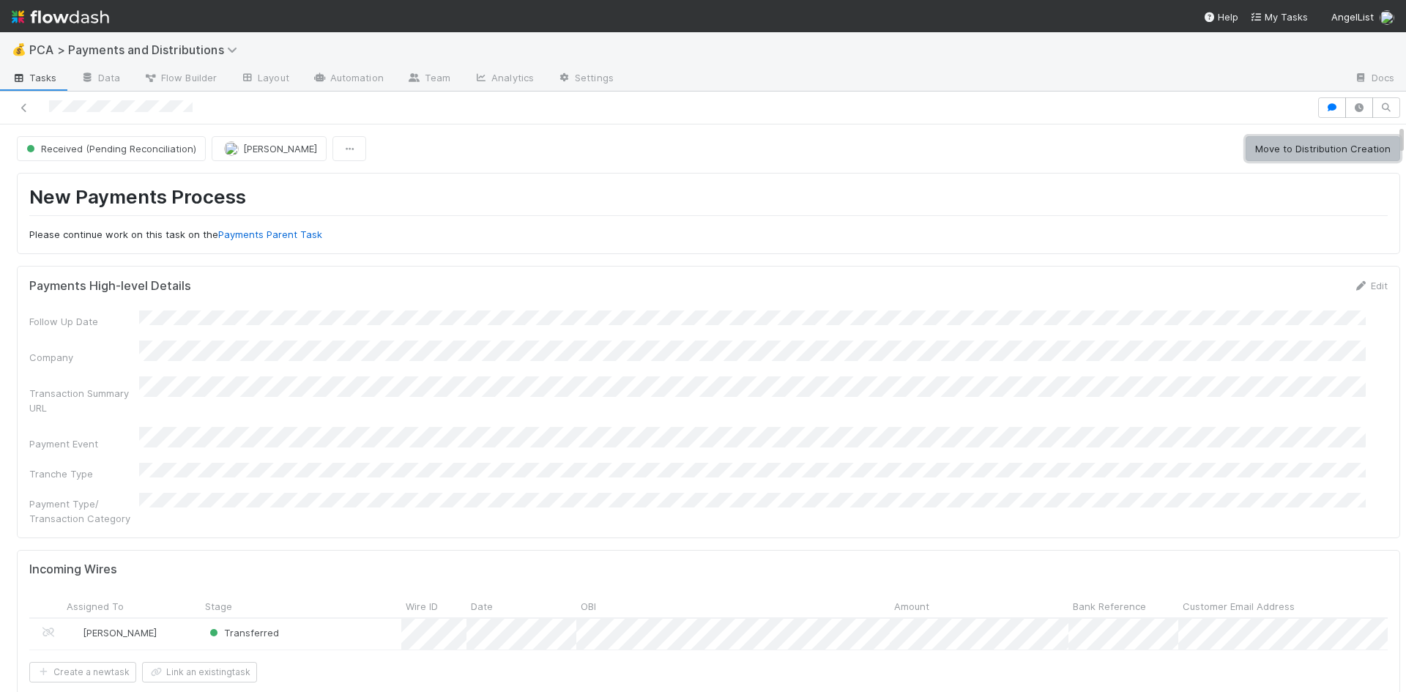
click at [1258, 143] on button "Move to Distribution Creation" at bounding box center [1323, 148] width 155 height 25
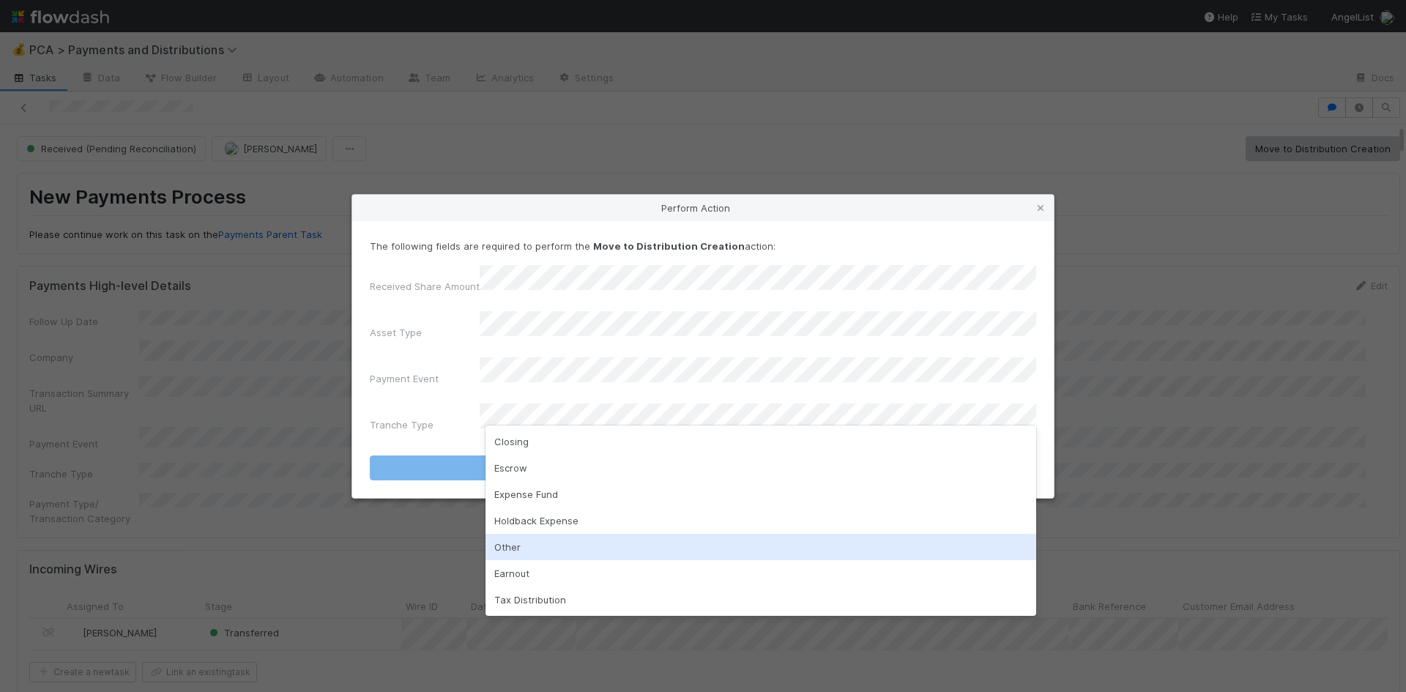
click at [536, 541] on div "Other" at bounding box center [761, 547] width 551 height 26
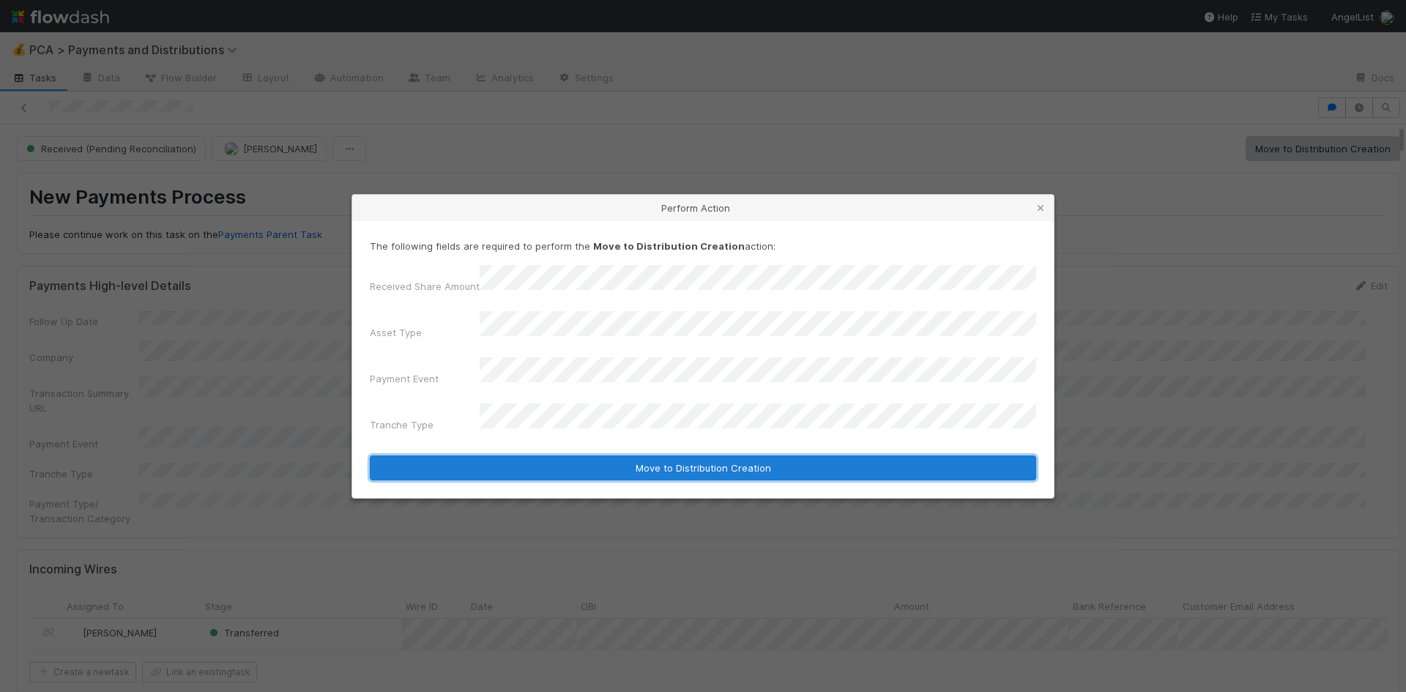
click at [535, 456] on button "Move to Distribution Creation" at bounding box center [703, 468] width 667 height 25
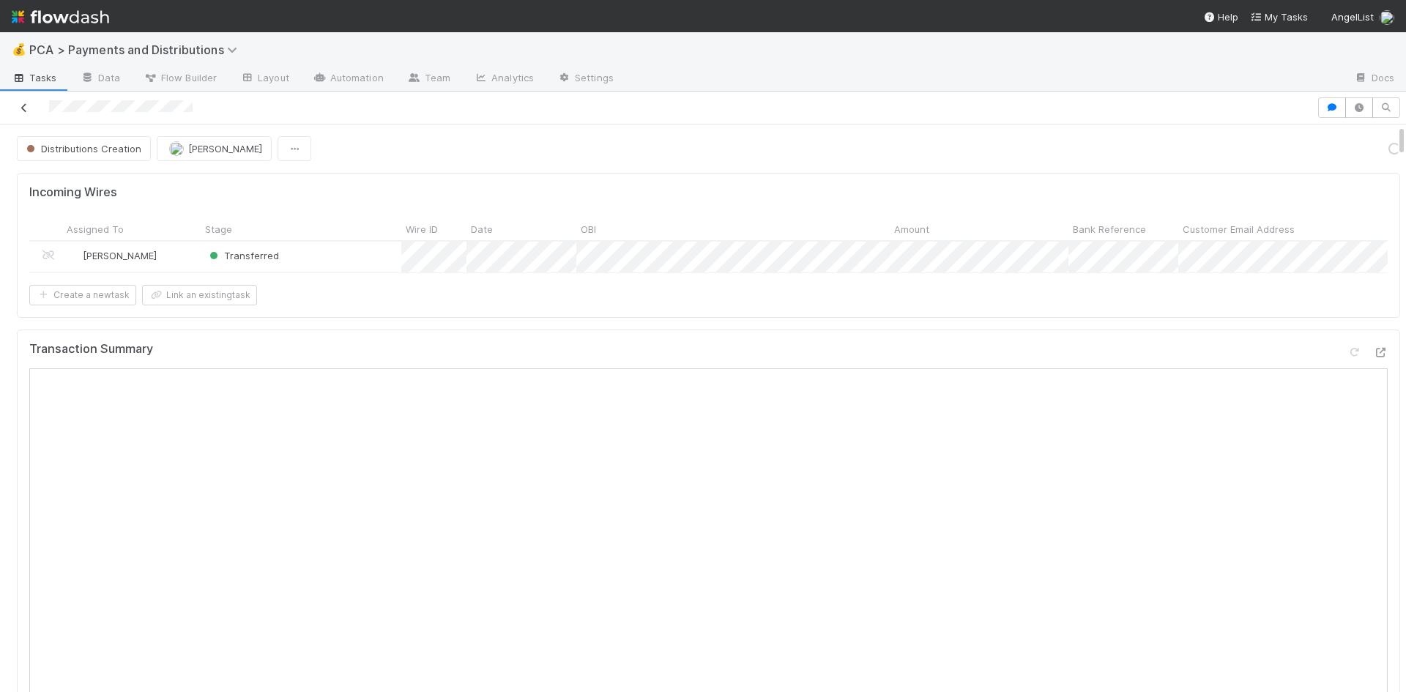
click at [26, 109] on icon at bounding box center [24, 108] width 15 height 10
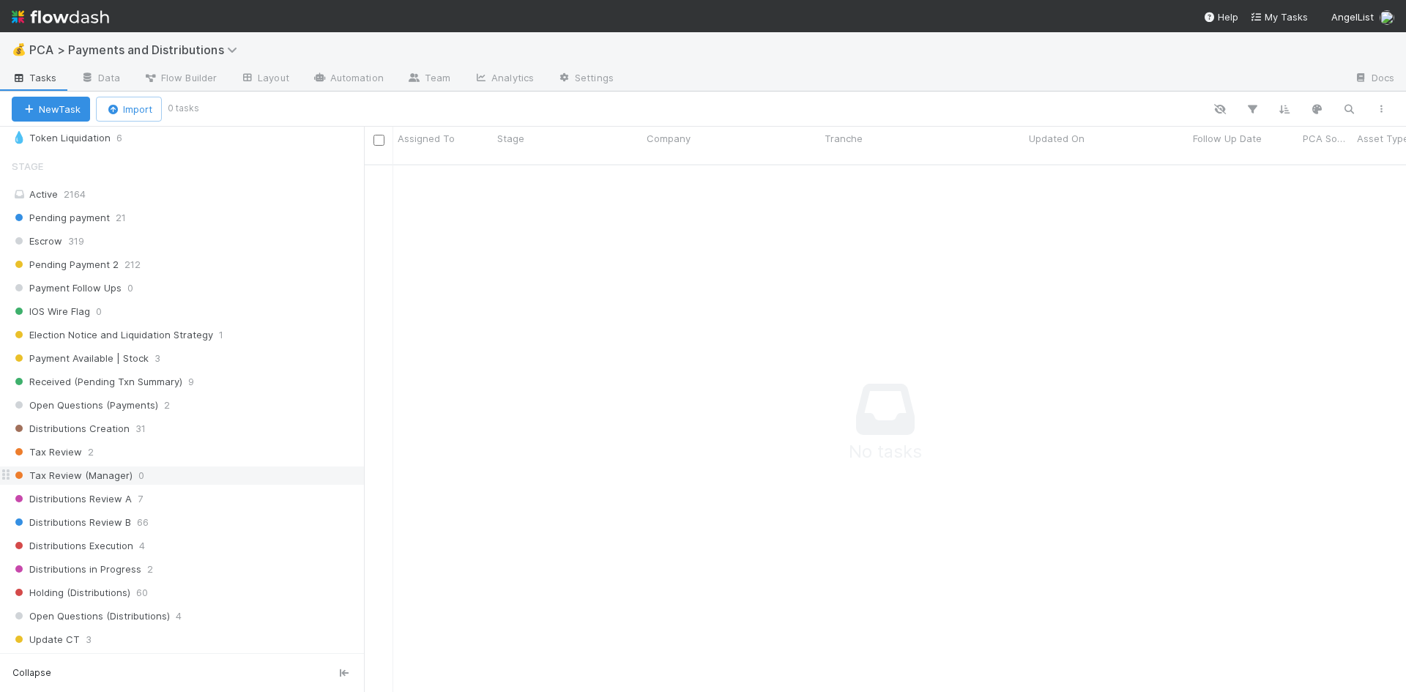
scroll to position [659, 0]
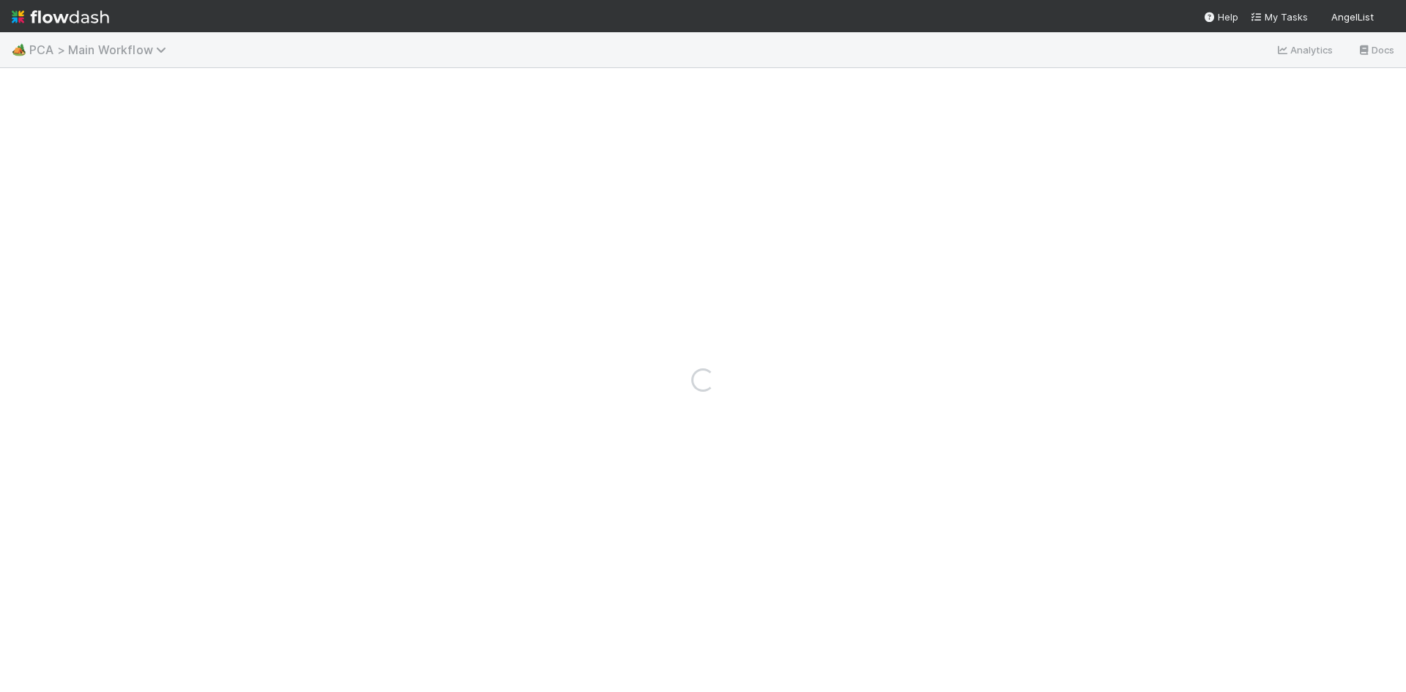
click at [138, 52] on span "PCA > Main Workflow" at bounding box center [101, 49] width 144 height 15
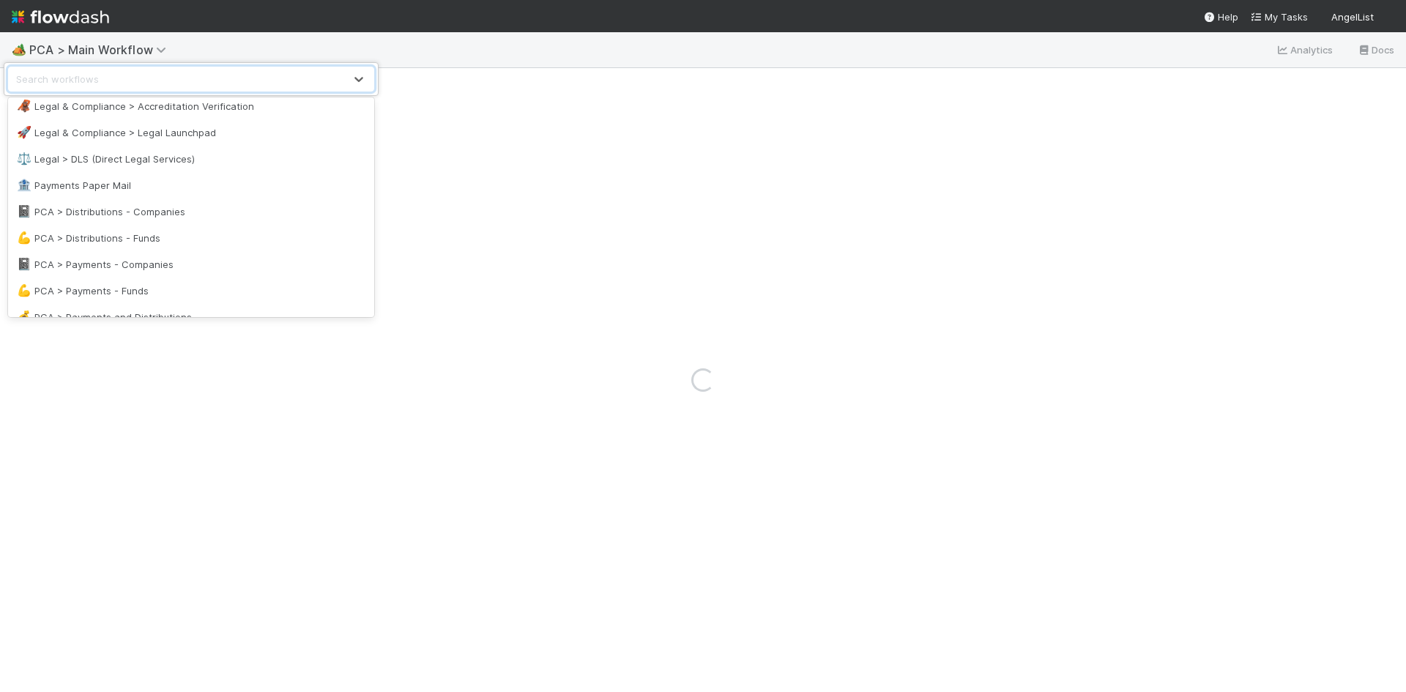
scroll to position [879, 0]
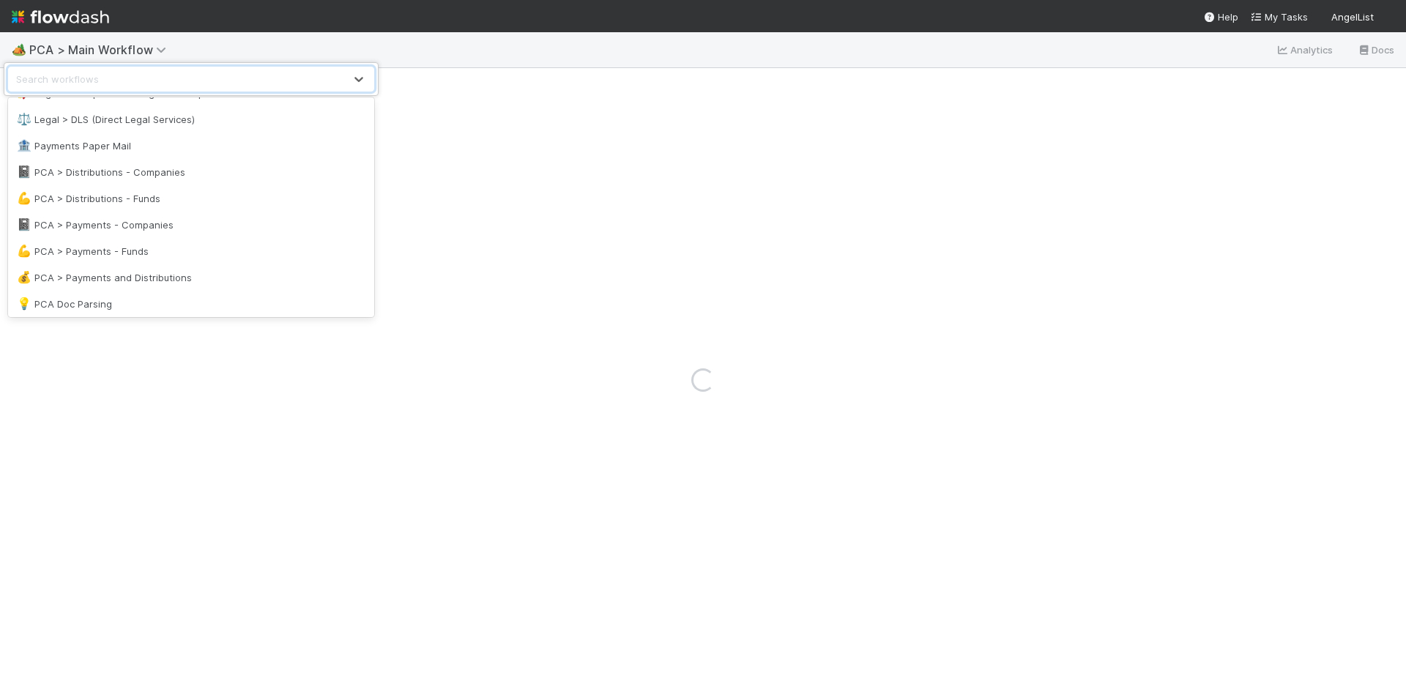
click at [158, 278] on div "💰 PCA > Payments and Distributions" at bounding box center [191, 277] width 349 height 15
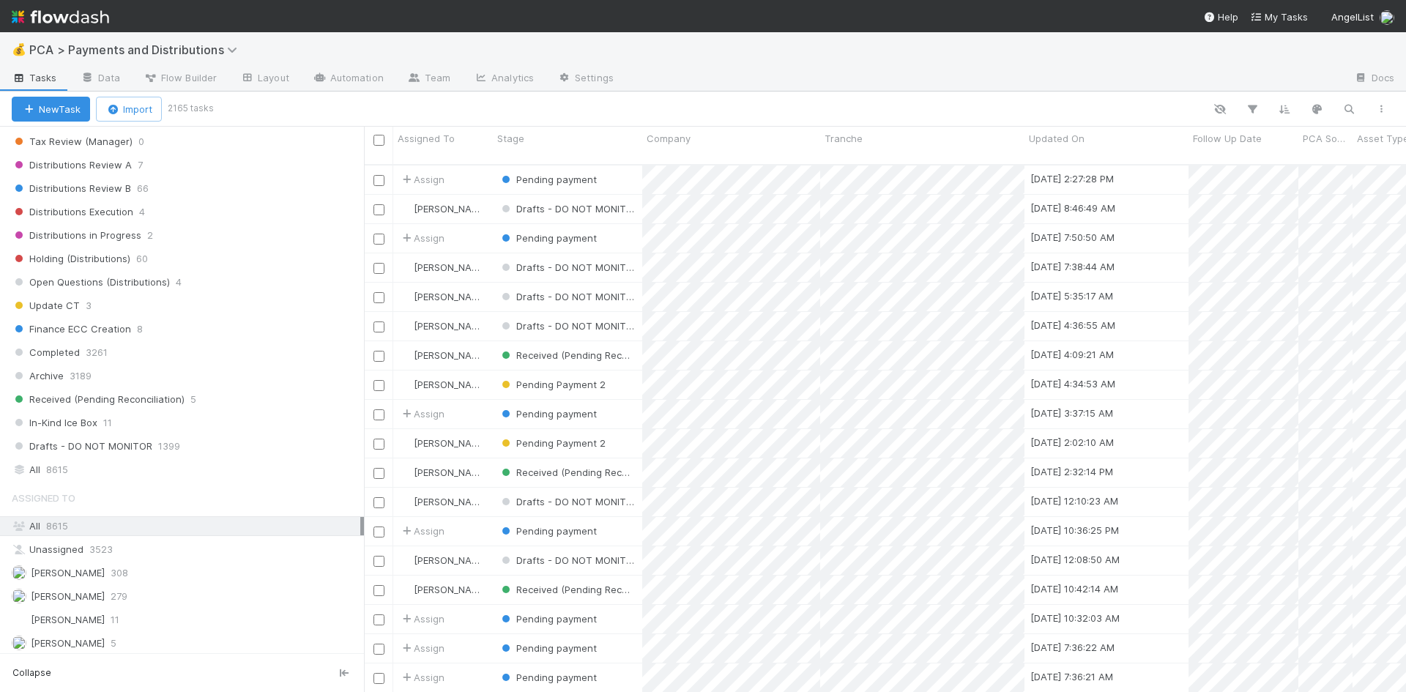
scroll to position [1026, 0]
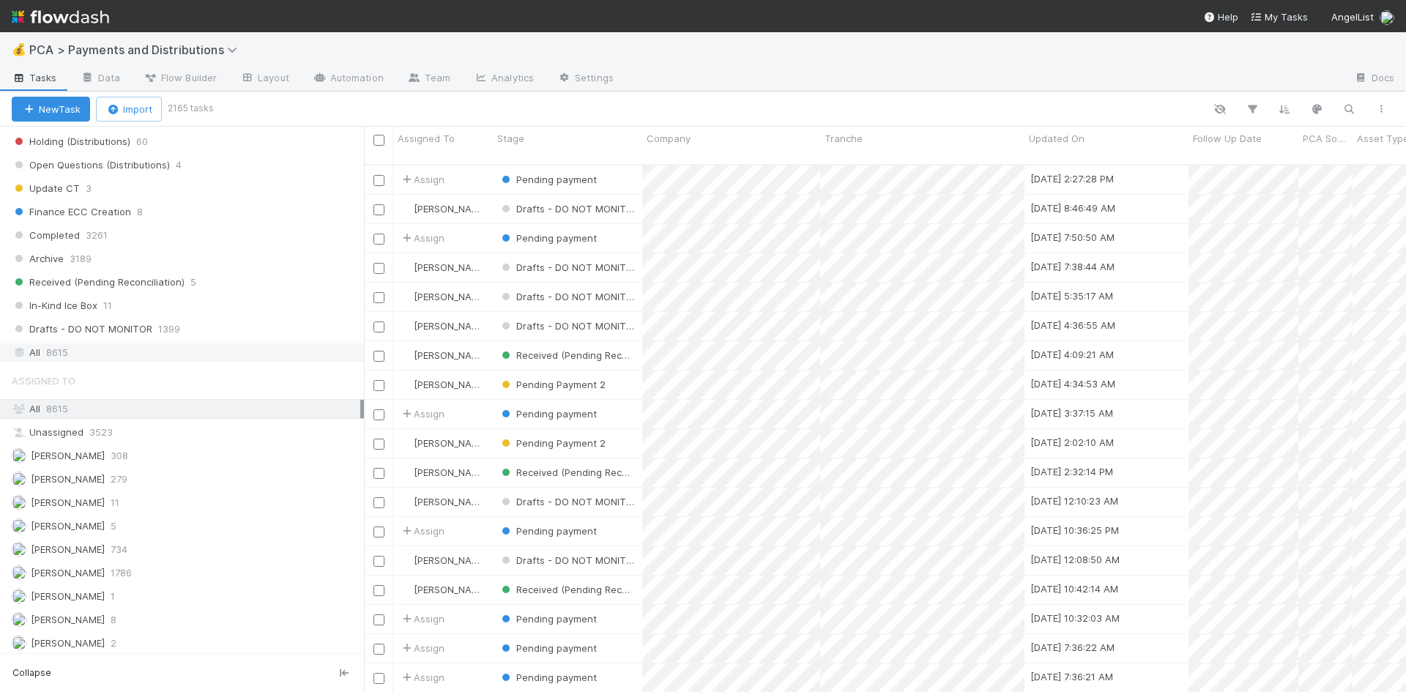
click at [30, 351] on div "All 8615" at bounding box center [186, 353] width 349 height 18
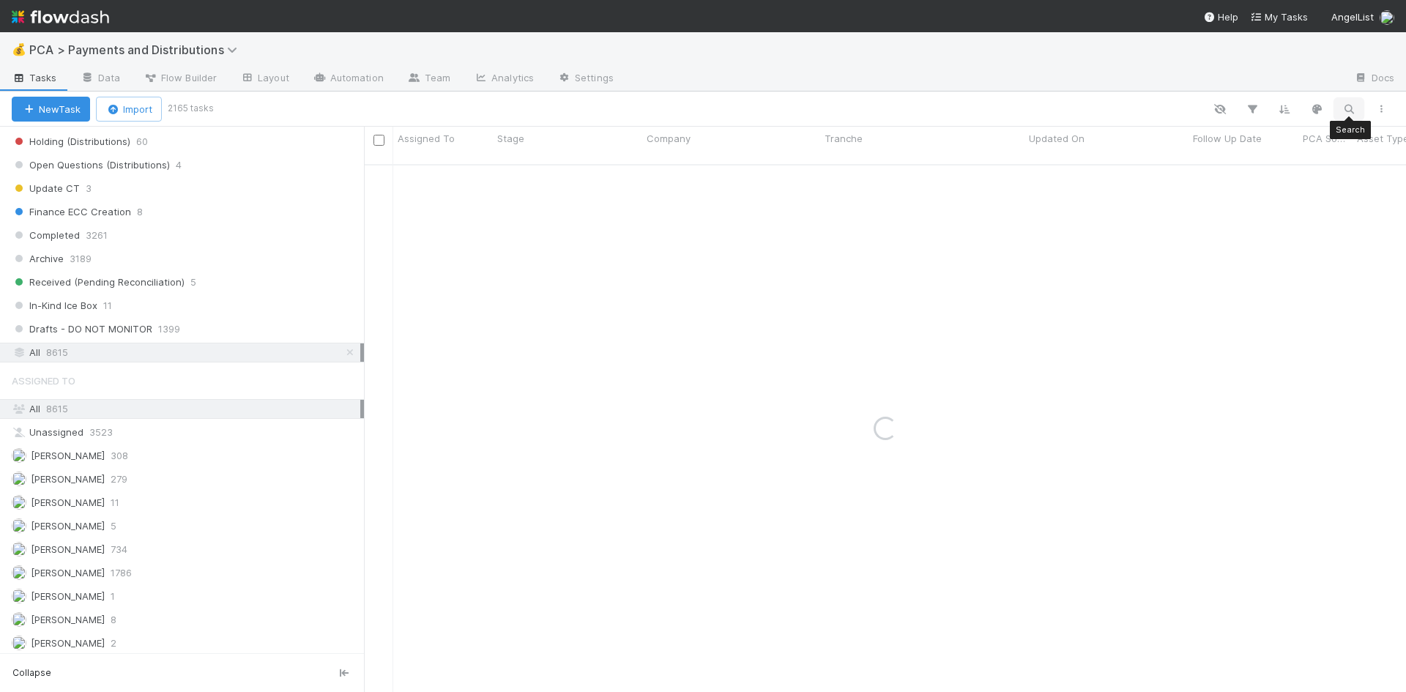
click at [1349, 114] on icon "button" at bounding box center [1349, 109] width 15 height 13
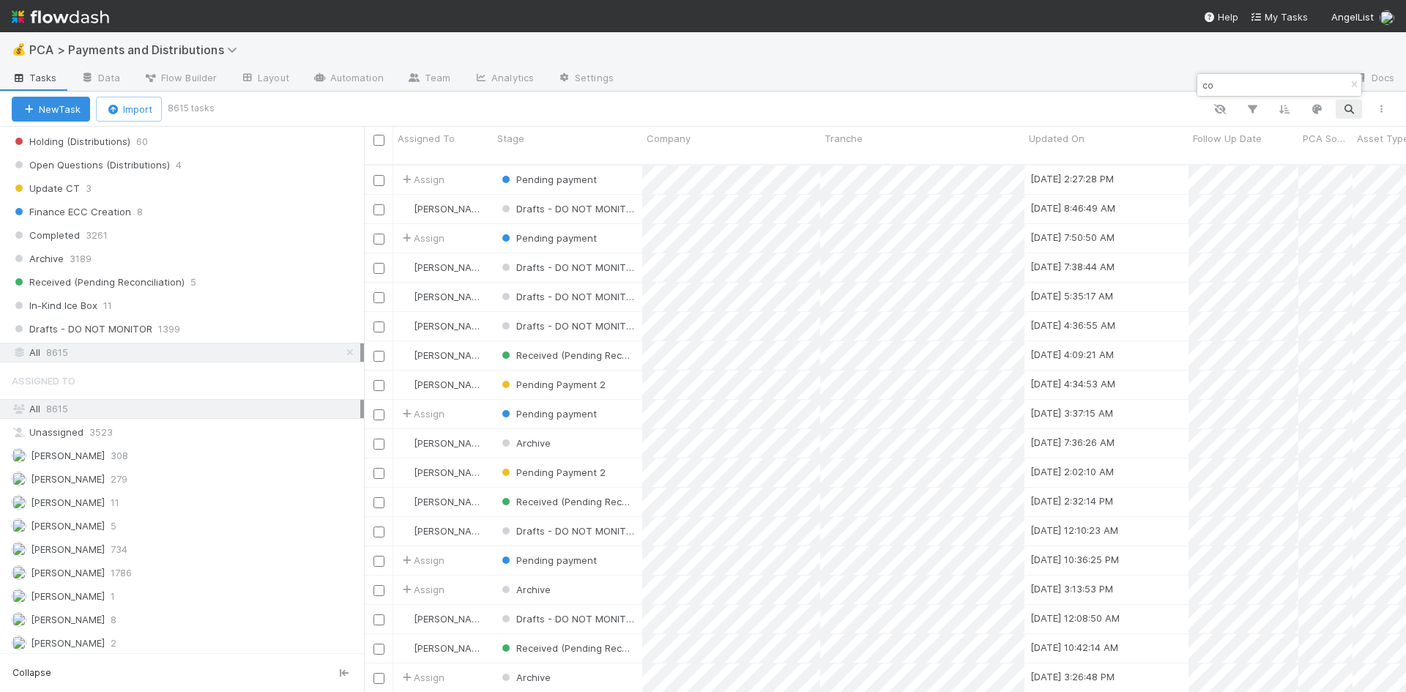
scroll to position [529, 1031]
type input "convex"
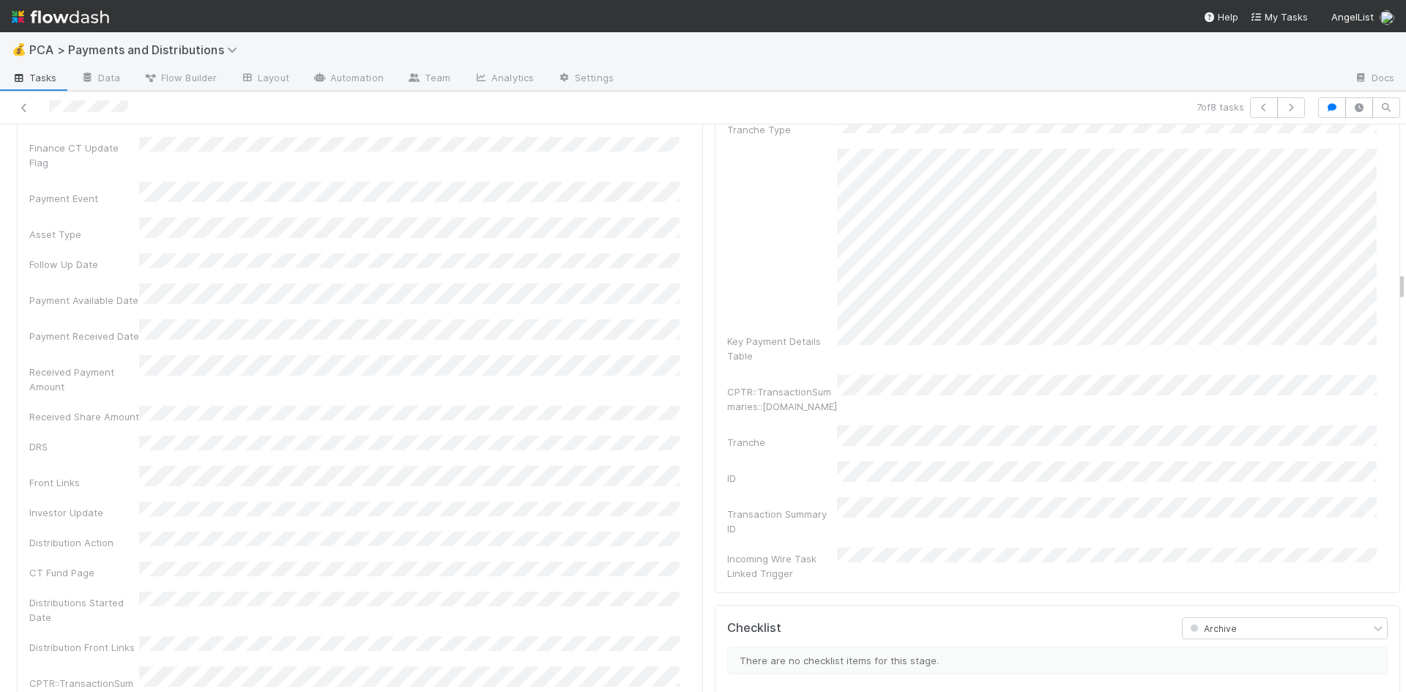
scroll to position [3223, 0]
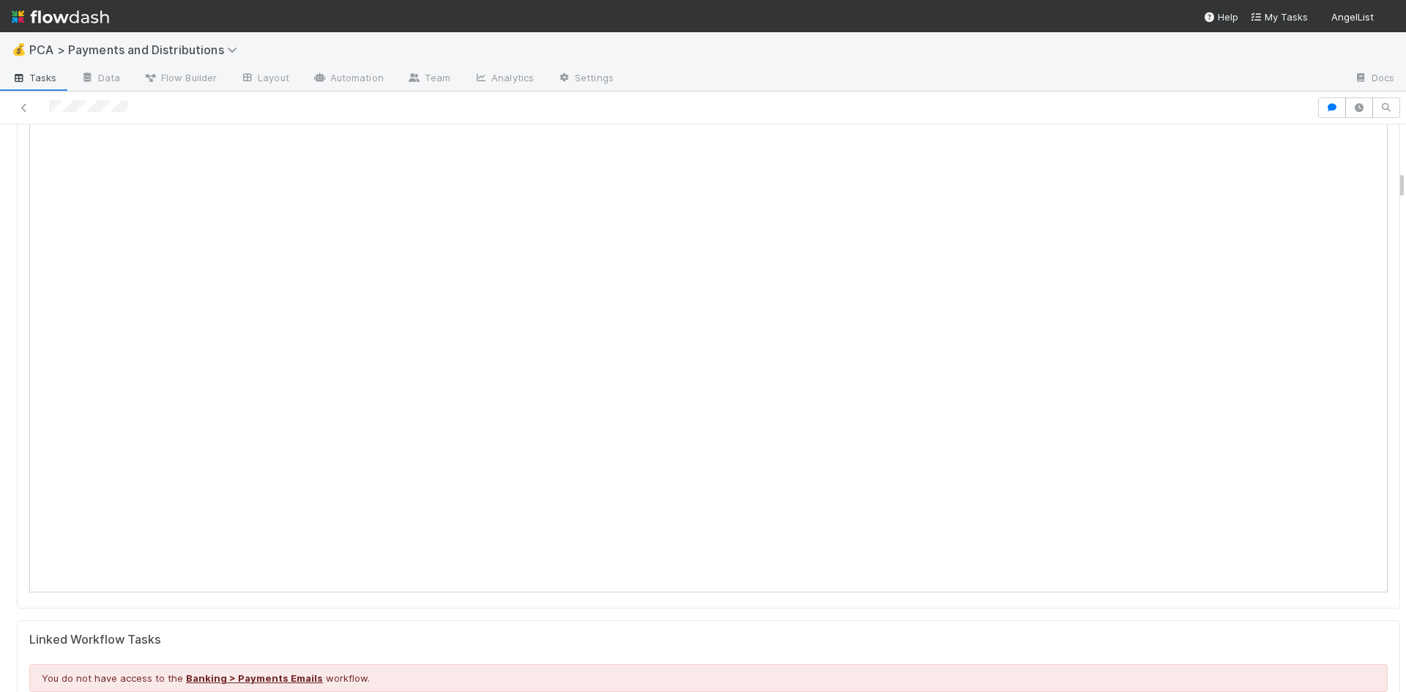
scroll to position [1245, 0]
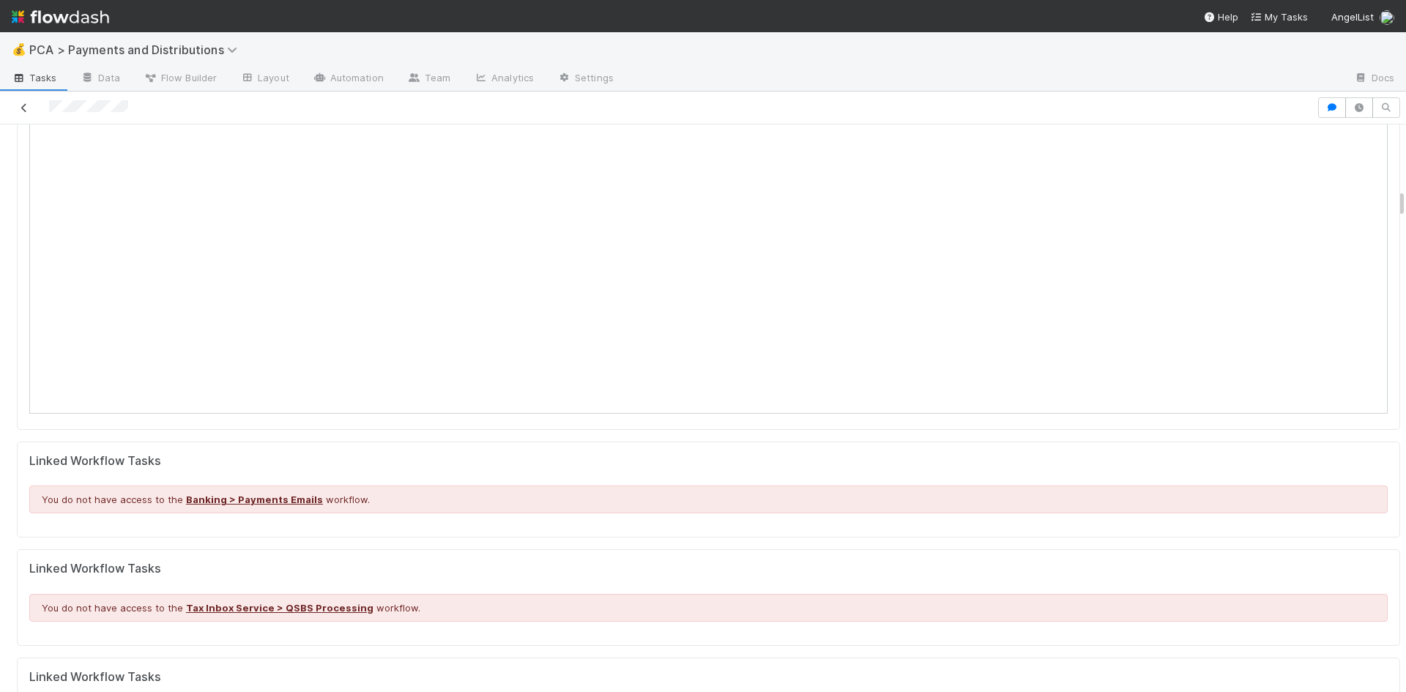
click at [26, 106] on icon at bounding box center [24, 108] width 15 height 10
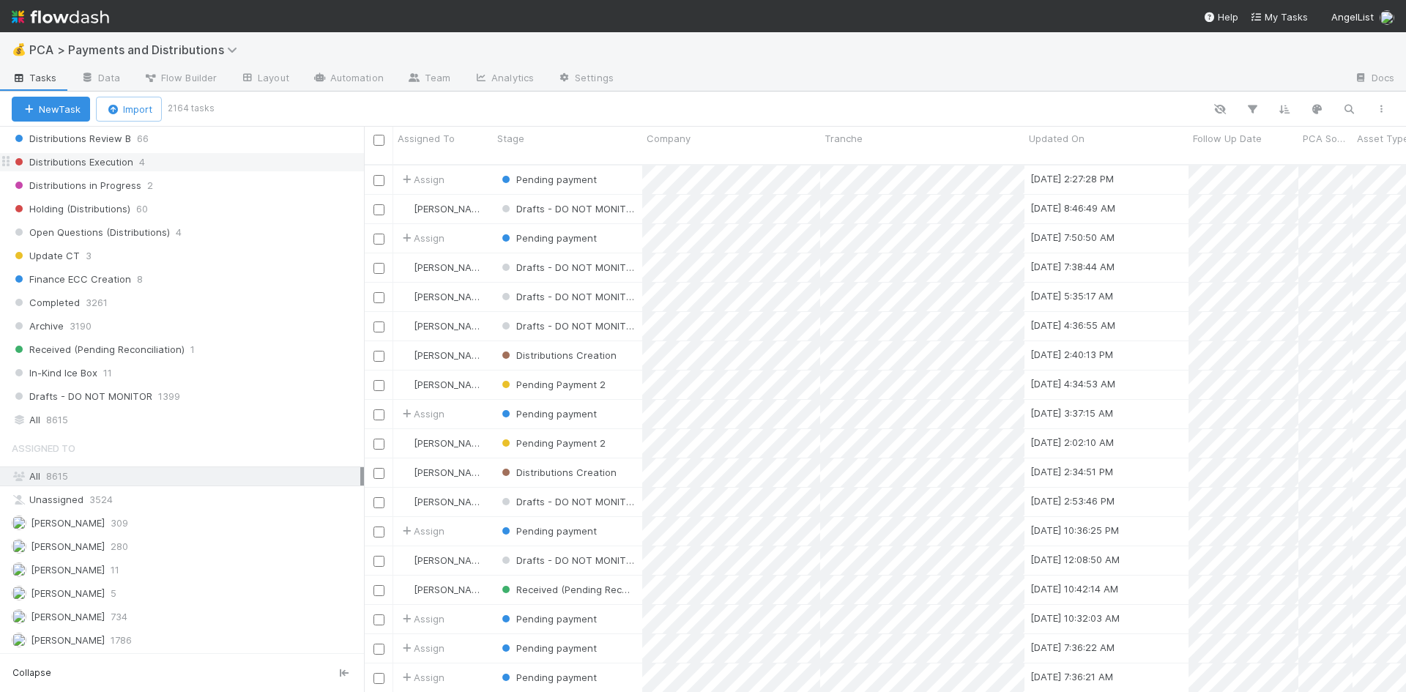
scroll to position [1026, 0]
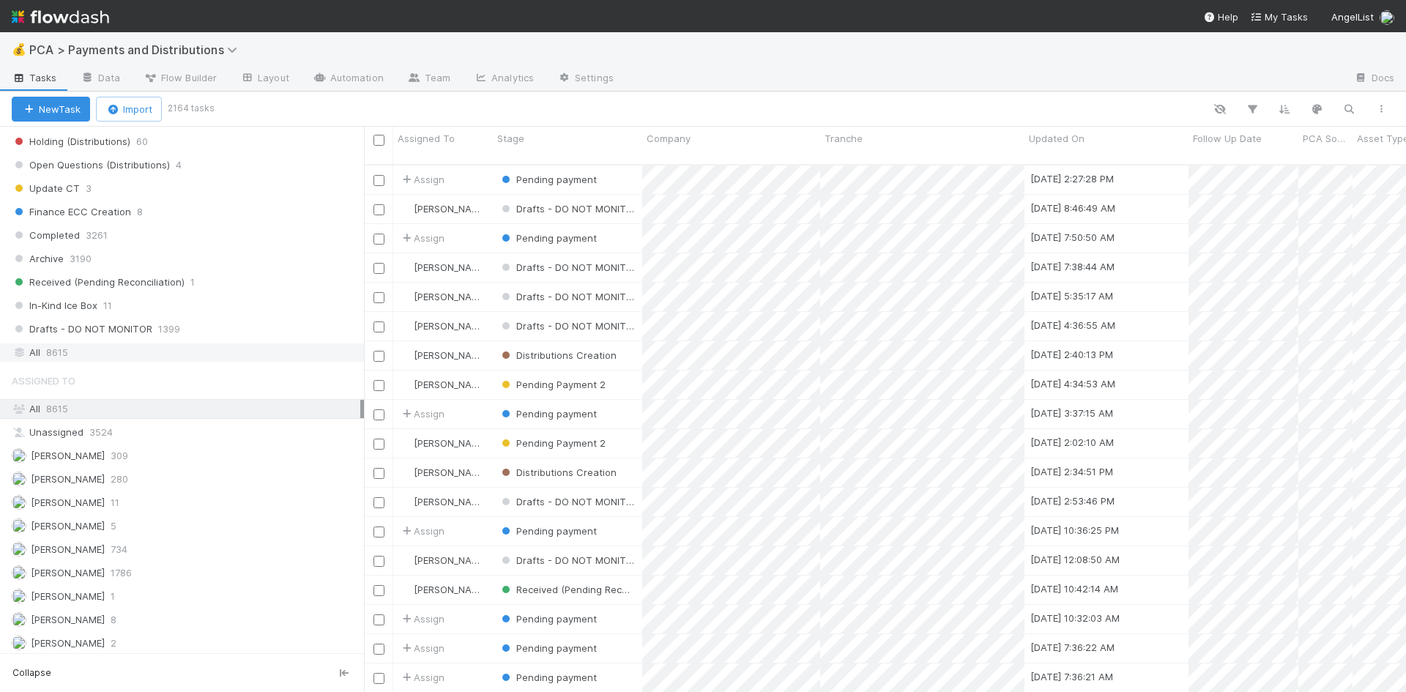
click at [147, 352] on div "All 8615" at bounding box center [186, 353] width 349 height 18
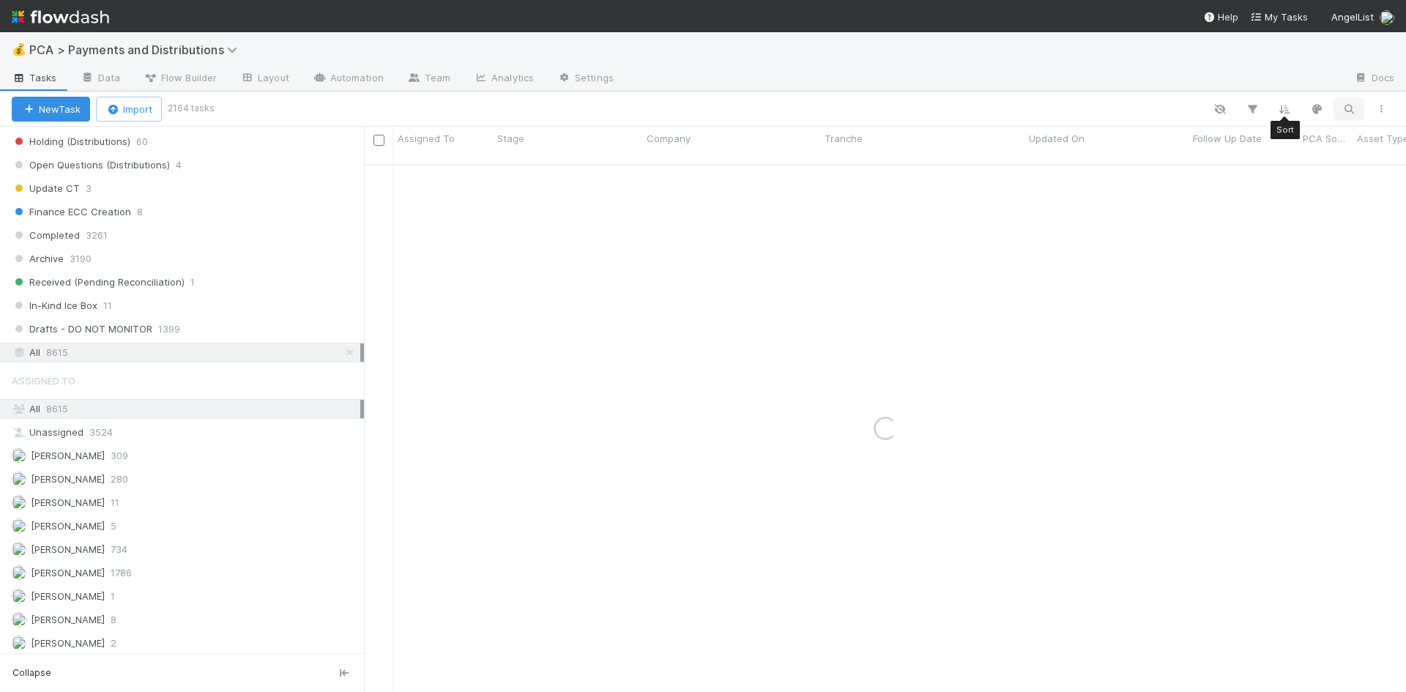
click at [1352, 105] on icon "button" at bounding box center [1349, 109] width 15 height 13
click at [1220, 86] on input "buymoonshot" at bounding box center [1273, 85] width 147 height 18
type input "buy moonshot"
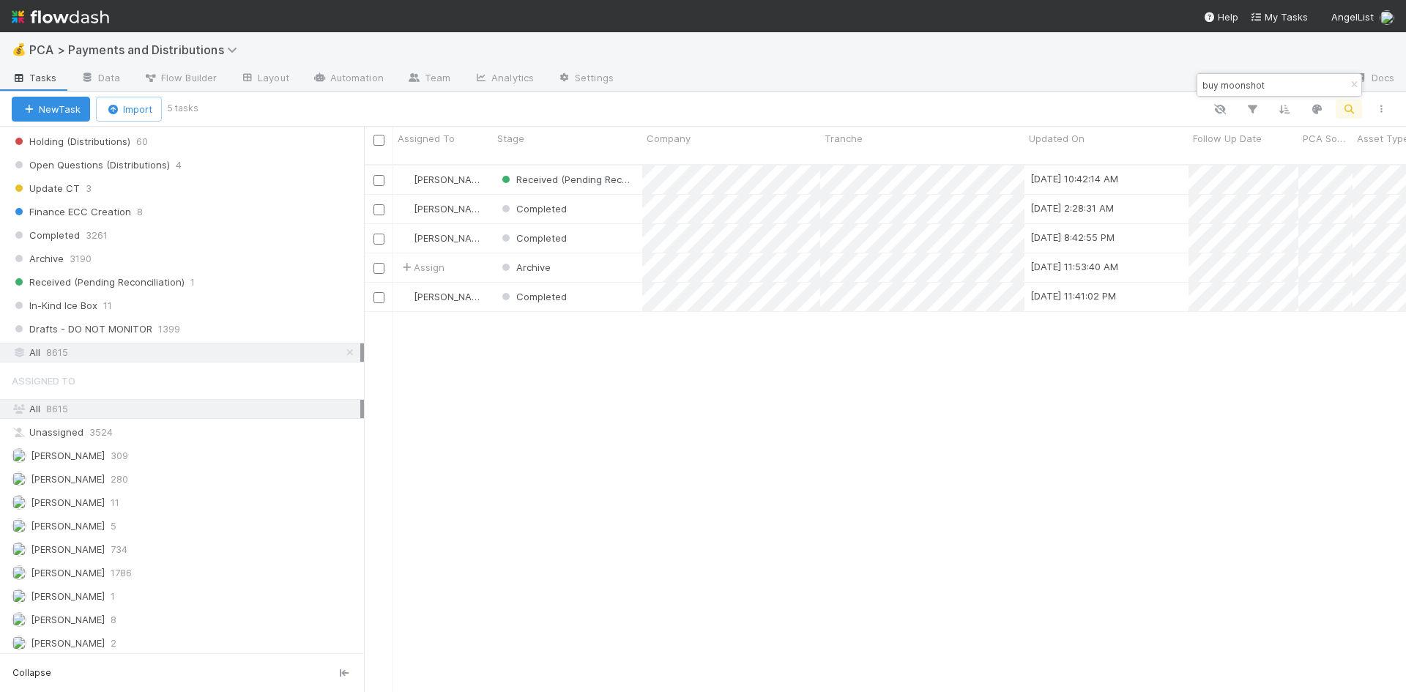
scroll to position [529, 1031]
click at [612, 195] on div "Completed" at bounding box center [567, 209] width 149 height 29
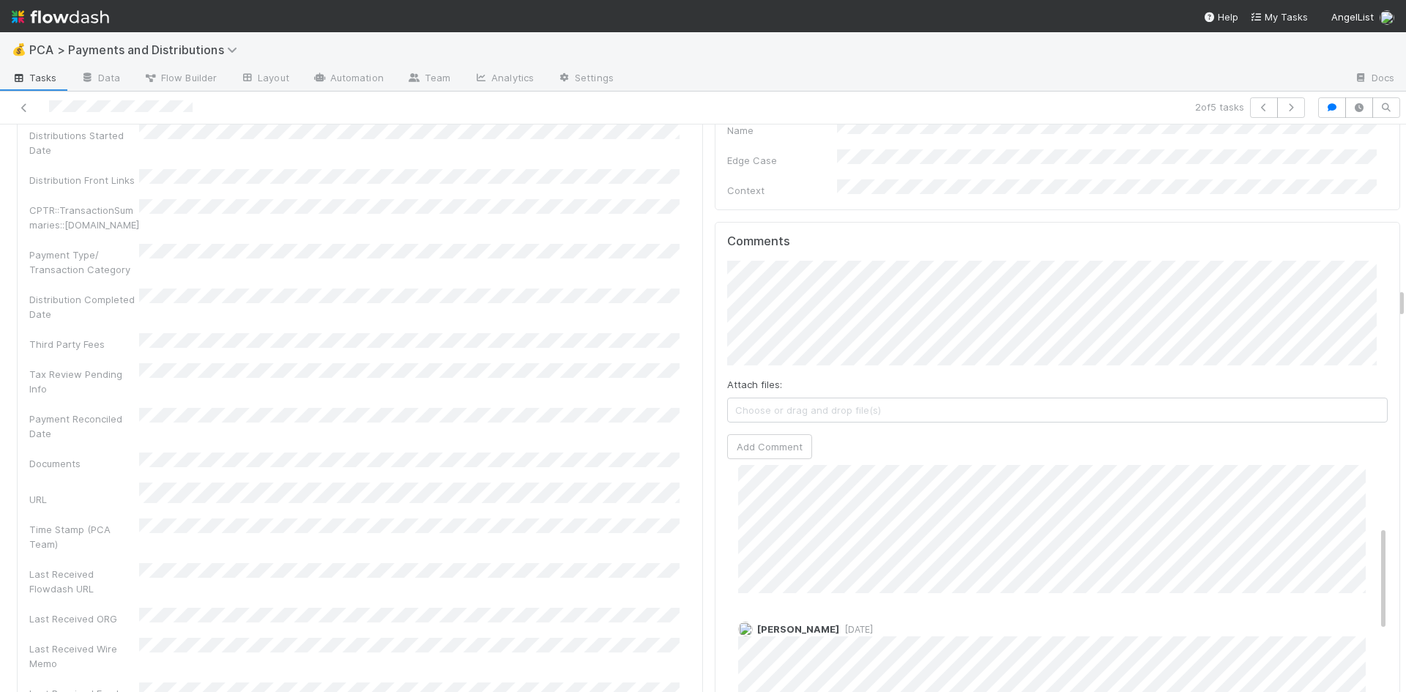
scroll to position [83, 0]
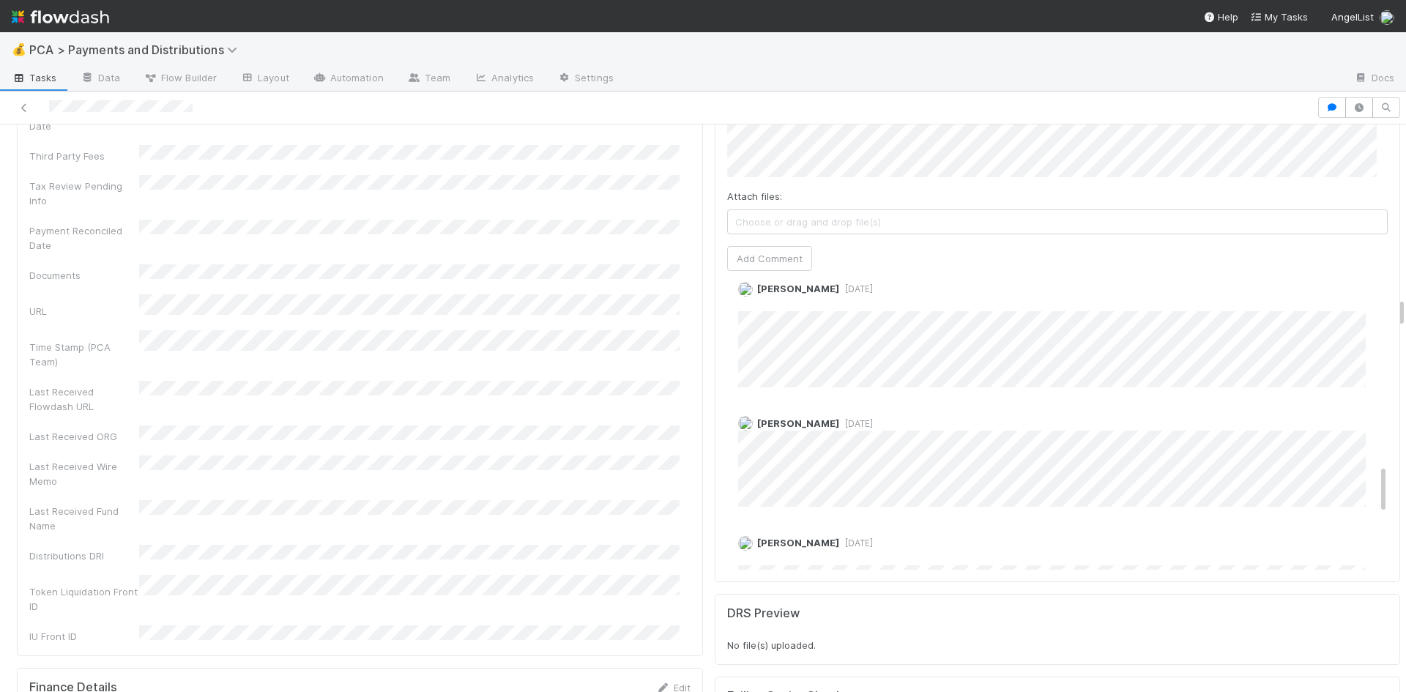
scroll to position [1245, 0]
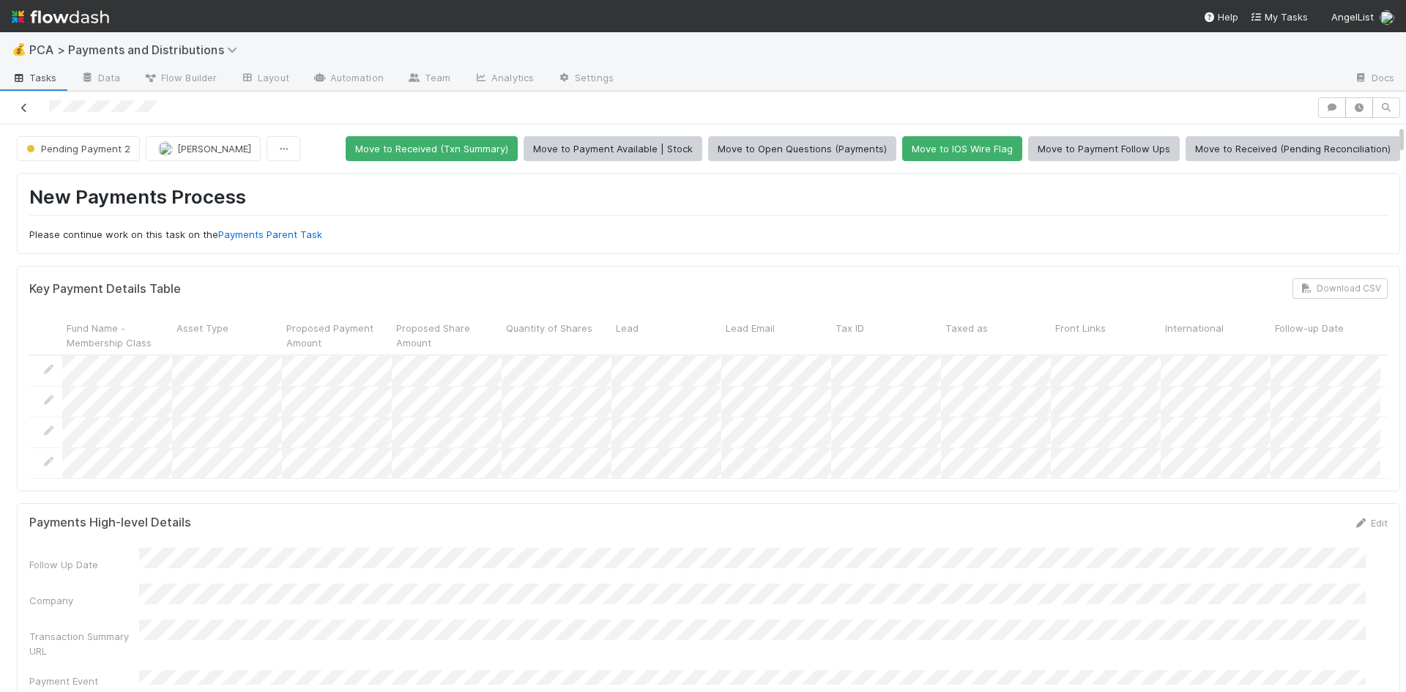
click at [22, 109] on icon at bounding box center [24, 108] width 15 height 10
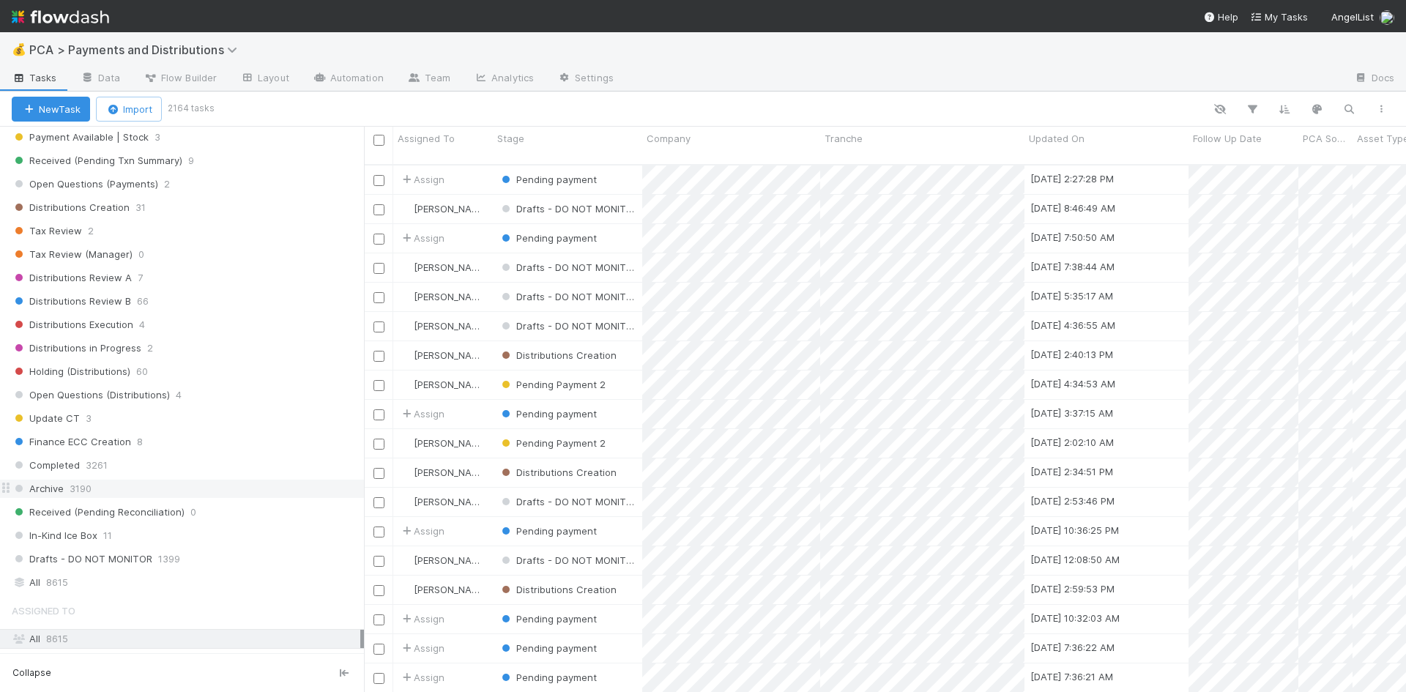
scroll to position [806, 0]
click at [99, 564] on div "All 8615" at bounding box center [186, 572] width 349 height 18
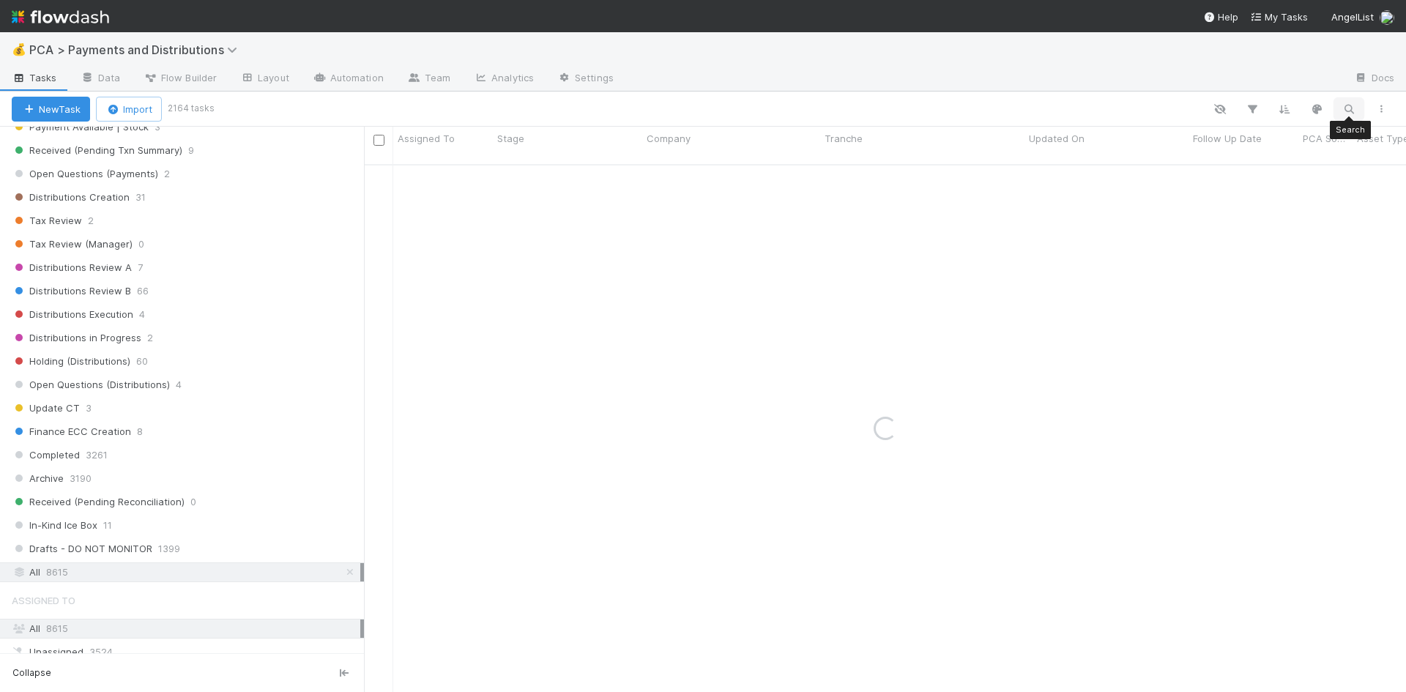
click at [1353, 105] on icon "button" at bounding box center [1349, 109] width 15 height 13
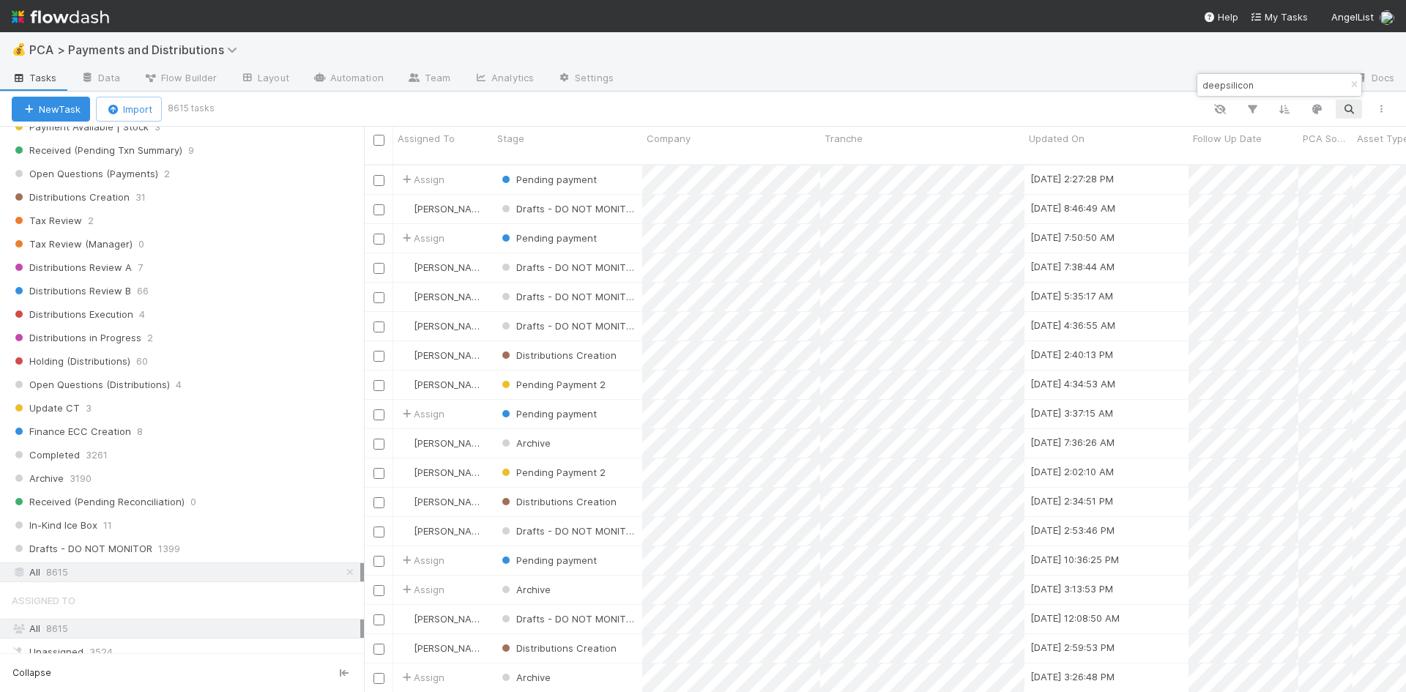
scroll to position [529, 1031]
type input "deepsilicon"
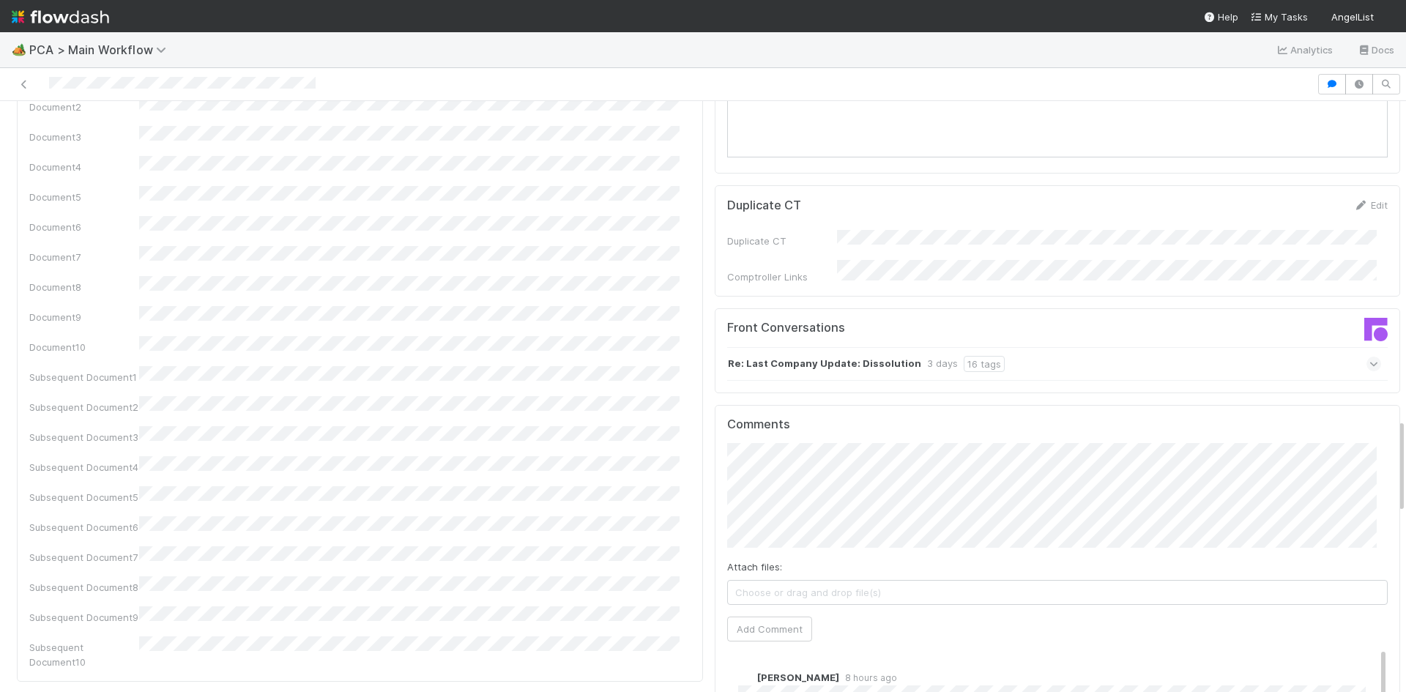
scroll to position [1978, 0]
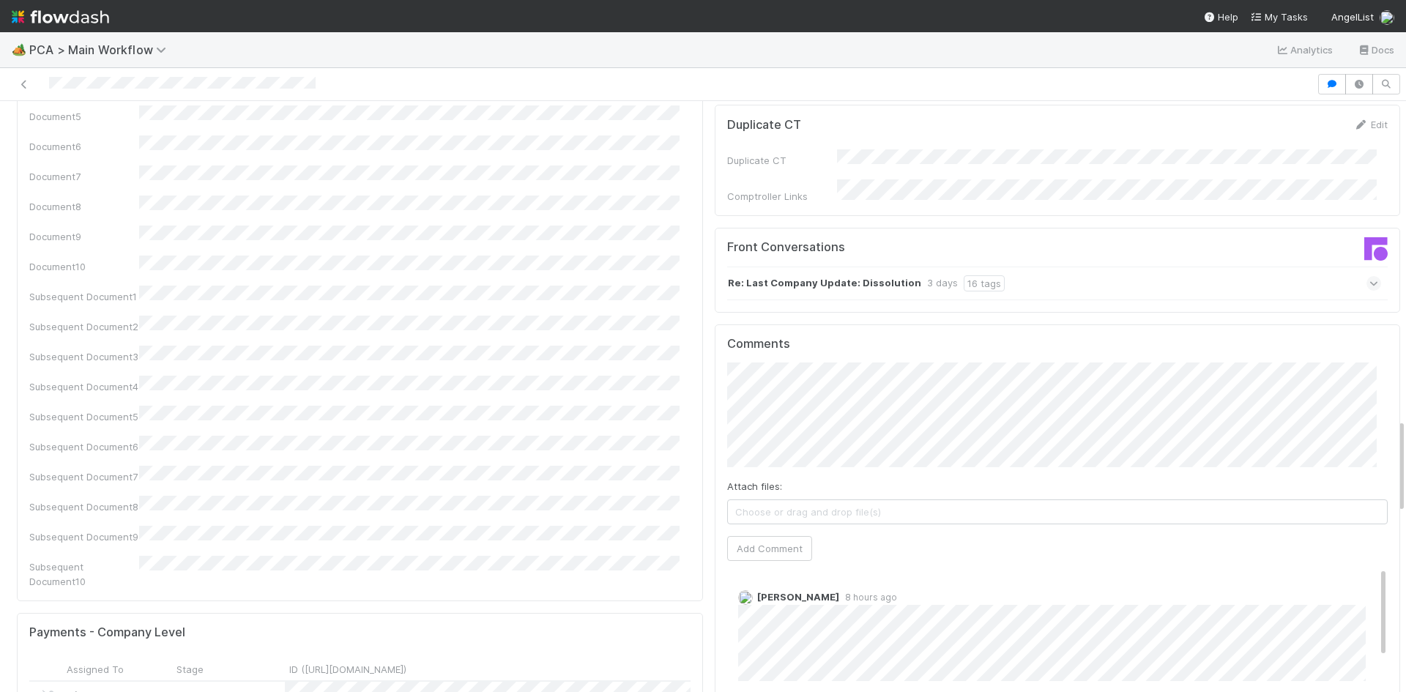
click at [1065, 267] on div "Re: Last Company Update: Dissolution 3 days 16 tags" at bounding box center [1054, 284] width 655 height 34
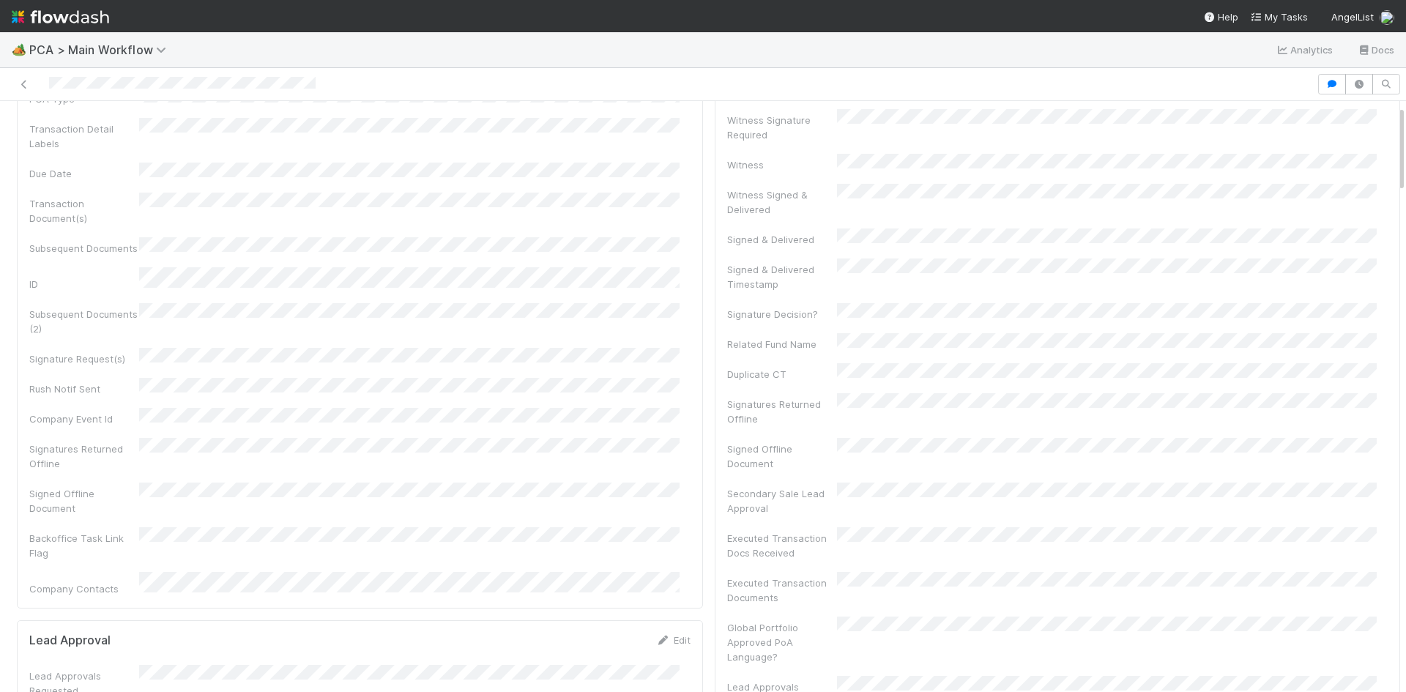
scroll to position [0, 0]
